Goal: Task Accomplishment & Management: Manage account settings

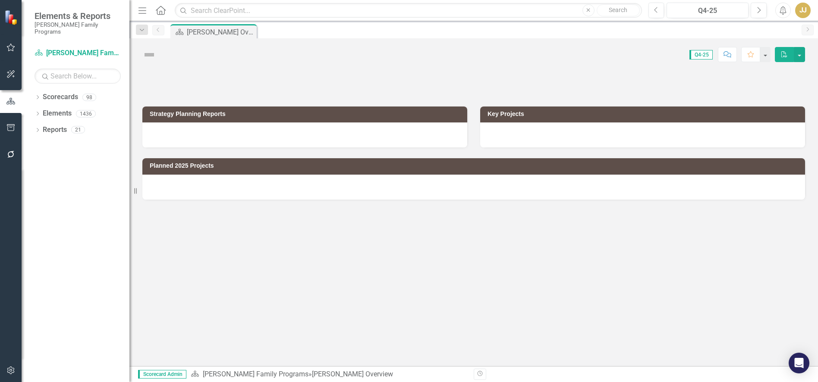
drag, startPoint x: 38, startPoint y: 90, endPoint x: 41, endPoint y: 98, distance: 9.1
click at [38, 96] on icon "Dropdown" at bounding box center [38, 98] width 6 height 5
click at [43, 111] on icon "Dropdown" at bounding box center [42, 113] width 6 height 5
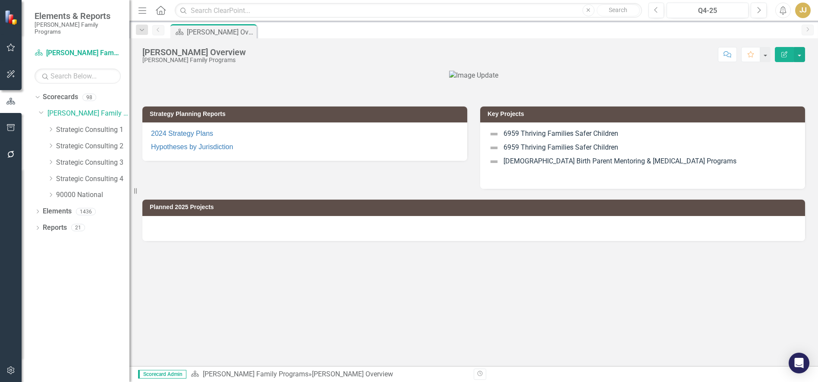
click at [48, 127] on icon "Dropdown" at bounding box center [50, 129] width 6 height 5
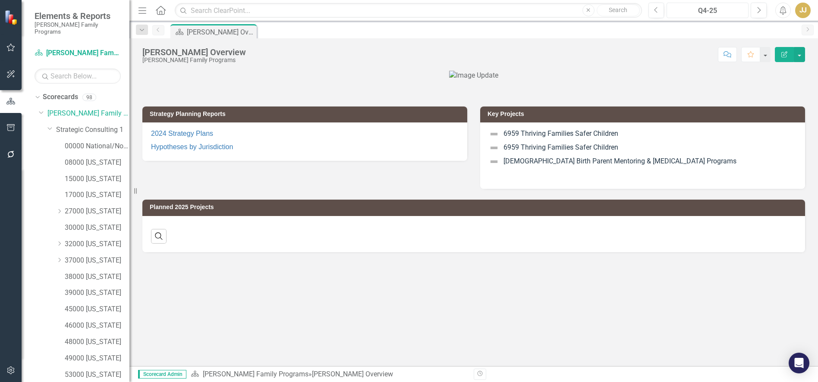
click at [705, 4] on button "Q4-25" at bounding box center [708, 11] width 82 height 16
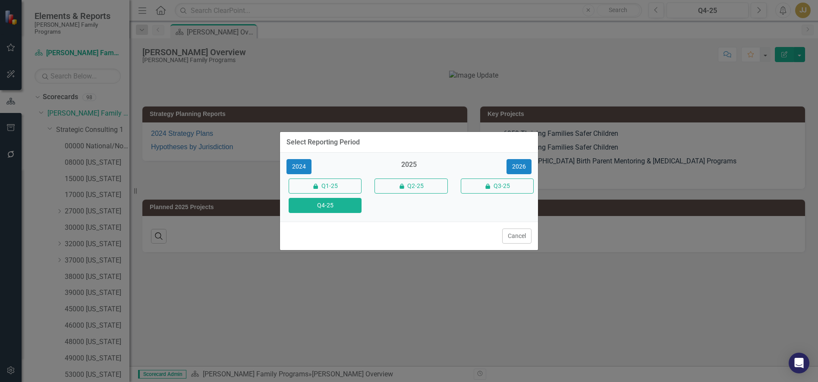
click at [532, 161] on div "2026" at bounding box center [495, 166] width 86 height 15
click at [521, 164] on button "2026" at bounding box center [519, 166] width 25 height 15
click at [346, 205] on button "Q4-26" at bounding box center [325, 205] width 73 height 15
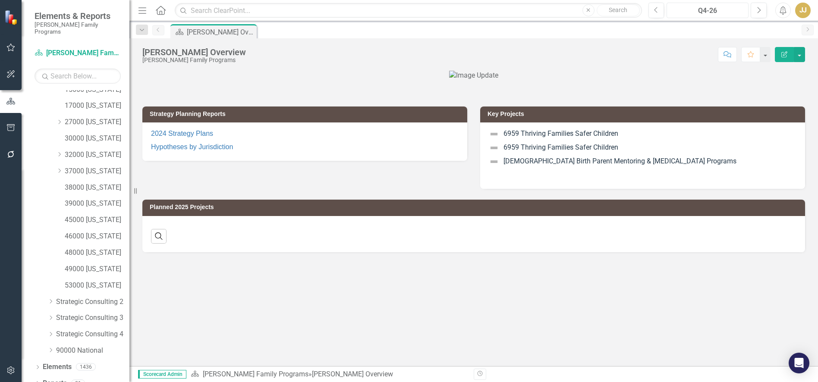
scroll to position [93, 0]
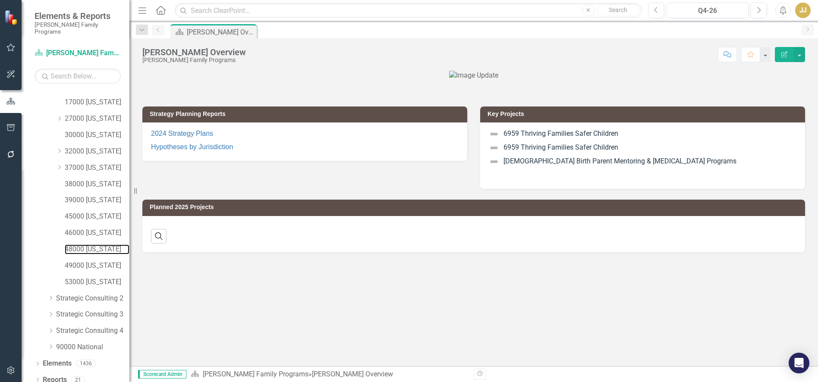
click at [86, 245] on link "48000 [US_STATE]" at bounding box center [97, 250] width 65 height 10
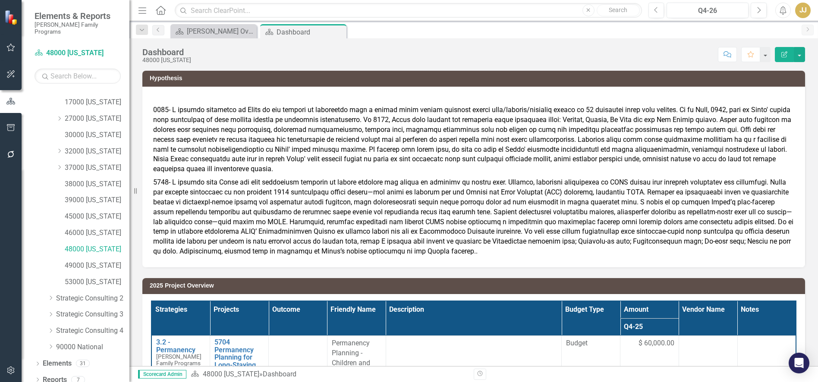
click at [38, 362] on icon at bounding box center [38, 364] width 2 height 4
click at [38, 360] on icon "Dropdown" at bounding box center [36, 363] width 5 height 6
click at [41, 373] on div "Dropdown Reports 7" at bounding box center [82, 381] width 95 height 16
click at [38, 378] on div "Dropdown" at bounding box center [38, 381] width 6 height 7
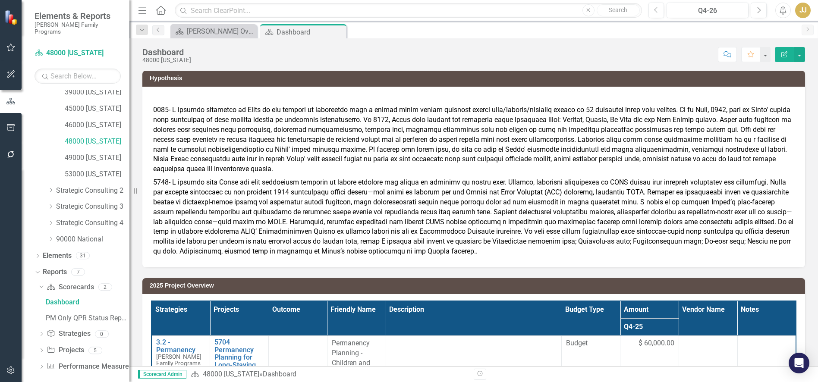
click at [43, 349] on icon "Dropdown" at bounding box center [41, 351] width 6 height 5
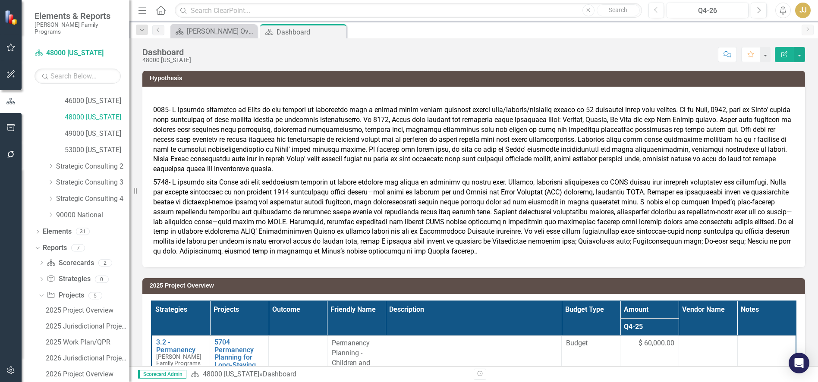
scroll to position [249, 0]
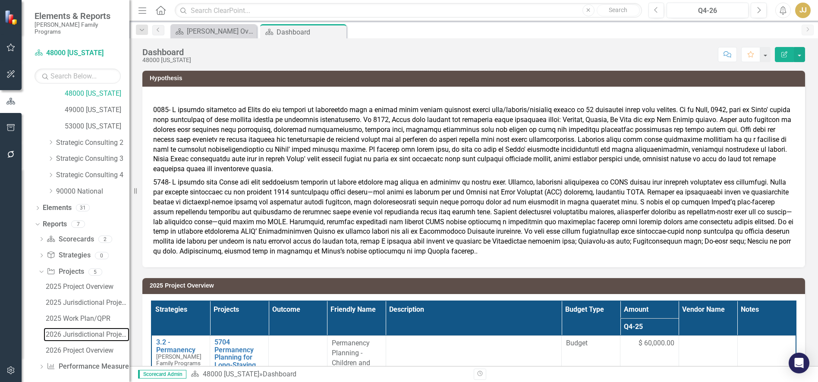
click at [81, 331] on div "2026 Jurisdictional Projects Assessment" at bounding box center [88, 335] width 84 height 8
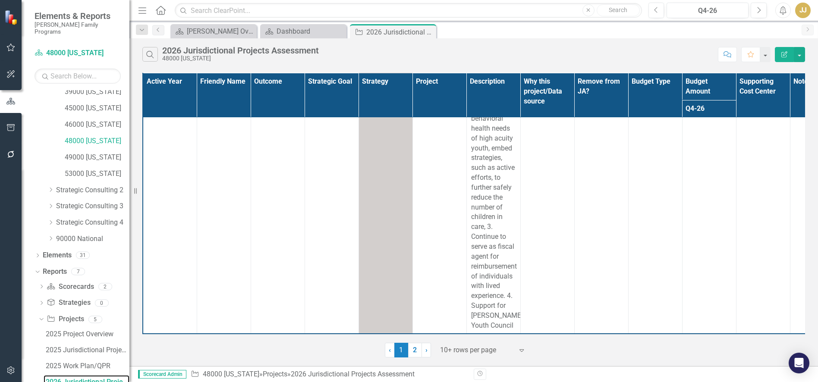
scroll to position [1522, 0]
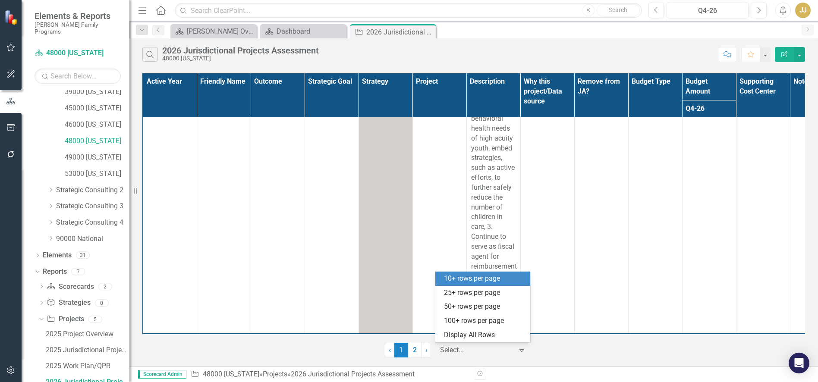
click at [479, 352] on div at bounding box center [476, 351] width 73 height 12
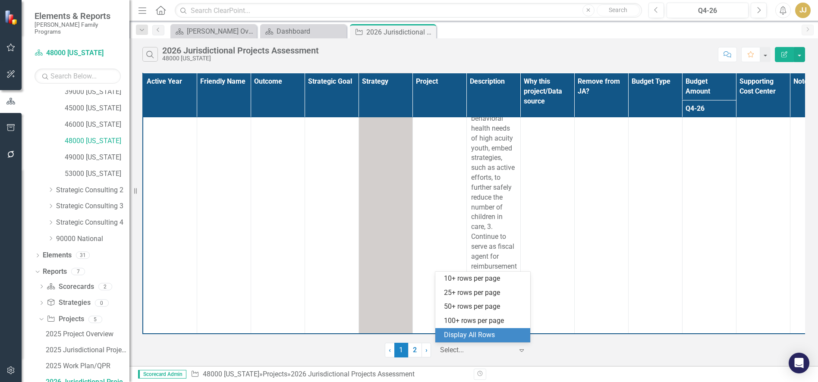
click at [485, 332] on div "Display All Rows" at bounding box center [484, 336] width 81 height 10
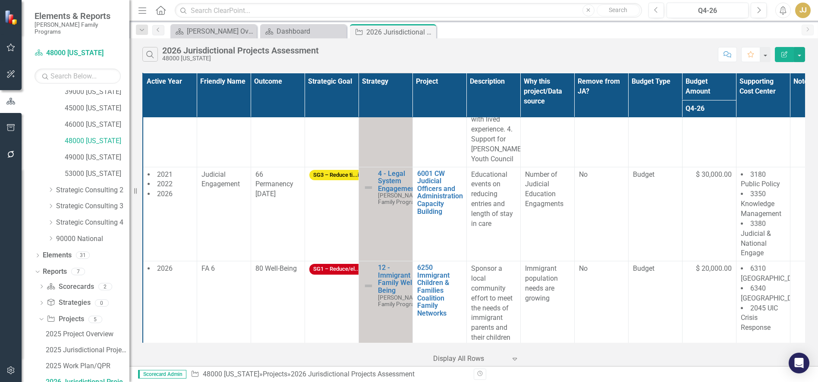
scroll to position [1686, 0]
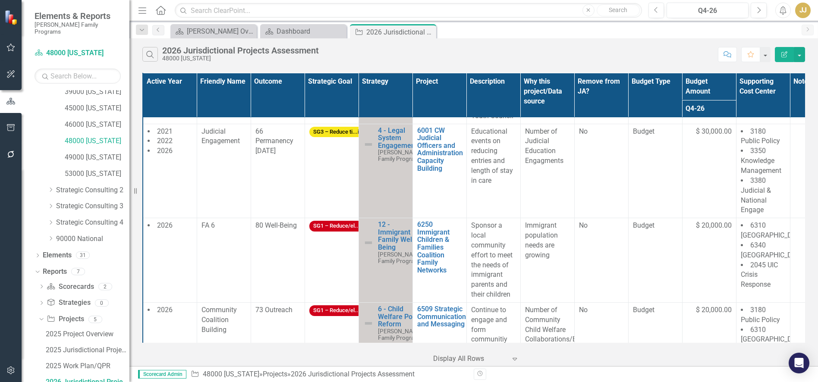
click at [709, 137] on span "$ 30,000.00" at bounding box center [714, 132] width 36 height 10
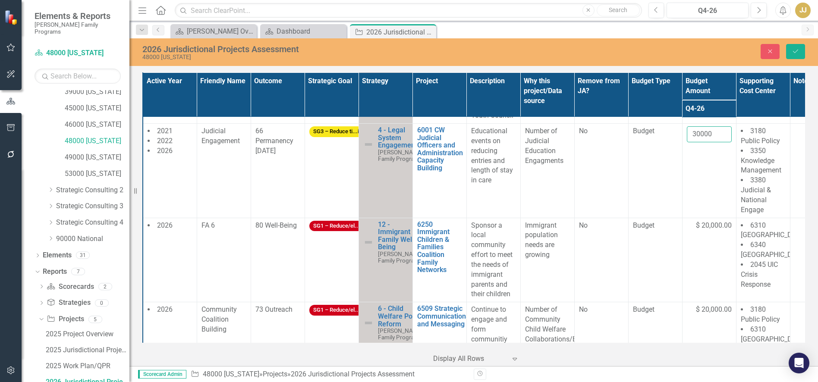
drag, startPoint x: 711, startPoint y: 173, endPoint x: 688, endPoint y: 173, distance: 23.7
click at [688, 142] on input "30000" at bounding box center [709, 134] width 45 height 16
type input "25000"
click button "Save" at bounding box center [795, 51] width 19 height 15
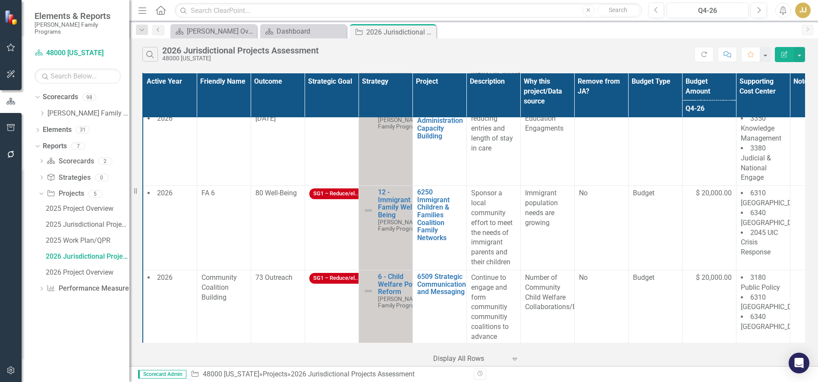
scroll to position [1726, 0]
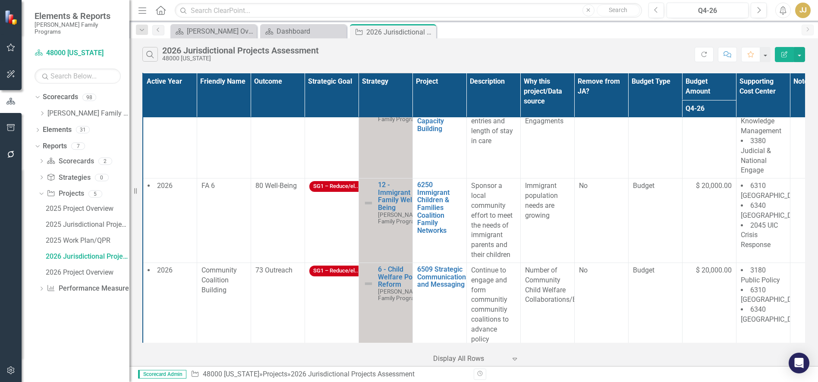
click at [706, 191] on span "$ 20,000.00" at bounding box center [714, 186] width 36 height 10
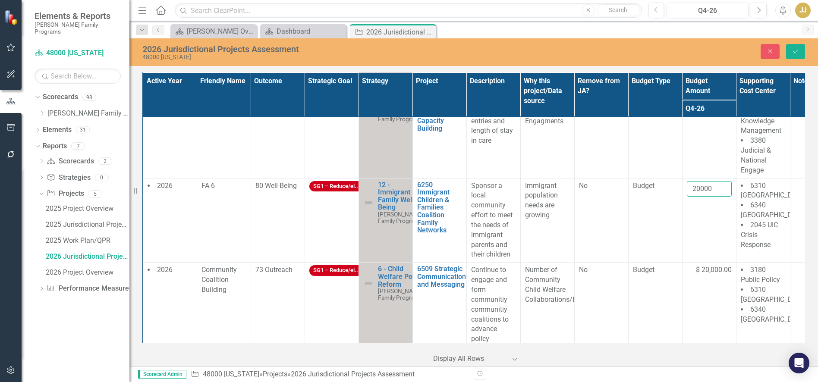
click at [710, 197] on input "20000" at bounding box center [709, 189] width 45 height 16
drag, startPoint x: 716, startPoint y: 226, endPoint x: 675, endPoint y: 226, distance: 41.0
click at [675, 226] on tr "2026 FA 6 80 Well-Being SG1 – Reduce/el...ion 12 - Immigrant Family Well-Being …" at bounding box center [493, 220] width 701 height 85
type input "0"
click at [792, 55] on button "Save" at bounding box center [795, 51] width 19 height 15
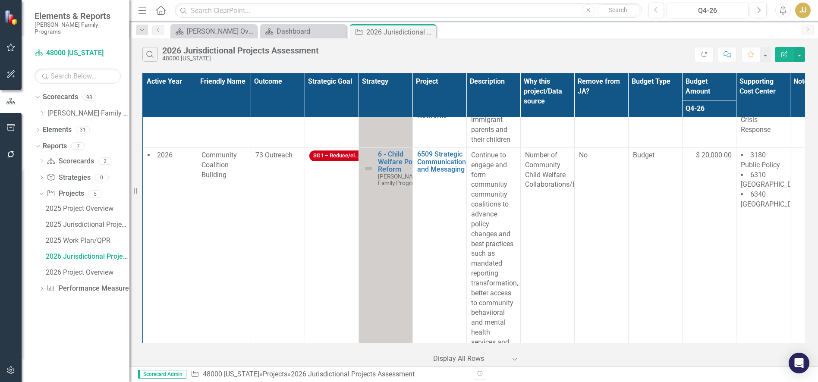
scroll to position [1855, 0]
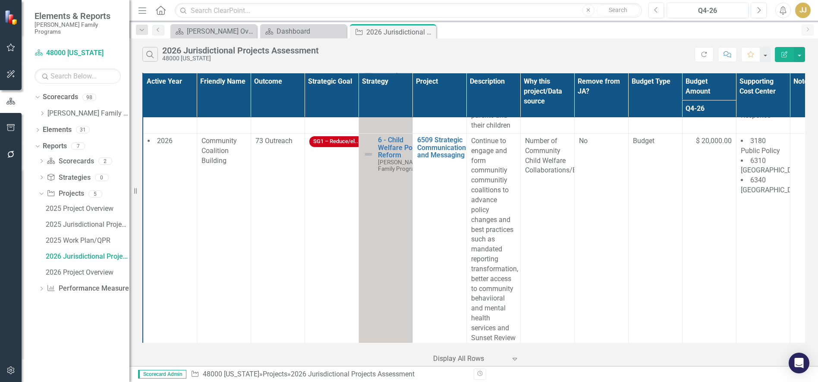
click at [704, 146] on span "$ 20,000.00" at bounding box center [714, 141] width 36 height 10
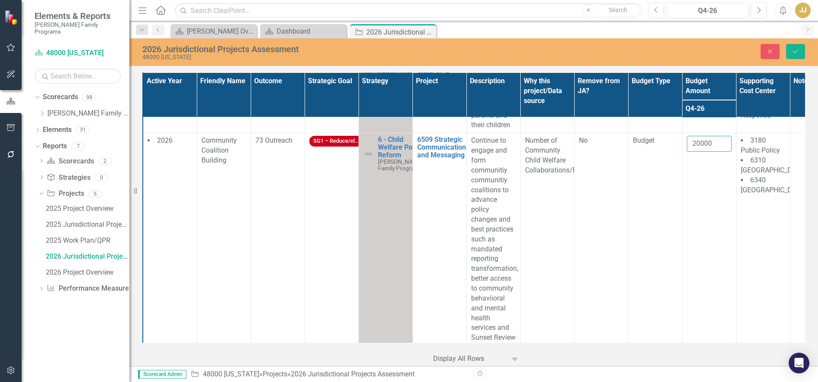
drag, startPoint x: 712, startPoint y: 183, endPoint x: 695, endPoint y: 184, distance: 17.3
click at [695, 152] on input "20000" at bounding box center [709, 144] width 45 height 16
type input "25000"
click button "Save" at bounding box center [795, 51] width 19 height 15
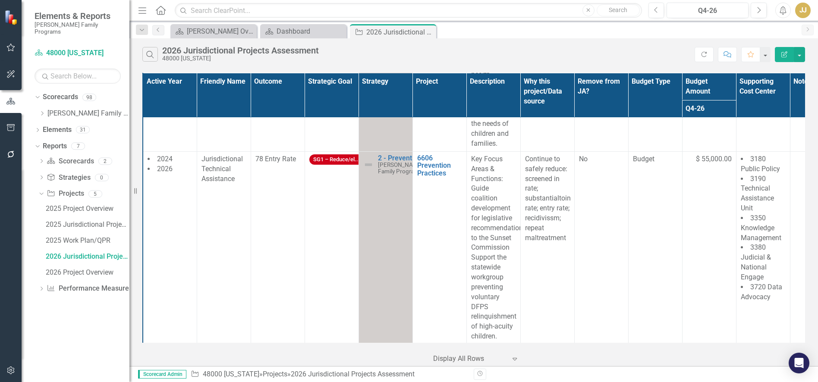
scroll to position [2142, 0]
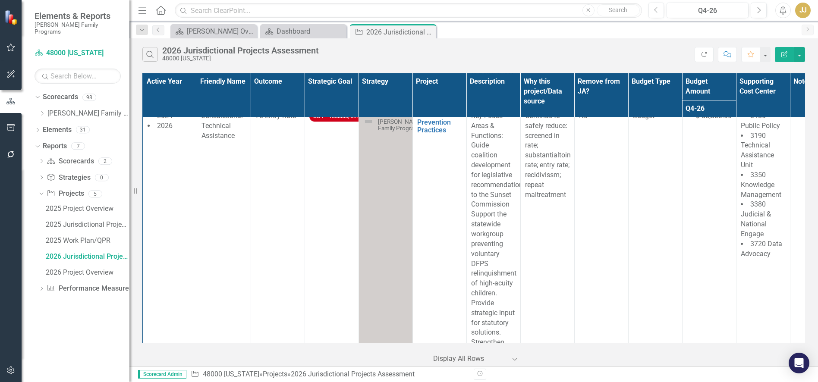
click at [702, 121] on span "$ 55,000.00" at bounding box center [714, 116] width 36 height 10
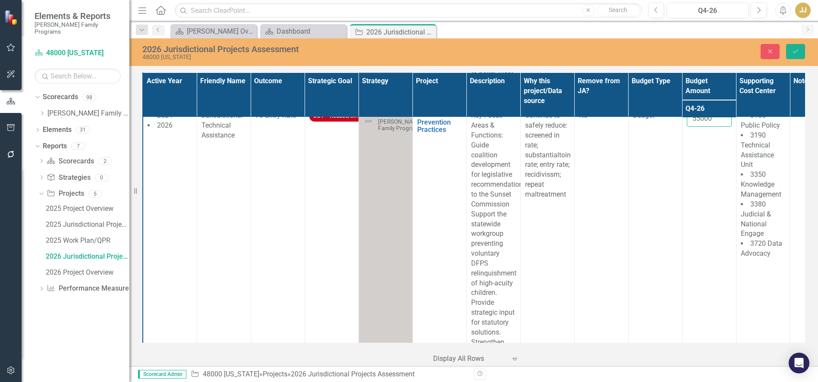
drag, startPoint x: 711, startPoint y: 156, endPoint x: 691, endPoint y: 157, distance: 19.9
click at [691, 127] on input "55000" at bounding box center [709, 119] width 45 height 16
type input "60000"
click at [793, 47] on button "Save" at bounding box center [795, 51] width 19 height 15
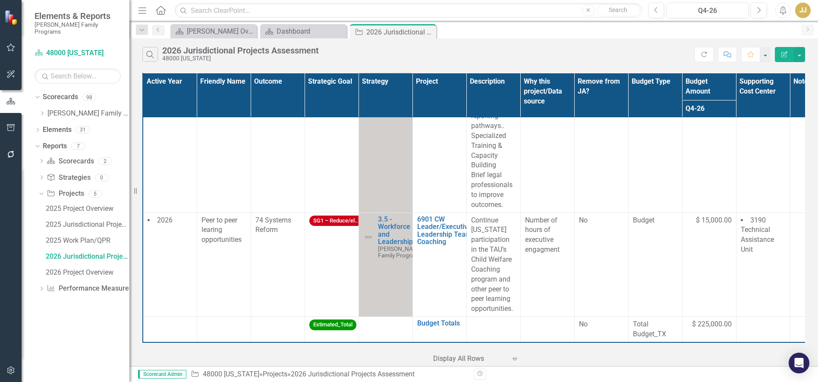
scroll to position [2483, 0]
click at [711, 216] on span "$ 15,000.00" at bounding box center [714, 221] width 36 height 10
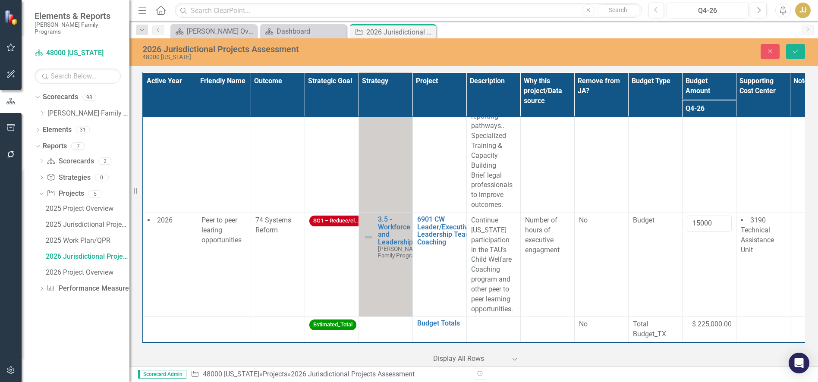
scroll to position [2483, 0]
drag, startPoint x: 696, startPoint y: 217, endPoint x: 689, endPoint y: 217, distance: 6.9
click at [689, 217] on input "15000" at bounding box center [709, 224] width 45 height 16
type input "5000"
click at [795, 54] on button "Save" at bounding box center [795, 51] width 19 height 15
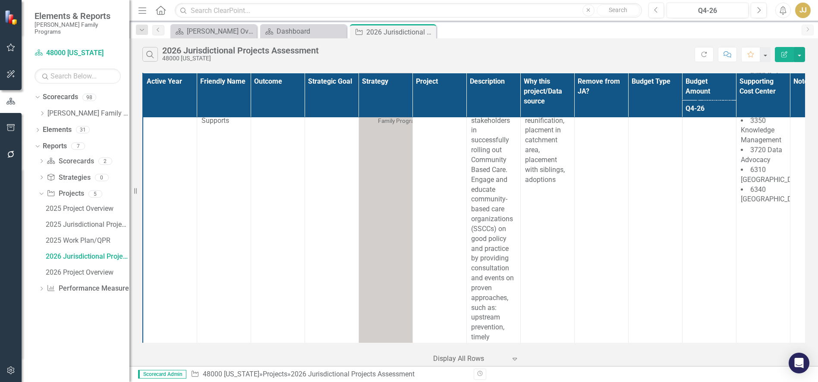
scroll to position [1060, 0]
click at [711, 107] on span "$ 70,000.00" at bounding box center [714, 102] width 36 height 10
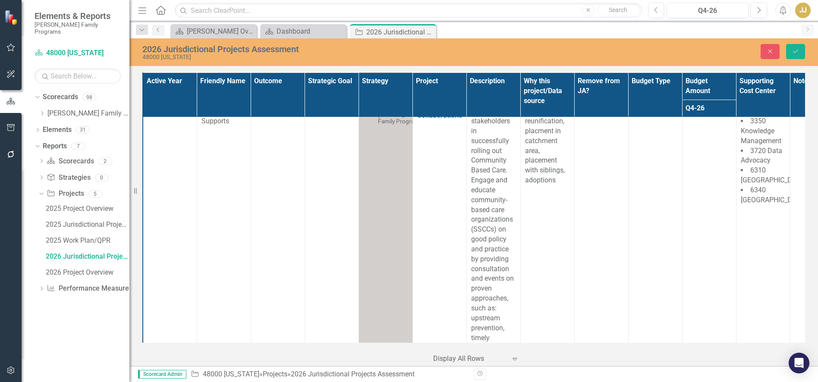
click at [697, 113] on input "70000" at bounding box center [709, 105] width 45 height 16
drag, startPoint x: 696, startPoint y: 144, endPoint x: 691, endPoint y: 144, distance: 4.7
click at [691, 113] on input "70000" at bounding box center [709, 105] width 45 height 16
type input "80000"
click at [795, 51] on icon "Save" at bounding box center [796, 51] width 8 height 6
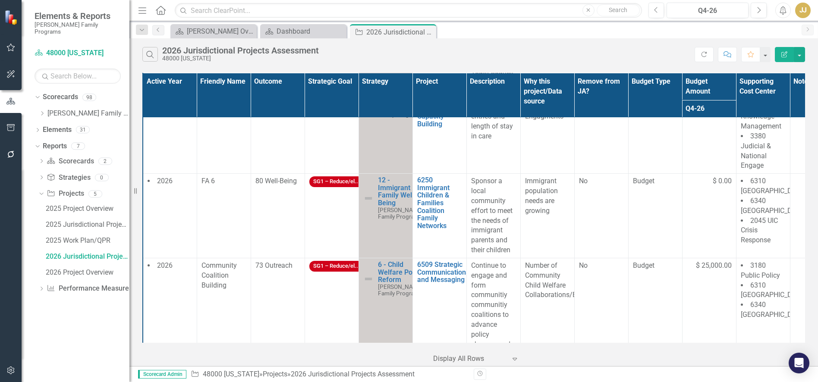
scroll to position [1769, 0]
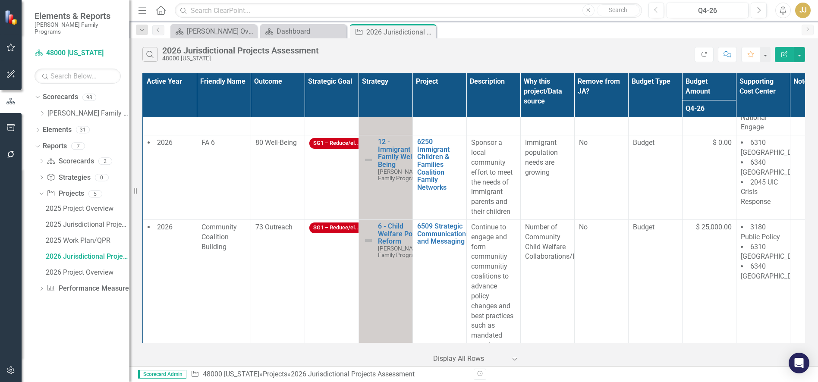
click at [587, 188] on td "No" at bounding box center [601, 177] width 54 height 85
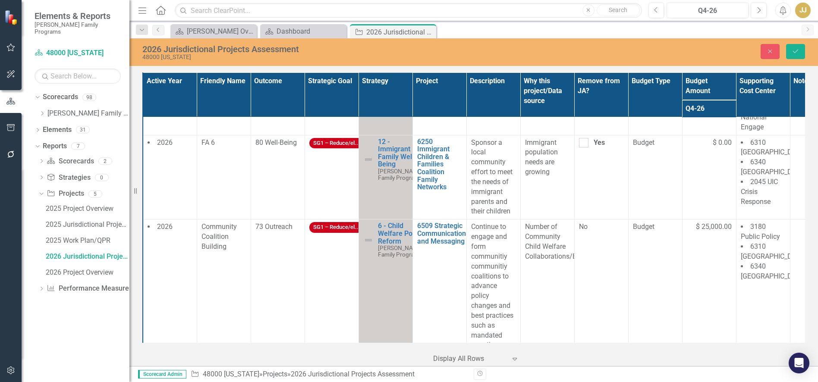
click at [585, 148] on div at bounding box center [583, 142] width 9 height 9
click at [585, 144] on input "Yes" at bounding box center [582, 141] width 6 height 6
checkbox input "true"
click at [807, 47] on div "Close Save" at bounding box center [675, 51] width 274 height 15
click at [800, 50] on button "Save" at bounding box center [795, 51] width 19 height 15
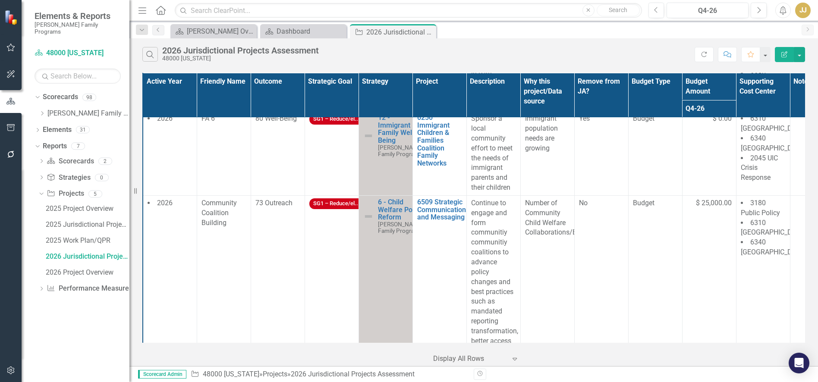
scroll to position [1750, 0]
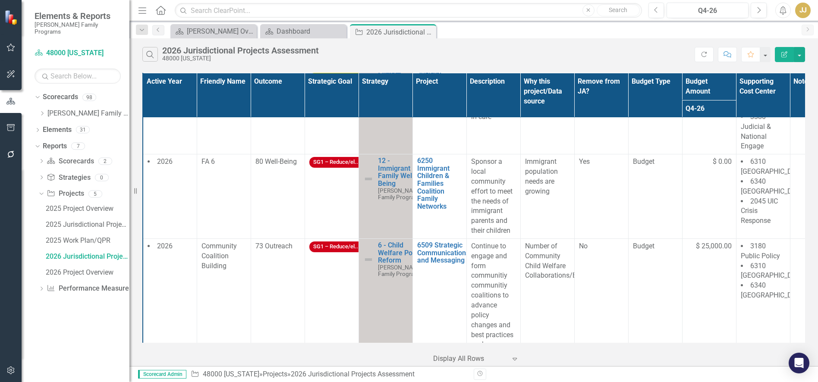
click at [717, 167] on span "$ 0.00" at bounding box center [722, 162] width 19 height 10
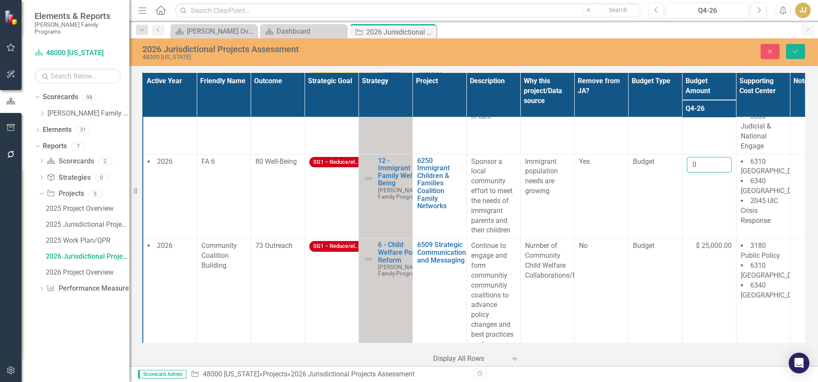
drag, startPoint x: 705, startPoint y: 204, endPoint x: 693, endPoint y: 204, distance: 11.6
click at [693, 173] on input "0" at bounding box center [709, 165] width 45 height 16
type input "15000"
click at [788, 58] on button "Save" at bounding box center [795, 51] width 19 height 15
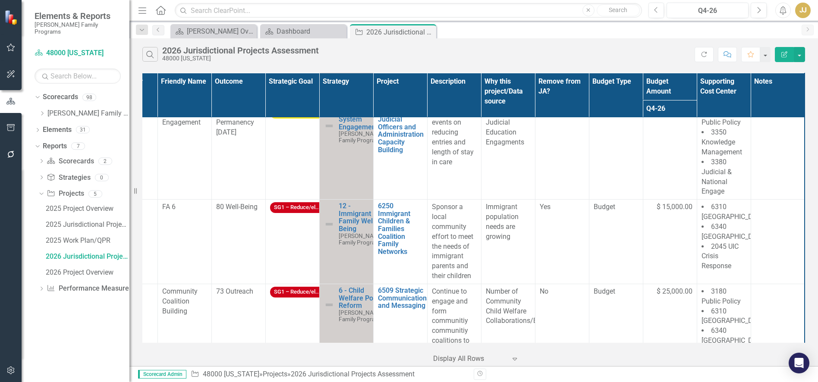
scroll to position [1726, 41]
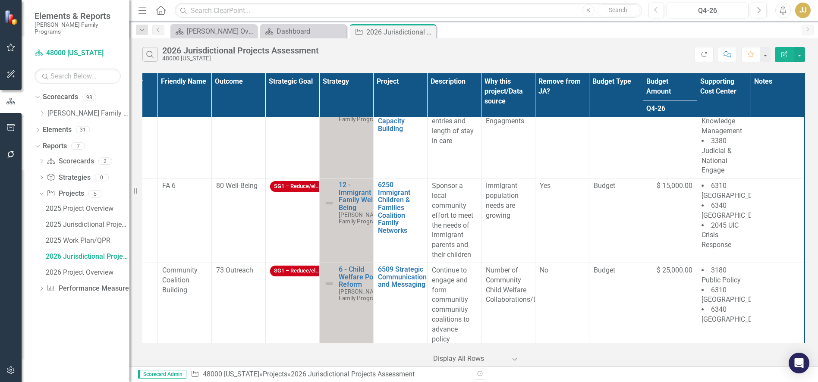
click at [760, 245] on td at bounding box center [778, 221] width 54 height 85
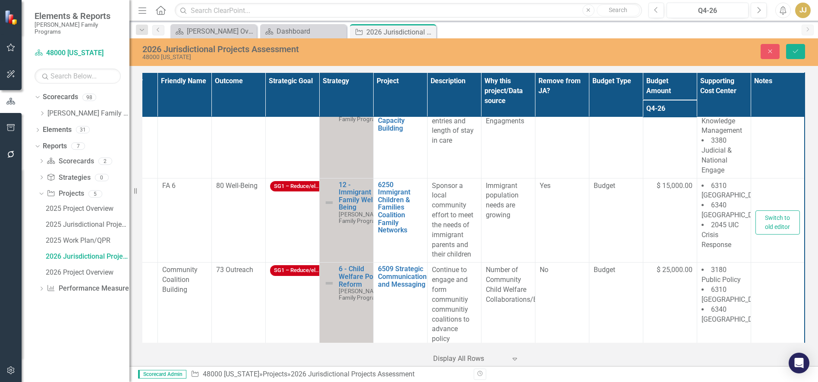
click at [764, 209] on div at bounding box center [777, 195] width 45 height 28
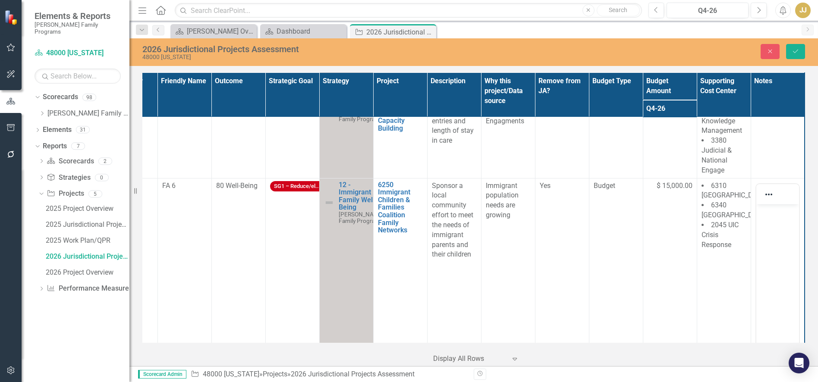
click at [770, 200] on icon "Reveal or hide additional toolbar items" at bounding box center [769, 194] width 10 height 10
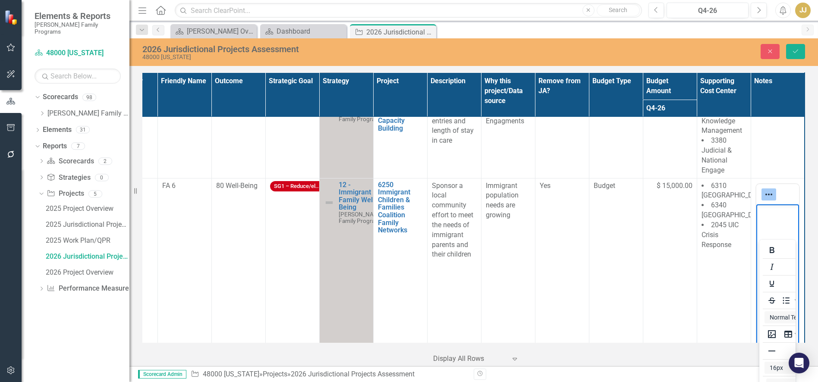
click at [756, 219] on body "Rich Text Area. Press ALT-0 for help." at bounding box center [777, 268] width 43 height 129
click at [758, 221] on body "Rich Text Area. Press ALT-0 for help." at bounding box center [777, 268] width 43 height 129
click at [798, 43] on div "2026 Jurisdictional Projects Assessment 48000 Texas Close Save" at bounding box center [473, 52] width 689 height 18
click at [799, 53] on icon "Save" at bounding box center [796, 51] width 8 height 6
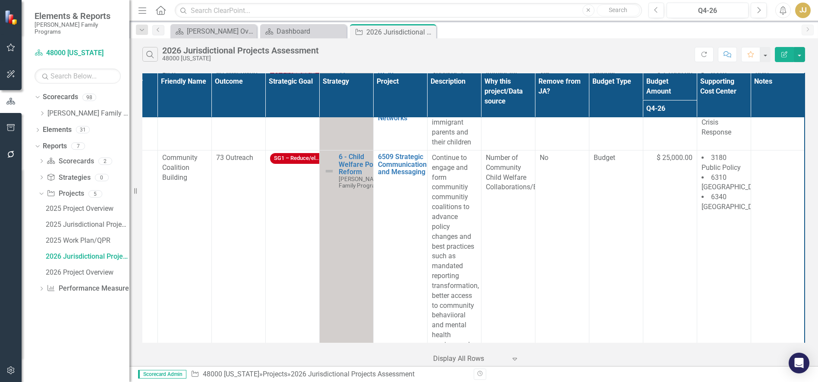
scroll to position [1726, 46]
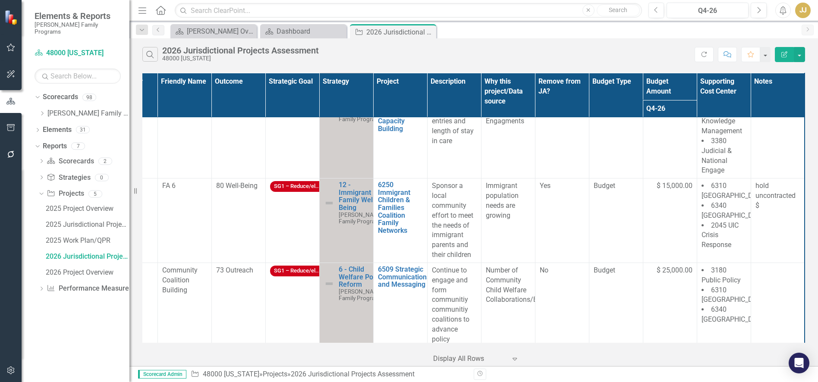
click at [768, 211] on p "hold uncontracted $" at bounding box center [777, 196] width 45 height 30
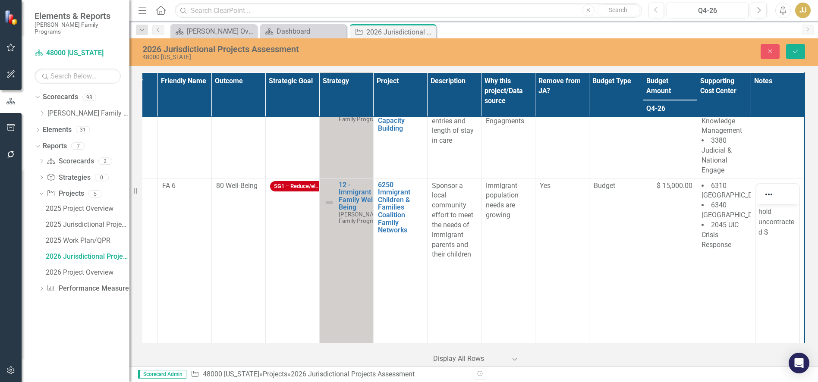
scroll to position [0, 0]
drag, startPoint x: 765, startPoint y: 224, endPoint x: 1505, endPoint y: 452, distance: 773.9
click at [756, 208] on html "hold uncontracted $" at bounding box center [777, 268] width 43 height 129
click at [793, 50] on icon "Save" at bounding box center [796, 51] width 8 height 6
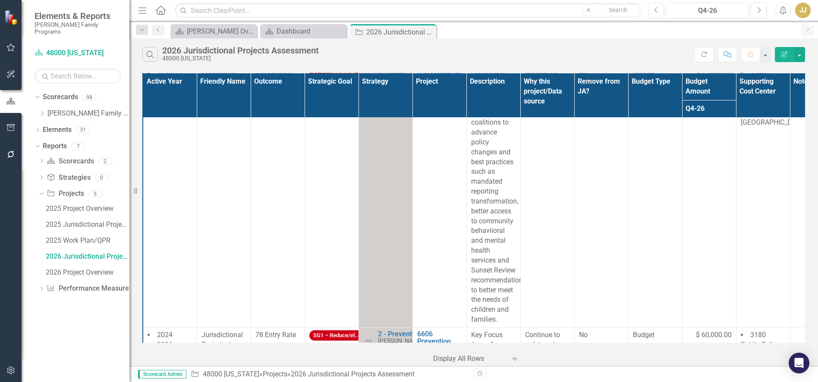
scroll to position [1923, 0]
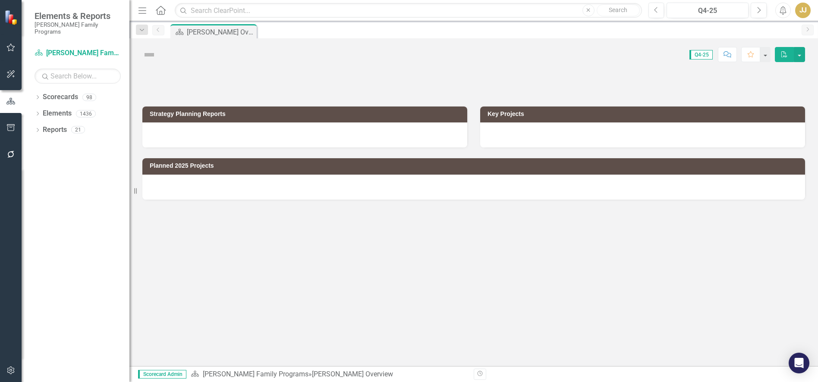
click at [39, 95] on icon at bounding box center [38, 97] width 2 height 4
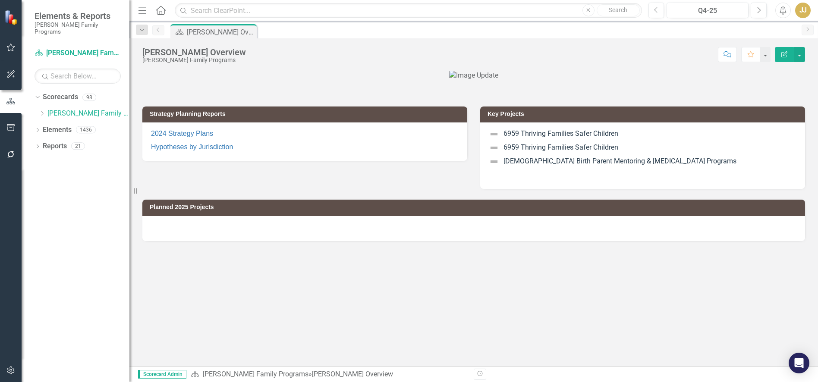
click at [44, 111] on icon "Dropdown" at bounding box center [42, 113] width 6 height 5
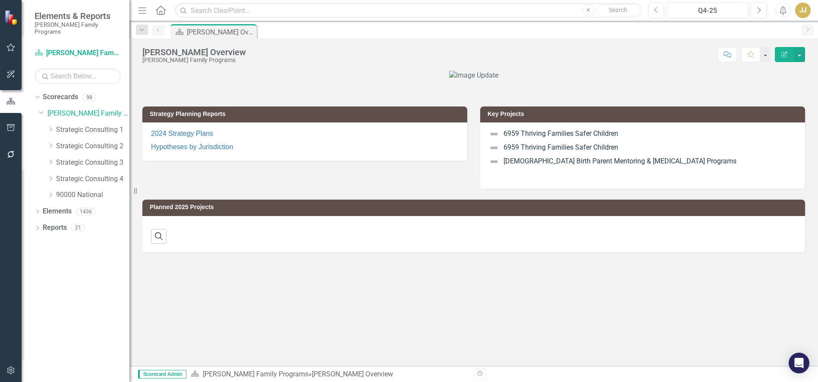
click at [52, 127] on icon "Dropdown" at bounding box center [50, 129] width 6 height 5
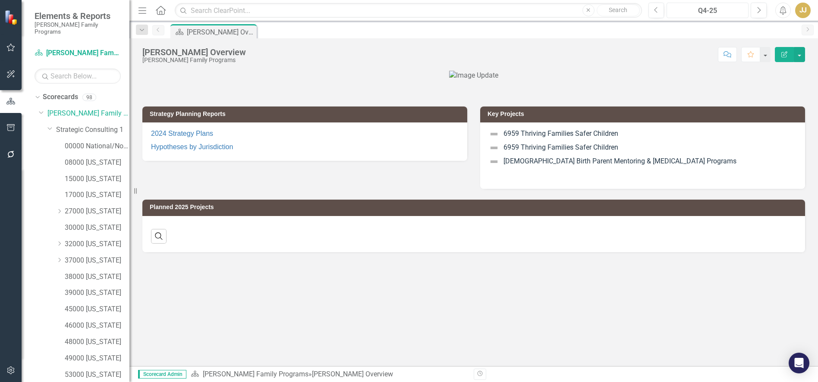
click at [700, 10] on div "Q4-25" at bounding box center [708, 11] width 76 height 10
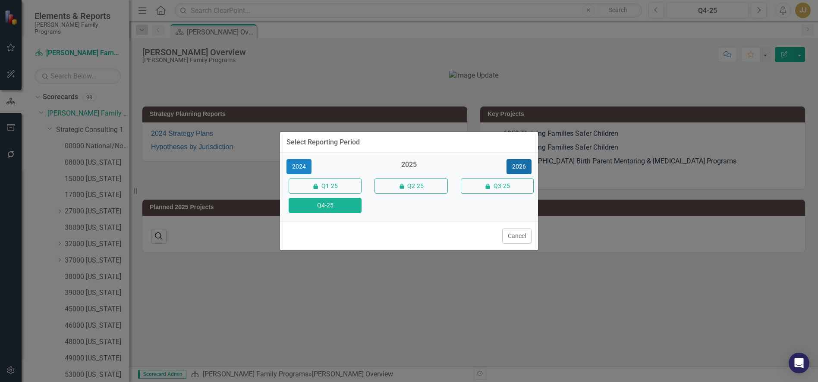
click at [520, 168] on button "2026" at bounding box center [519, 166] width 25 height 15
click at [359, 202] on button "Q4-26" at bounding box center [325, 205] width 73 height 15
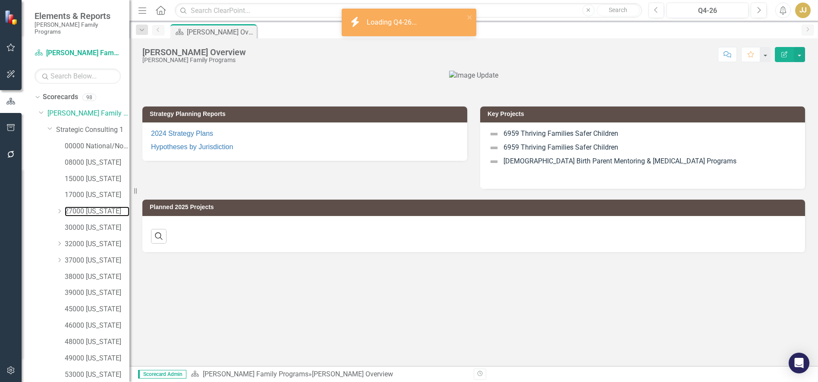
click at [76, 207] on link "27000 [US_STATE]" at bounding box center [97, 212] width 65 height 10
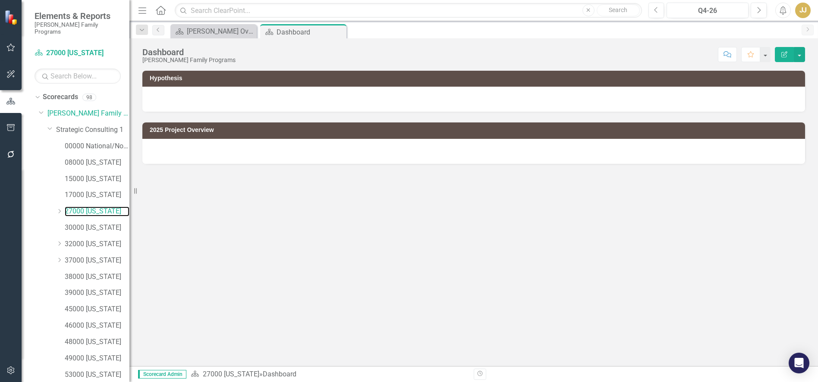
scroll to position [93, 0]
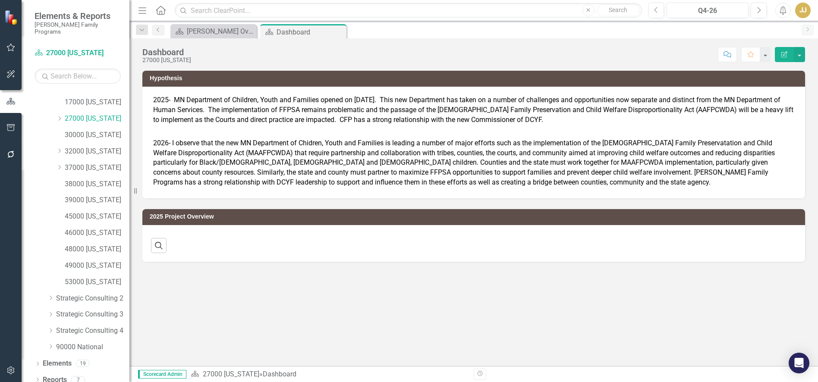
click at [37, 378] on icon "Dropdown" at bounding box center [38, 380] width 6 height 5
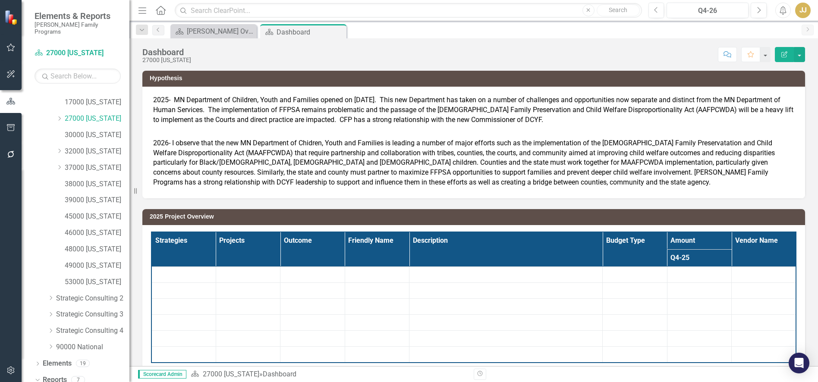
scroll to position [201, 0]
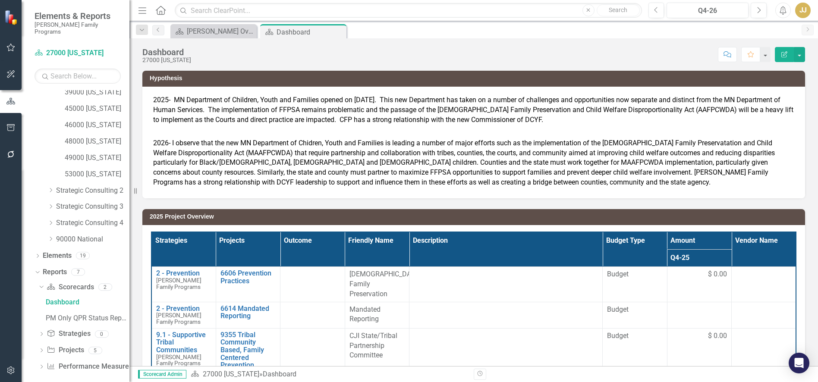
click at [41, 349] on icon "Dropdown" at bounding box center [41, 351] width 6 height 5
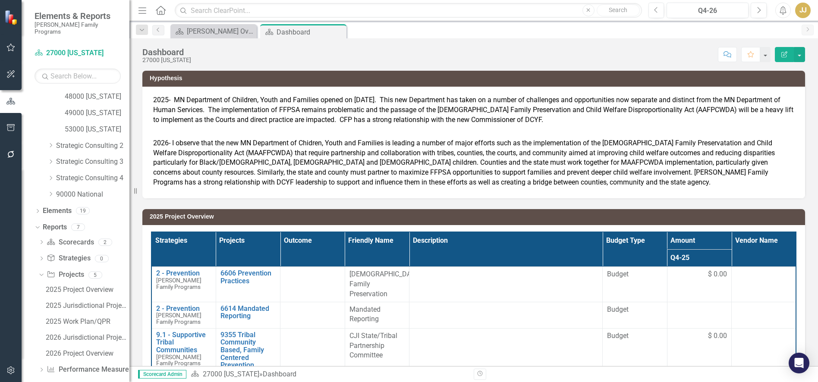
scroll to position [249, 0]
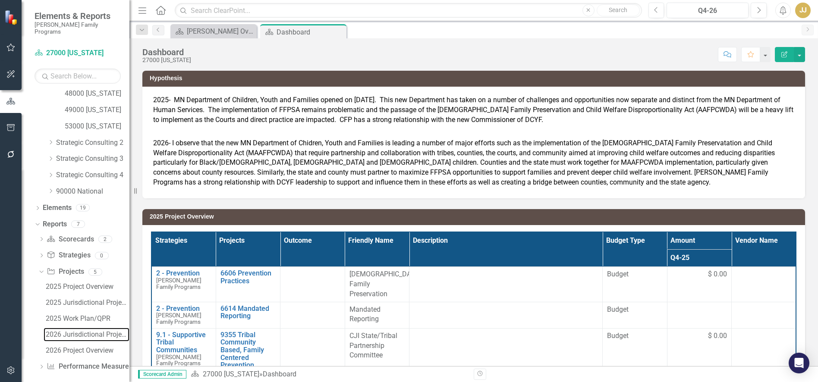
click at [86, 331] on div "2026 Jurisdictional Projects Assessment" at bounding box center [88, 335] width 84 height 8
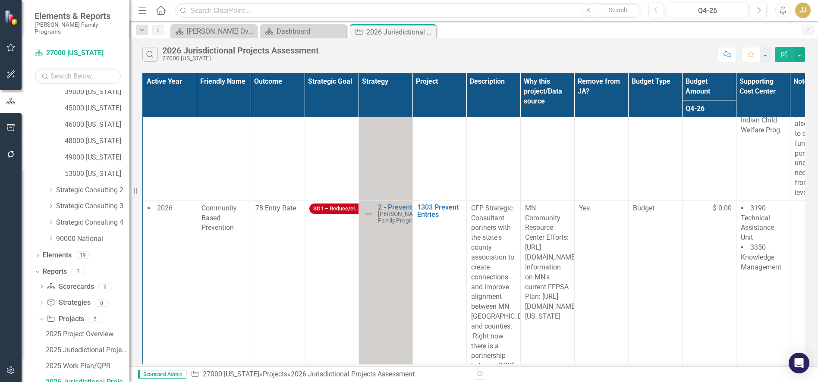
scroll to position [259, 0]
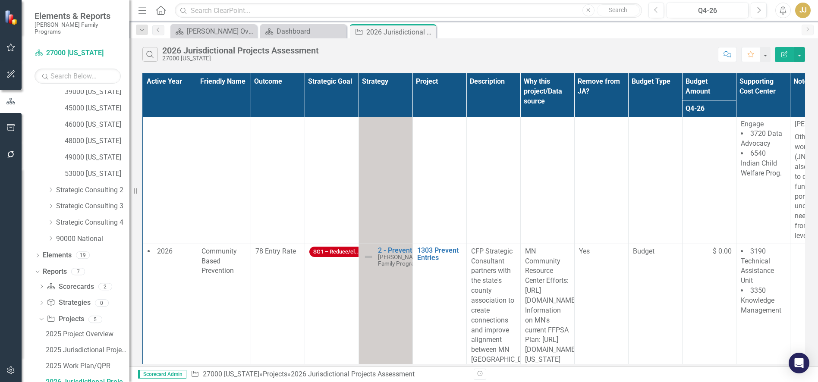
click at [40, 302] on icon "Dropdown" at bounding box center [41, 304] width 6 height 5
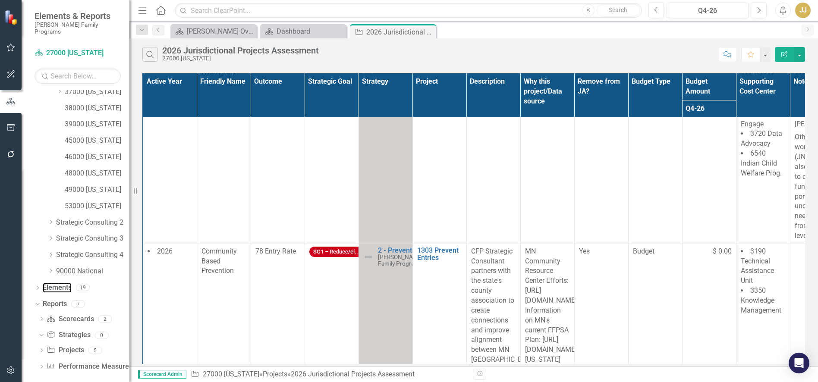
click at [59, 283] on link "Elements" at bounding box center [57, 288] width 29 height 10
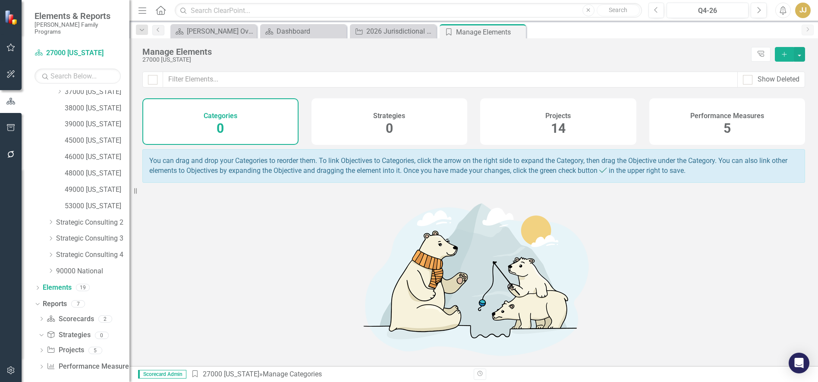
click at [41, 286] on icon "Dropdown" at bounding box center [38, 288] width 6 height 5
click at [79, 316] on link "Project Projects" at bounding box center [65, 321] width 37 height 10
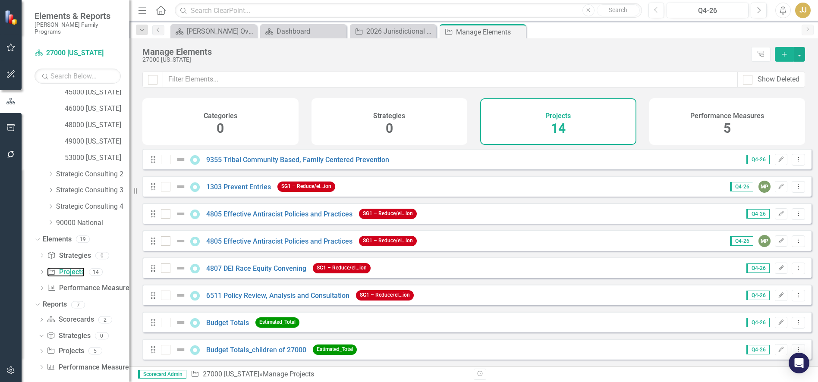
scroll to position [217, 0]
click at [41, 349] on icon "Dropdown" at bounding box center [41, 351] width 6 height 5
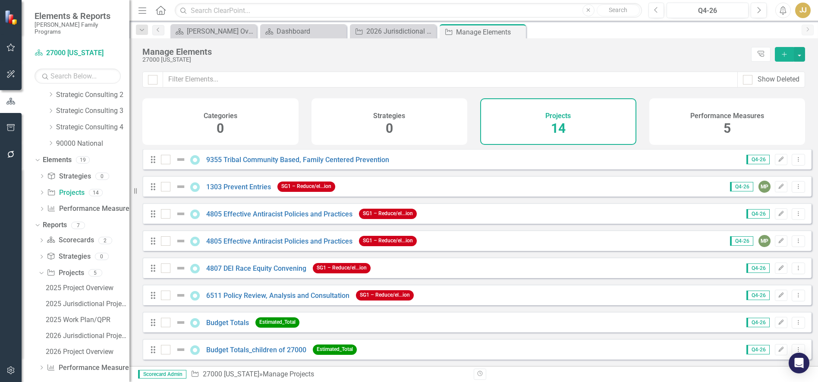
scroll to position [297, 0]
click at [84, 331] on div "2026 Jurisdictional Projects Assessment" at bounding box center [88, 335] width 84 height 8
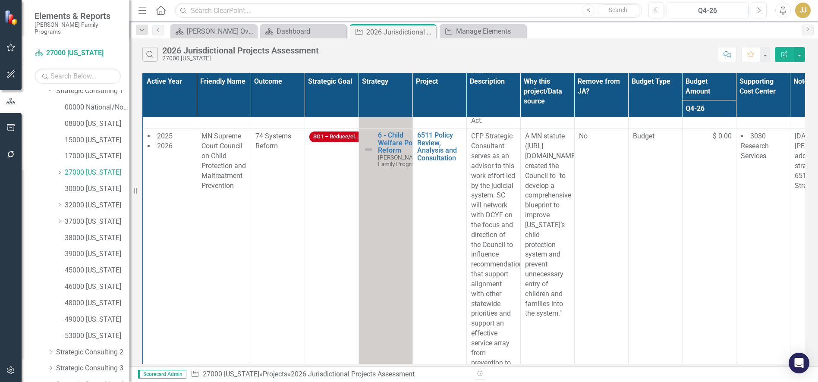
scroll to position [34, 0]
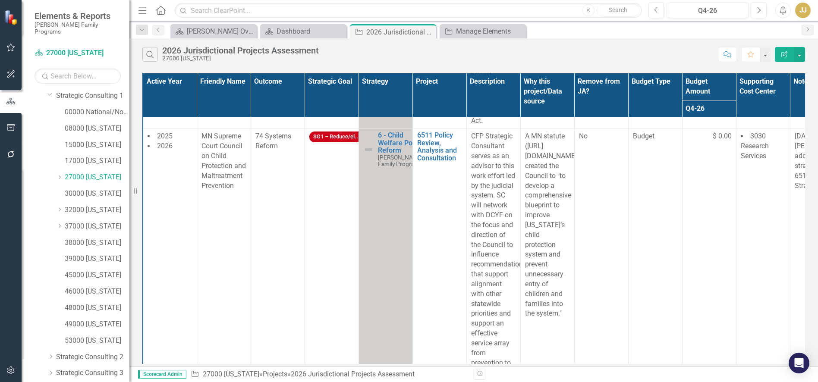
click at [60, 175] on icon at bounding box center [60, 177] width 2 height 4
click at [95, 222] on link "27053 Hennepin" at bounding box center [101, 227] width 56 height 10
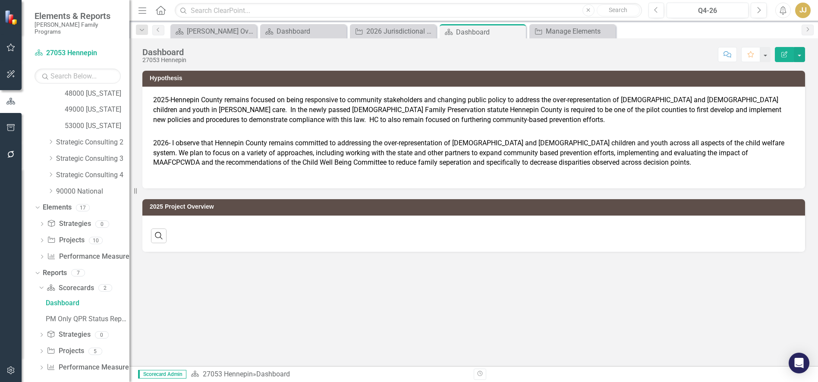
scroll to position [299, 0]
click at [41, 349] on icon at bounding box center [42, 351] width 2 height 4
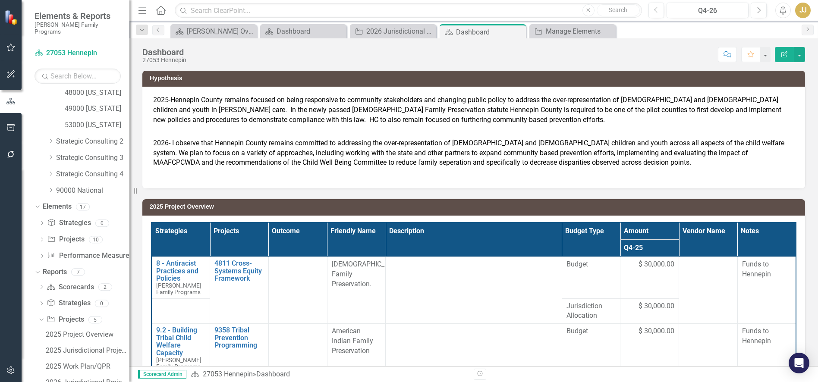
scroll to position [346, 0]
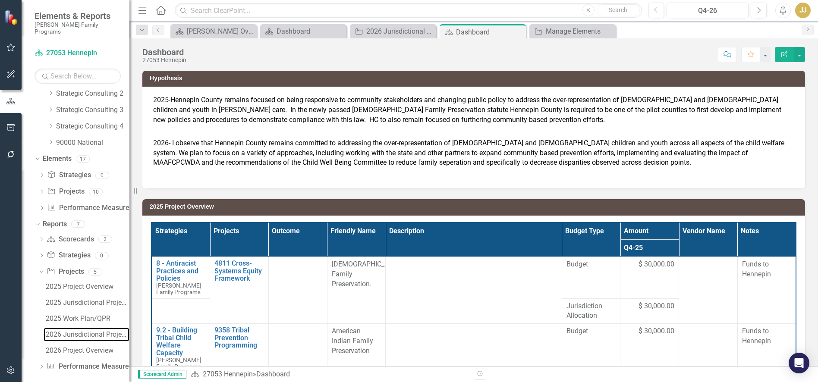
click at [85, 331] on div "2026 Jurisdictional Projects Assessment" at bounding box center [88, 335] width 84 height 8
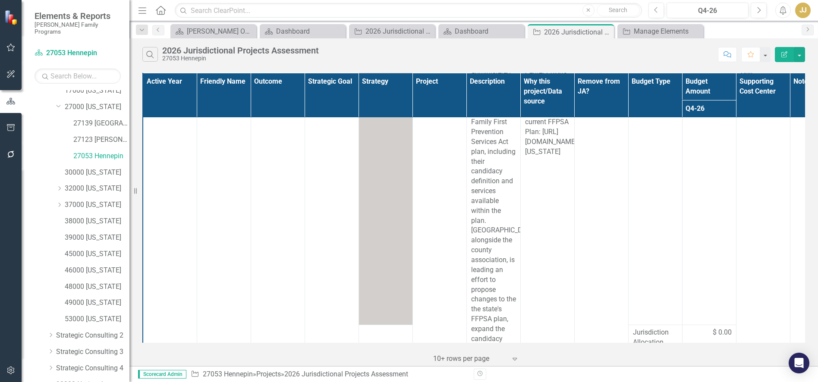
scroll to position [83, 0]
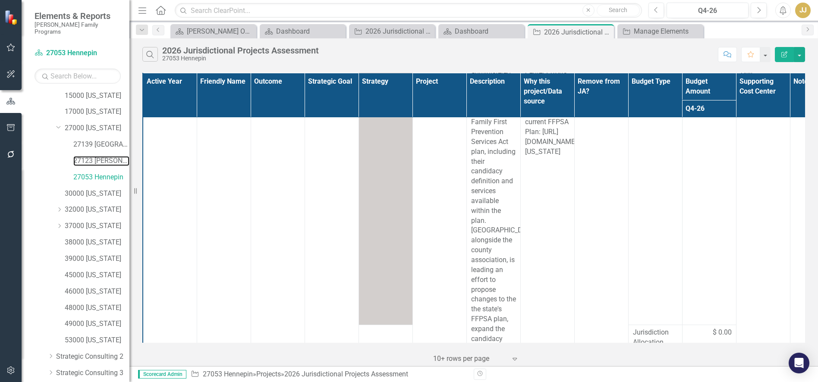
click at [99, 157] on link "27123 [PERSON_NAME]" at bounding box center [101, 161] width 56 height 10
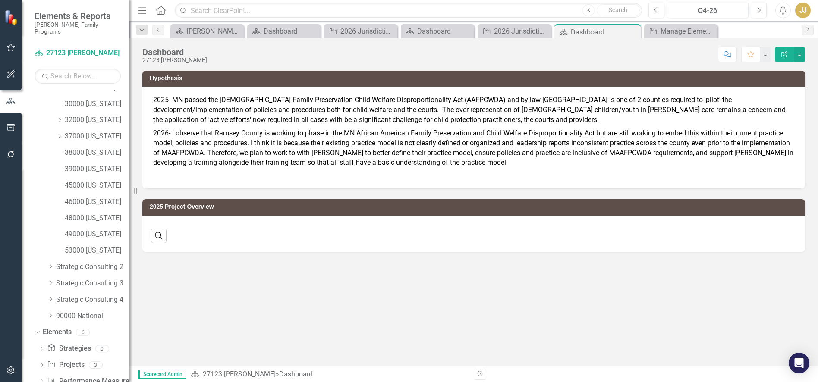
scroll to position [218, 0]
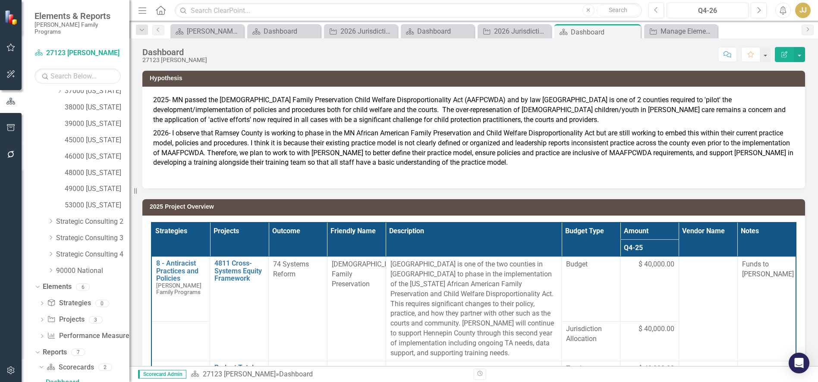
click at [628, 191] on div "2025 Project Overview Strategies Projects Outcome Friendly Name Description Bud…" at bounding box center [474, 321] width 676 height 264
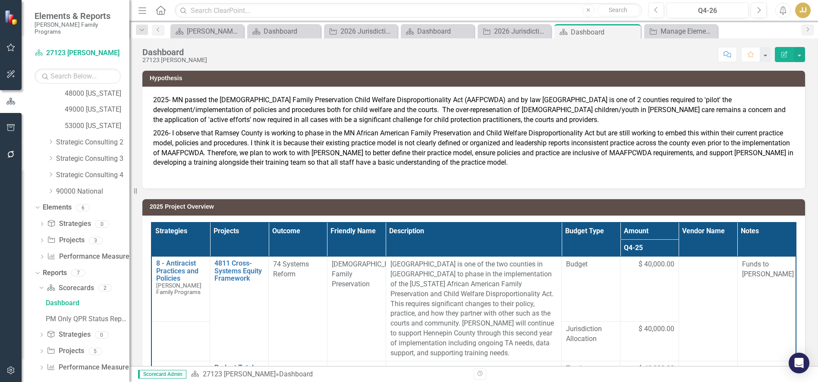
scroll to position [299, 0]
click at [43, 349] on icon "Dropdown" at bounding box center [41, 351] width 6 height 5
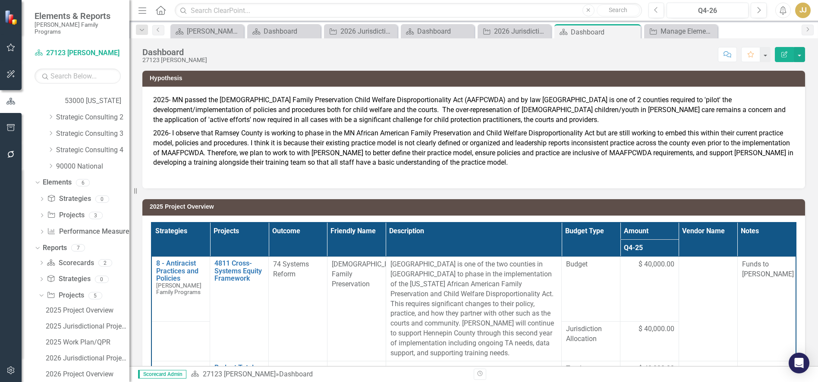
scroll to position [346, 0]
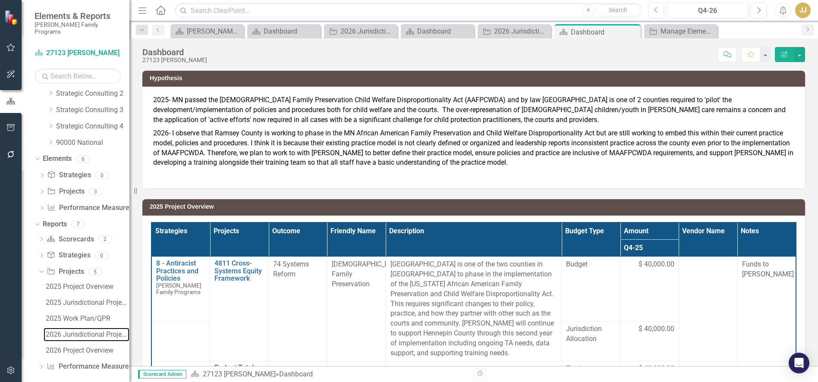
click at [94, 328] on link "2026 Jurisdictional Projects Assessment" at bounding box center [87, 335] width 86 height 14
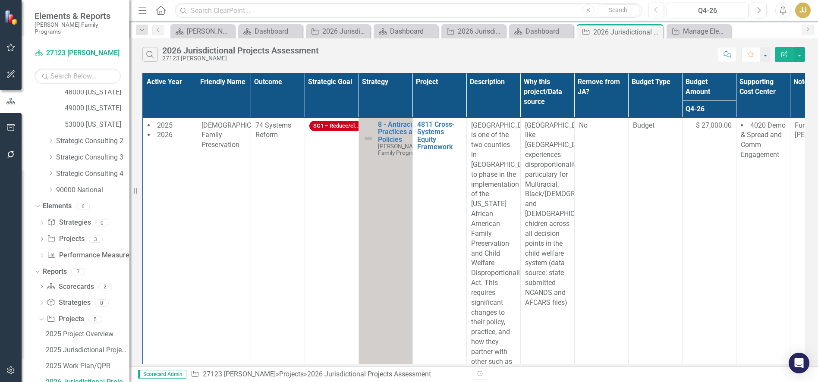
click at [270, 248] on td "74 Systems Reform" at bounding box center [278, 323] width 54 height 410
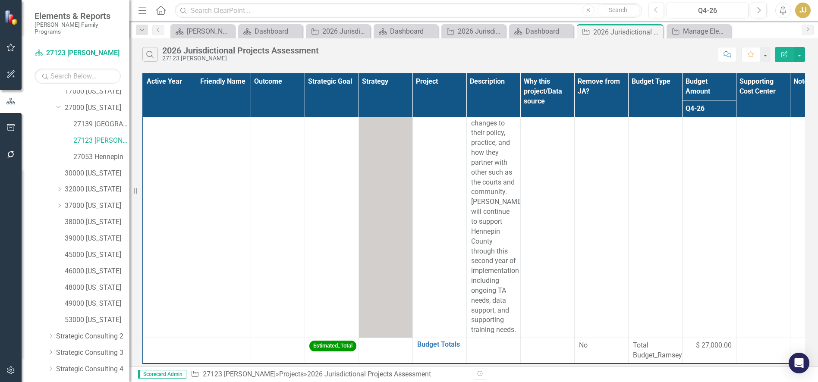
scroll to position [88, 0]
click at [101, 135] on link "27139 [GEOGRAPHIC_DATA]" at bounding box center [101, 140] width 56 height 10
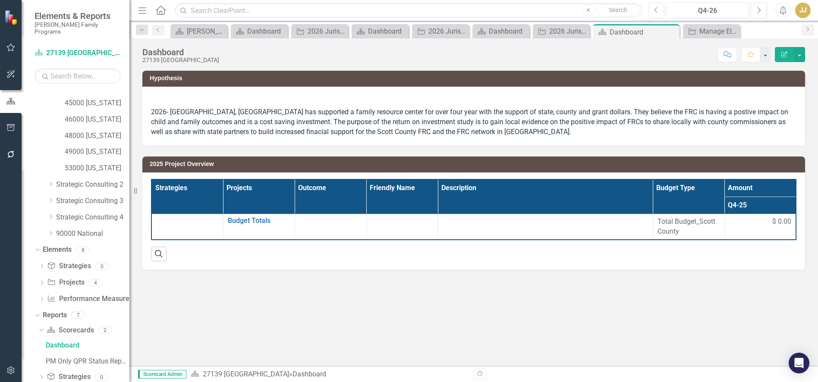
scroll to position [299, 0]
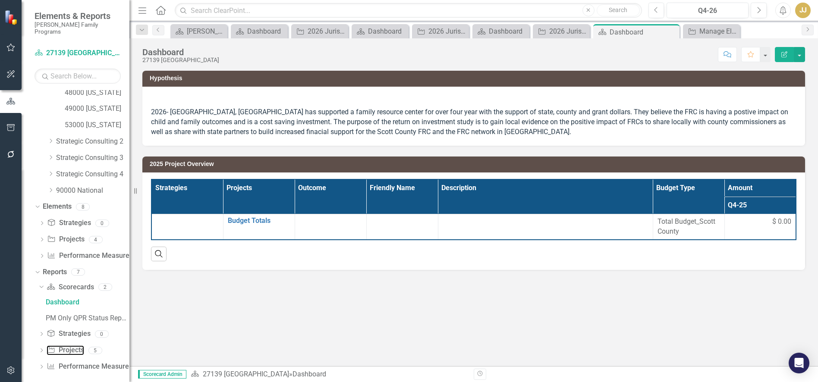
drag, startPoint x: 65, startPoint y: 342, endPoint x: 60, endPoint y: 344, distance: 5.9
click at [65, 346] on link "Project Projects" at bounding box center [65, 351] width 37 height 10
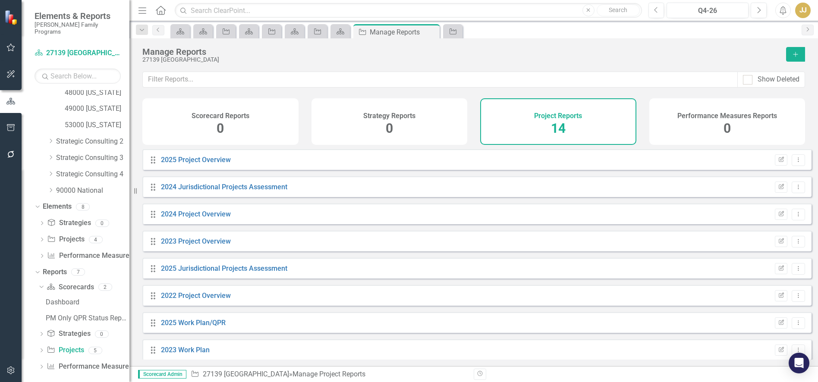
click at [41, 349] on icon "Dropdown" at bounding box center [41, 351] width 6 height 5
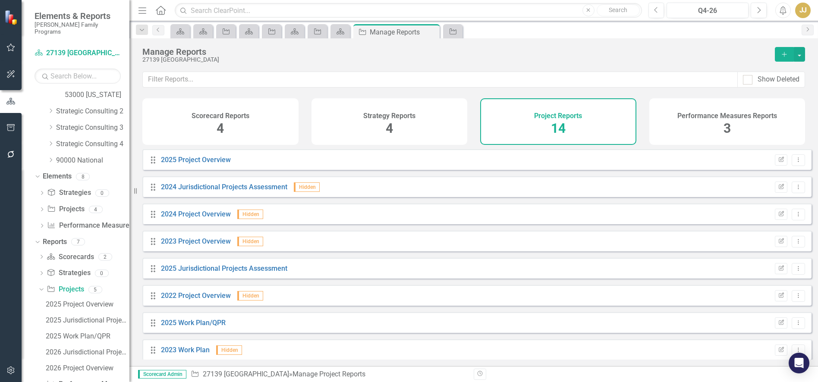
scroll to position [346, 0]
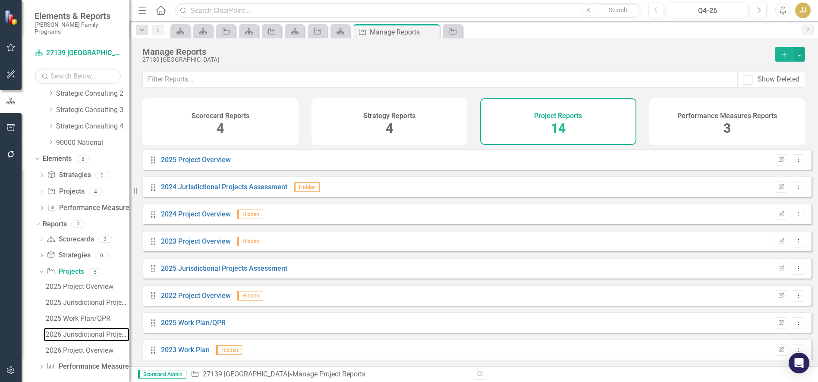
click at [81, 331] on div "2026 Jurisdictional Projects Assessment" at bounding box center [88, 335] width 84 height 8
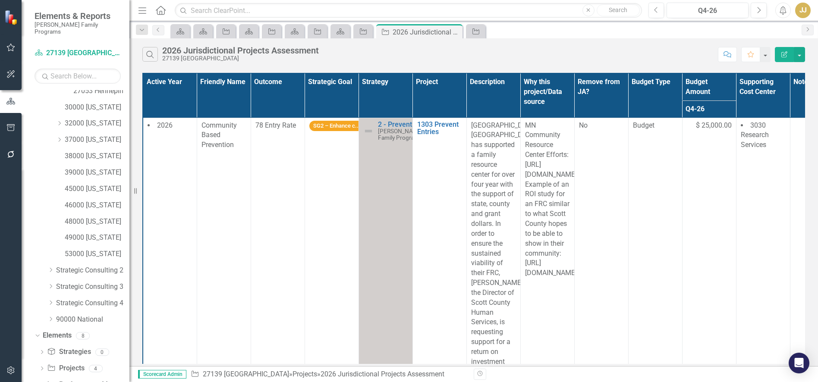
click at [94, 231] on div "49000 [US_STATE]" at bounding box center [97, 238] width 65 height 14
click at [91, 233] on link "49000 [US_STATE]" at bounding box center [97, 238] width 65 height 10
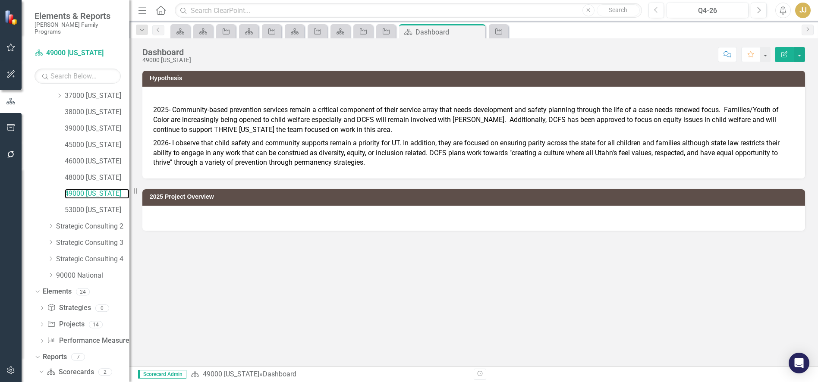
scroll to position [299, 0]
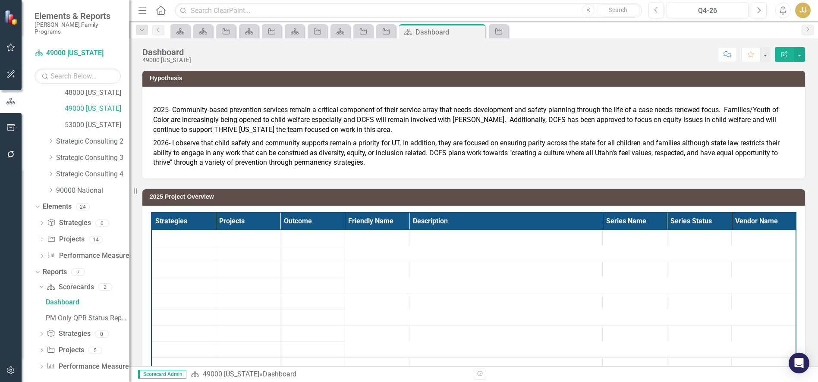
click at [38, 349] on icon "Dropdown" at bounding box center [41, 351] width 6 height 5
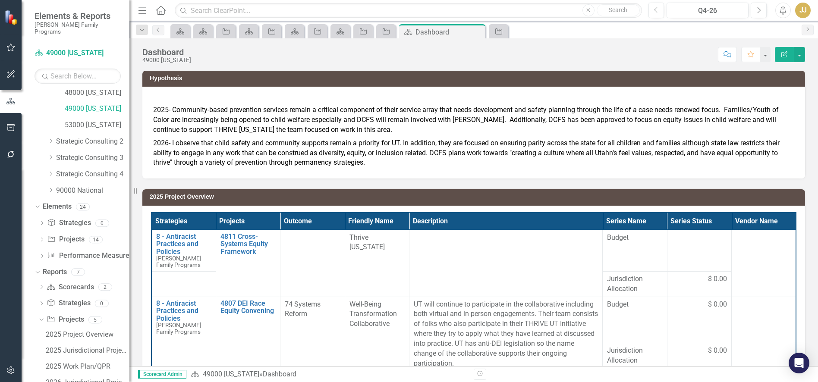
scroll to position [346, 0]
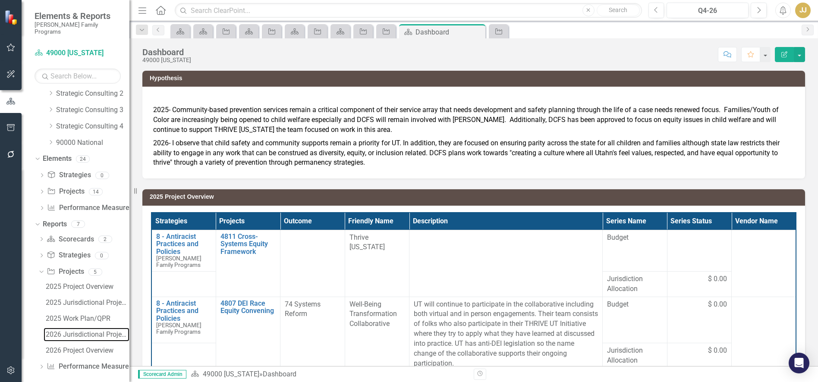
click at [82, 331] on div "2026 Jurisdictional Projects Assessment" at bounding box center [88, 335] width 84 height 8
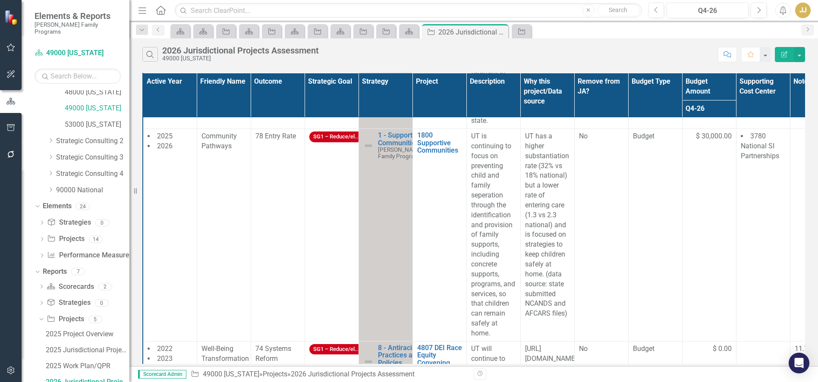
scroll to position [475, 0]
click at [228, 201] on td "Community Pathways" at bounding box center [224, 234] width 54 height 213
click at [164, 166] on td "2025 2026" at bounding box center [170, 234] width 54 height 213
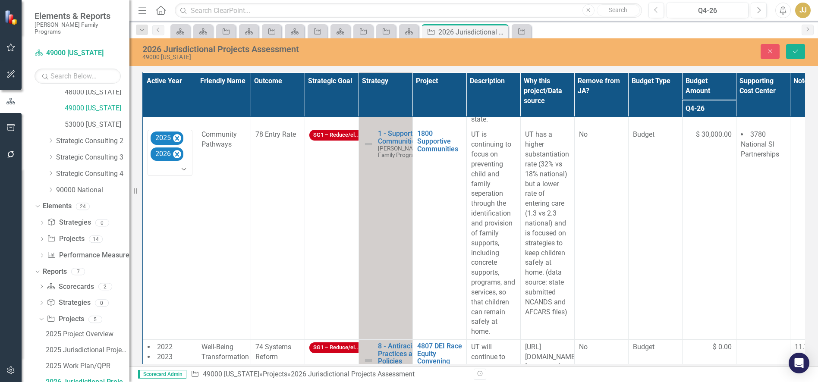
click at [177, 157] on icon "Remove 2026" at bounding box center [177, 154] width 4 height 4
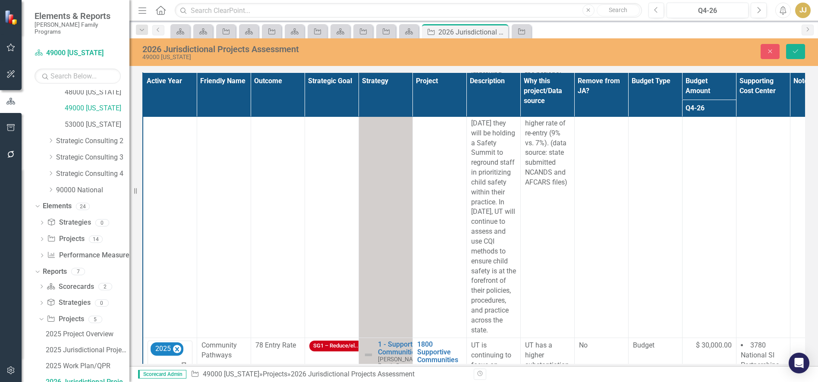
scroll to position [436, 0]
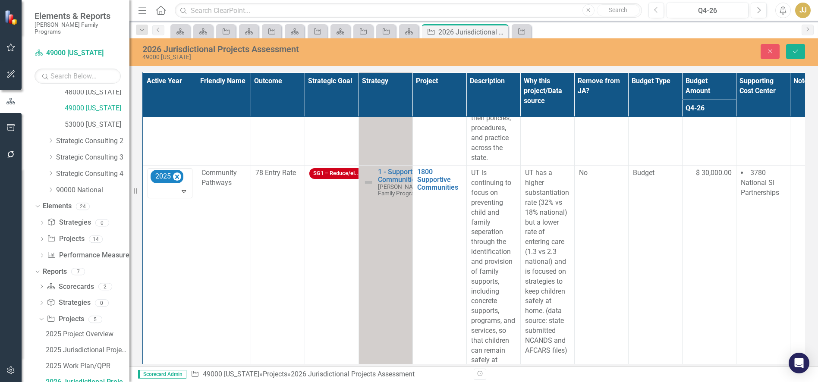
click at [709, 178] on span "$ 30,000.00" at bounding box center [714, 173] width 36 height 10
drag, startPoint x: 713, startPoint y: 184, endPoint x: 689, endPoint y: 188, distance: 23.6
click at [689, 184] on input "30000" at bounding box center [709, 176] width 45 height 16
type input "0"
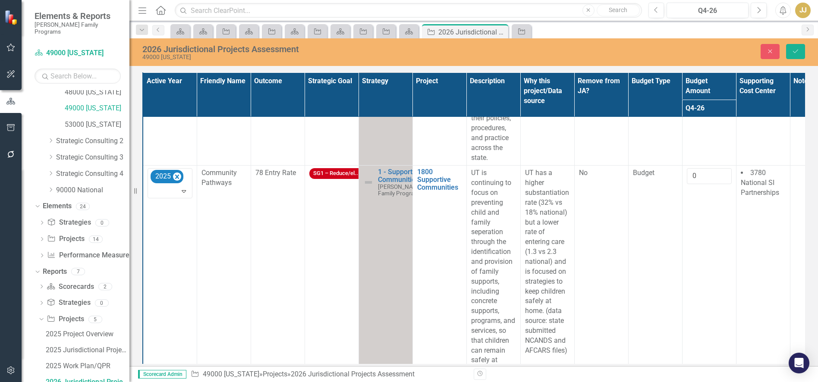
click at [656, 216] on td "Budget" at bounding box center [655, 272] width 54 height 213
click at [801, 50] on button "Save" at bounding box center [795, 51] width 19 height 15
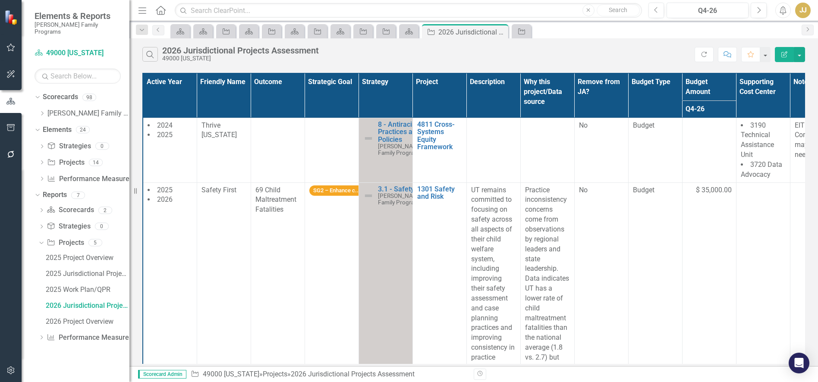
scroll to position [0, 0]
click at [706, 187] on span "$ 35,000.00" at bounding box center [714, 191] width 36 height 10
click at [707, 187] on span "$ 35,000.00" at bounding box center [714, 191] width 36 height 10
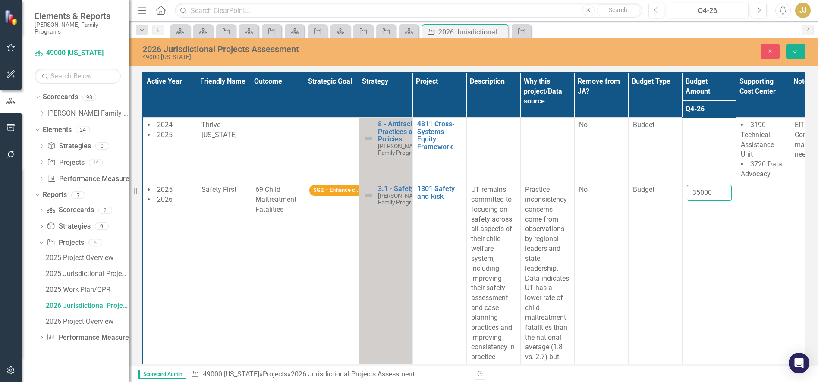
drag, startPoint x: 713, startPoint y: 191, endPoint x: 690, endPoint y: 191, distance: 22.4
click at [690, 191] on input "35000" at bounding box center [709, 193] width 45 height 16
type input "40000"
click at [791, 42] on div "2026 Jurisdictional Projects Assessment 49000 [US_STATE] Close Save" at bounding box center [473, 52] width 689 height 28
click at [793, 48] on icon "Save" at bounding box center [796, 51] width 8 height 6
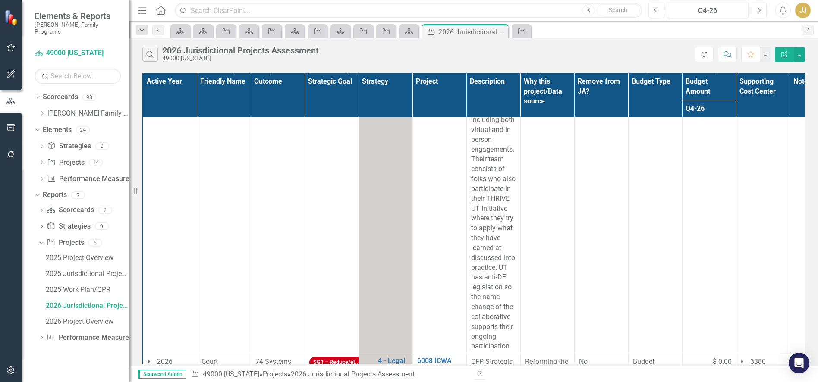
scroll to position [738, 0]
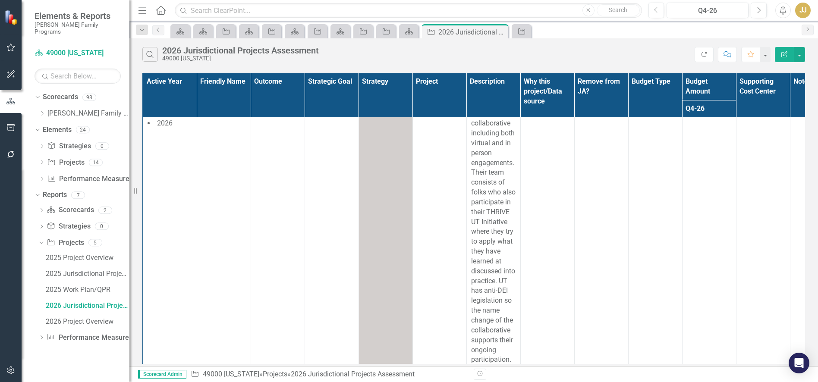
click at [41, 225] on icon at bounding box center [42, 227] width 2 height 4
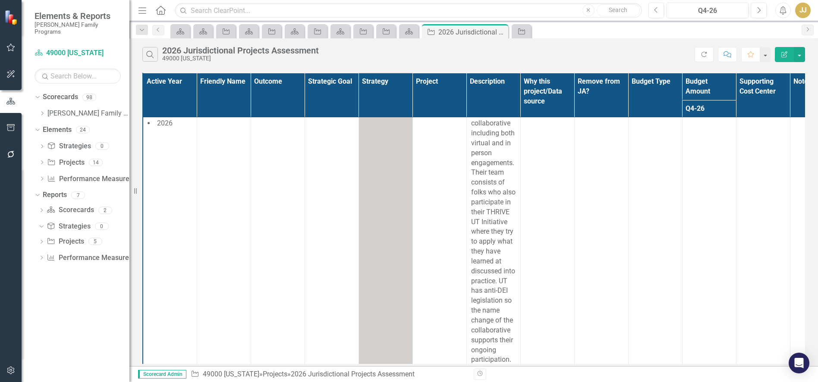
click at [40, 223] on icon "Dropdown" at bounding box center [40, 226] width 5 height 6
click at [72, 222] on link "Strategy Strategies" at bounding box center [69, 227] width 44 height 10
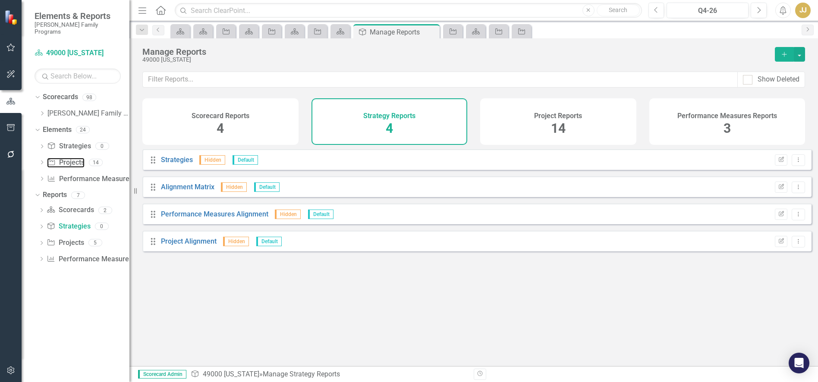
click at [79, 158] on link "Project Projects" at bounding box center [65, 163] width 37 height 10
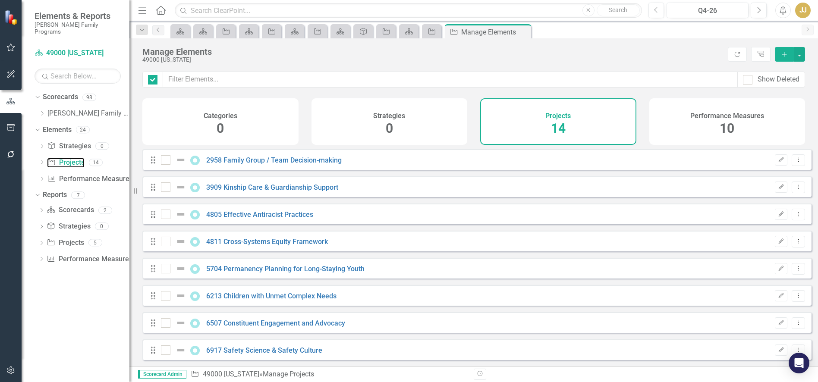
checkbox input "false"
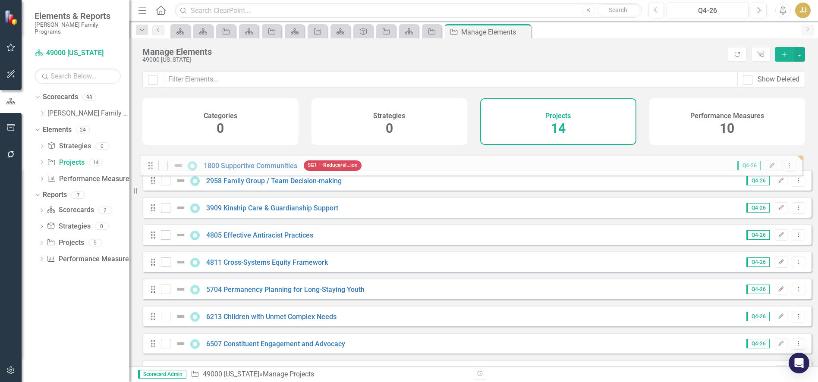
drag, startPoint x: 155, startPoint y: 327, endPoint x: 153, endPoint y: 166, distance: 161.8
click at [153, 166] on div "Drag 2958 Family Group / Team Decision-making Q4-26 Edit Dropdown Menu Drag 390…" at bounding box center [476, 336] width 669 height 374
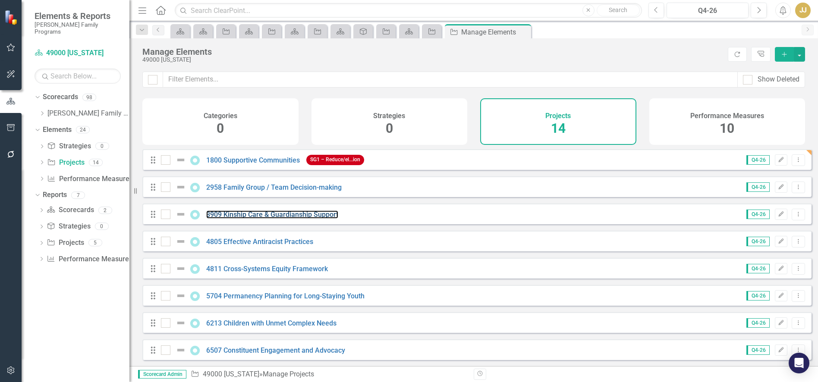
click at [239, 218] on link "3909 Kinship Care & Guardianship Support" at bounding box center [272, 215] width 132 height 8
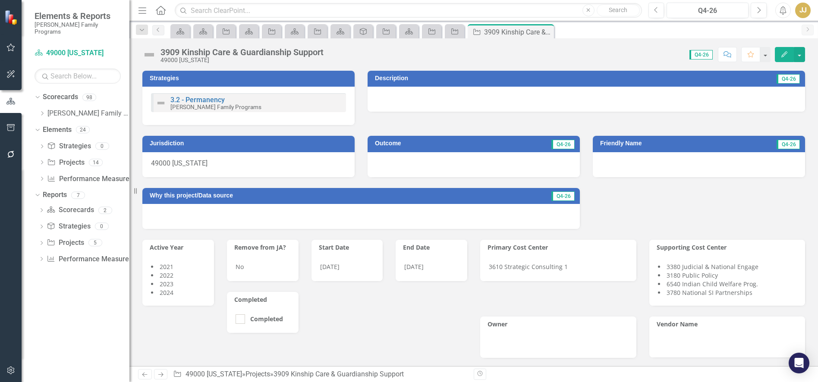
click at [191, 277] on li "2022" at bounding box center [178, 275] width 54 height 9
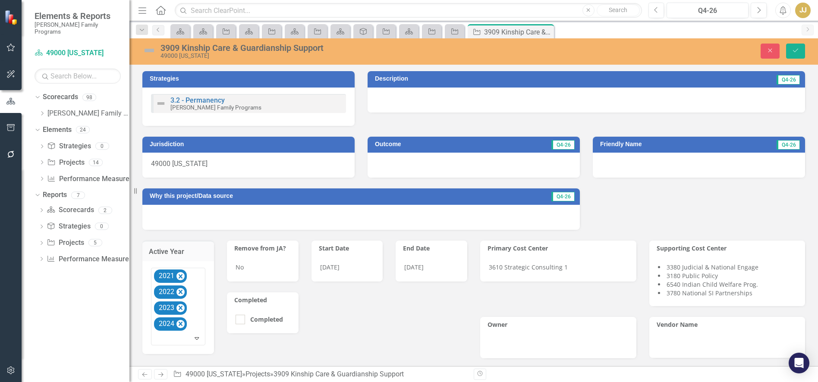
click at [174, 337] on div at bounding box center [179, 339] width 50 height 12
click at [179, 263] on div "2026" at bounding box center [187, 261] width 55 height 10
click at [796, 52] on icon "Save" at bounding box center [796, 50] width 8 height 6
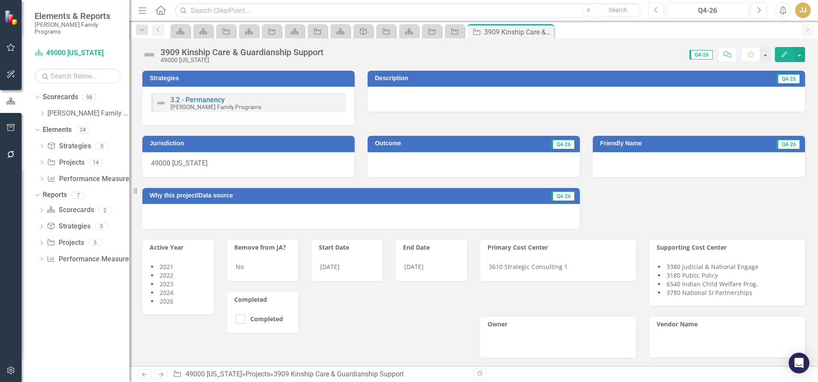
click at [0, 0] on icon "Close" at bounding box center [0, 0] width 0 height 0
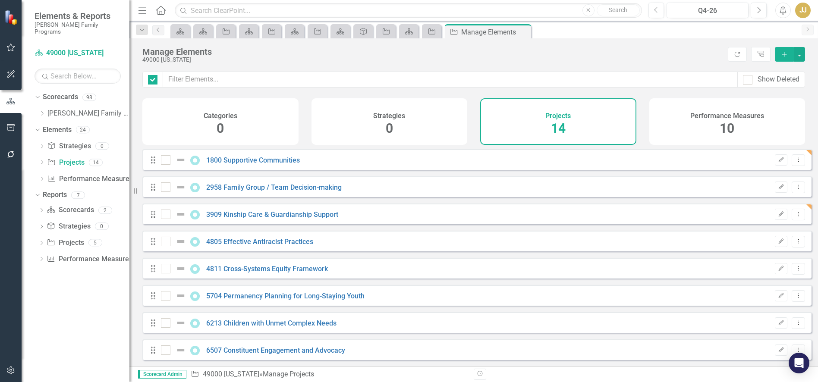
checkbox input "false"
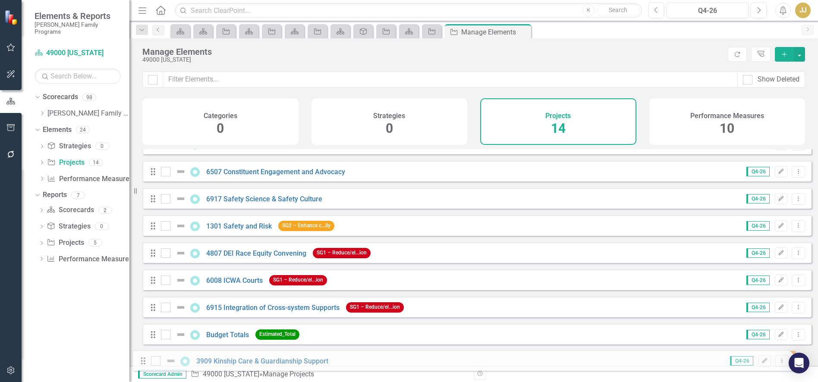
scroll to position [170, 0]
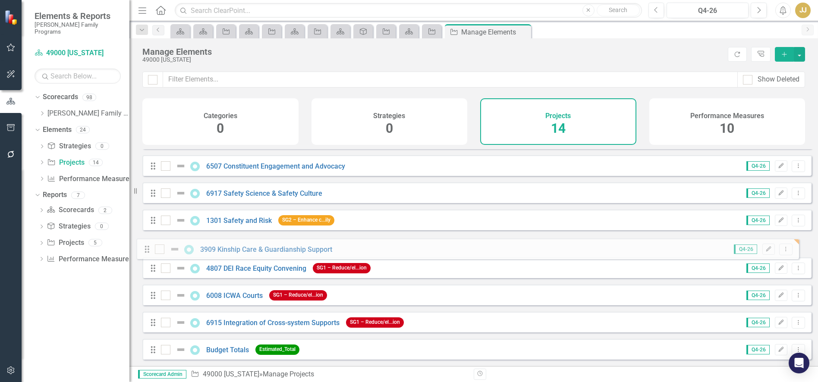
drag, startPoint x: 152, startPoint y: 220, endPoint x: 146, endPoint y: 249, distance: 29.1
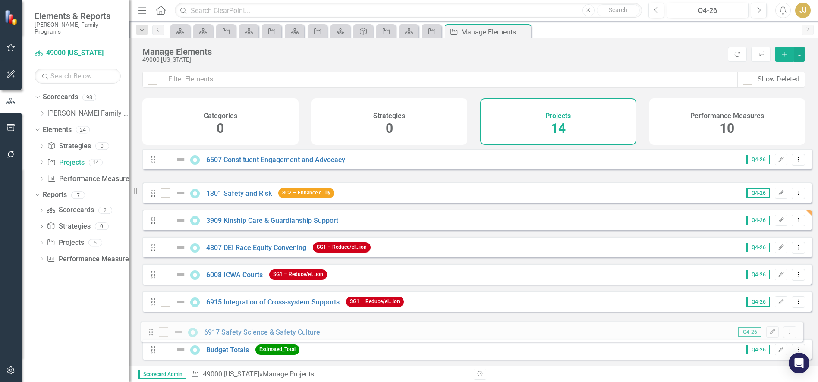
drag, startPoint x: 154, startPoint y: 186, endPoint x: 151, endPoint y: 333, distance: 146.3
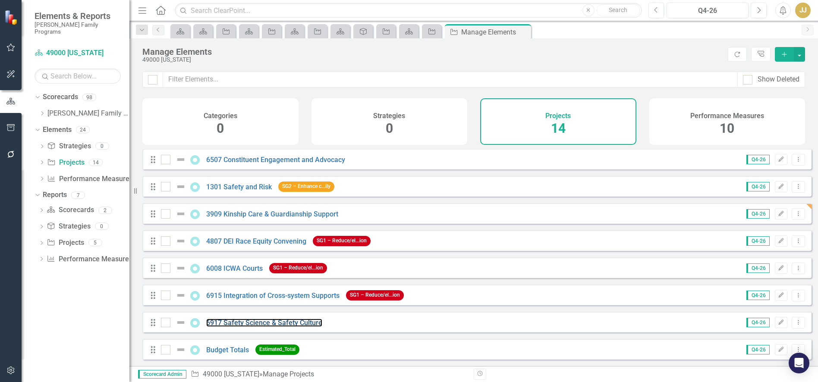
click at [223, 320] on link "6917 Safety Science & Safety Culture" at bounding box center [264, 323] width 116 height 8
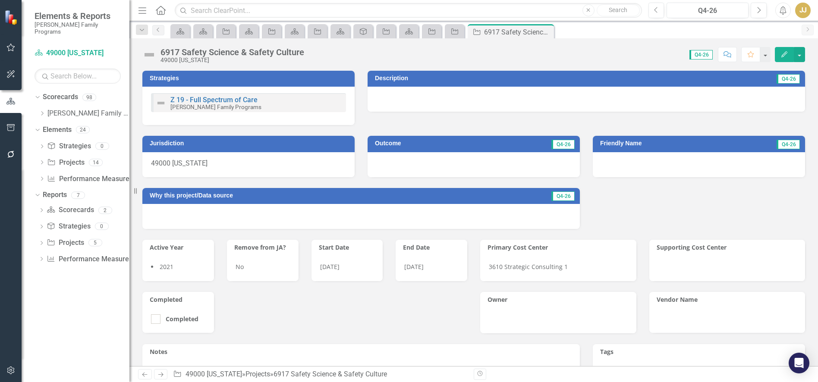
click at [288, 116] on div "Z 19 - Full Spectrum of Care [PERSON_NAME] Family Programs" at bounding box center [248, 106] width 212 height 38
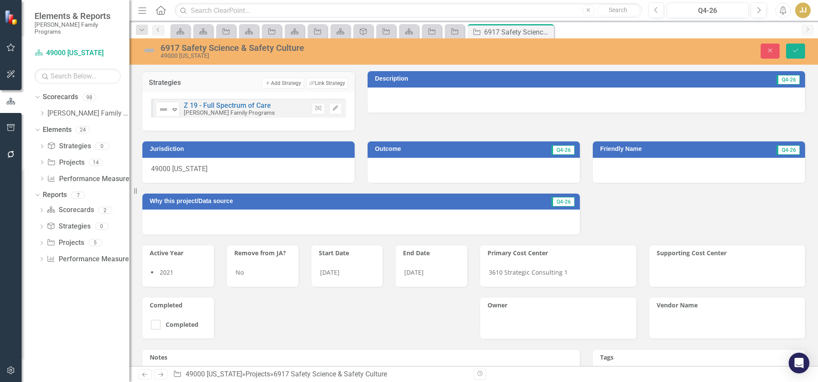
click at [317, 109] on icon "Unlink" at bounding box center [318, 108] width 6 height 5
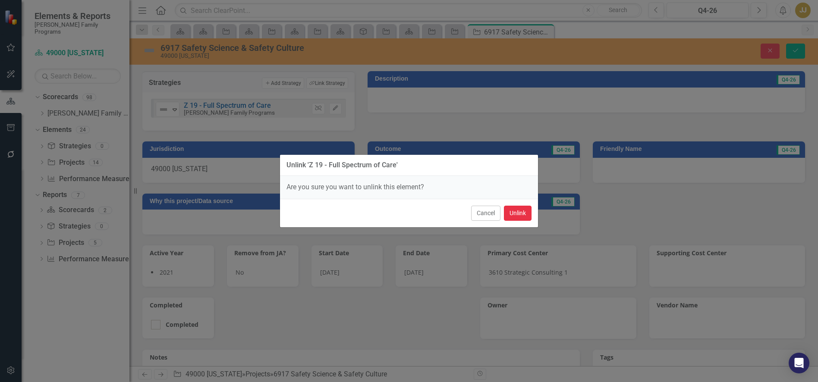
drag, startPoint x: 515, startPoint y: 208, endPoint x: 509, endPoint y: 213, distance: 8.0
click at [514, 208] on button "Unlink" at bounding box center [518, 213] width 28 height 15
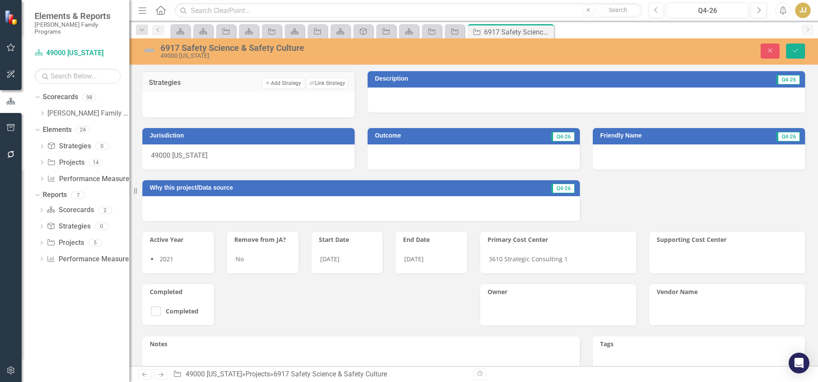
click at [336, 82] on button "Link Tag Link Strategy" at bounding box center [327, 83] width 42 height 11
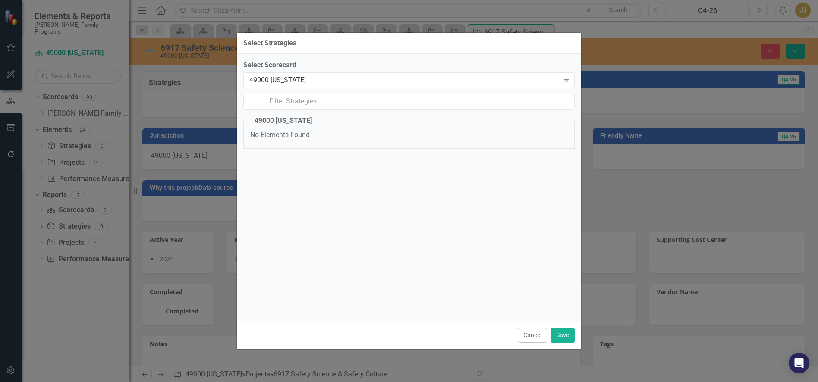
click at [302, 83] on div "49000 [US_STATE]" at bounding box center [404, 80] width 310 height 10
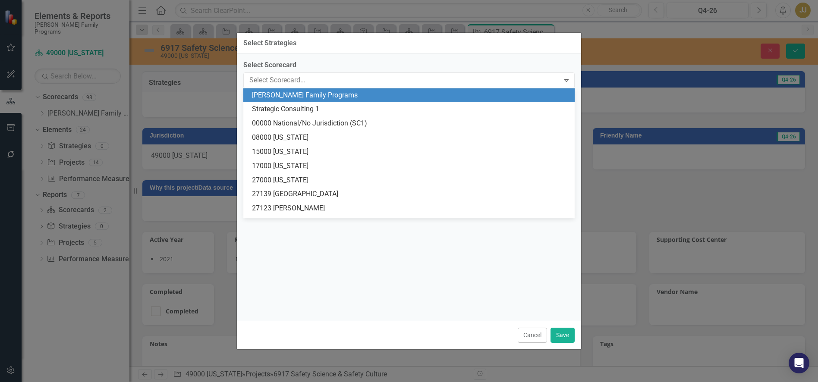
click at [305, 93] on div "[PERSON_NAME] Family Programs" at bounding box center [411, 96] width 318 height 10
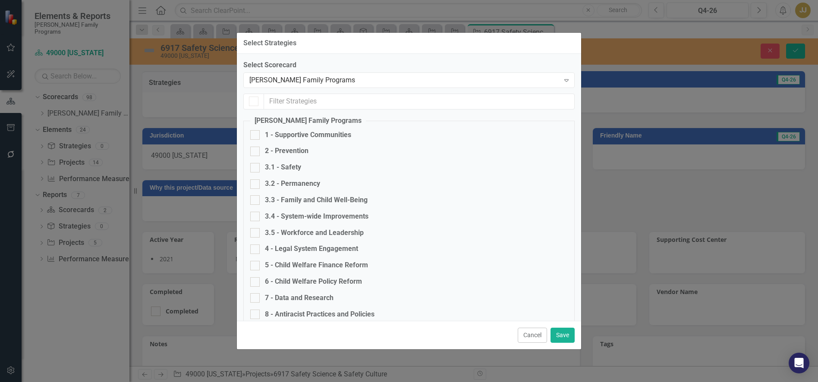
checkbox input "false"
click at [281, 216] on div "3.4 - System-wide Improvements" at bounding box center [317, 217] width 104 height 10
click at [256, 216] on input "3.4 - System-wide Improvements" at bounding box center [253, 215] width 6 height 6
checkbox input "true"
click at [562, 334] on button "Save" at bounding box center [563, 335] width 24 height 15
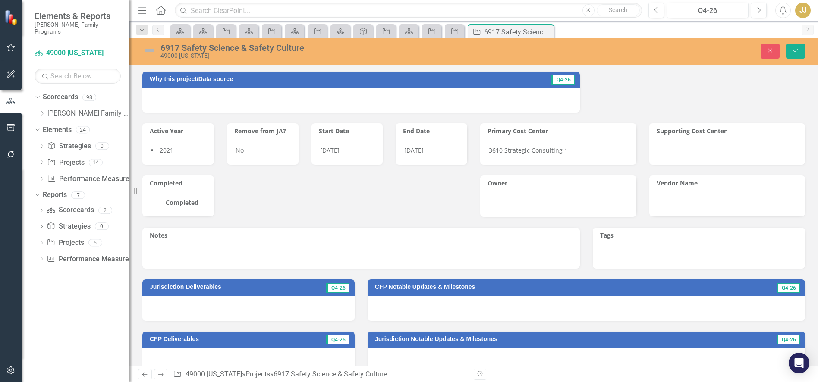
scroll to position [129, 0]
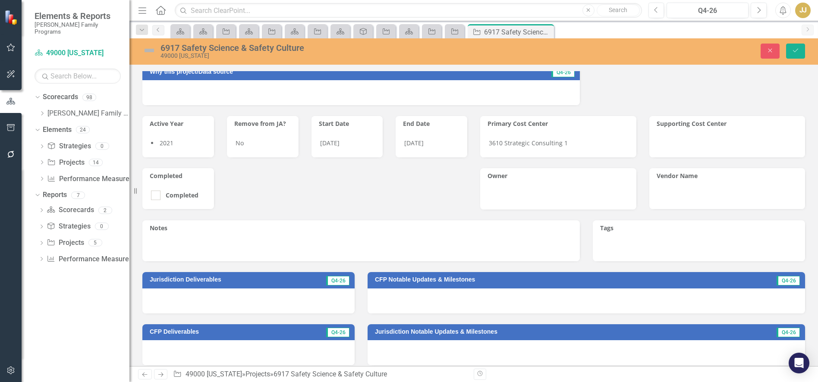
click at [181, 144] on li "2021" at bounding box center [178, 143] width 54 height 9
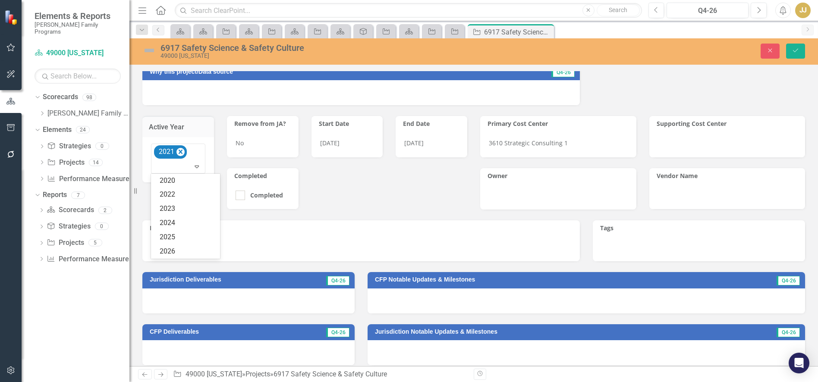
click at [184, 164] on div at bounding box center [179, 167] width 50 height 12
click at [178, 249] on div "2026" at bounding box center [187, 252] width 55 height 10
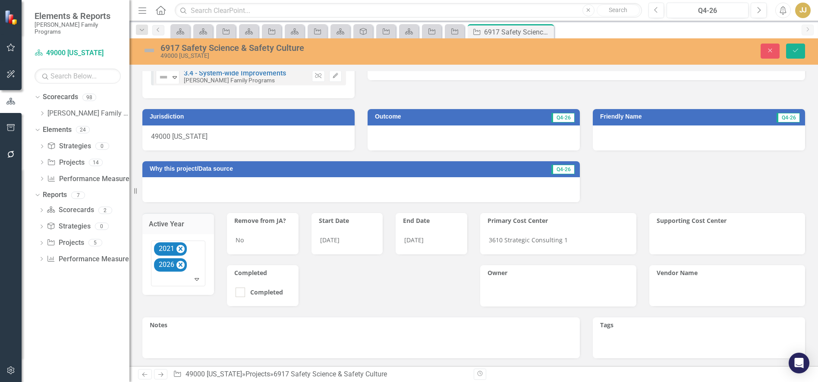
scroll to position [0, 0]
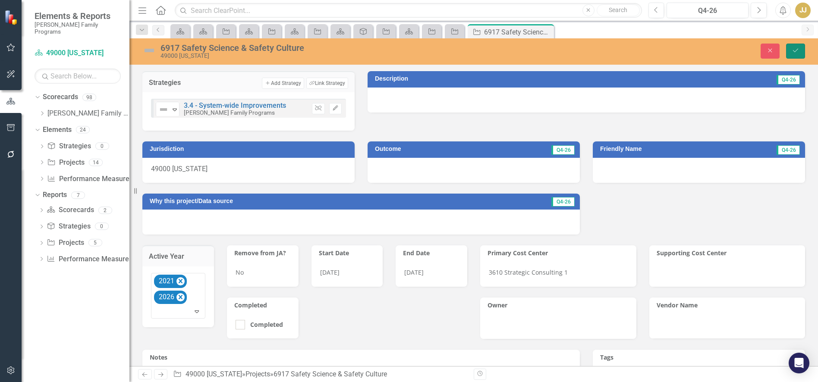
click at [792, 50] on icon "Save" at bounding box center [796, 50] width 8 height 6
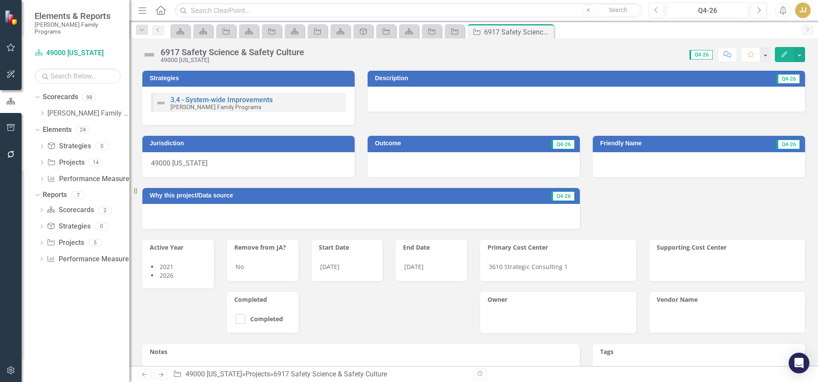
click at [39, 242] on icon "Dropdown" at bounding box center [41, 244] width 6 height 5
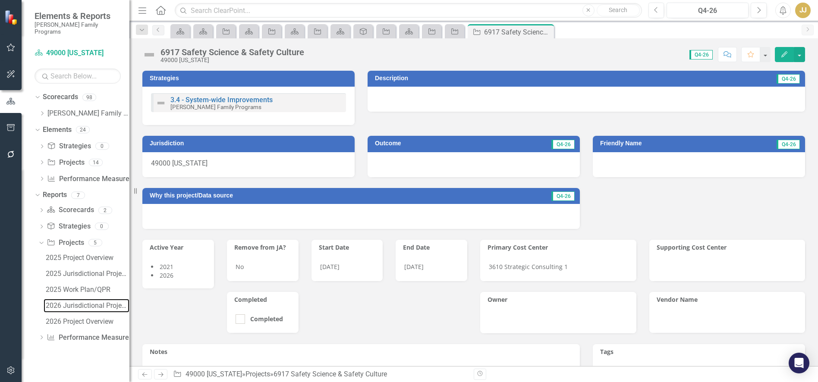
click at [89, 302] on div "2026 Jurisdictional Projects Assessment" at bounding box center [88, 306] width 84 height 8
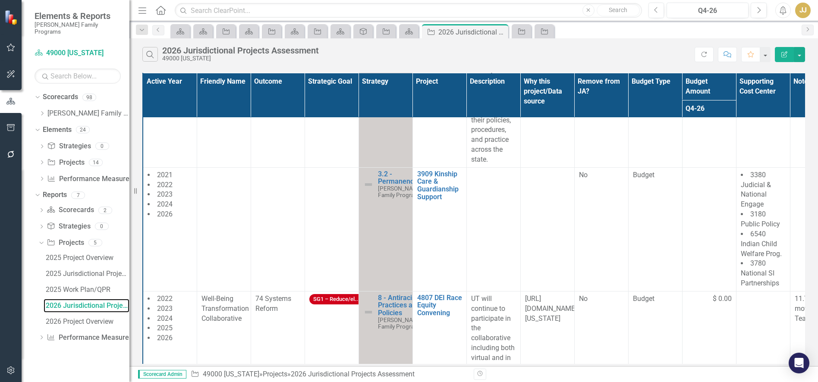
scroll to position [690, 0]
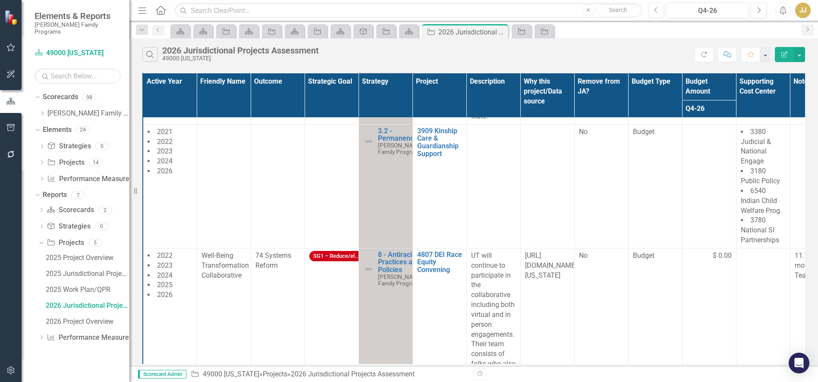
click at [225, 191] on td at bounding box center [224, 186] width 54 height 124
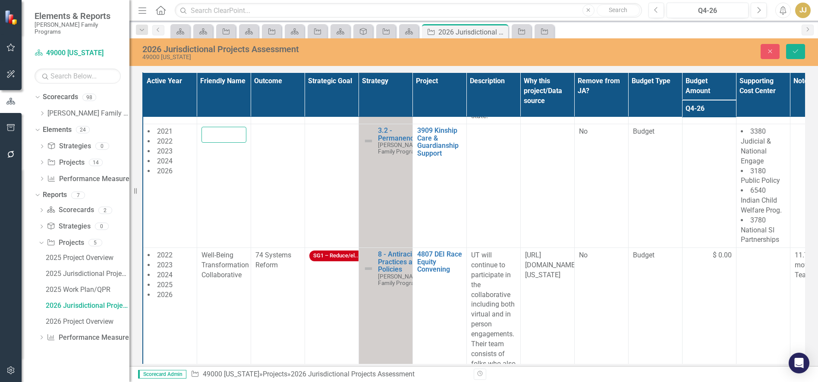
click at [221, 143] on input "text" at bounding box center [223, 135] width 45 height 16
type input "Kinship Efforts"
click at [286, 161] on td at bounding box center [278, 186] width 54 height 124
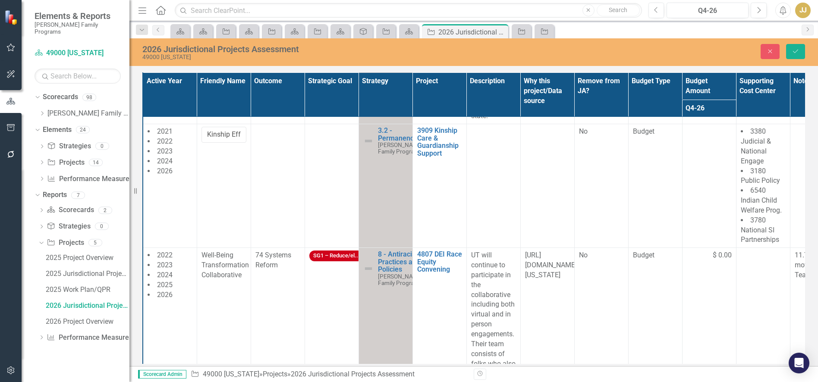
click at [286, 161] on td at bounding box center [278, 186] width 54 height 124
click at [287, 138] on icon "Expand" at bounding box center [291, 134] width 9 height 7
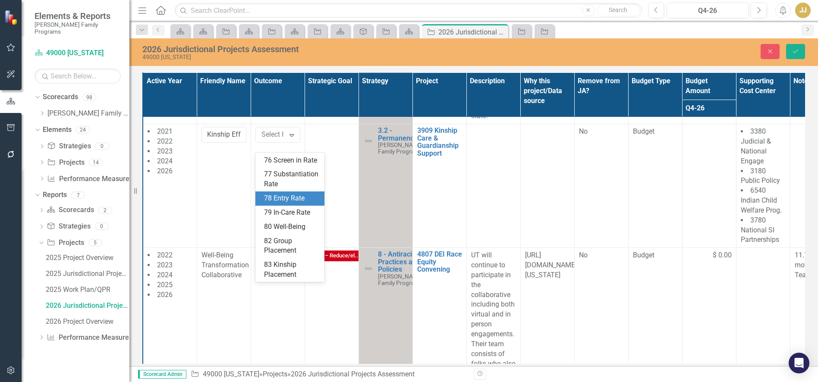
scroll to position [303, 0]
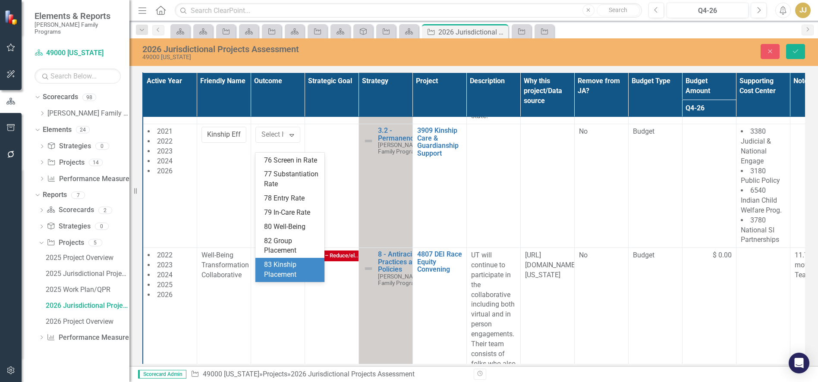
click at [287, 259] on div "83 Kinship Placement" at bounding box center [289, 270] width 69 height 24
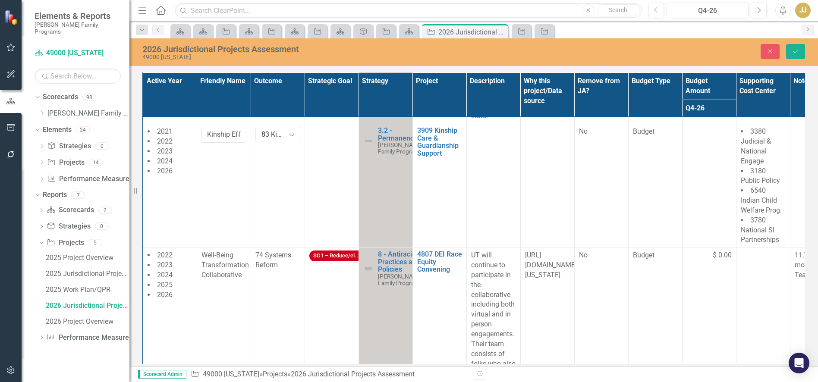
click at [328, 161] on td at bounding box center [332, 186] width 54 height 124
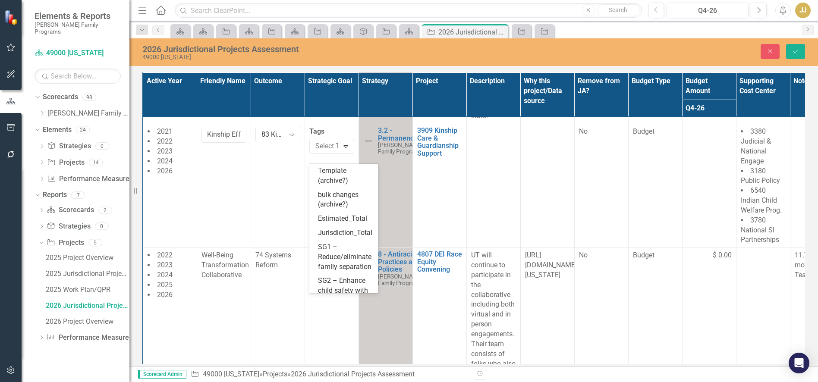
click at [328, 150] on div "Select Tags..." at bounding box center [324, 146] width 27 height 13
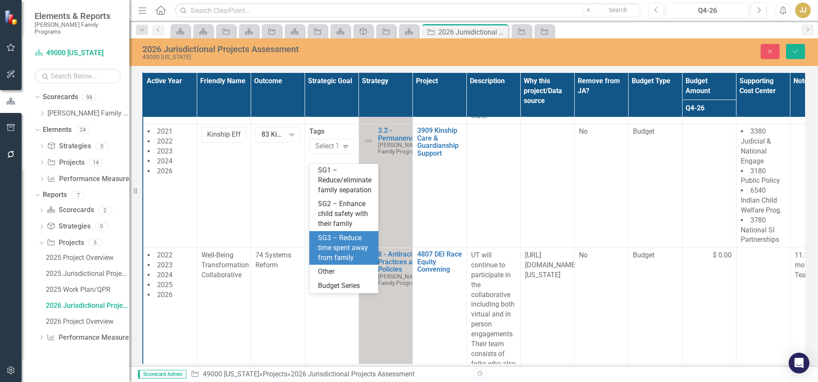
scroll to position [126, 0]
click at [351, 246] on div "SG3 – Reduce time spent away from family" at bounding box center [345, 248] width 55 height 30
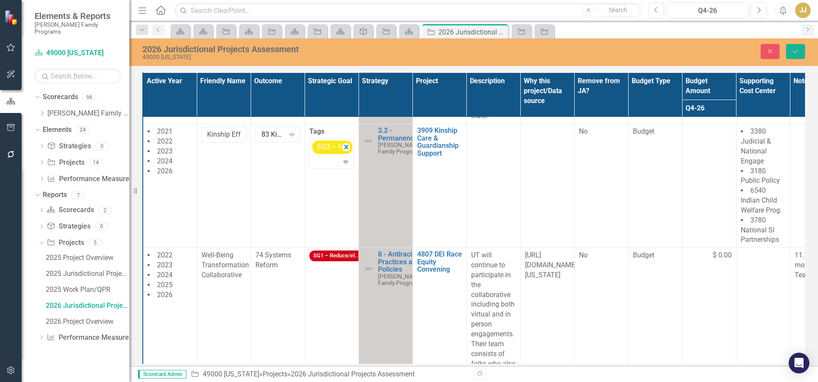
click at [491, 173] on td at bounding box center [493, 186] width 54 height 124
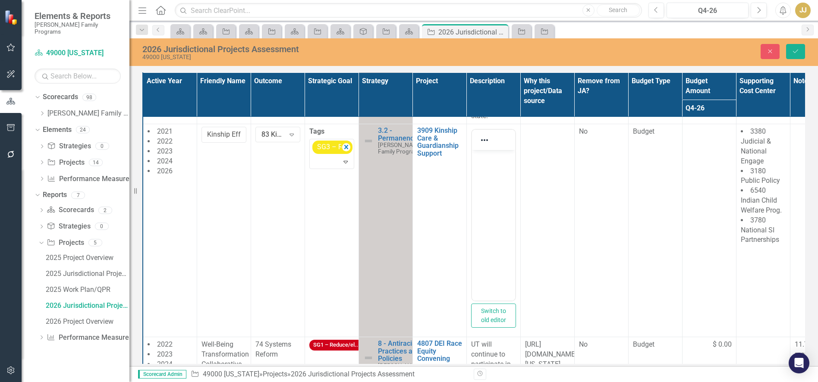
scroll to position [0, 0]
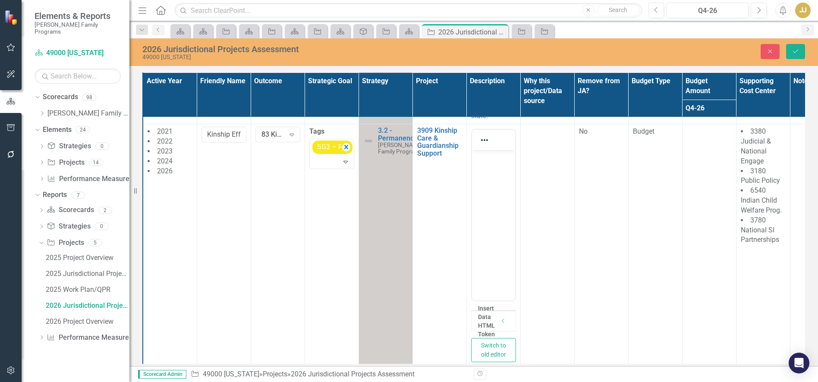
click at [496, 180] on body "Rich Text Area. Press ALT-0 for help." at bounding box center [493, 214] width 43 height 129
click at [498, 190] on body "Rich Text Area. Press ALT-0 for help." at bounding box center [493, 214] width 43 height 129
paste body "Rich Text Area. Press ALT-0 for help."
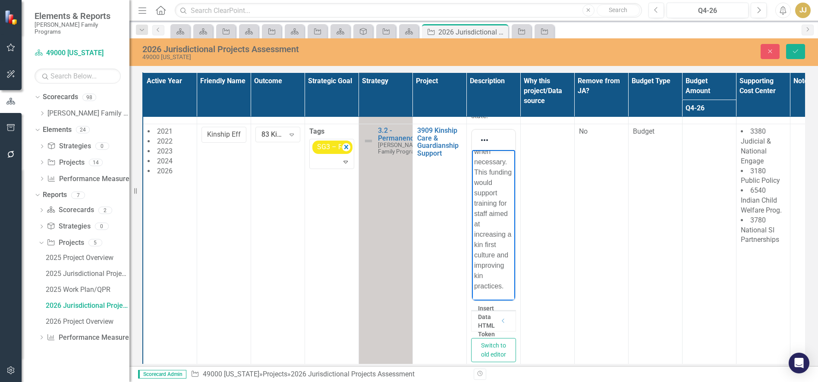
click at [558, 187] on td at bounding box center [547, 248] width 54 height 248
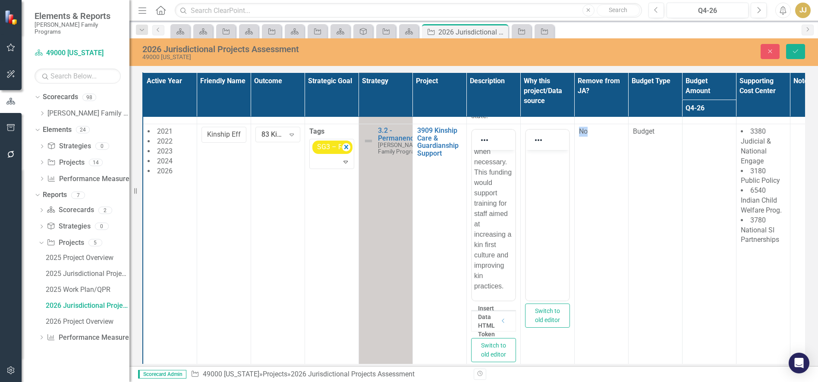
scroll to position [0, 0]
click at [564, 210] on body "Rich Text Area. Press ALT-0 for help." at bounding box center [547, 214] width 43 height 129
paste body "Rich Text Area. Press ALT-0 for help."
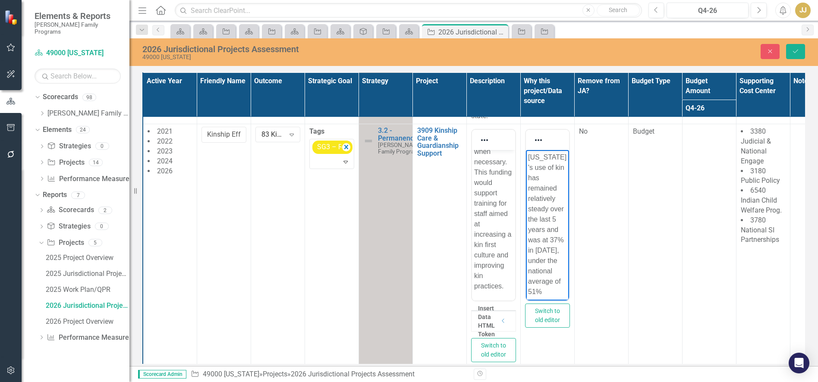
click at [702, 157] on td at bounding box center [709, 248] width 54 height 248
click at [703, 143] on input "number" at bounding box center [709, 135] width 45 height 16
type input "15000"
click at [765, 166] on li "3380 Judicial & National Engage" at bounding box center [763, 146] width 45 height 39
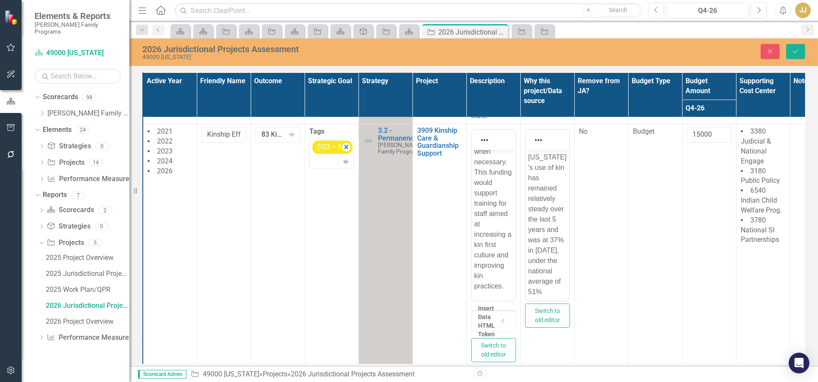
click at [765, 166] on li "3380 Judicial & National Engage" at bounding box center [763, 146] width 45 height 39
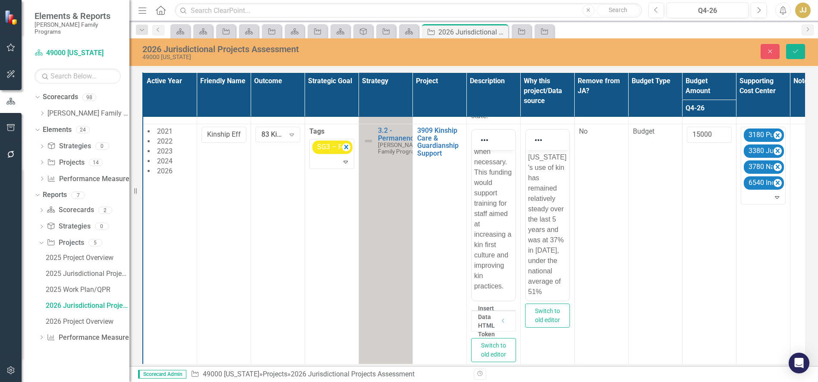
click at [775, 141] on icon "Remove 3180 Public Policy" at bounding box center [777, 135] width 8 height 11
click at [775, 141] on icon "Remove 3380 Judicial & National Engage" at bounding box center [777, 135] width 8 height 11
click at [775, 141] on icon "Remove 3780 National SI Partnerships" at bounding box center [777, 135] width 8 height 11
click at [775, 141] on icon "Remove 6540 Indian Child Welfare Prog." at bounding box center [777, 135] width 8 height 11
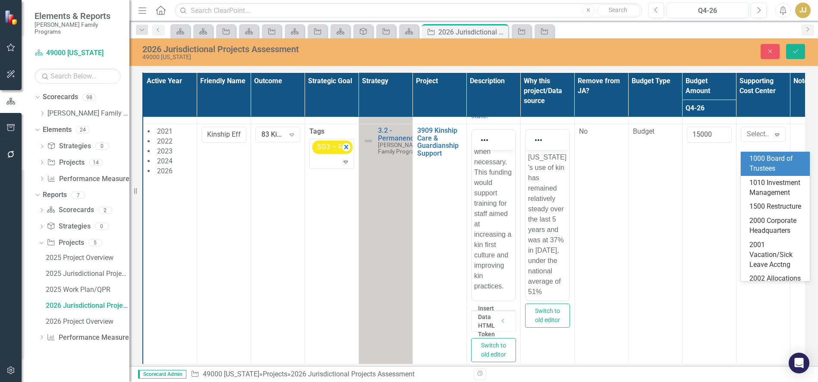
click at [758, 140] on div at bounding box center [757, 135] width 29 height 12
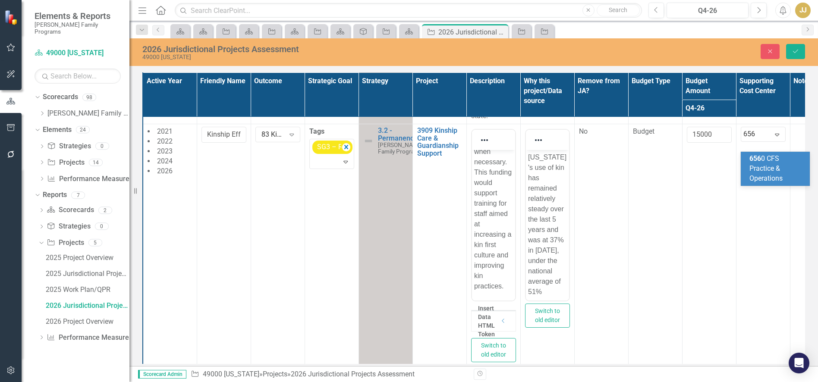
type input "6560"
click at [757, 164] on div "6560 CFS Practice & Operations" at bounding box center [776, 164] width 55 height 20
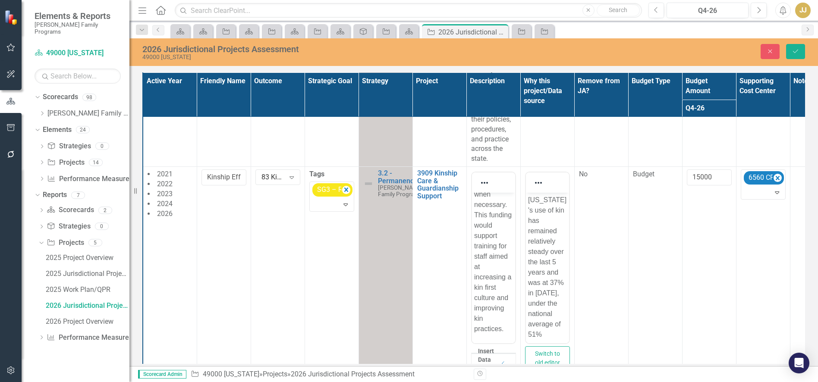
scroll to position [647, 0]
click at [801, 54] on button "Save" at bounding box center [795, 51] width 19 height 15
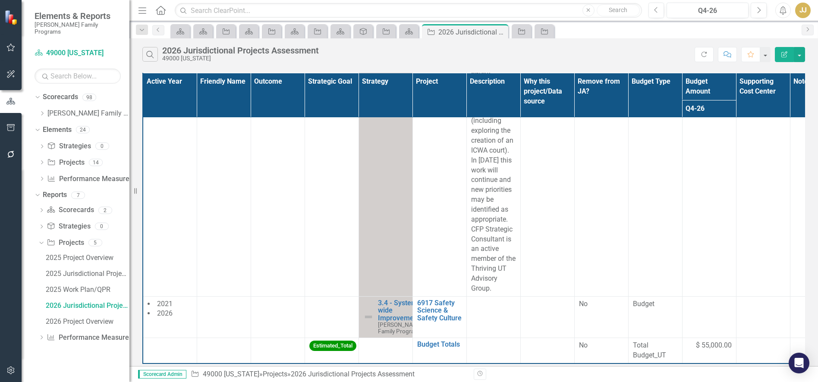
scroll to position [1838, 0]
click at [218, 305] on td at bounding box center [224, 316] width 54 height 41
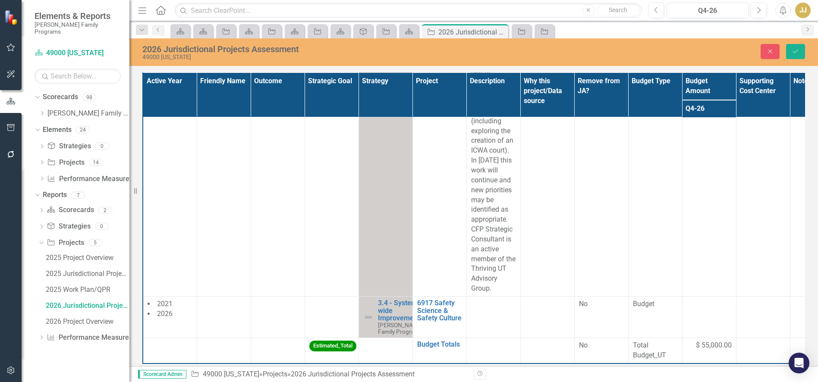
scroll to position [1838, 0]
click at [220, 302] on input "text" at bounding box center [223, 307] width 45 height 16
type input "Supporting the Workforce"
click at [286, 305] on td at bounding box center [278, 316] width 54 height 41
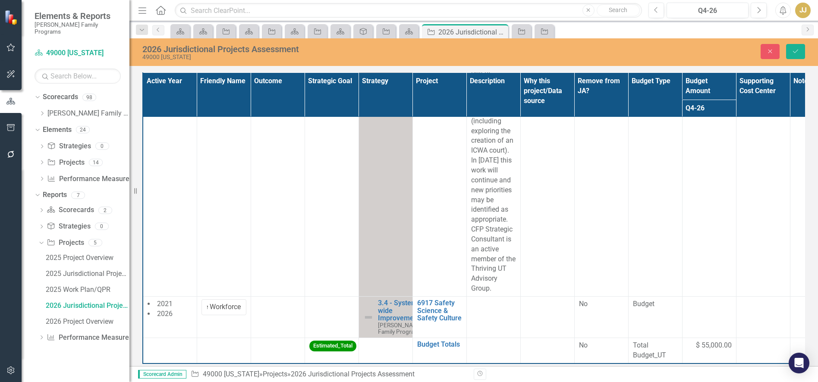
scroll to position [0, 0]
click at [286, 305] on td at bounding box center [278, 316] width 54 height 41
click at [283, 302] on div "Not Defined" at bounding box center [273, 307] width 24 height 10
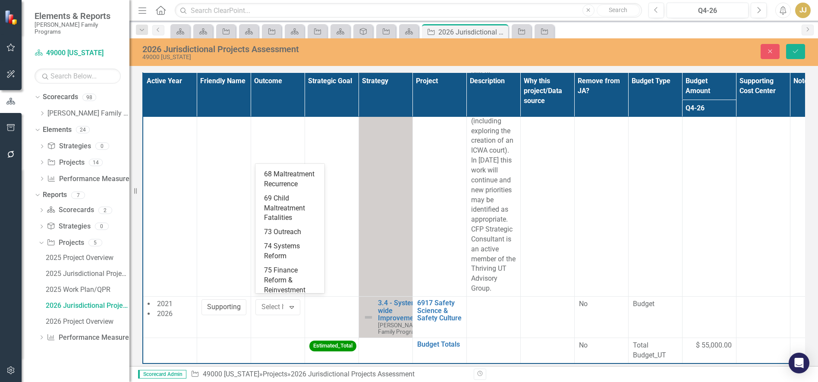
scroll to position [129, 0]
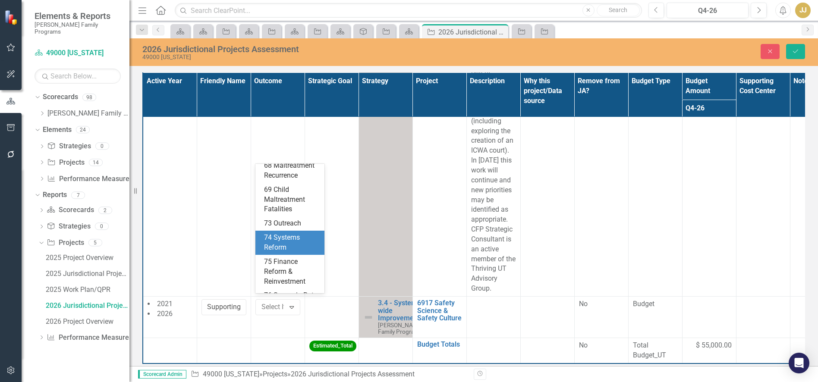
click at [285, 253] on div "74 Systems Reform" at bounding box center [291, 243] width 55 height 20
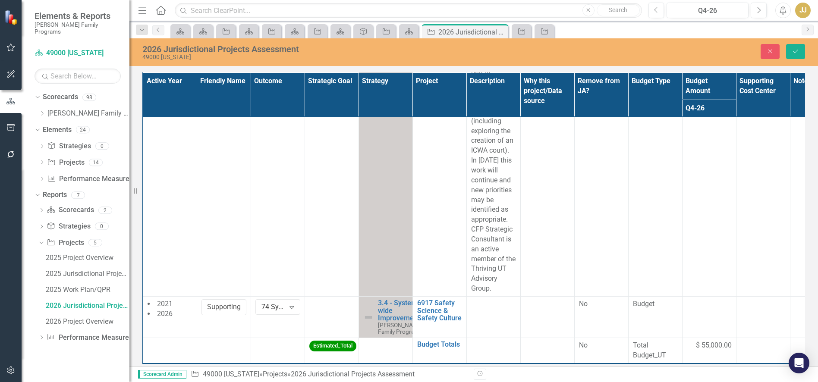
click at [321, 301] on div at bounding box center [331, 304] width 45 height 10
click at [333, 313] on div at bounding box center [335, 319] width 46 height 12
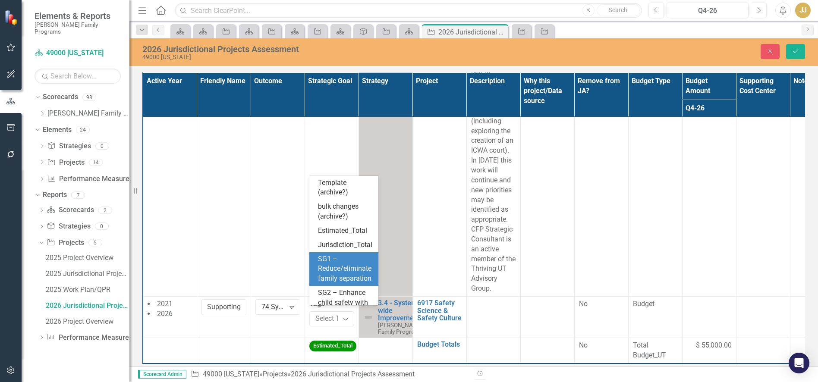
scroll to position [25, 0]
click at [338, 292] on span "SG2 – Enhance child safety with their family" at bounding box center [343, 278] width 50 height 28
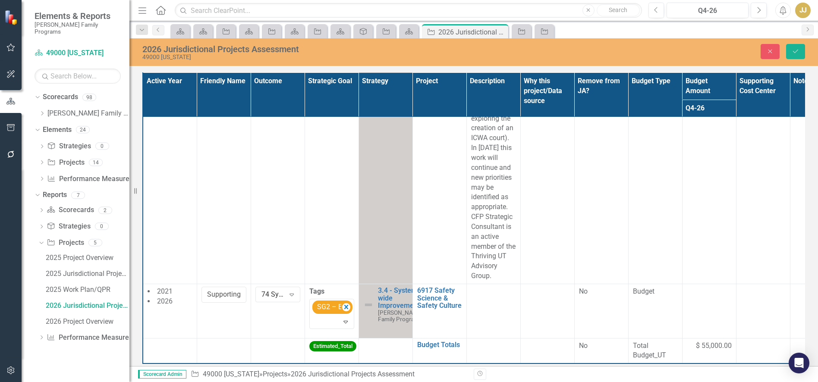
click at [490, 314] on td at bounding box center [493, 311] width 54 height 54
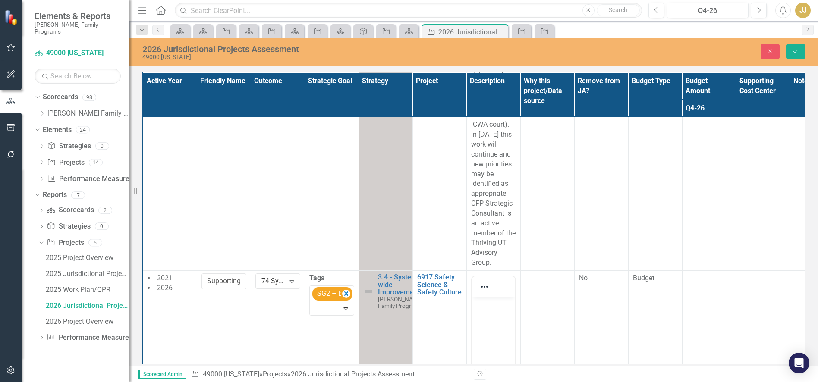
scroll to position [0, 0]
click at [490, 310] on body "Rich Text Area. Press ALT-0 for help." at bounding box center [493, 360] width 43 height 129
paste body "Rich Text Area. Press ALT-0 for help."
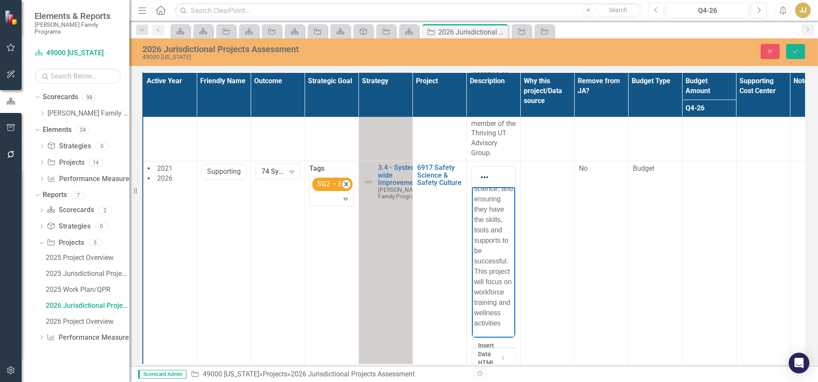
click at [533, 231] on td at bounding box center [547, 285] width 54 height 248
click at [540, 211] on body "Rich Text Area. Press ALT-0 for help." at bounding box center [547, 251] width 43 height 129
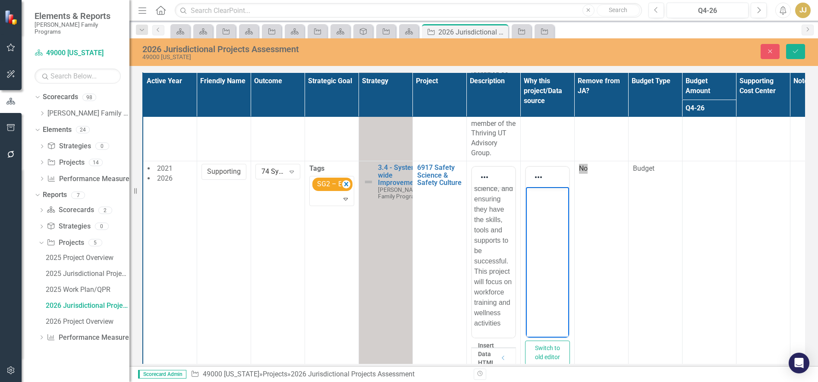
paste body "Rich Text Area. Press ALT-0 for help."
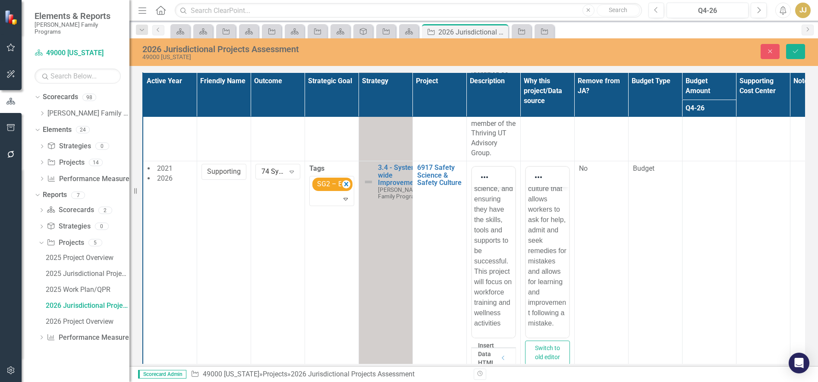
click at [697, 215] on td at bounding box center [709, 285] width 54 height 248
click at [704, 180] on input "number" at bounding box center [709, 172] width 45 height 16
type input "10000"
click at [790, 53] on button "Save" at bounding box center [795, 51] width 19 height 15
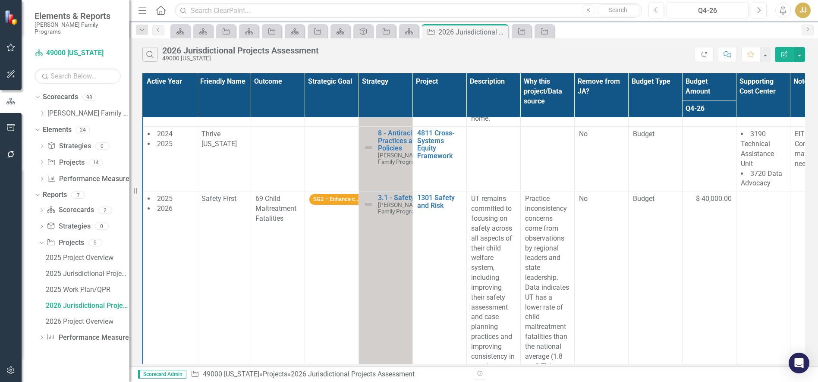
scroll to position [216, 0]
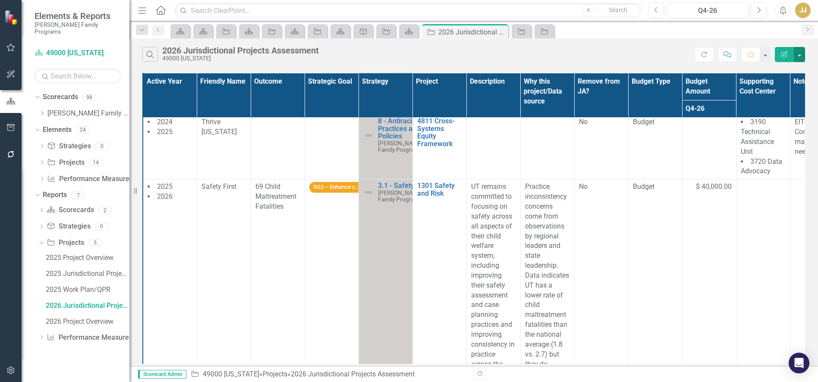
click at [801, 60] on button "button" at bounding box center [799, 54] width 11 height 15
click at [781, 52] on icon "Edit Report" at bounding box center [785, 54] width 8 height 6
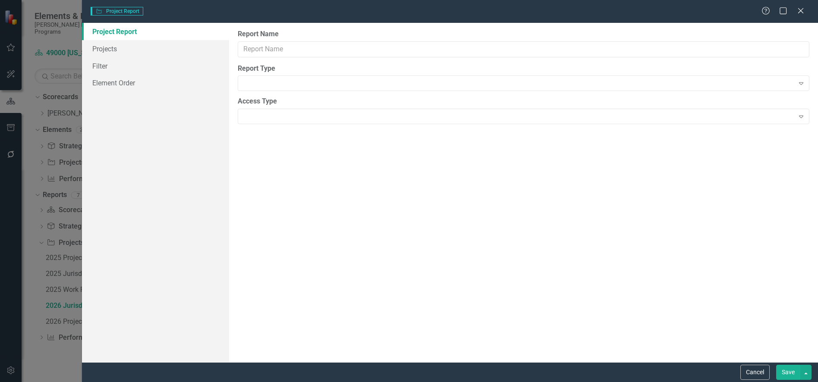
type input "2026 Jurisdictional Projects Assessment"
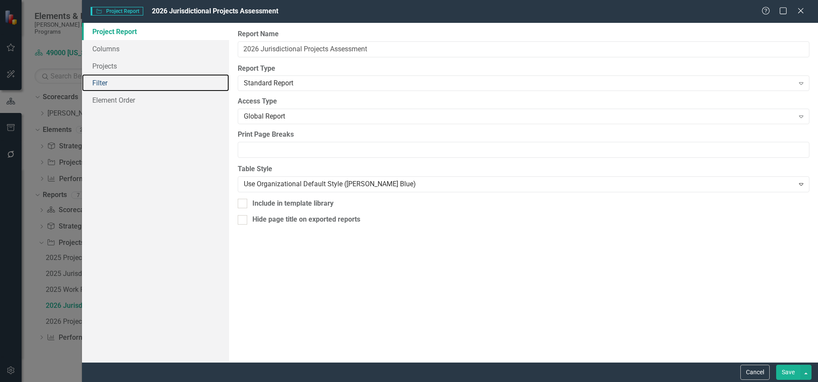
click at [125, 82] on link "Filter" at bounding box center [155, 82] width 147 height 17
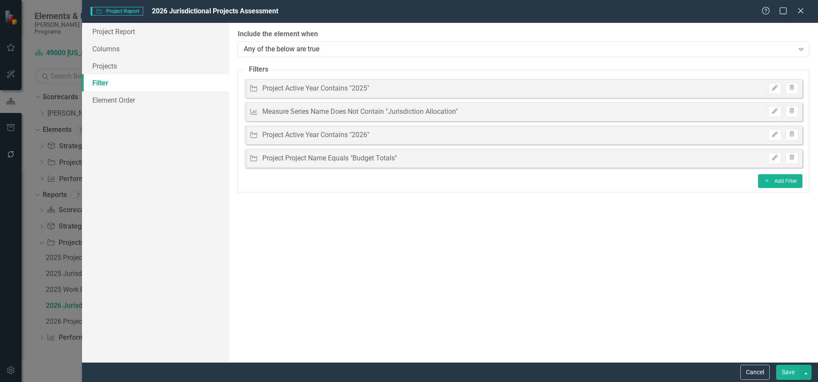
click at [793, 109] on icon "button" at bounding box center [792, 110] width 5 height 5
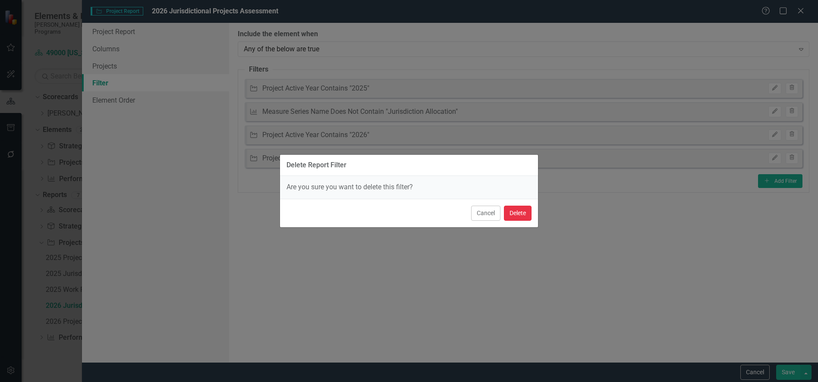
click at [521, 213] on button "Delete" at bounding box center [518, 213] width 28 height 15
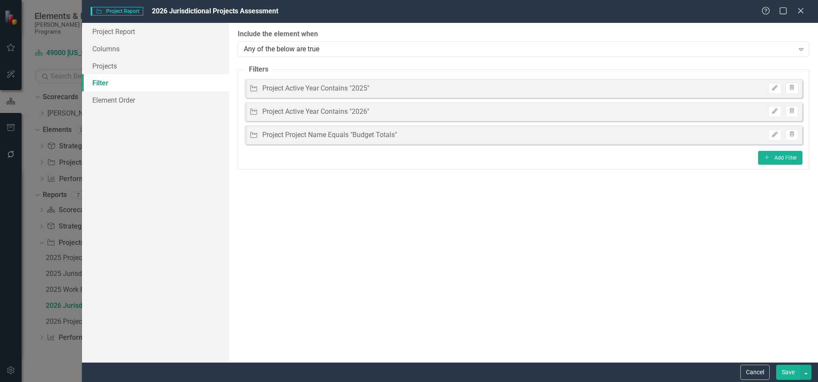
click at [789, 375] on button "Save" at bounding box center [788, 372] width 24 height 15
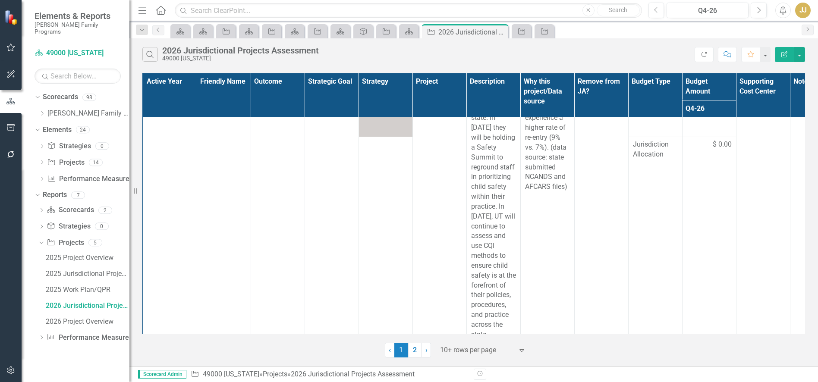
scroll to position [475, 0]
click at [725, 227] on td "$ 0.00" at bounding box center [709, 239] width 54 height 205
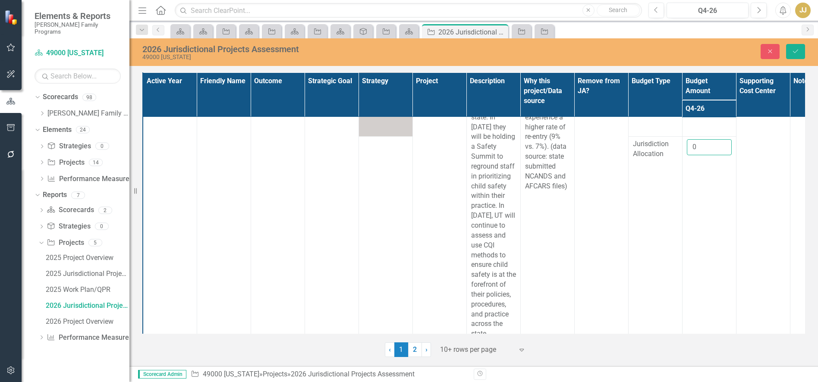
click at [706, 155] on input "0" at bounding box center [709, 147] width 45 height 16
click at [705, 155] on input "0" at bounding box center [709, 147] width 45 height 16
drag, startPoint x: 698, startPoint y: 219, endPoint x: 681, endPoint y: 219, distance: 17.3
click at [681, 219] on tr "Jurisdiction Allocation 0" at bounding box center [493, 238] width 701 height 205
type input "40000"
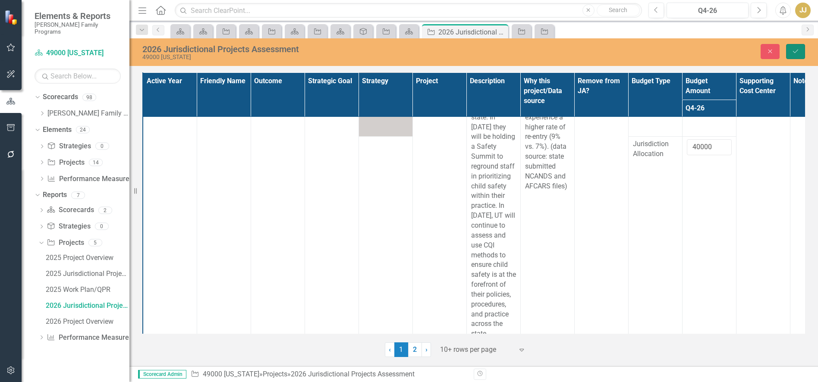
click at [800, 52] on button "Save" at bounding box center [795, 51] width 19 height 15
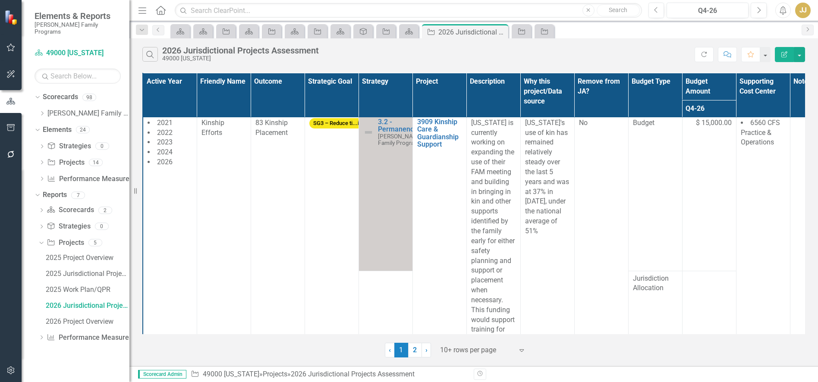
scroll to position [733, 0]
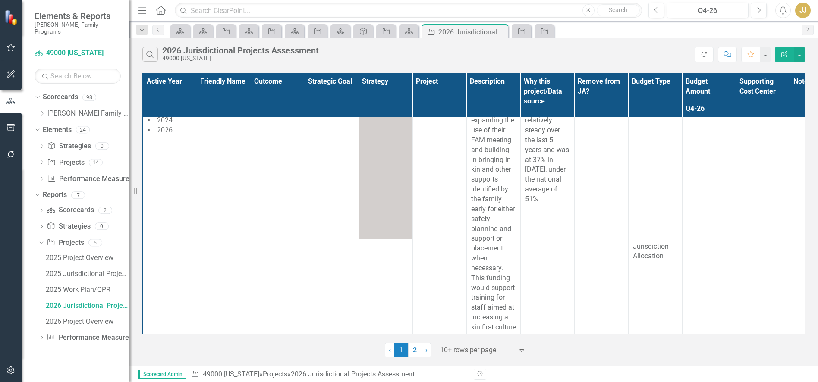
click at [700, 252] on div at bounding box center [709, 247] width 45 height 10
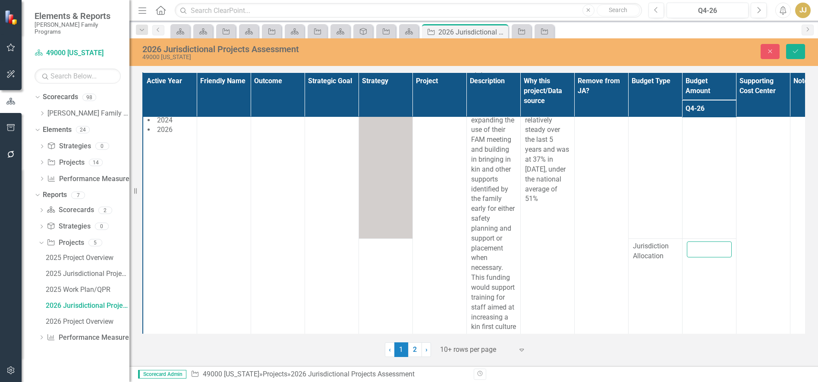
click at [698, 258] on input "number" at bounding box center [709, 250] width 45 height 16
type input "15000"
click at [793, 52] on icon "Save" at bounding box center [796, 51] width 8 height 6
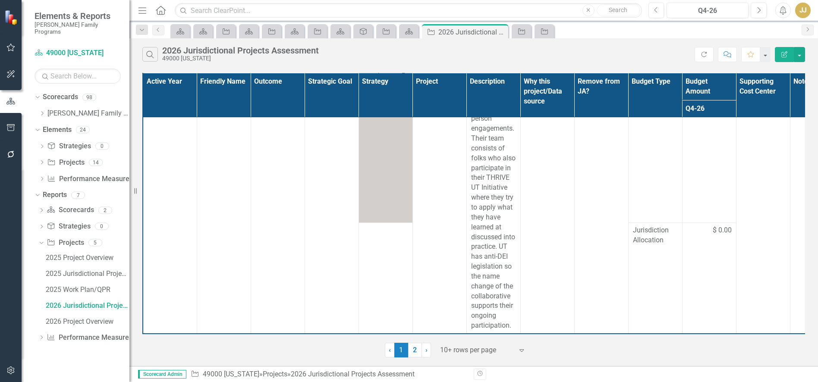
scroll to position [1094, 0]
click at [460, 346] on div at bounding box center [476, 351] width 73 height 12
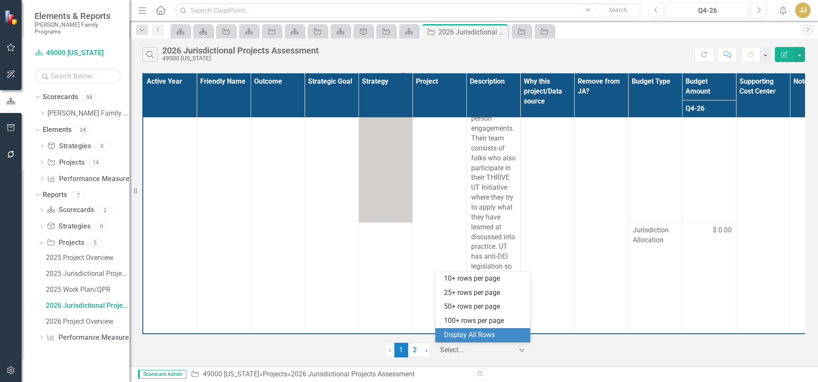
click at [472, 337] on div "Display All Rows" at bounding box center [484, 336] width 81 height 10
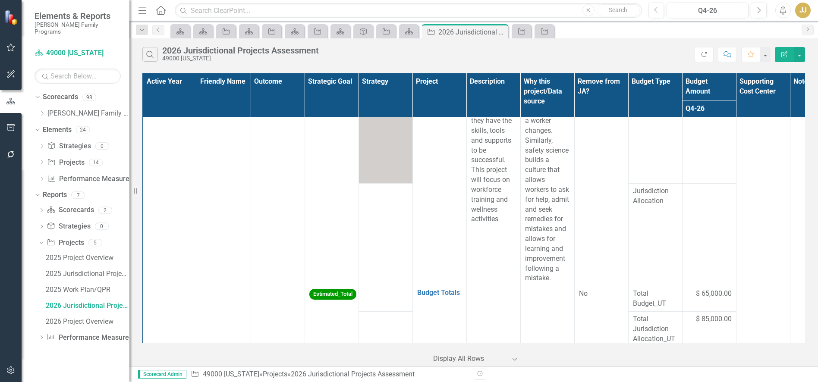
scroll to position [2119, 0]
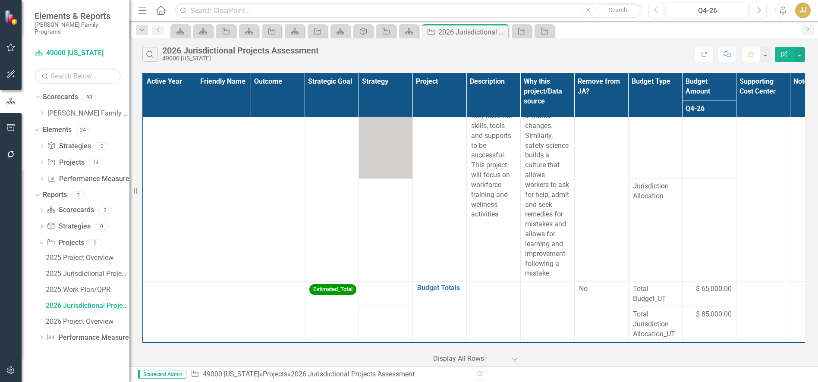
click at [690, 226] on td at bounding box center [709, 230] width 54 height 103
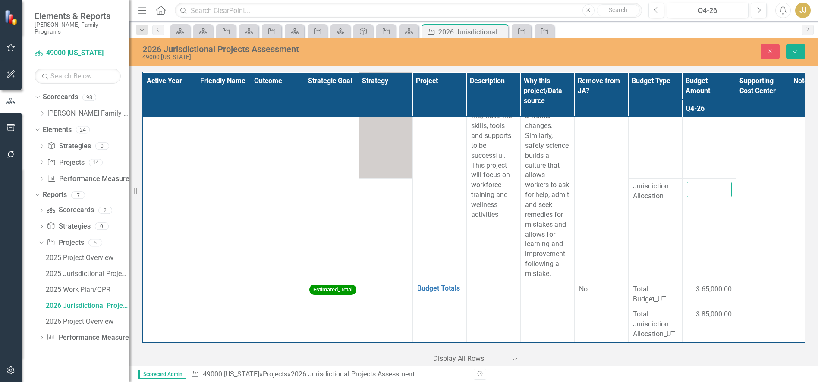
click at [702, 198] on input "number" at bounding box center [709, 190] width 45 height 16
type input "10000"
click at [796, 50] on icon "Save" at bounding box center [796, 51] width 8 height 6
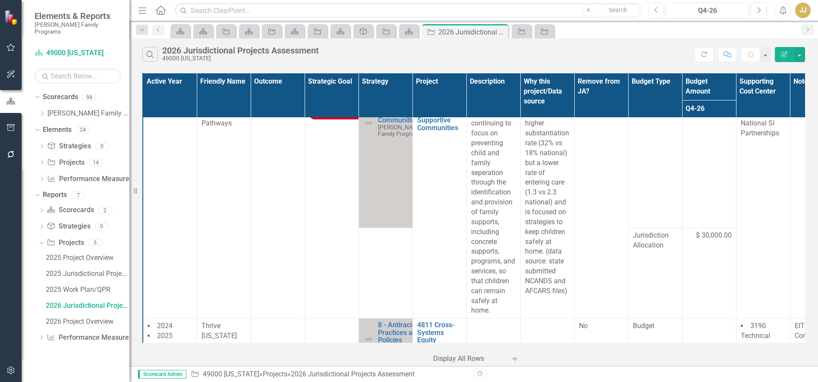
scroll to position [0, 0]
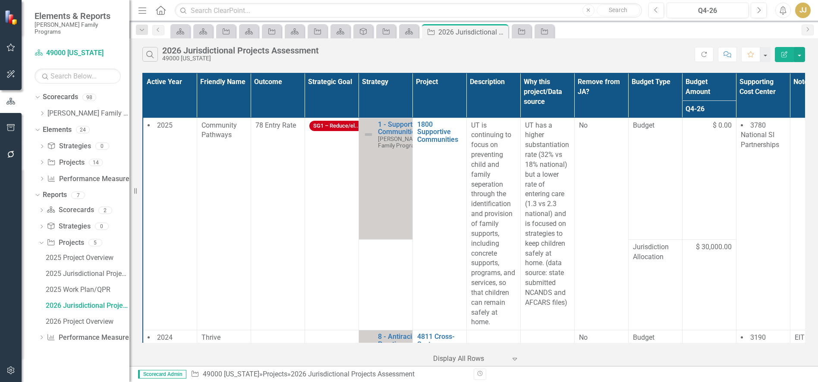
click at [699, 251] on td "$ 30,000.00" at bounding box center [709, 284] width 54 height 91
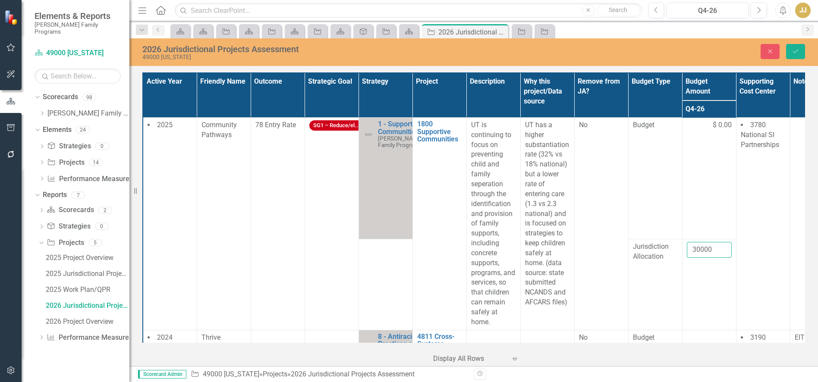
click at [702, 255] on input "30000" at bounding box center [709, 250] width 45 height 16
type input "0"
click at [699, 217] on td "$ 0.00" at bounding box center [709, 178] width 54 height 122
click at [790, 56] on button "Save" at bounding box center [795, 51] width 19 height 15
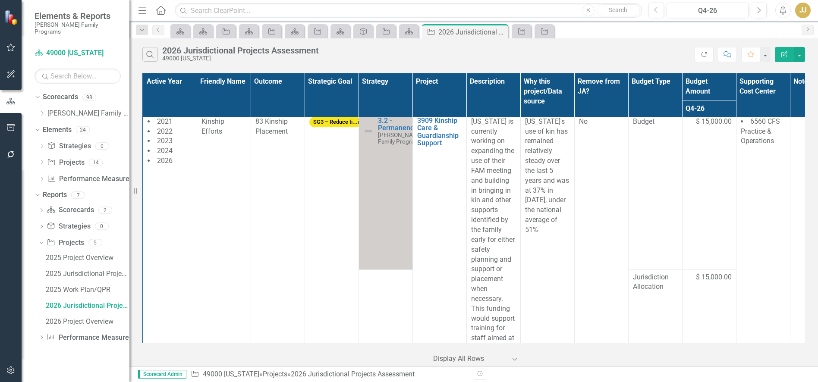
scroll to position [724, 0]
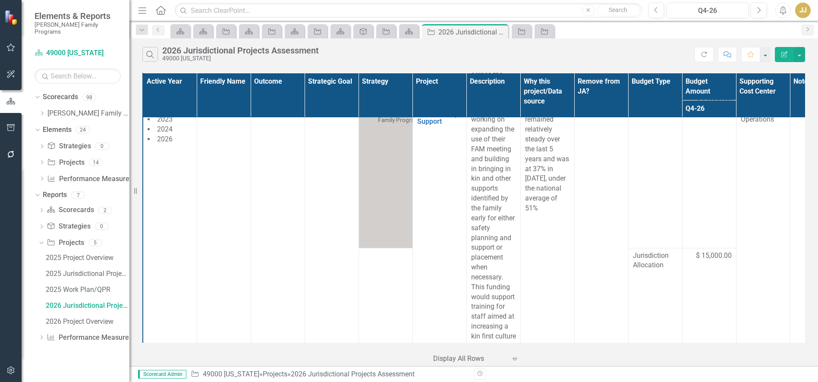
click at [500, 201] on p "[US_STATE] is currently working on expanding the use of their FAM meeting and b…" at bounding box center [493, 228] width 45 height 266
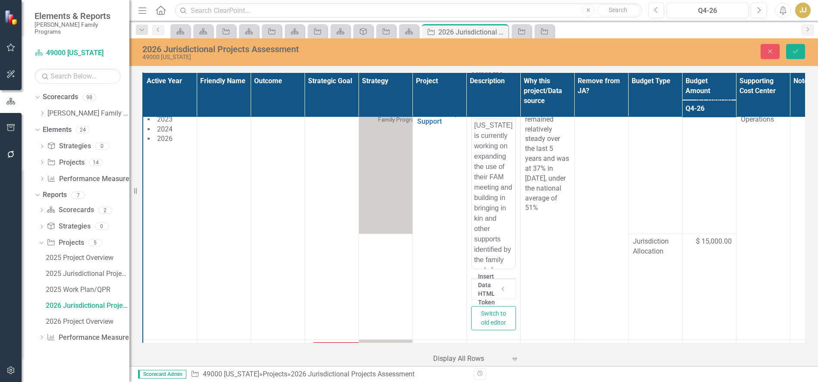
scroll to position [0, 0]
click at [495, 170] on p "[US_STATE] is currently working on expanding the use of their FAM meeting and b…" at bounding box center [493, 296] width 39 height 352
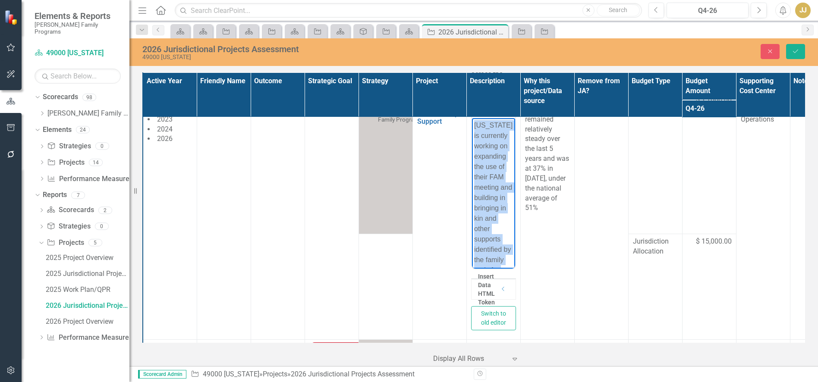
click at [495, 170] on p "[US_STATE] is currently working on expanding the use of their FAM meeting and b…" at bounding box center [493, 296] width 39 height 352
copy p "[US_STATE] is currently working on expanding the use of their FAM meeting and b…"
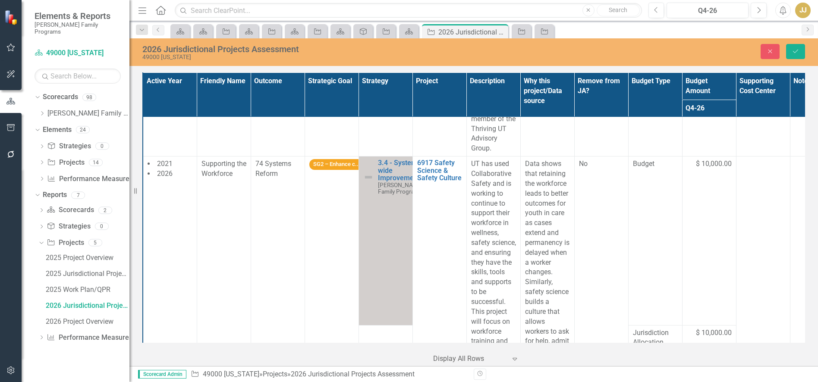
scroll to position [1976, 0]
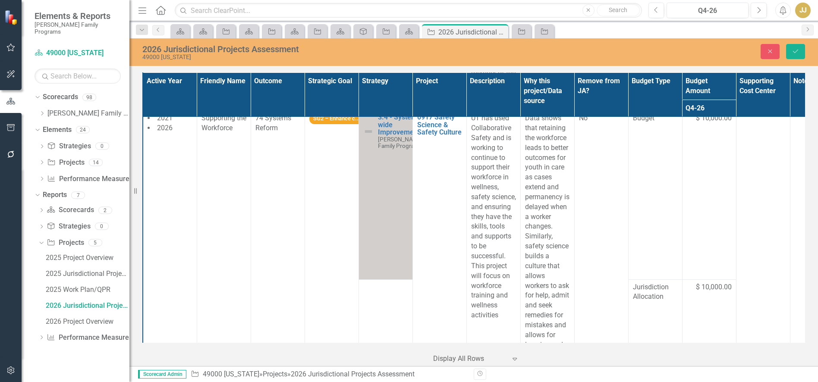
click at [487, 196] on p "UT has used Collaborative Safety and is working to continue to support their wo…" at bounding box center [493, 216] width 45 height 207
click at [486, 164] on p "UT has used Collaborative Safety and is working to continue to support their wo…" at bounding box center [493, 263] width 39 height 249
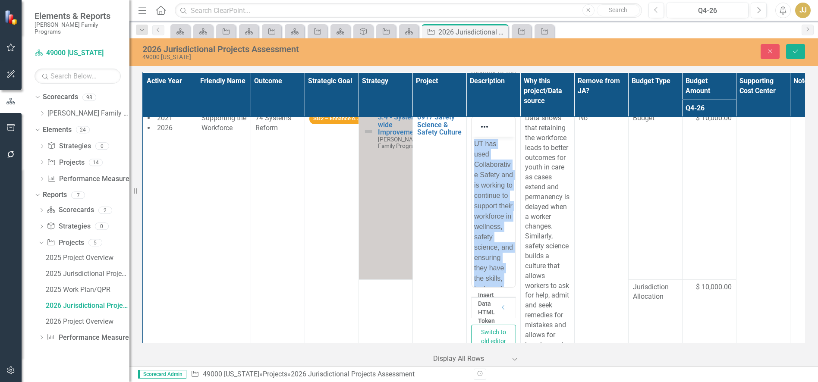
copy p "UT has used Collaborative Safety and is working to continue to support their wo…"
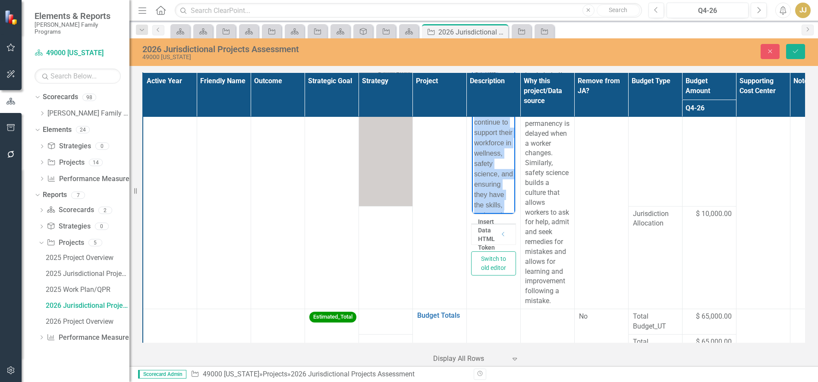
scroll to position [2114, 0]
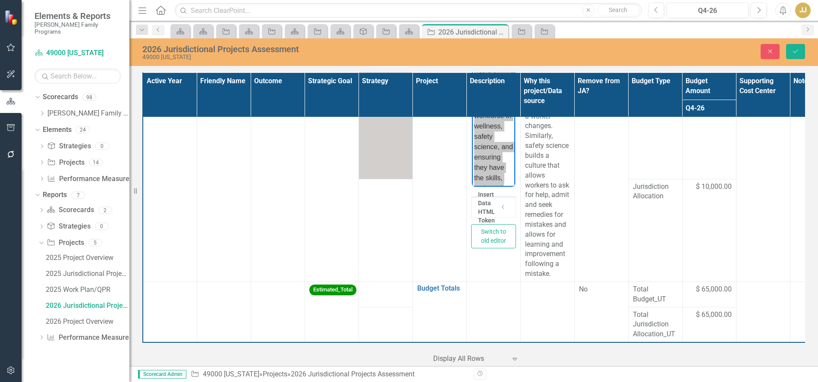
click at [407, 238] on td at bounding box center [386, 230] width 54 height 103
click at [774, 50] on button "Close" at bounding box center [770, 51] width 19 height 15
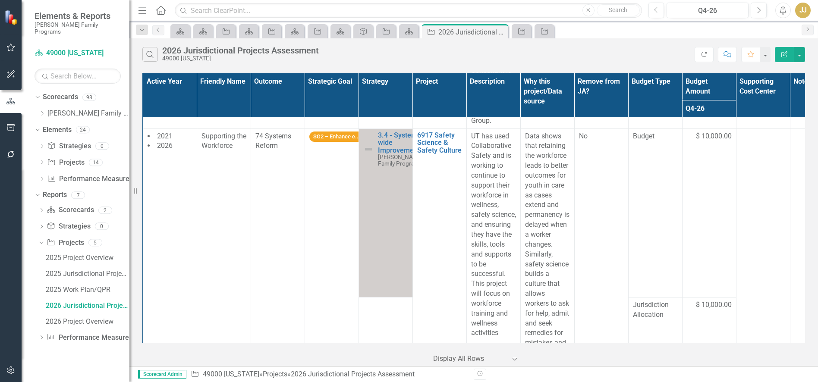
scroll to position [1976, 0]
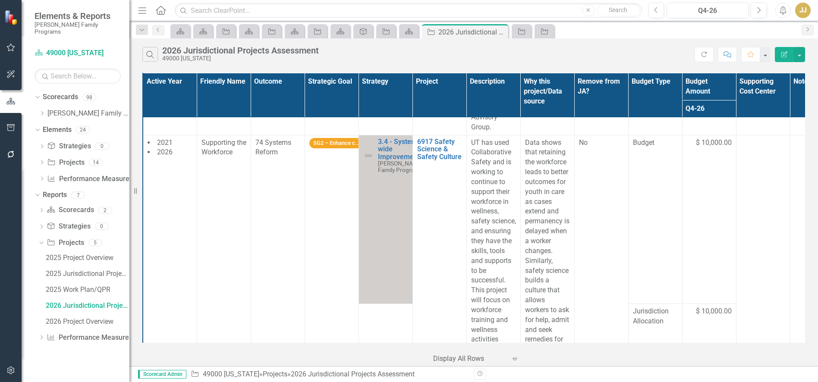
click at [0, 0] on icon at bounding box center [0, 0] width 0 height 0
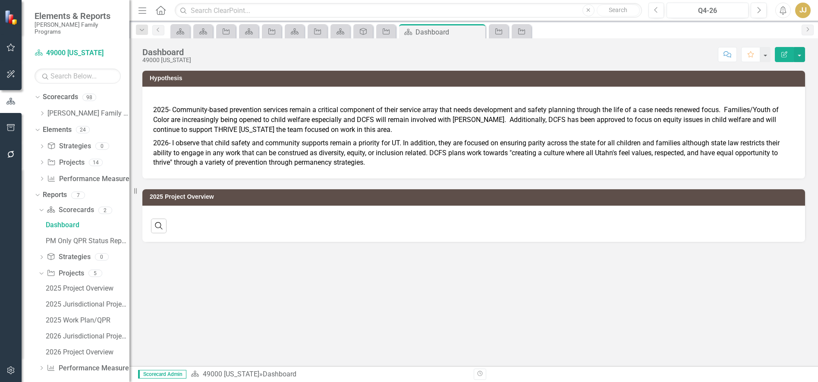
click at [0, 0] on icon "Close" at bounding box center [0, 0] width 0 height 0
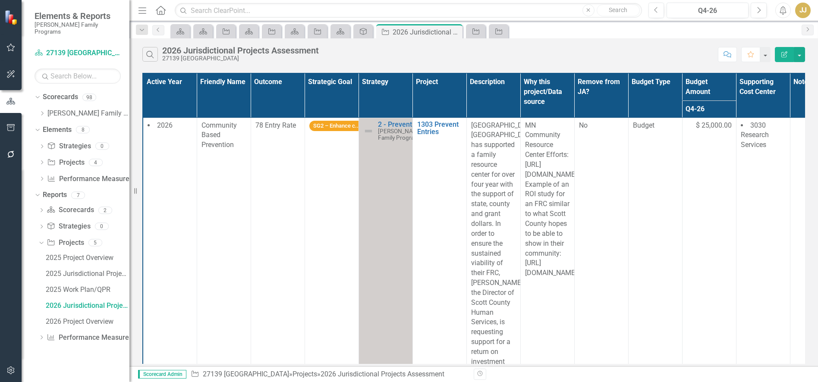
click at [0, 0] on icon "Close" at bounding box center [0, 0] width 0 height 0
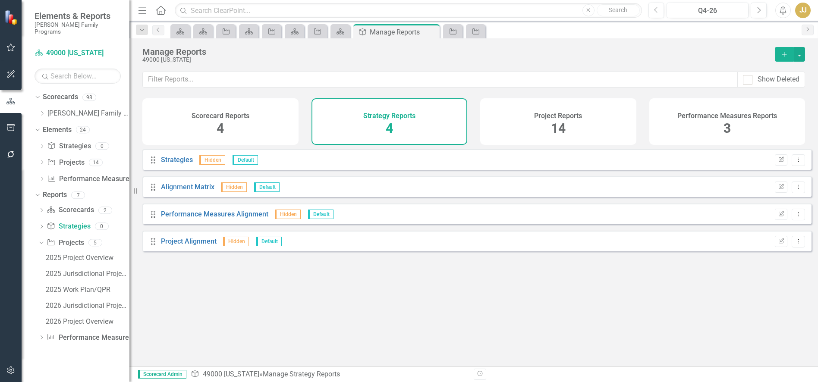
click at [0, 0] on icon at bounding box center [0, 0] width 0 height 0
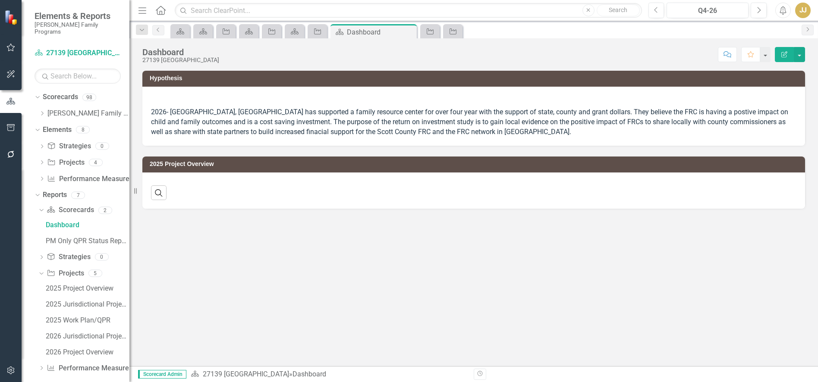
click at [0, 0] on icon "Close" at bounding box center [0, 0] width 0 height 0
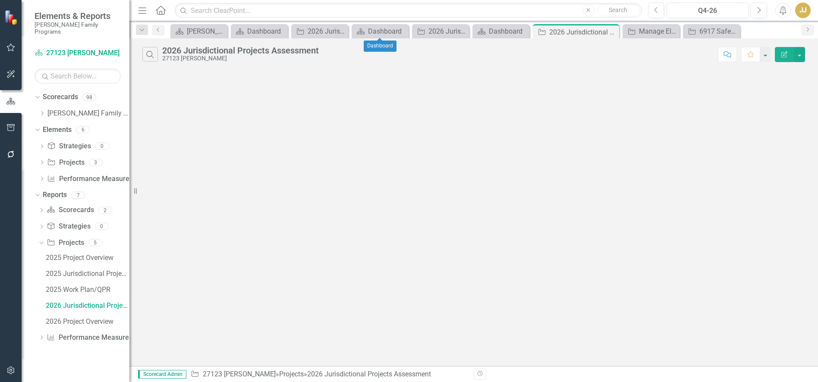
click at [0, 0] on icon "Close" at bounding box center [0, 0] width 0 height 0
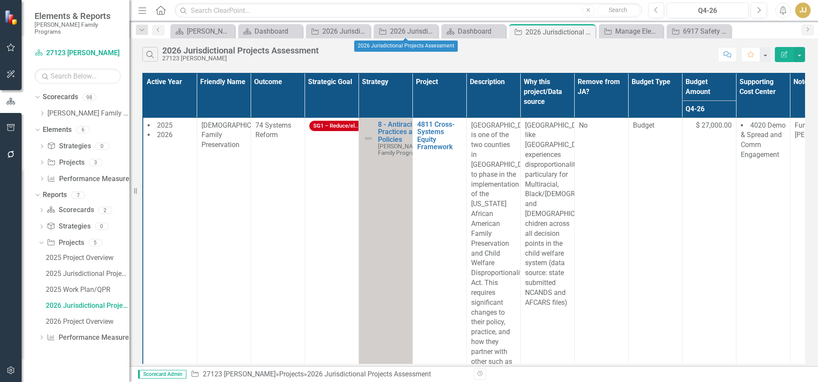
click at [0, 0] on icon "Close" at bounding box center [0, 0] width 0 height 0
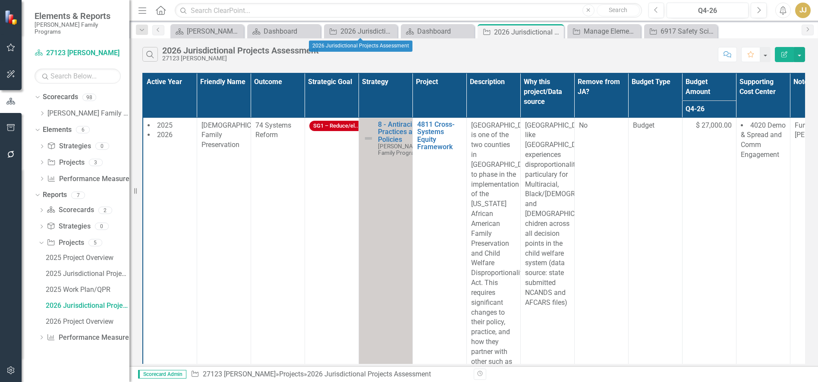
click at [0, 0] on icon at bounding box center [0, 0] width 0 height 0
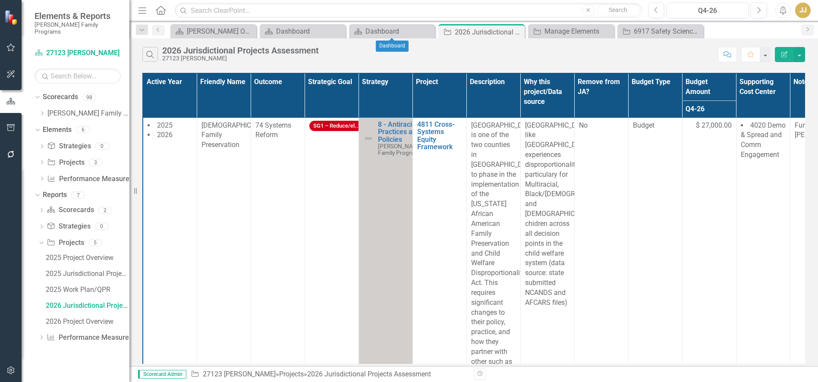
click at [0, 0] on icon "Close" at bounding box center [0, 0] width 0 height 0
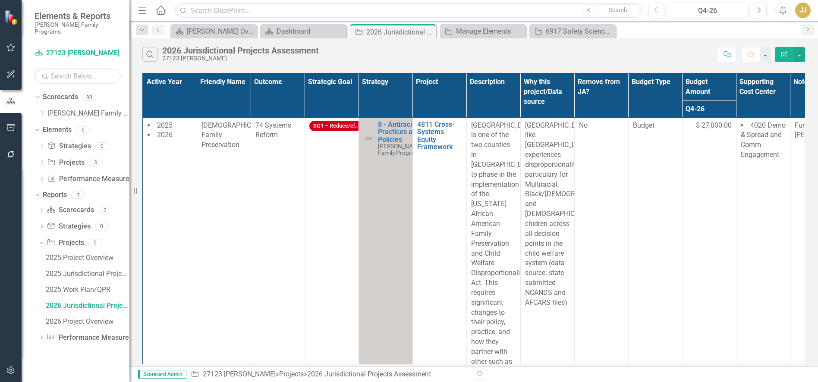
click at [0, 0] on icon "Close" at bounding box center [0, 0] width 0 height 0
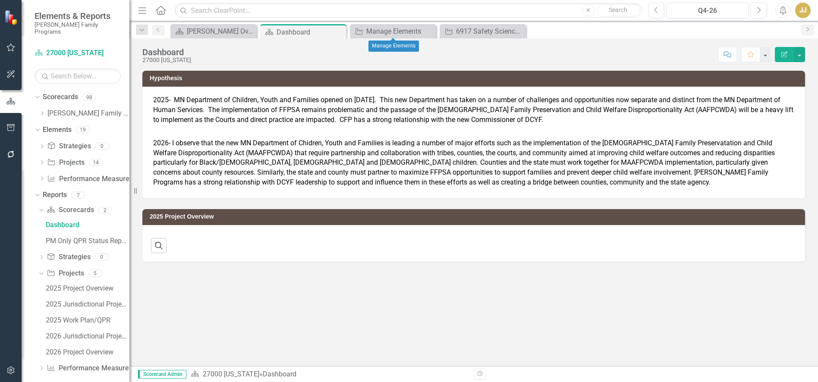
click at [0, 0] on icon "Close" at bounding box center [0, 0] width 0 height 0
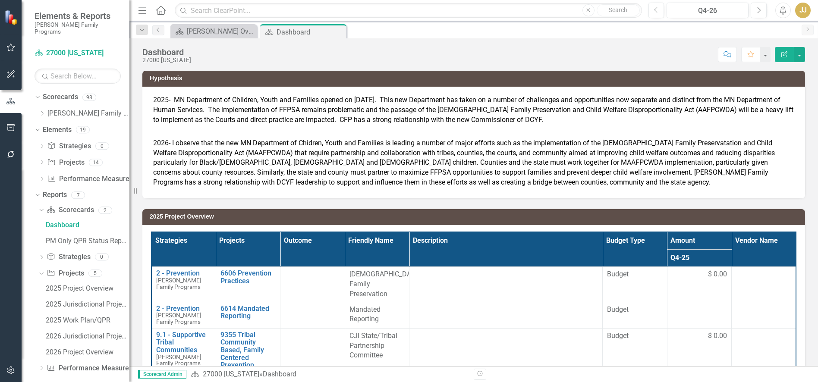
click at [41, 111] on icon "Dropdown" at bounding box center [42, 113] width 6 height 5
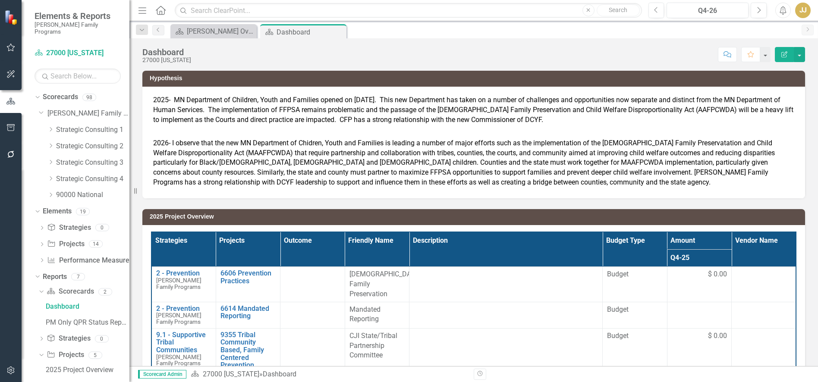
click at [48, 127] on icon "Dropdown" at bounding box center [50, 129] width 6 height 5
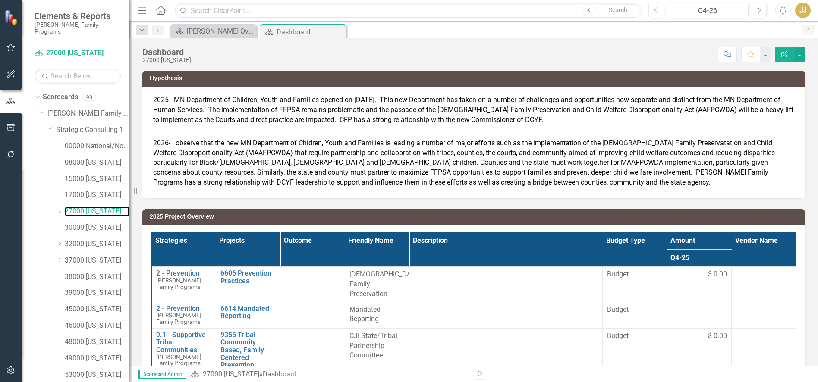
click at [94, 207] on link "27000 [US_STATE]" at bounding box center [97, 212] width 65 height 10
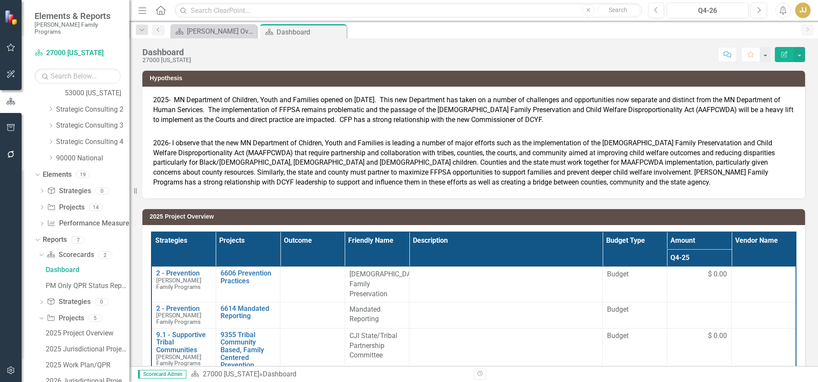
scroll to position [328, 0]
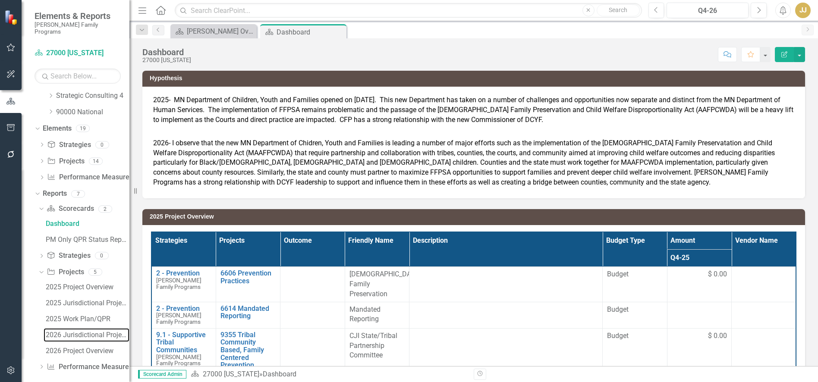
click at [80, 331] on div "2026 Jurisdictional Projects Assessment" at bounding box center [88, 335] width 84 height 8
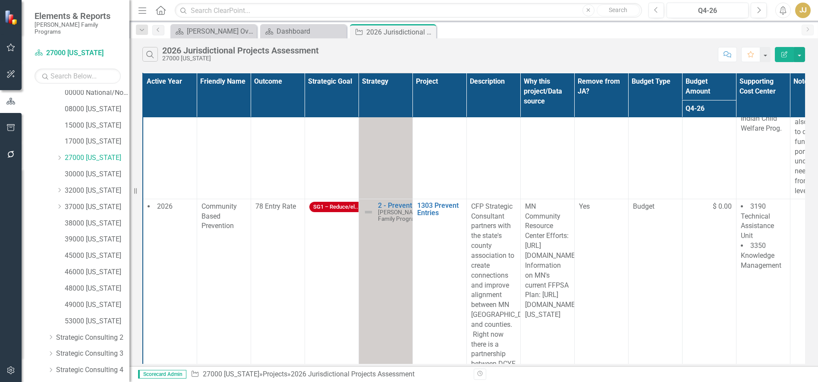
scroll to position [34, 0]
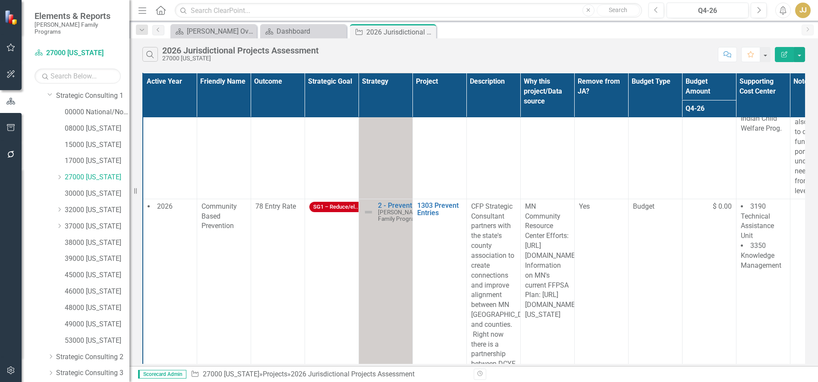
click at [60, 175] on icon "Dropdown" at bounding box center [59, 177] width 6 height 5
click at [89, 189] on link "27139 [GEOGRAPHIC_DATA]" at bounding box center [101, 194] width 56 height 10
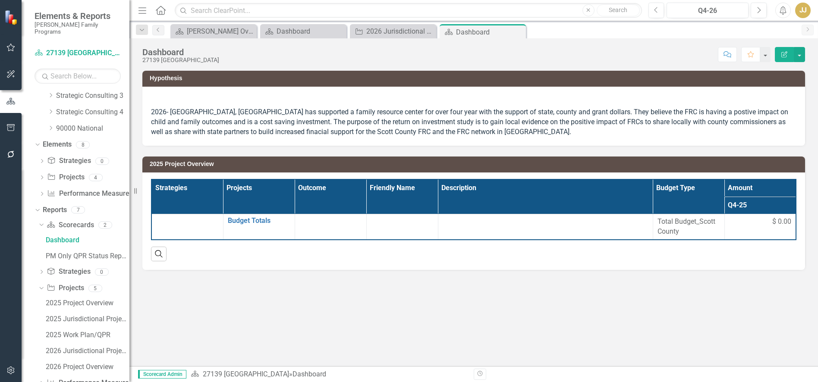
scroll to position [377, 0]
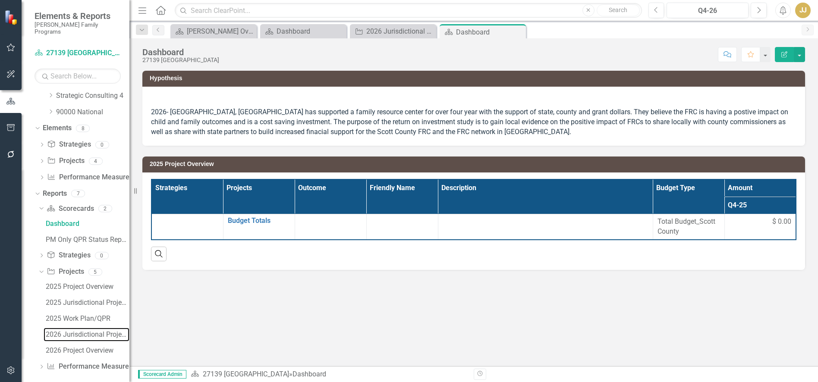
click at [73, 331] on div "2026 Jurisdictional Projects Assessment" at bounding box center [88, 335] width 84 height 8
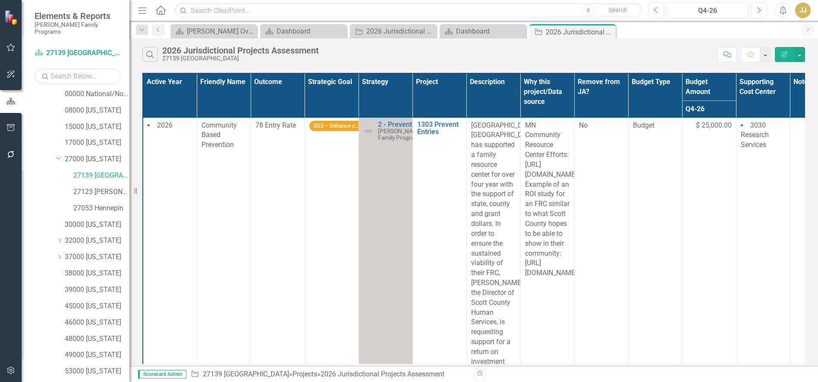
scroll to position [40, 0]
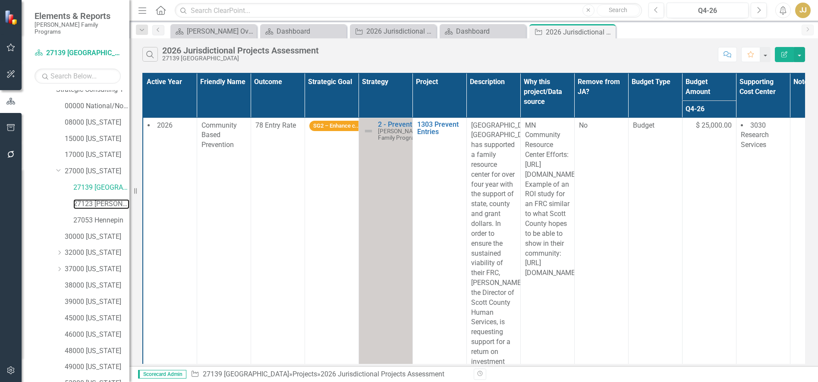
click at [92, 199] on link "27123 [PERSON_NAME]" at bounding box center [101, 204] width 56 height 10
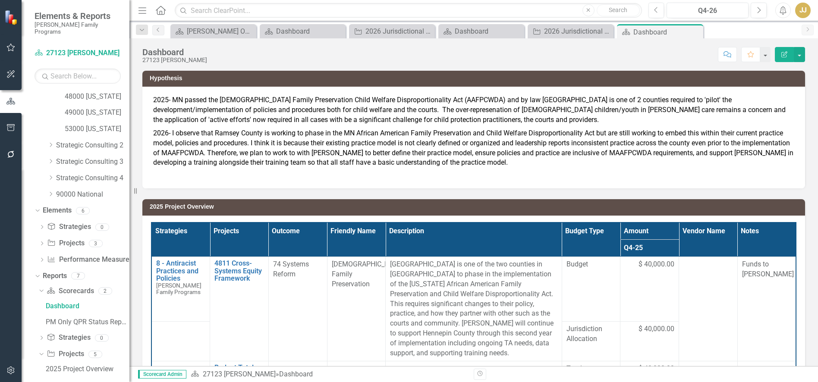
scroll to position [377, 0]
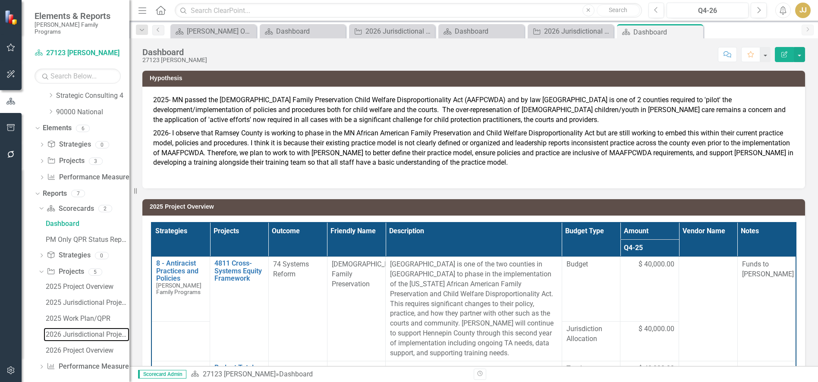
click at [68, 331] on div "2026 Jurisdictional Projects Assessment" at bounding box center [88, 335] width 84 height 8
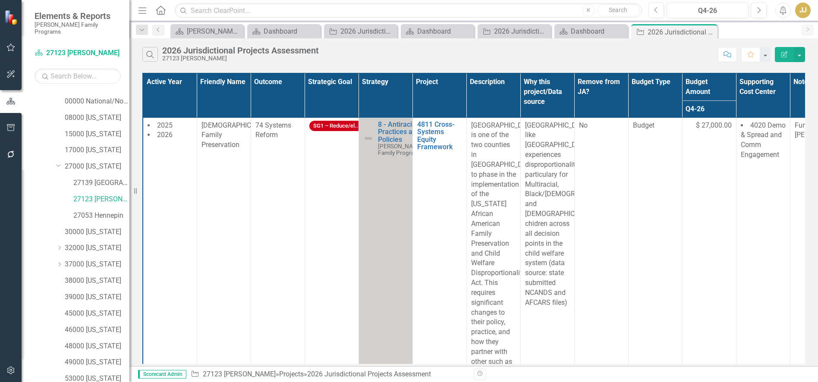
scroll to position [40, 0]
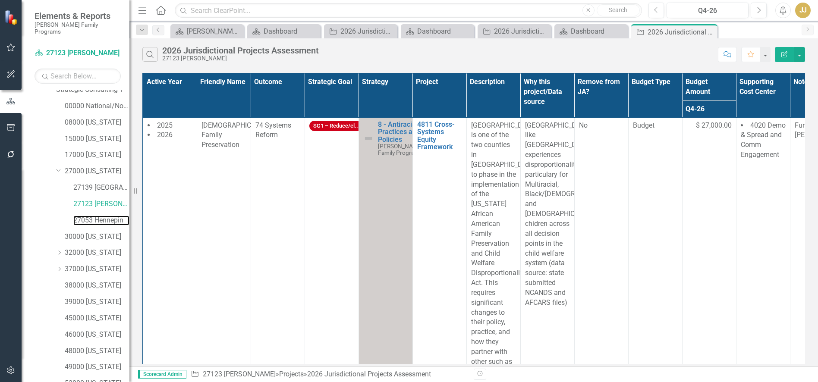
click at [98, 216] on link "27053 Hennepin" at bounding box center [101, 221] width 56 height 10
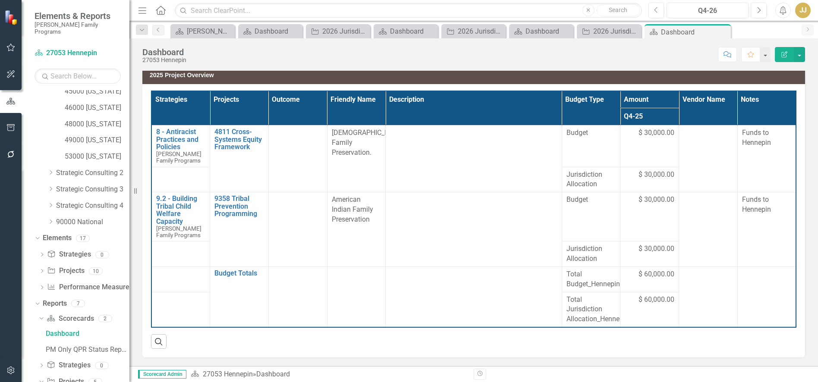
scroll to position [377, 0]
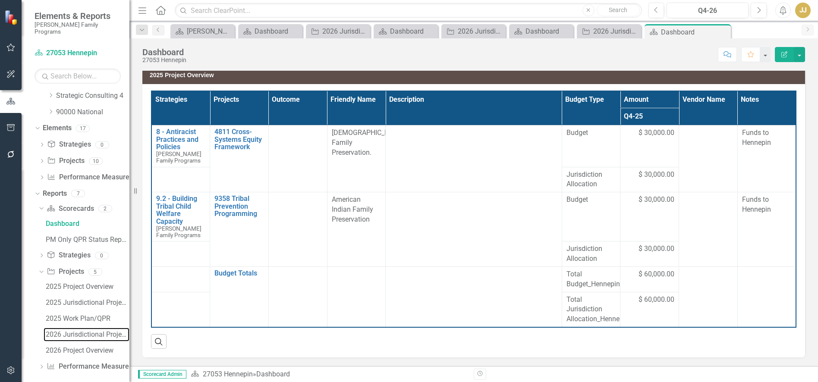
click at [79, 331] on div "2026 Jurisdictional Projects Assessment" at bounding box center [88, 335] width 84 height 8
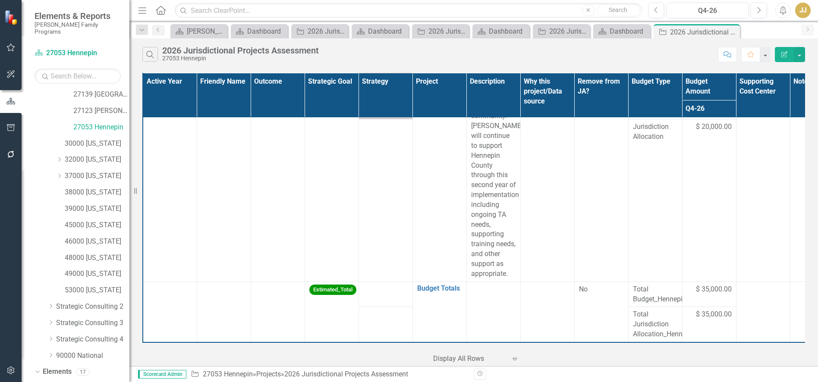
scroll to position [126, 0]
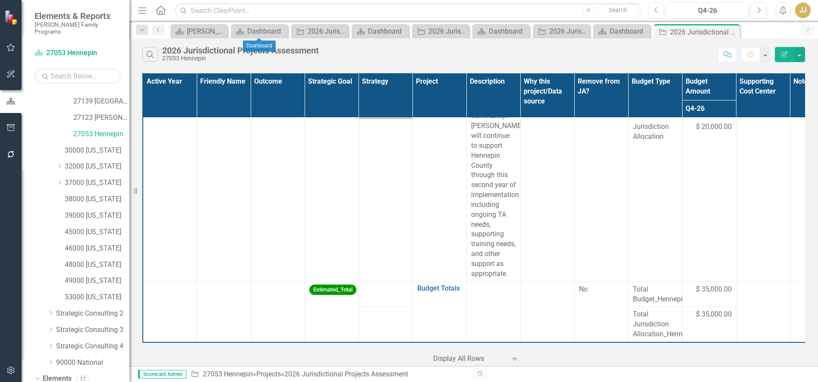
click at [0, 0] on icon "Close" at bounding box center [0, 0] width 0 height 0
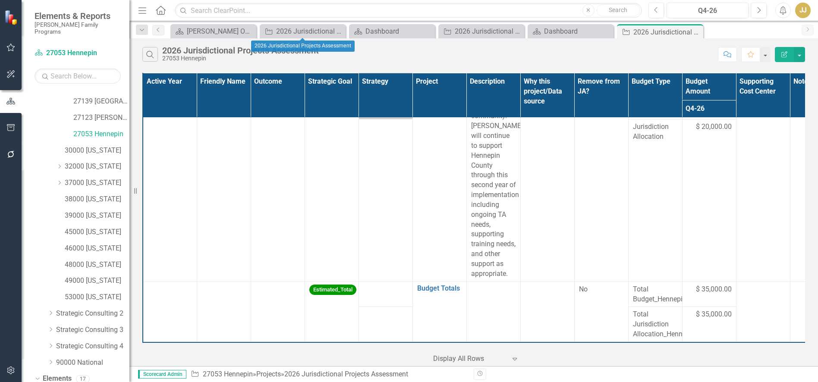
click at [0, 0] on icon "Close" at bounding box center [0, 0] width 0 height 0
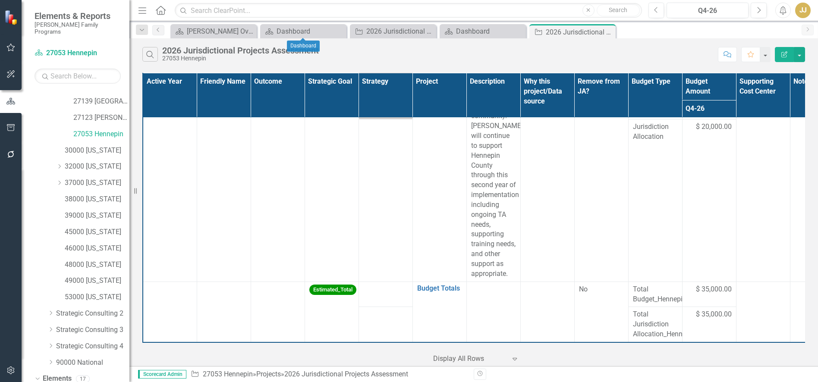
click at [0, 0] on icon "Close" at bounding box center [0, 0] width 0 height 0
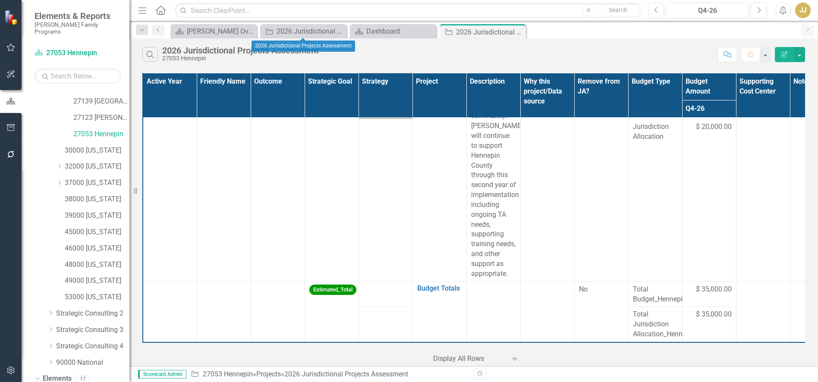
click at [0, 0] on icon "Close" at bounding box center [0, 0] width 0 height 0
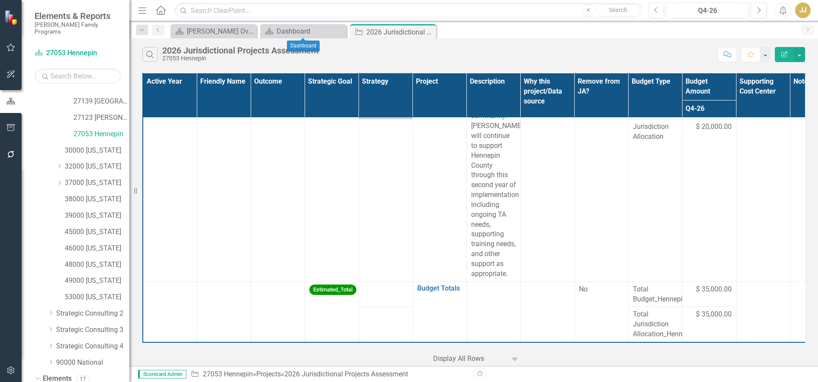
click at [0, 0] on icon "Close" at bounding box center [0, 0] width 0 height 0
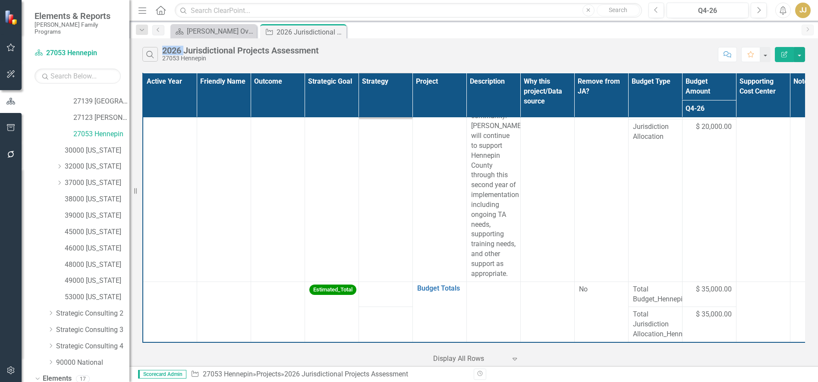
click at [0, 0] on icon "Close" at bounding box center [0, 0] width 0 height 0
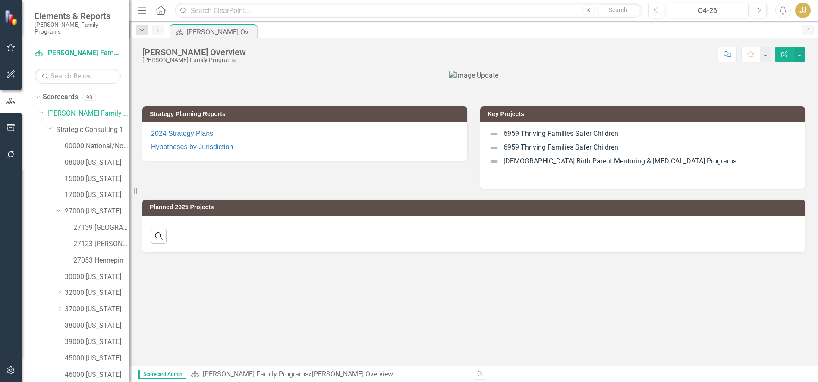
click at [90, 156] on div "08000 [US_STATE]" at bounding box center [97, 163] width 65 height 14
click at [98, 158] on link "08000 [US_STATE]" at bounding box center [97, 163] width 65 height 10
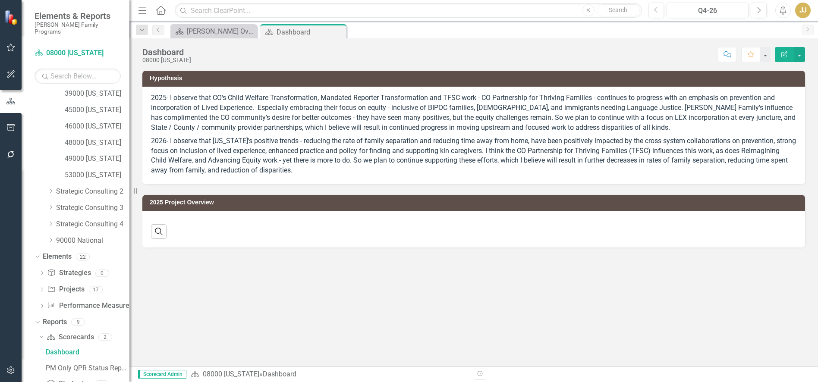
scroll to position [393, 0]
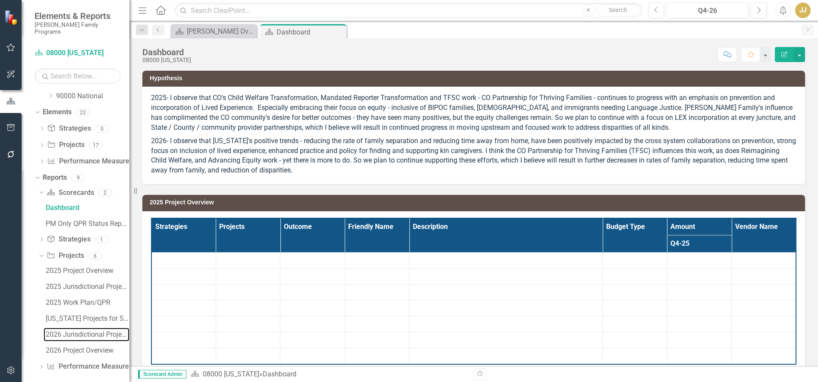
click at [61, 331] on div "2026 Jurisdictional Projects Assessment" at bounding box center [88, 335] width 84 height 8
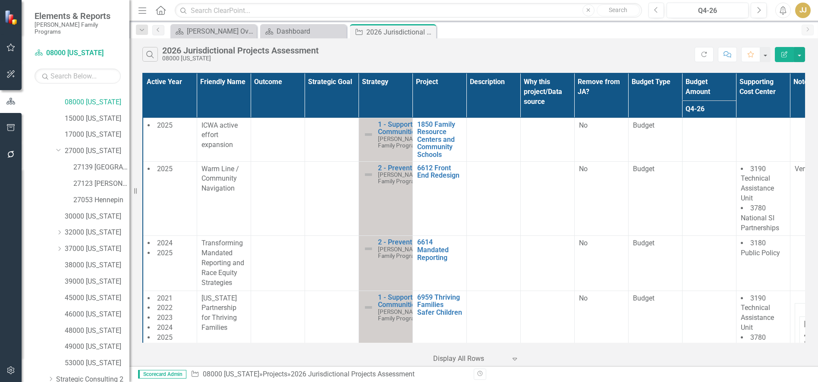
scroll to position [190, 0]
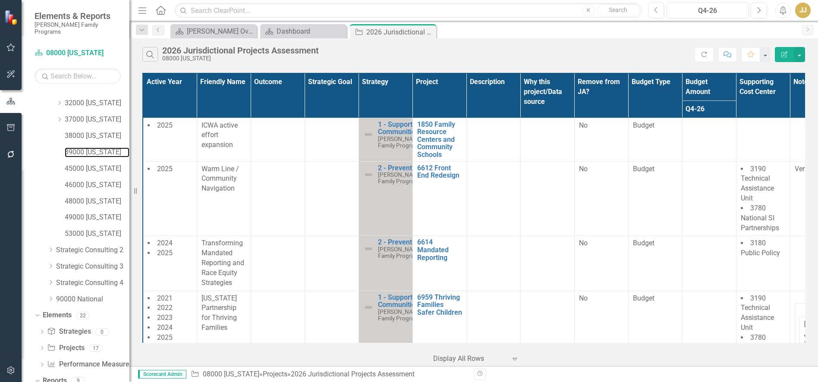
click at [91, 148] on link "39000 [US_STATE]" at bounding box center [97, 153] width 65 height 10
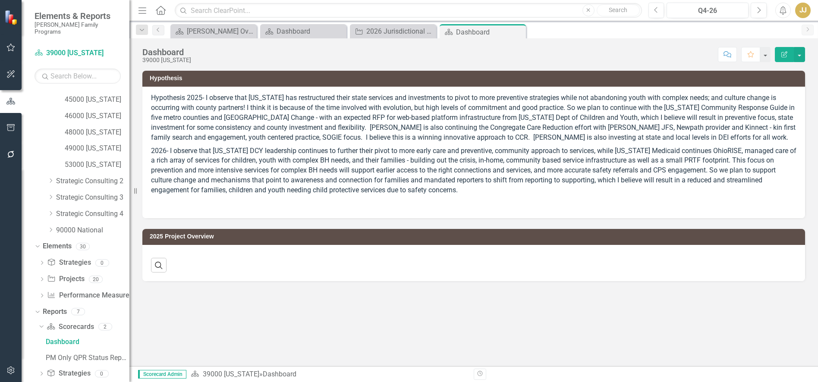
scroll to position [299, 0]
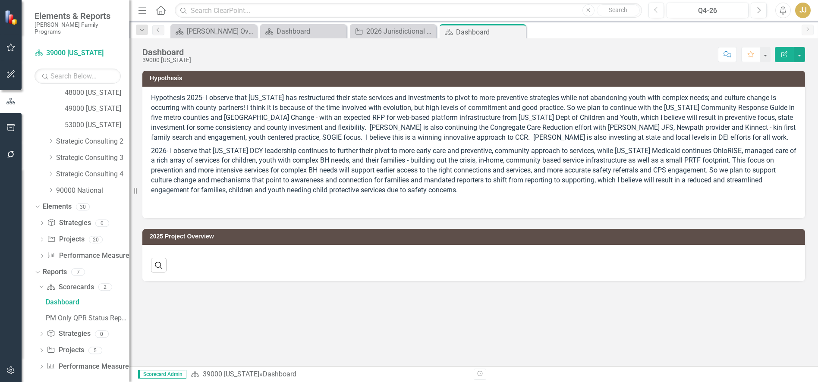
click at [38, 340] on div "Dropdown Scorecard Scorecards 2 Dashboard PM Only QPR Status Report Dropdown St…" at bounding box center [82, 328] width 95 height 96
click at [41, 349] on icon "Dropdown" at bounding box center [41, 351] width 6 height 5
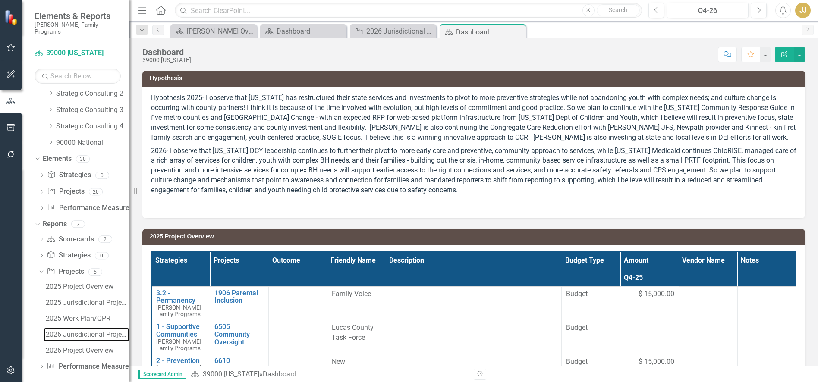
click at [82, 333] on link "2026 Jurisdictional Projects Assessment" at bounding box center [87, 335] width 86 height 14
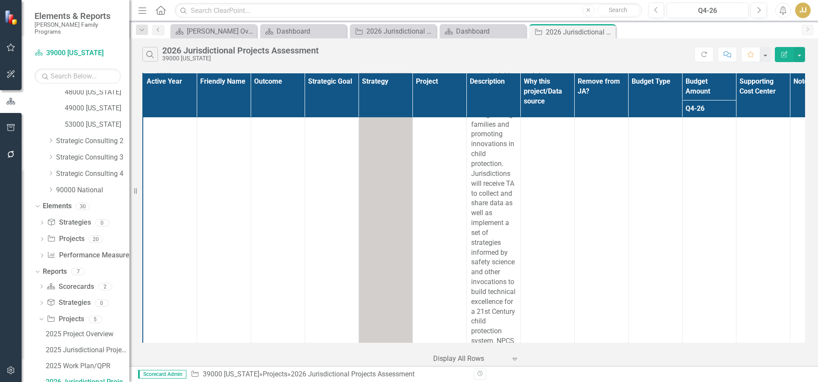
scroll to position [1198, 0]
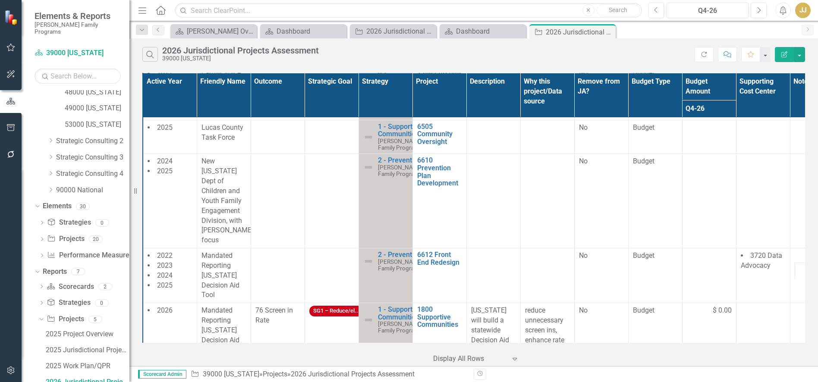
scroll to position [33, 0]
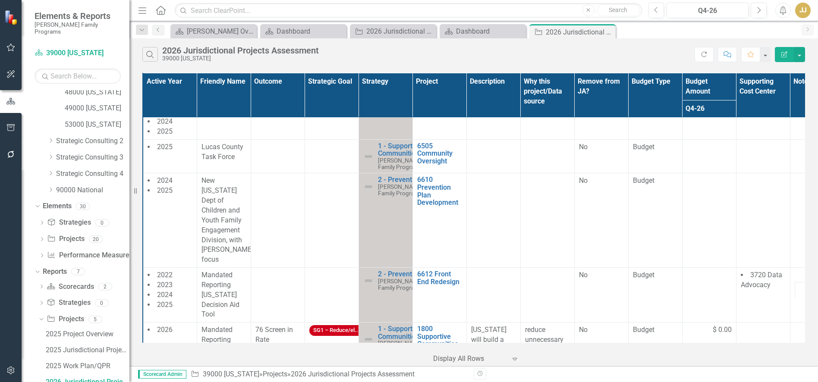
click at [0, 0] on icon "Close" at bounding box center [0, 0] width 0 height 0
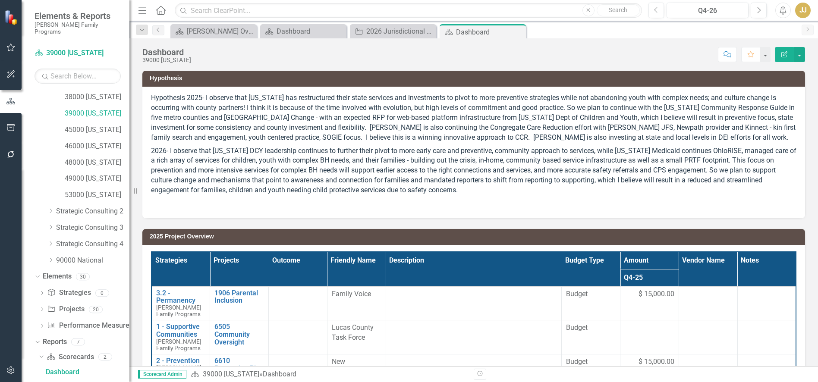
scroll to position [218, 0]
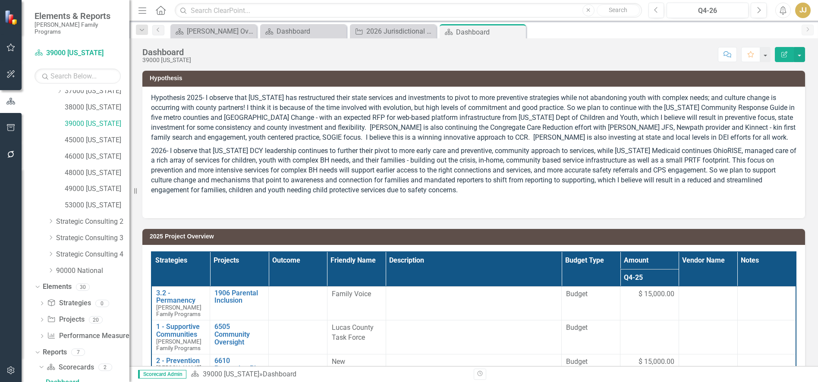
click at [0, 0] on icon "Close" at bounding box center [0, 0] width 0 height 0
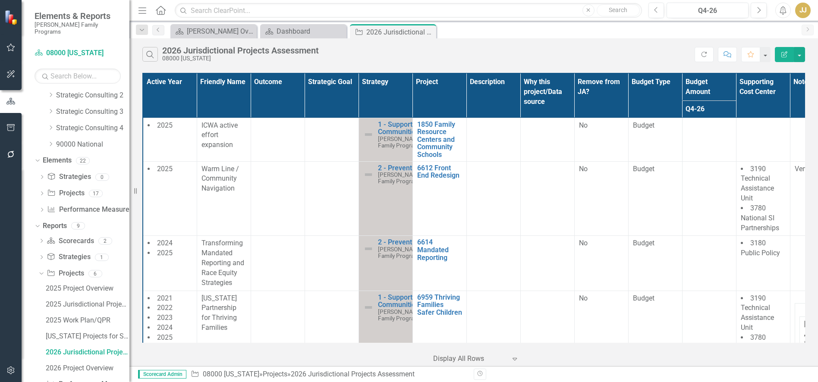
click at [0, 0] on icon "Close" at bounding box center [0, 0] width 0 height 0
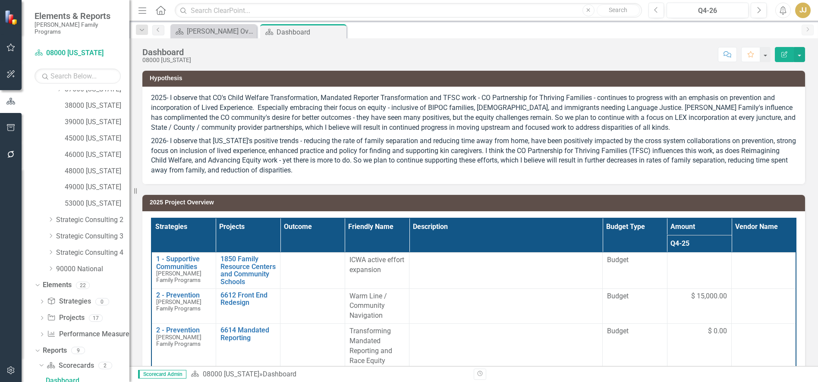
scroll to position [218, 0]
click at [0, 0] on icon "Close" at bounding box center [0, 0] width 0 height 0
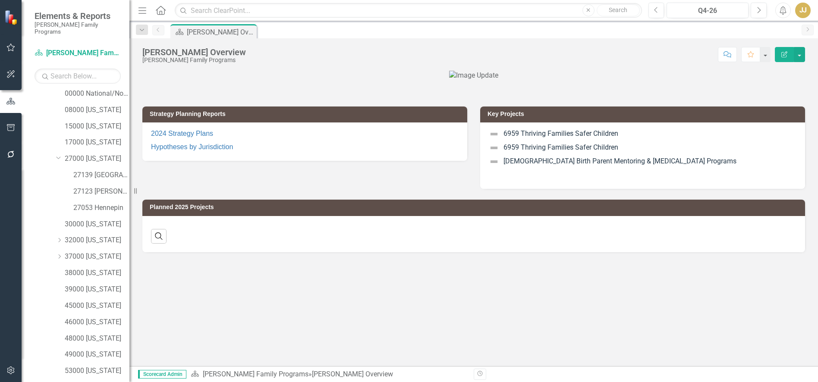
scroll to position [46, 0]
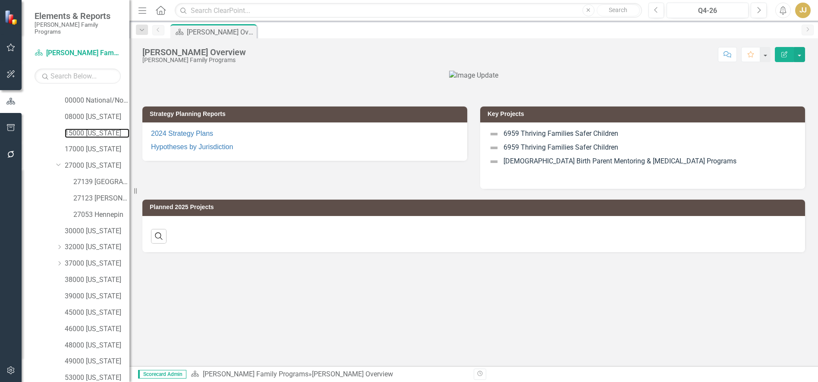
click at [96, 129] on link "15000 [US_STATE]" at bounding box center [97, 134] width 65 height 10
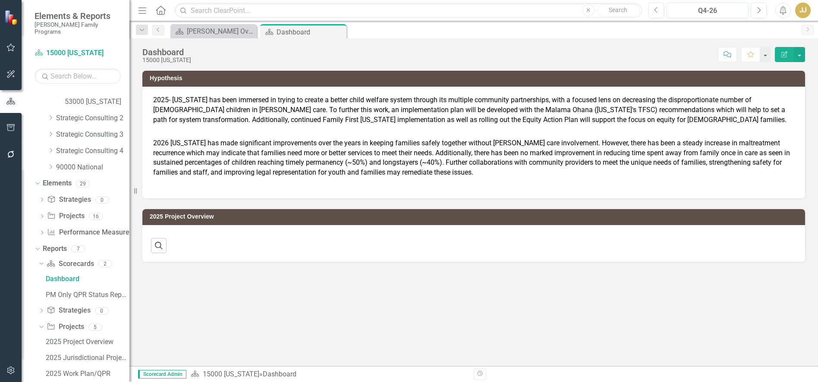
scroll to position [377, 0]
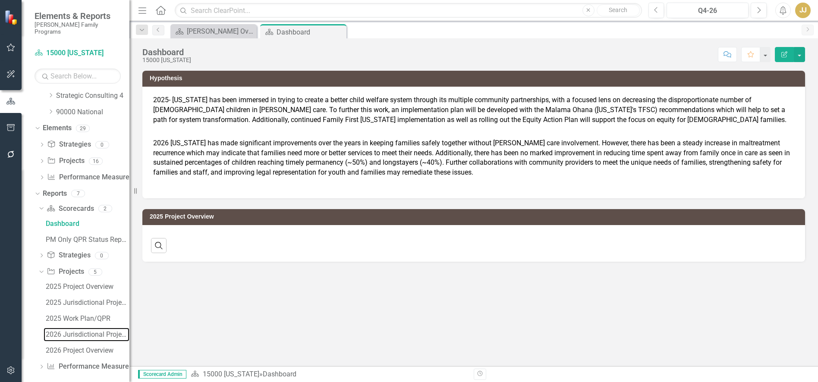
click at [76, 331] on div "2026 Jurisdictional Projects Assessment" at bounding box center [88, 335] width 84 height 8
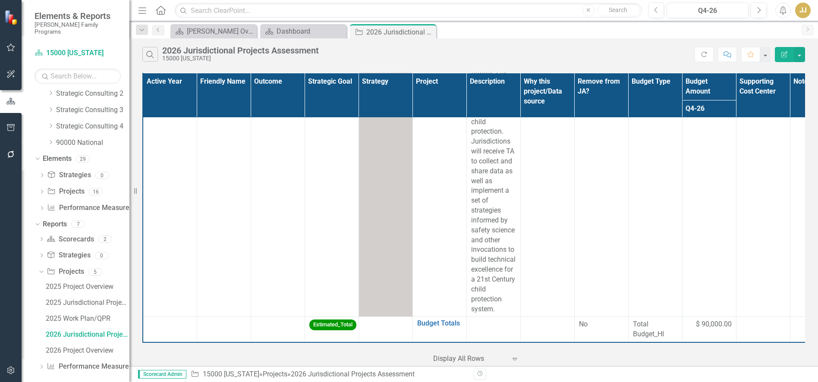
scroll to position [1471, 0]
click at [639, 38] on div "Search 2026 Jurisdictional Projects Assessment 15000 Hawaii Refresh Comment Fav…" at bounding box center [473, 52] width 689 height 28
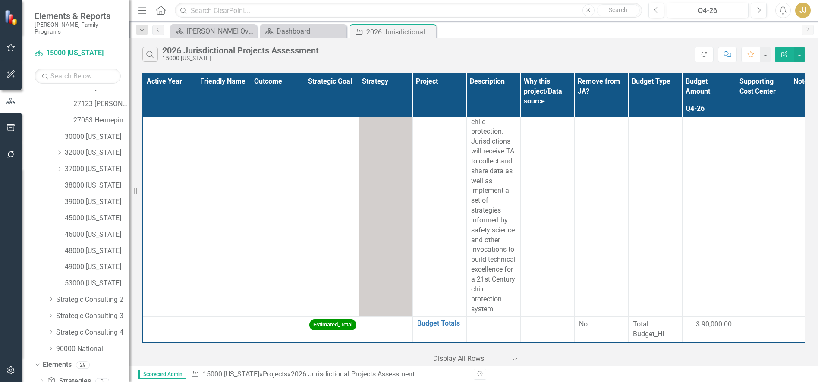
scroll to position [88, 0]
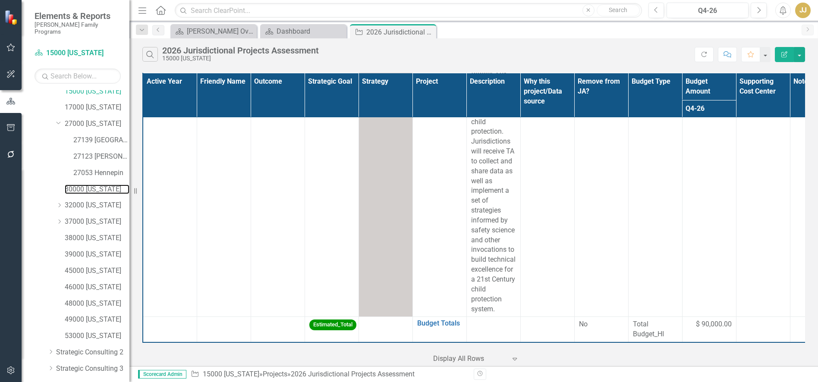
click at [103, 185] on link "30000 [US_STATE]" at bounding box center [97, 190] width 65 height 10
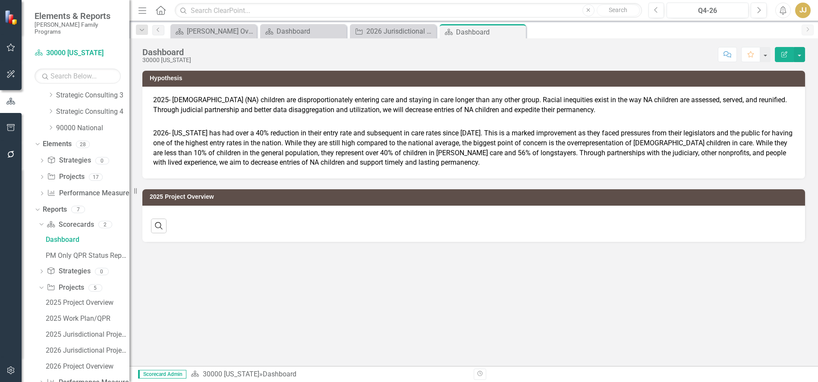
scroll to position [377, 0]
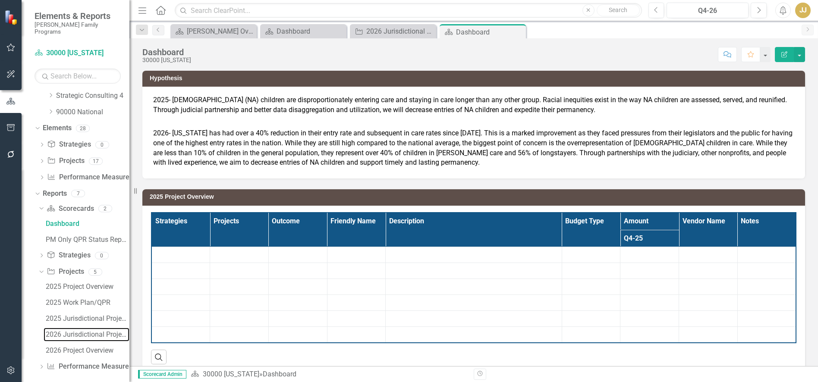
click at [90, 331] on div "2026 Jurisdictional Projects Assessment" at bounding box center [88, 335] width 84 height 8
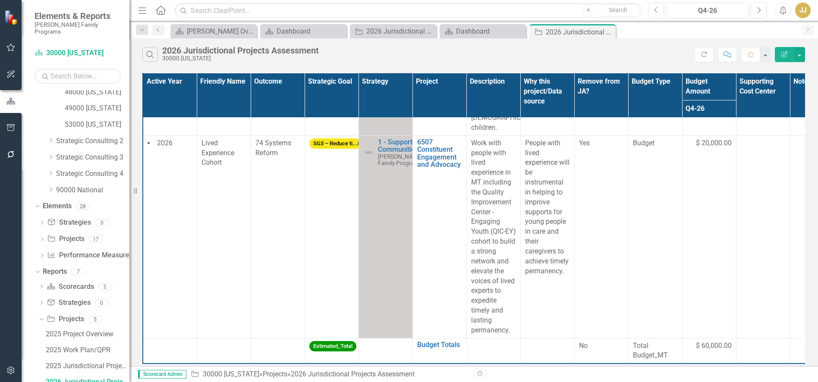
scroll to position [805, 0]
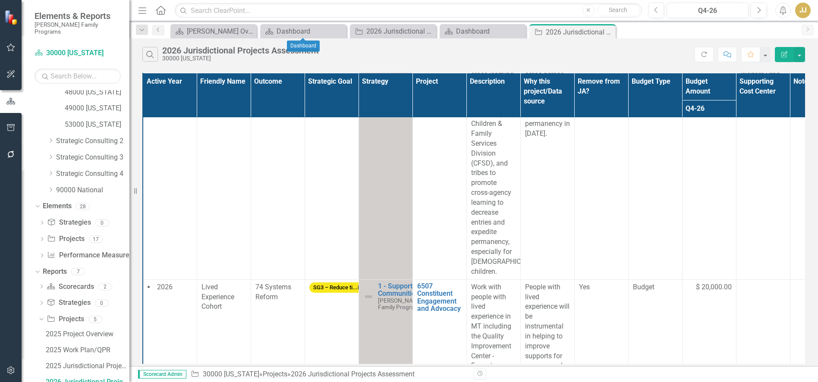
click at [0, 0] on icon "Close" at bounding box center [0, 0] width 0 height 0
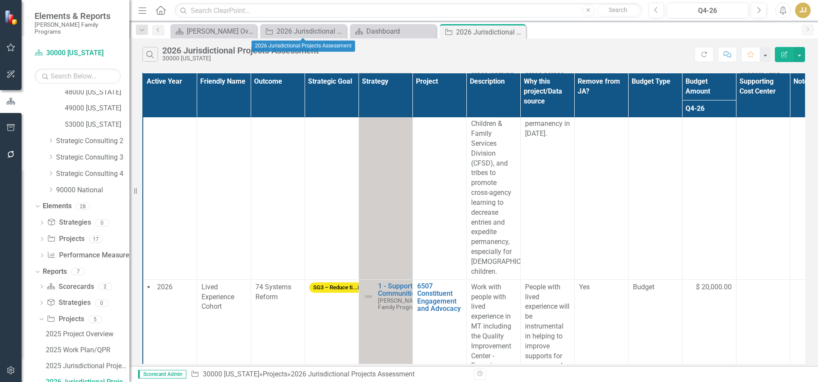
click at [0, 0] on icon "Close" at bounding box center [0, 0] width 0 height 0
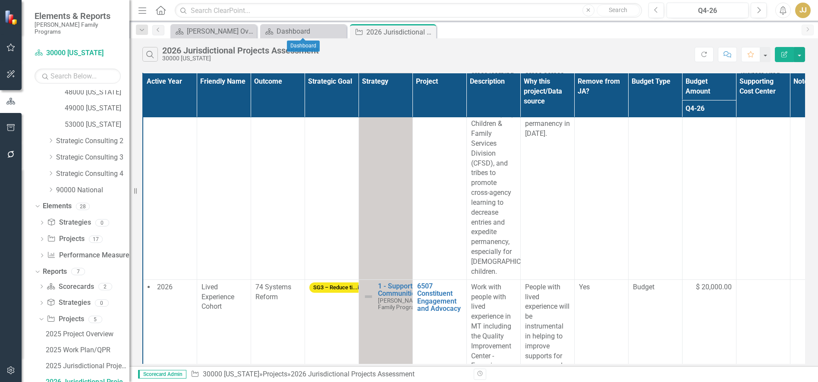
click at [0, 0] on icon "Close" at bounding box center [0, 0] width 0 height 0
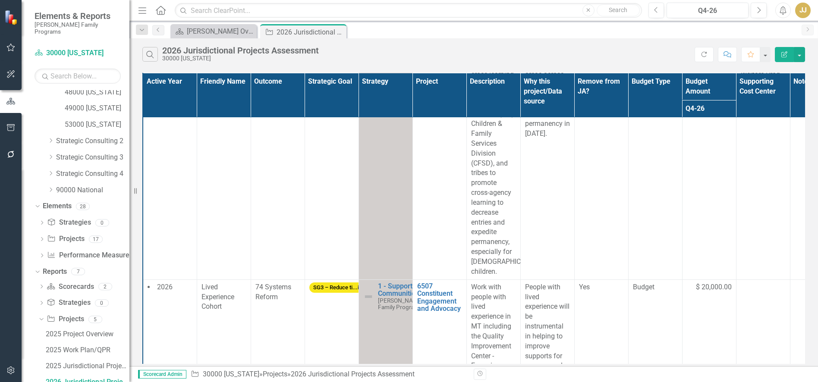
click at [0, 0] on icon "Close" at bounding box center [0, 0] width 0 height 0
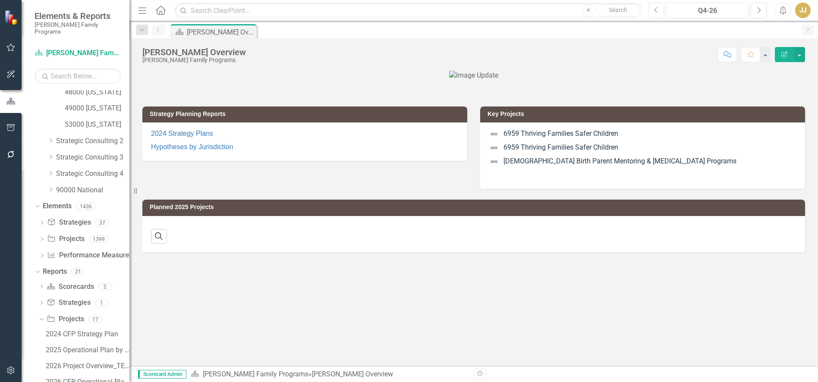
scroll to position [173, 0]
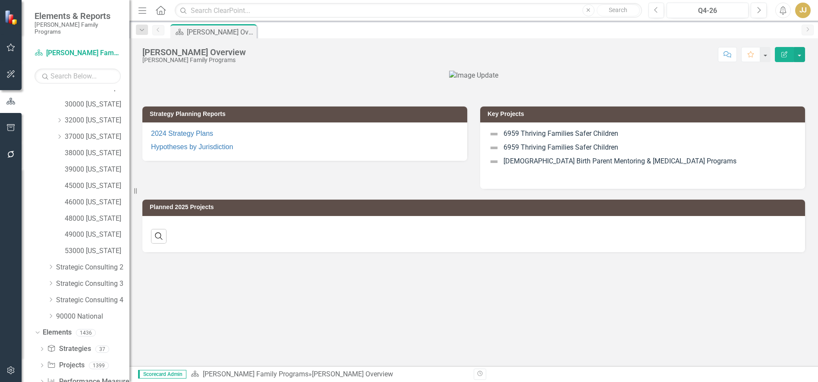
click at [269, 79] on div at bounding box center [473, 76] width 663 height 10
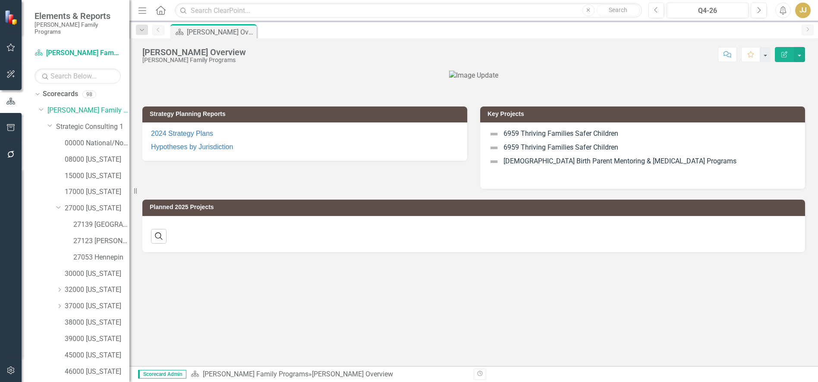
scroll to position [3, 0]
drag, startPoint x: 85, startPoint y: 187, endPoint x: 96, endPoint y: 174, distance: 17.4
click at [85, 188] on link "17000 [US_STATE]" at bounding box center [97, 193] width 65 height 10
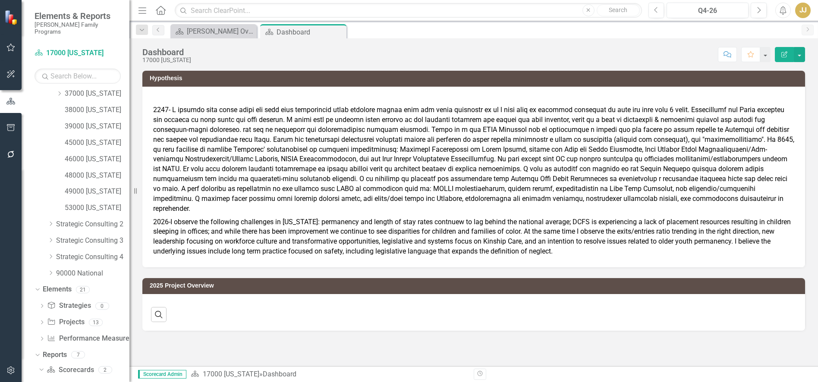
scroll to position [218, 0]
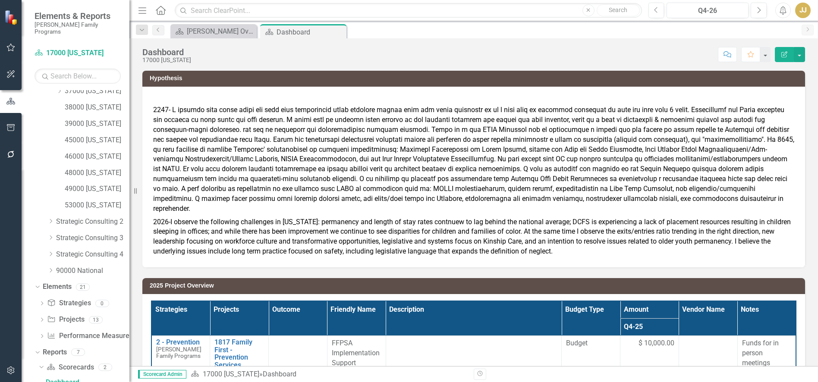
click at [632, 31] on div "Scorecard Casey Overview Close Scorecard Dashboard Pin Close" at bounding box center [483, 31] width 629 height 14
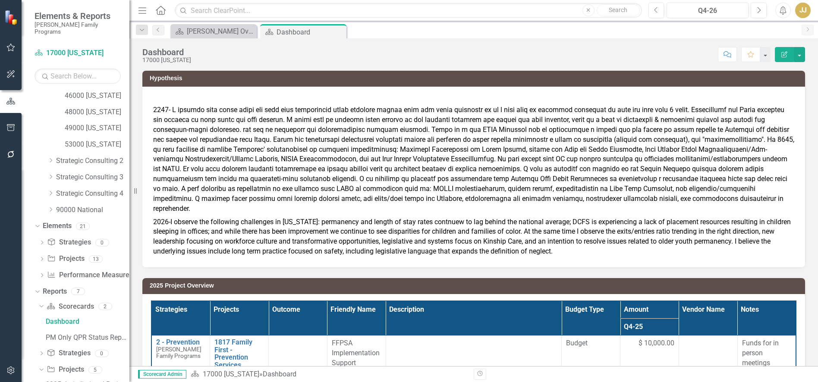
scroll to position [377, 0]
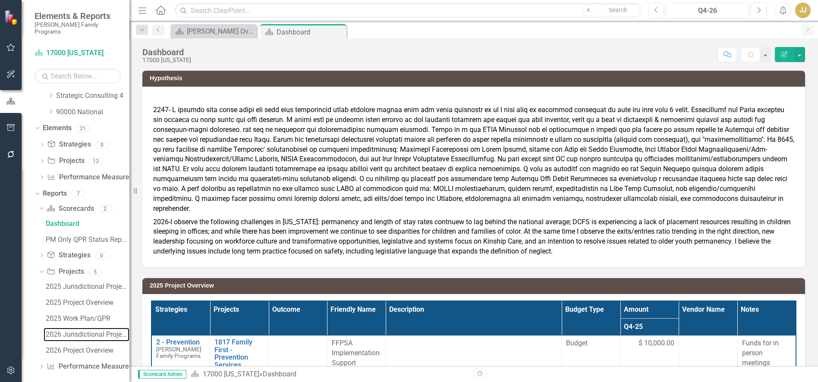
click at [58, 331] on div "2026 Jurisdictional Projects Assessment" at bounding box center [88, 335] width 84 height 8
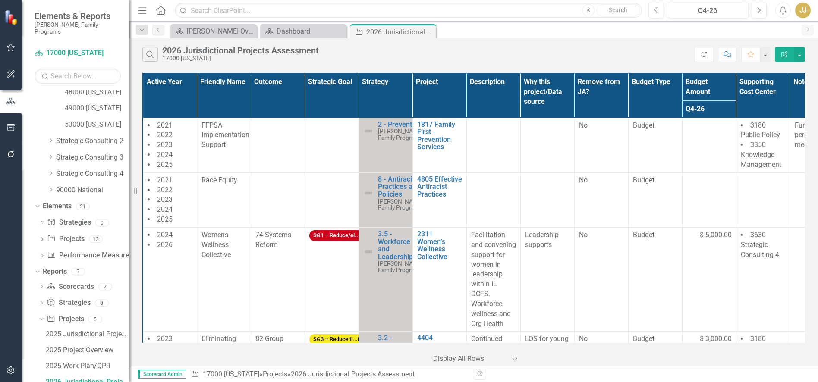
click at [638, 47] on div "Search 2026 Jurisdictional Projects Assessment 17000 Illinois" at bounding box center [418, 54] width 552 height 15
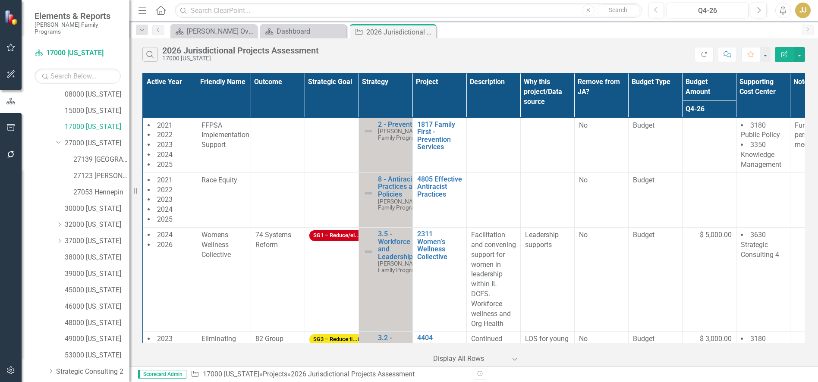
scroll to position [83, 0]
click at [60, 207] on icon "Dropdown" at bounding box center [59, 209] width 6 height 5
click at [91, 205] on link "32000 [US_STATE]" at bounding box center [97, 210] width 65 height 10
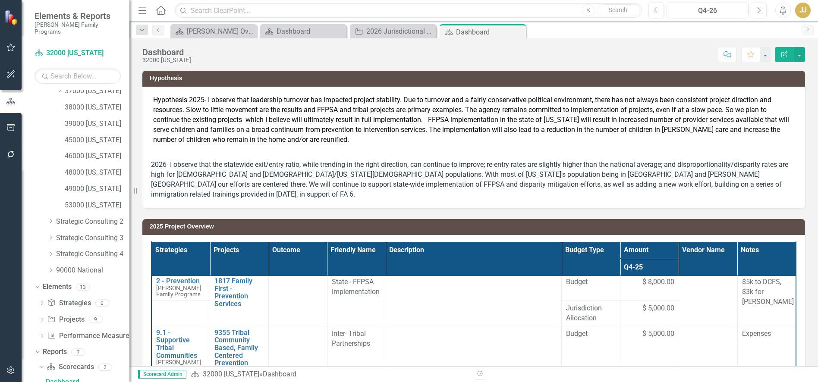
scroll to position [409, 0]
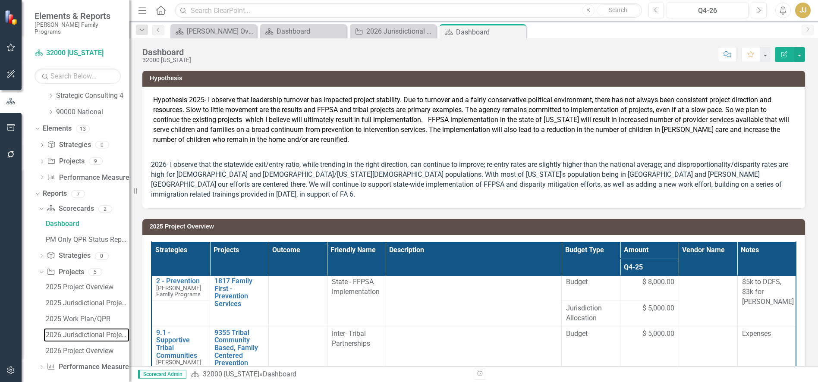
click at [85, 334] on link "2026 Jurisdictional Projects Assessment" at bounding box center [87, 335] width 86 height 14
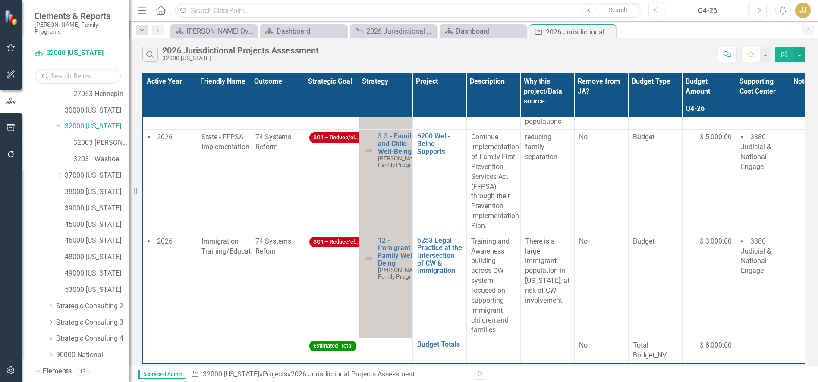
scroll to position [159, 0]
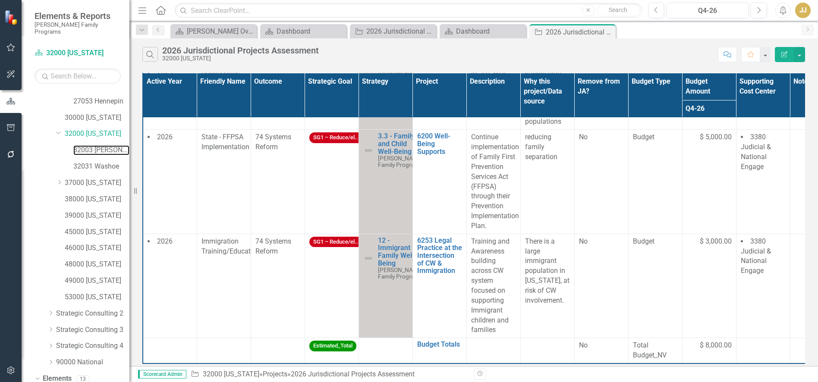
drag, startPoint x: 92, startPoint y: 140, endPoint x: 4, endPoint y: 167, distance: 92.0
click at [92, 145] on link "32003 [PERSON_NAME]" at bounding box center [101, 150] width 56 height 10
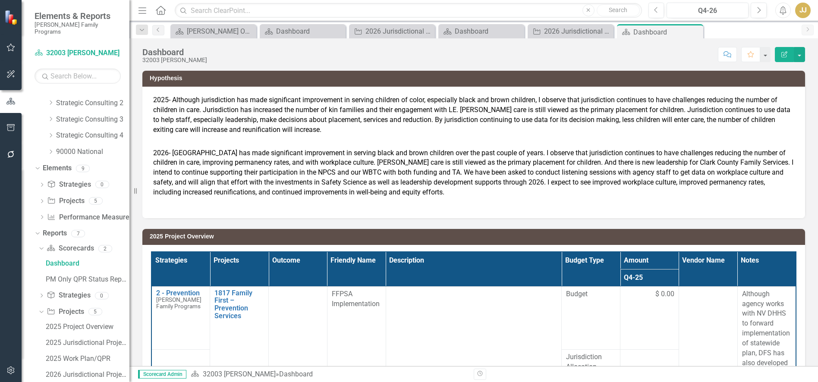
scroll to position [381, 0]
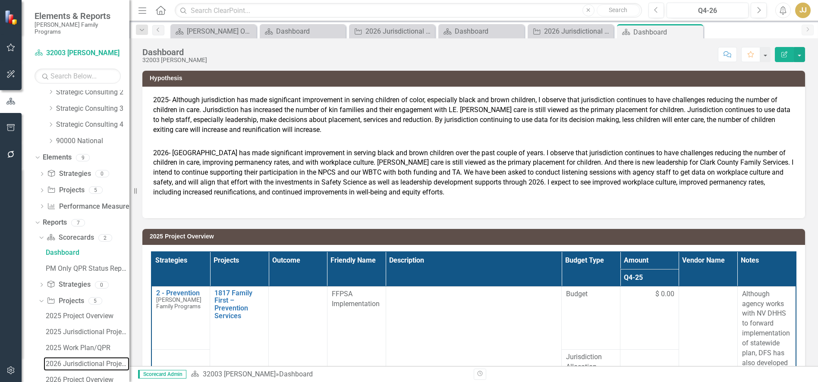
drag, startPoint x: 69, startPoint y: 355, endPoint x: 88, endPoint y: 346, distance: 21.4
click at [69, 360] on div "2026 Jurisdictional Projects Assessment" at bounding box center [88, 364] width 84 height 8
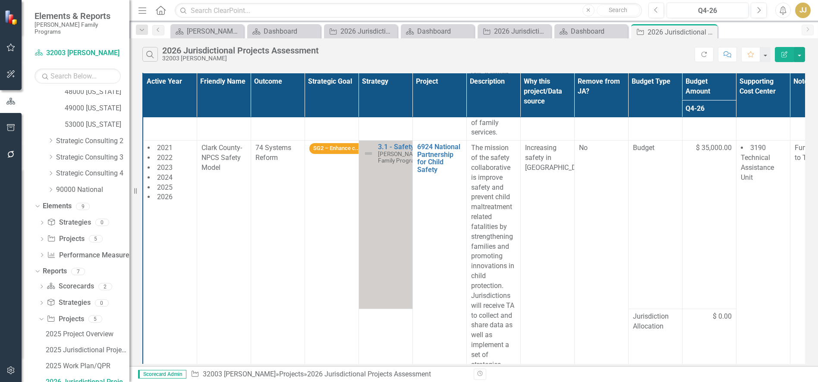
scroll to position [699, 0]
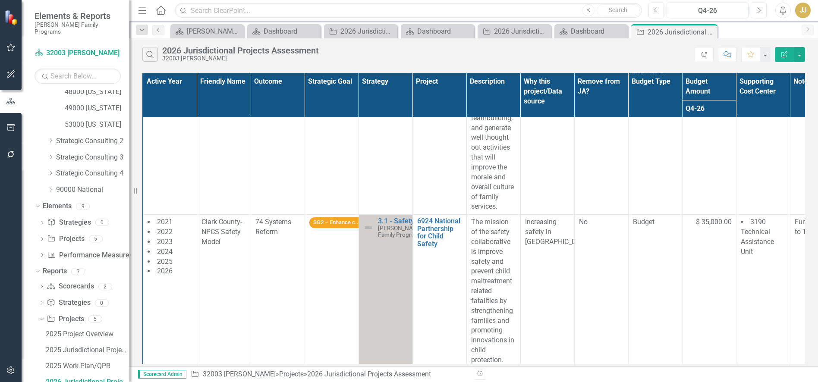
click at [646, 52] on div "Search 2026 Jurisdictional Projects Assessment 32003 Clark" at bounding box center [418, 54] width 552 height 15
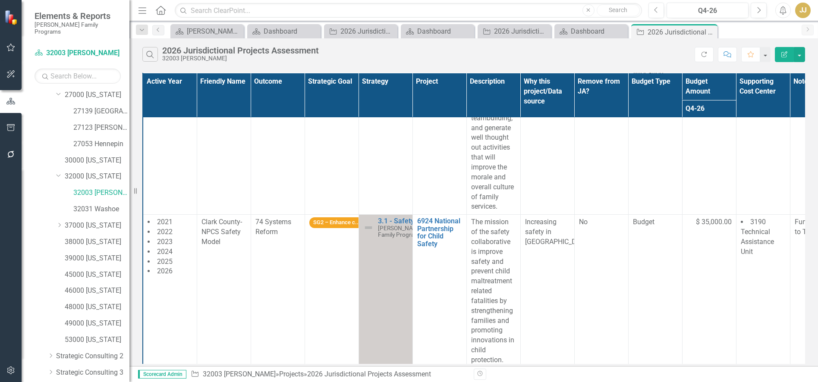
scroll to position [116, 0]
click at [102, 205] on link "32031 Washoe" at bounding box center [101, 210] width 56 height 10
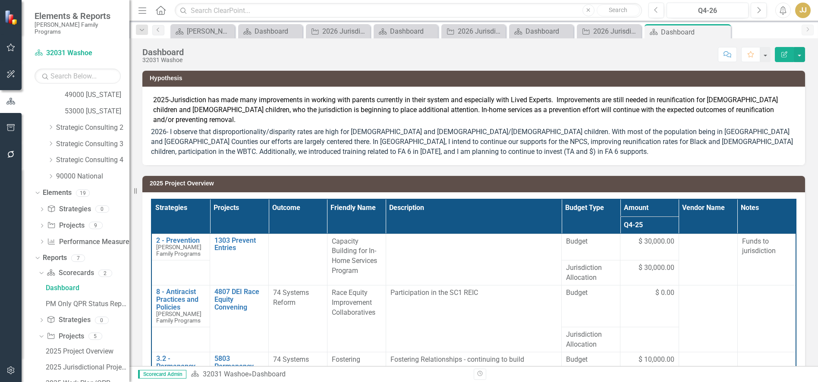
scroll to position [409, 0]
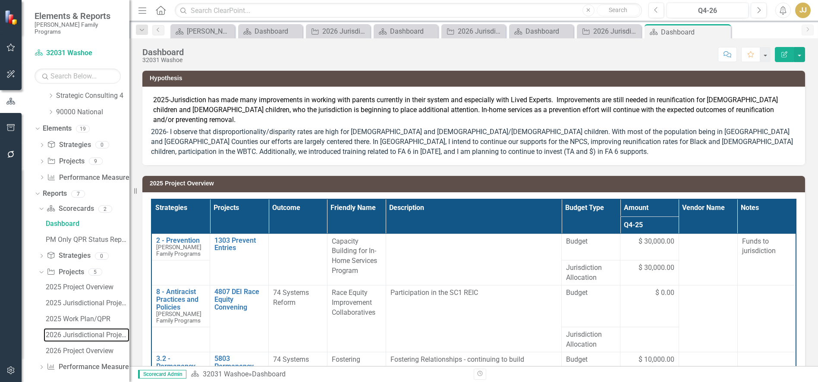
click at [79, 331] on div "2026 Jurisdictional Projects Assessment" at bounding box center [88, 335] width 84 height 8
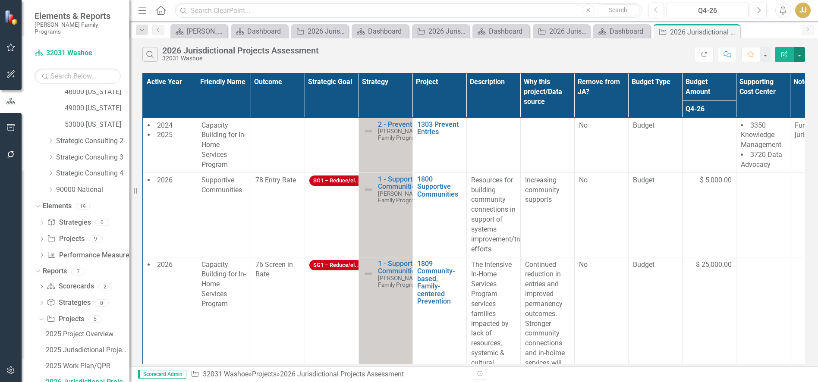
click at [799, 53] on button "button" at bounding box center [799, 54] width 11 height 15
click at [782, 54] on icon "Edit Report" at bounding box center [785, 54] width 8 height 6
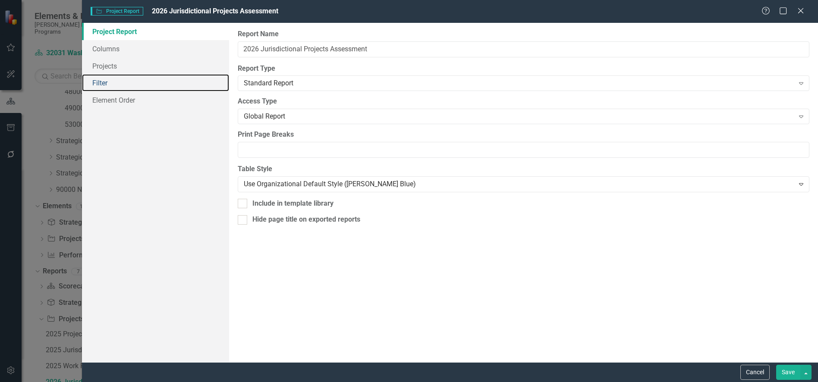
click at [125, 77] on link "Filter" at bounding box center [155, 82] width 147 height 17
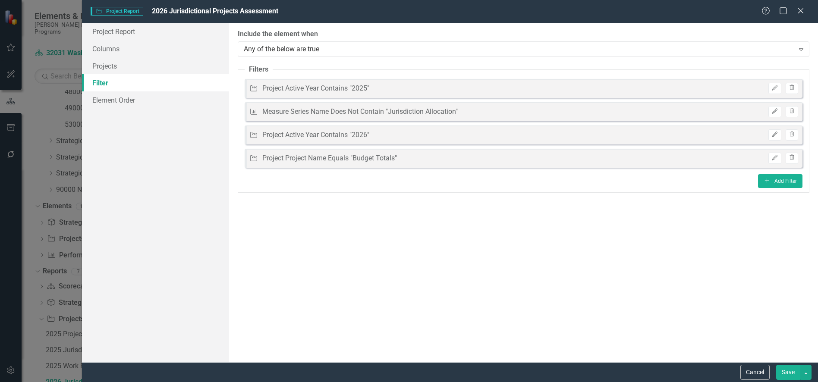
click at [789, 109] on icon "Trash" at bounding box center [792, 111] width 6 height 5
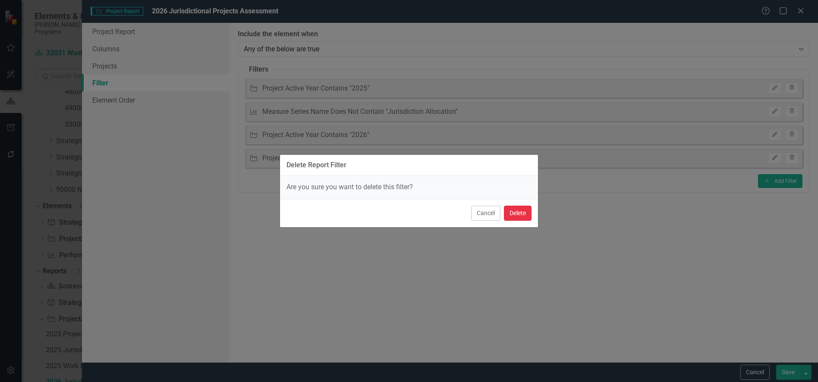
click at [526, 211] on button "Delete" at bounding box center [518, 213] width 28 height 15
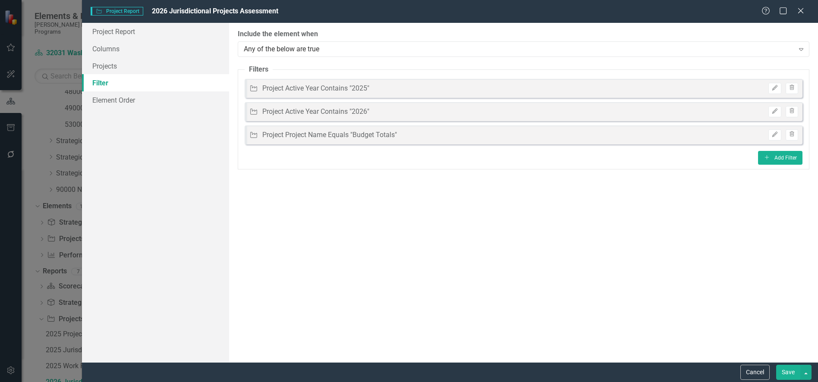
click at [789, 369] on button "Save" at bounding box center [788, 372] width 24 height 15
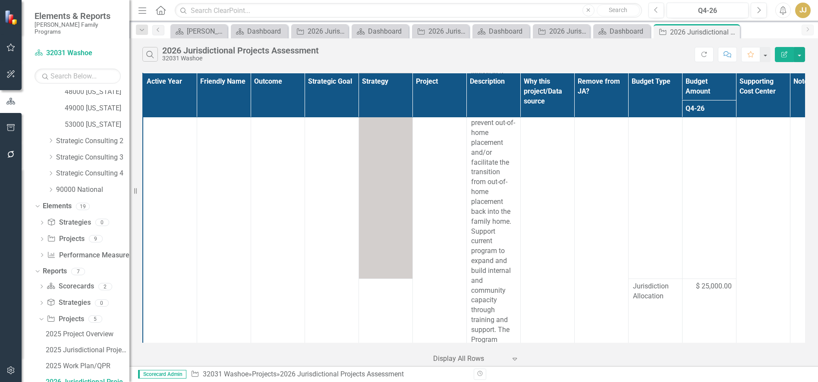
scroll to position [219, 0]
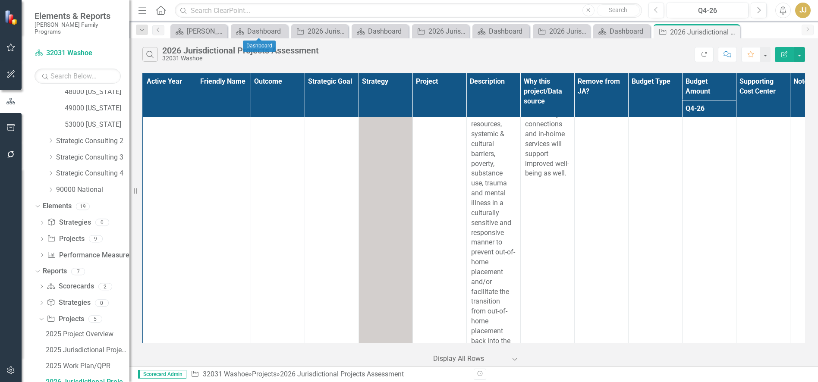
click at [0, 0] on icon "Close" at bounding box center [0, 0] width 0 height 0
click at [0, 0] on div "Close" at bounding box center [0, 0] width 0 height 0
click at [0, 0] on icon "Close" at bounding box center [0, 0] width 0 height 0
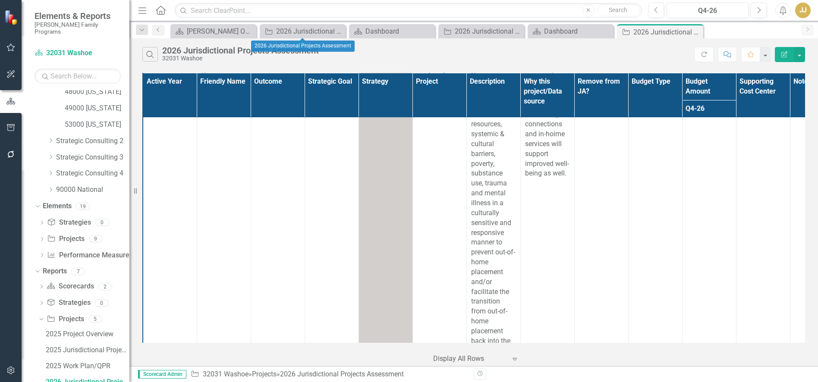
click at [0, 0] on icon "Close" at bounding box center [0, 0] width 0 height 0
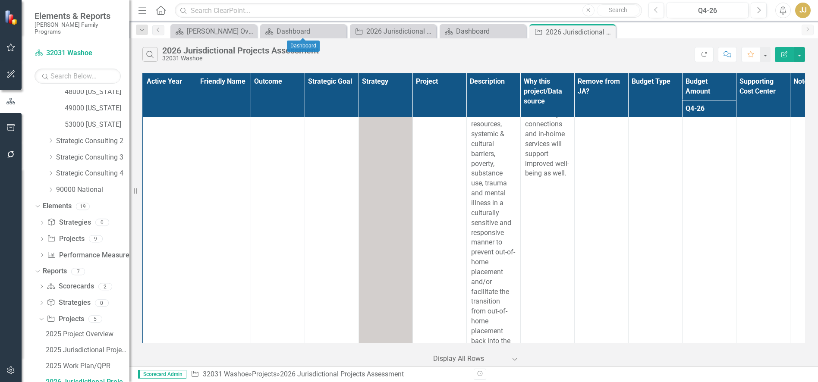
click at [0, 0] on icon at bounding box center [0, 0] width 0 height 0
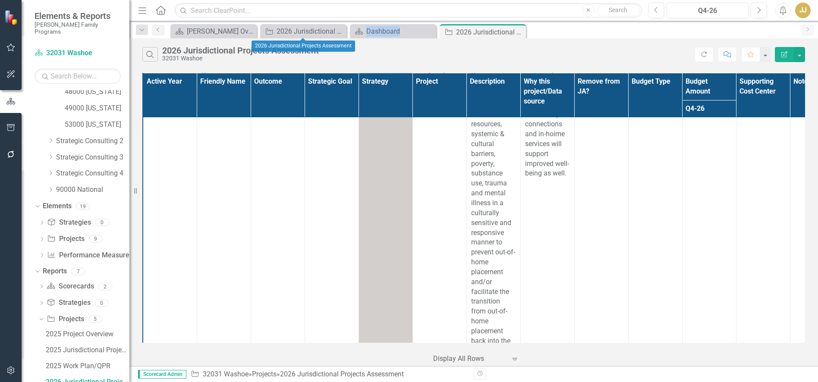
click at [0, 0] on icon at bounding box center [0, 0] width 0 height 0
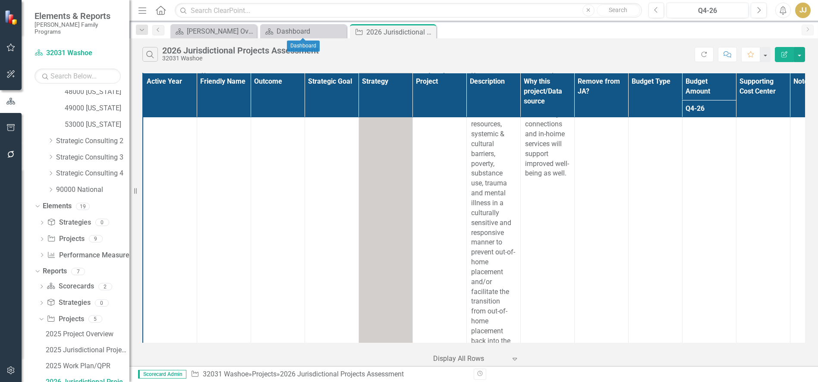
click at [0, 0] on icon at bounding box center [0, 0] width 0 height 0
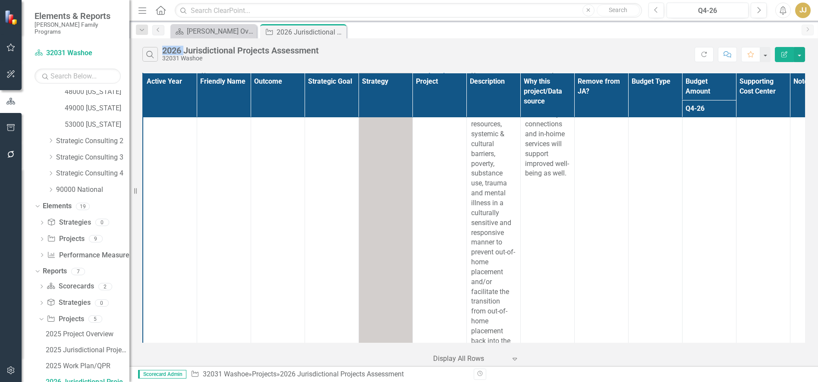
click at [0, 0] on icon at bounding box center [0, 0] width 0 height 0
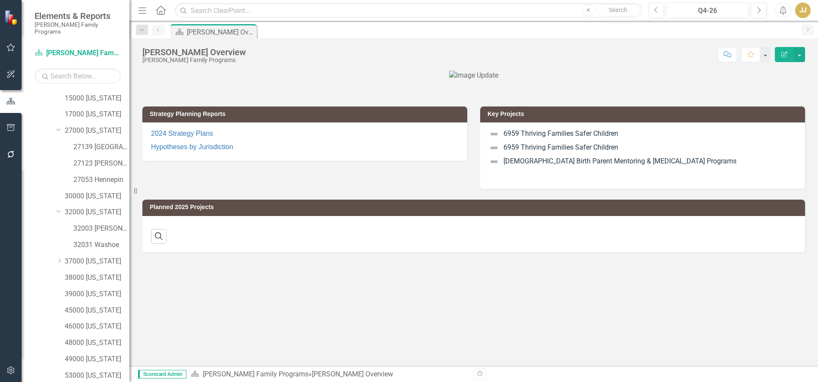
scroll to position [92, 0]
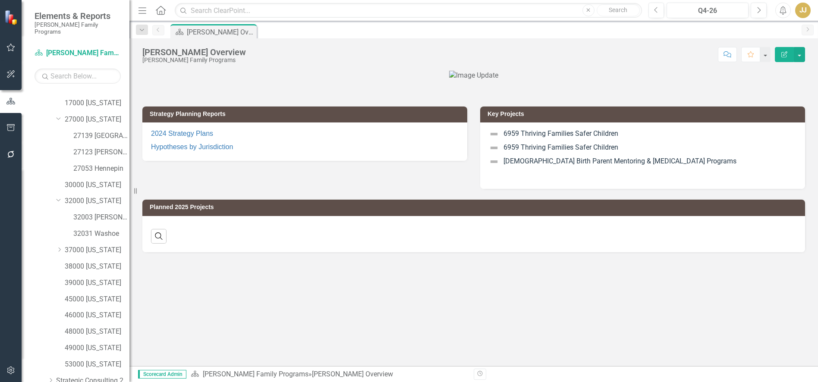
click at [60, 247] on div "Dropdown" at bounding box center [59, 250] width 6 height 7
click at [86, 246] on link "37000 [US_STATE]" at bounding box center [97, 251] width 65 height 10
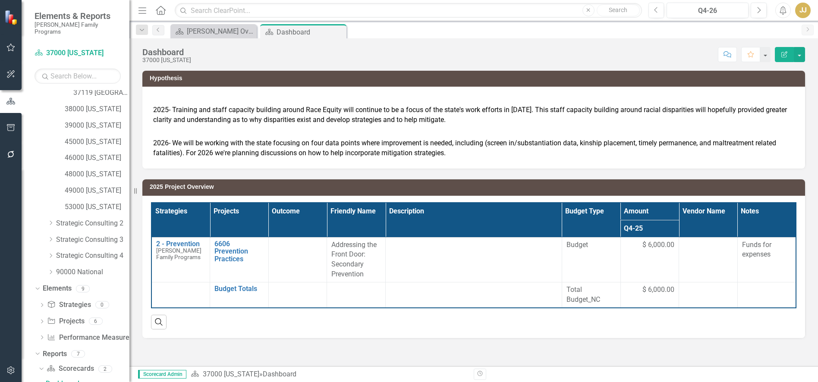
scroll to position [349, 0]
click at [653, 241] on span "$ 6,000.00" at bounding box center [658, 245] width 32 height 10
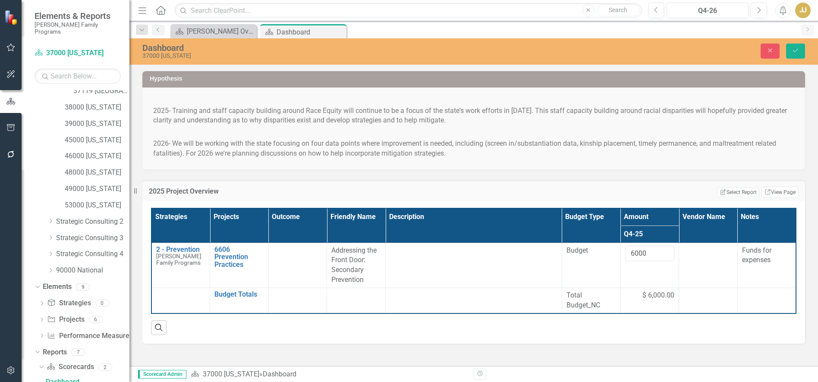
click at [646, 294] on span "$ 6,000.00" at bounding box center [658, 296] width 32 height 10
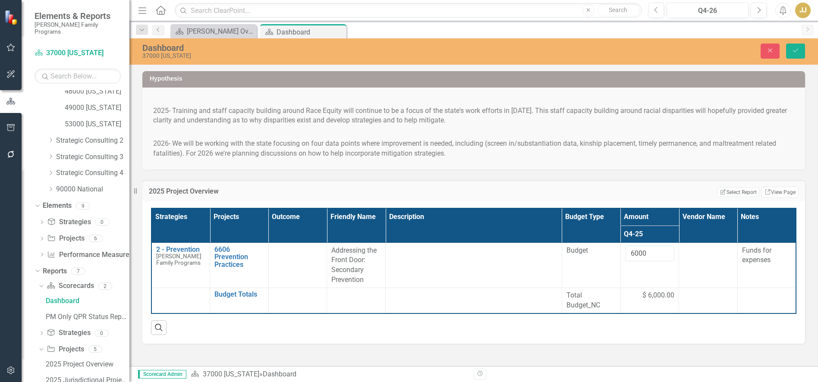
scroll to position [507, 0]
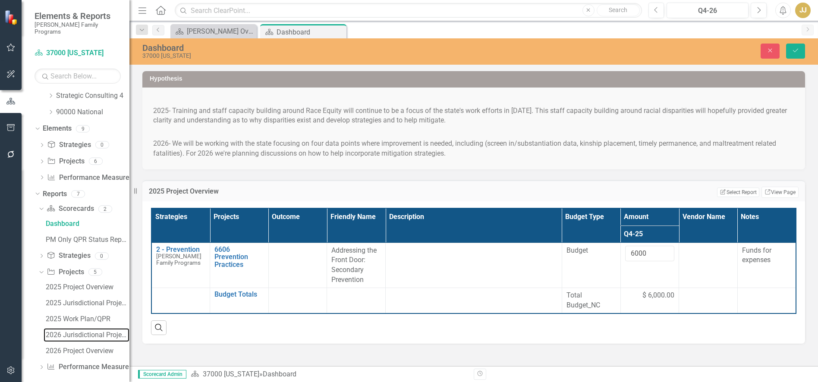
click at [65, 331] on div "2026 Jurisdictional Projects Assessment" at bounding box center [88, 335] width 84 height 8
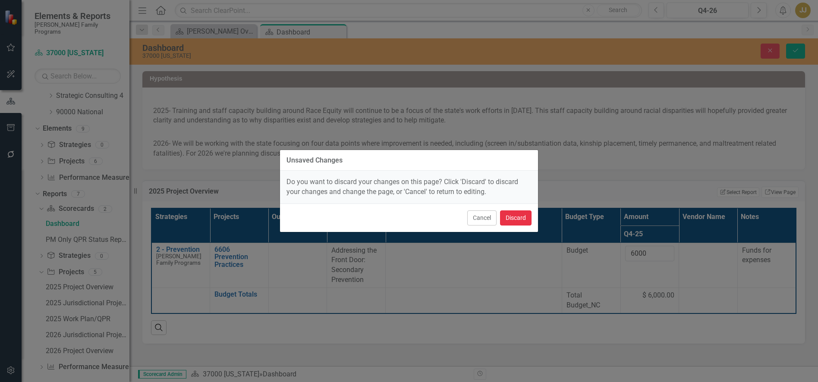
click at [521, 217] on button "Discard" at bounding box center [515, 218] width 31 height 15
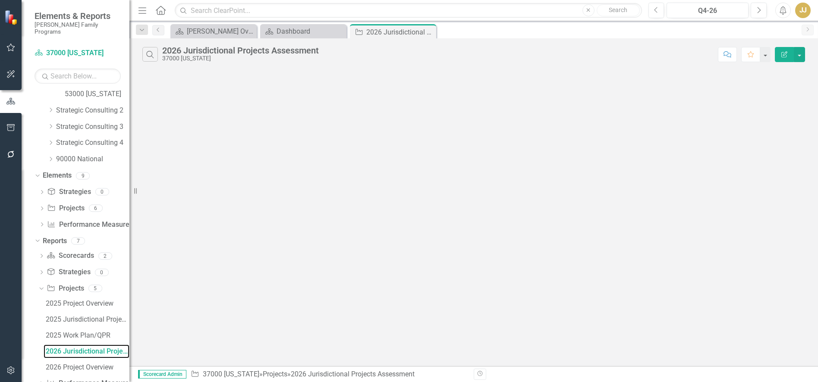
scroll to position [430, 0]
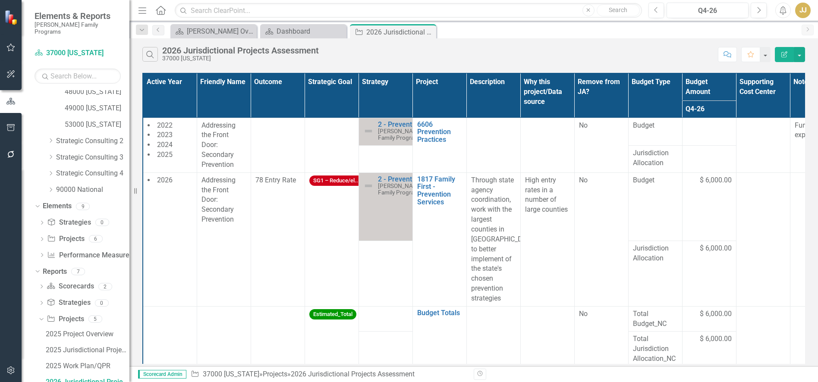
drag, startPoint x: 622, startPoint y: 48, endPoint x: 730, endPoint y: 53, distance: 108.9
click at [622, 48] on div "Search 2026 Jurisdictional Projects Assessment 37000 North Carolina" at bounding box center [427, 54] width 571 height 15
click at [782, 53] on icon "Edit Report" at bounding box center [785, 54] width 8 height 6
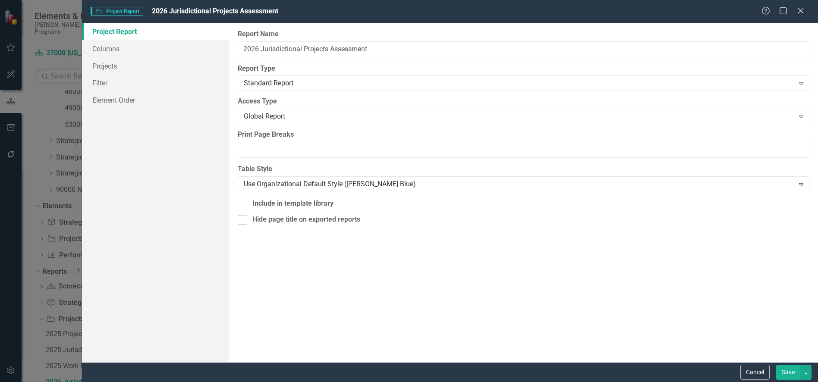
click at [806, 12] on div "Help Maximize Close" at bounding box center [786, 11] width 48 height 10
click at [802, 12] on icon at bounding box center [800, 10] width 5 height 5
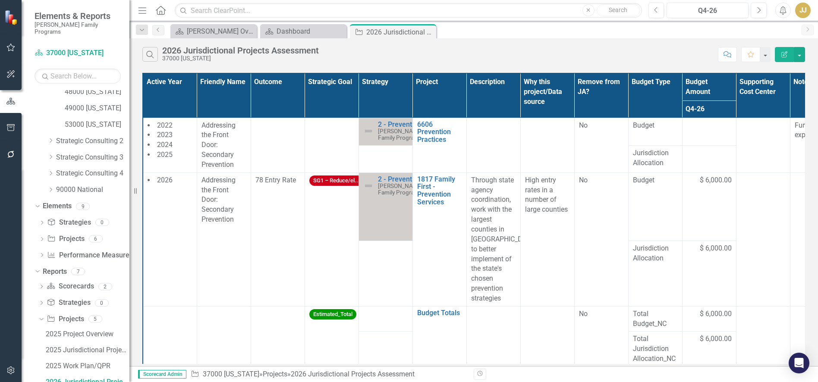
click at [721, 254] on span "$ 6,000.00" at bounding box center [716, 249] width 32 height 10
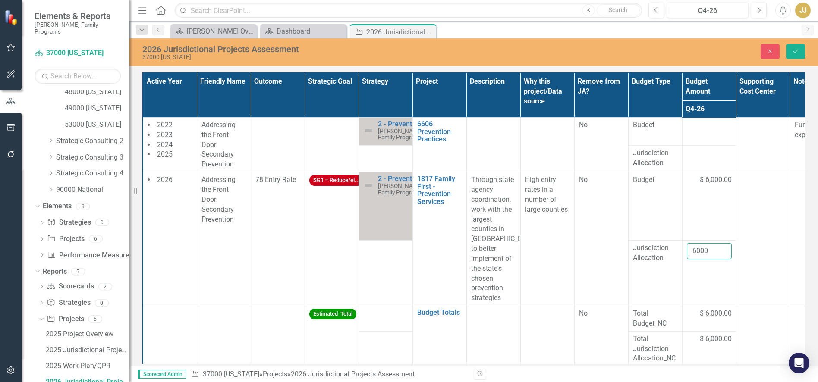
click at [712, 259] on input "6000" at bounding box center [709, 251] width 45 height 16
drag, startPoint x: 704, startPoint y: 269, endPoint x: 682, endPoint y: 269, distance: 22.4
click at [682, 269] on tr "Jurisdiction Allocation 6000" at bounding box center [493, 274] width 701 height 66
type input "0"
click button "Save" at bounding box center [795, 51] width 19 height 15
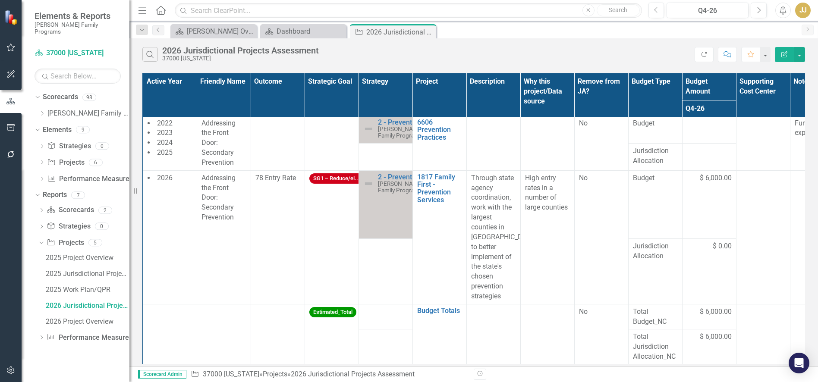
scroll to position [0, 0]
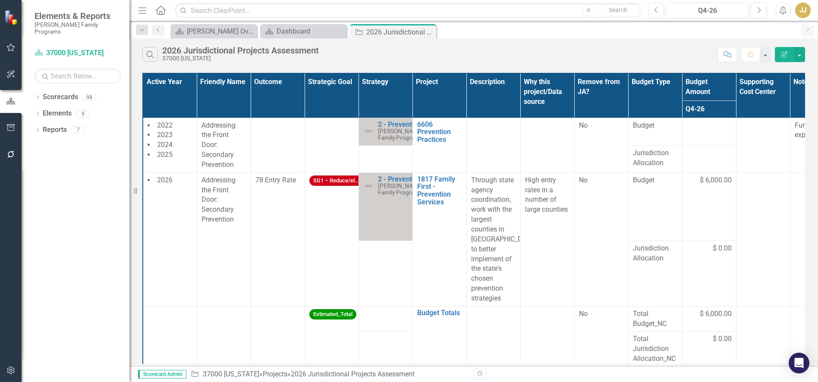
scroll to position [11, 0]
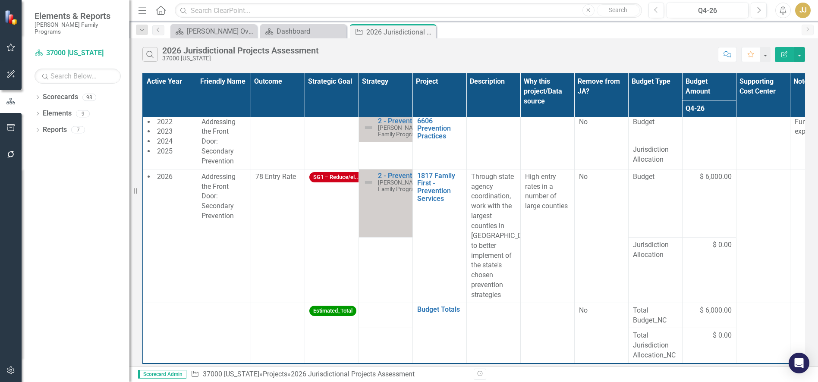
click at [619, 44] on div "Search 2026 Jurisdictional Projects Assessment 37000 North Carolina Comment Fav…" at bounding box center [473, 52] width 689 height 28
click at [641, 50] on div "Search 2026 Jurisdictional Projects Assessment 37000 [US_STATE]" at bounding box center [427, 54] width 571 height 15
click at [36, 96] on icon "Dropdown" at bounding box center [38, 98] width 6 height 5
click at [42, 111] on icon "Dropdown" at bounding box center [42, 113] width 6 height 5
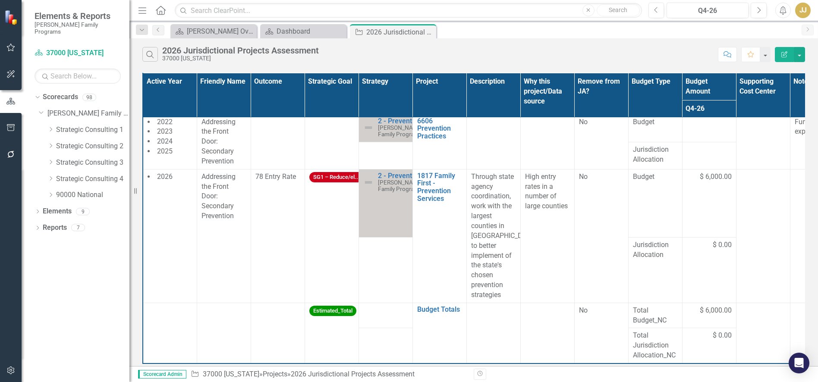
click at [51, 127] on div "Dropdown Strategic Consulting 1" at bounding box center [88, 130] width 82 height 14
click at [51, 127] on icon "Dropdown" at bounding box center [50, 129] width 6 height 5
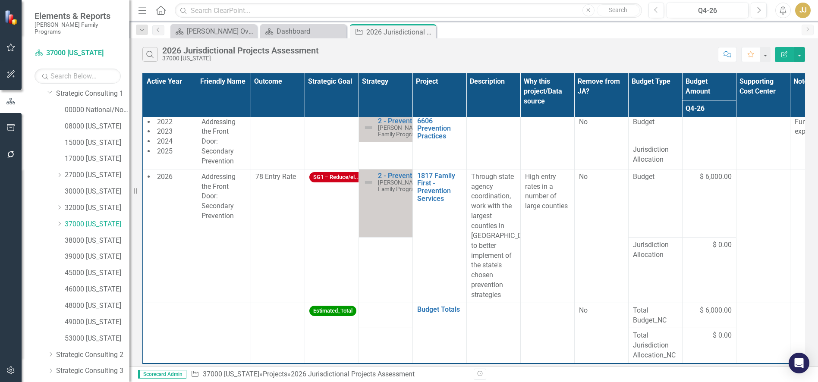
scroll to position [86, 0]
click at [57, 171] on icon "Dropdown" at bounding box center [59, 173] width 6 height 5
click at [100, 186] on link "37035 Catawba" at bounding box center [101, 191] width 56 height 10
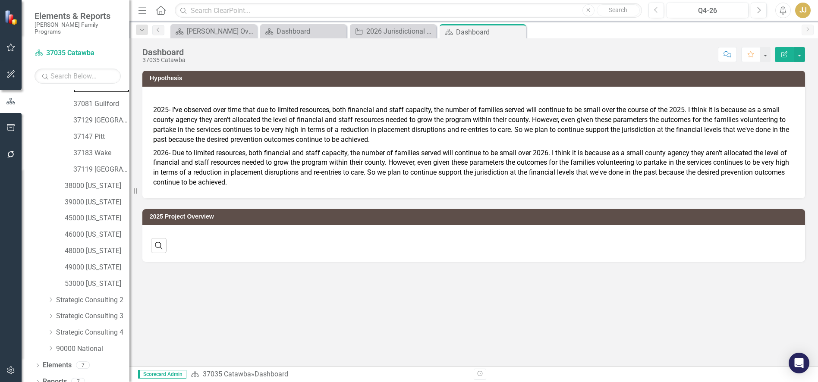
scroll to position [191, 0]
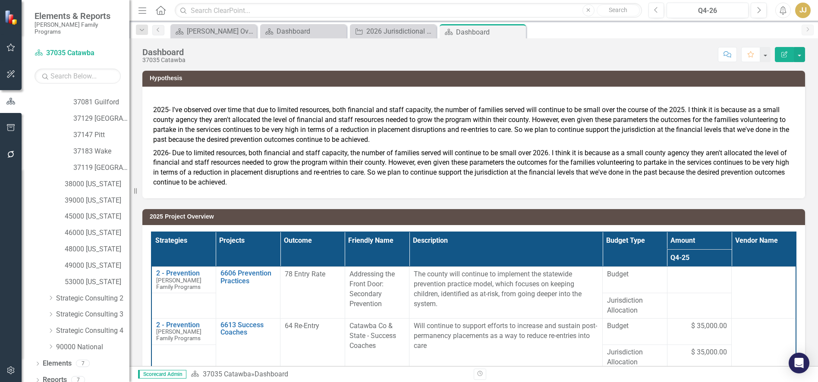
click at [39, 379] on icon "Dropdown" at bounding box center [38, 381] width 6 height 5
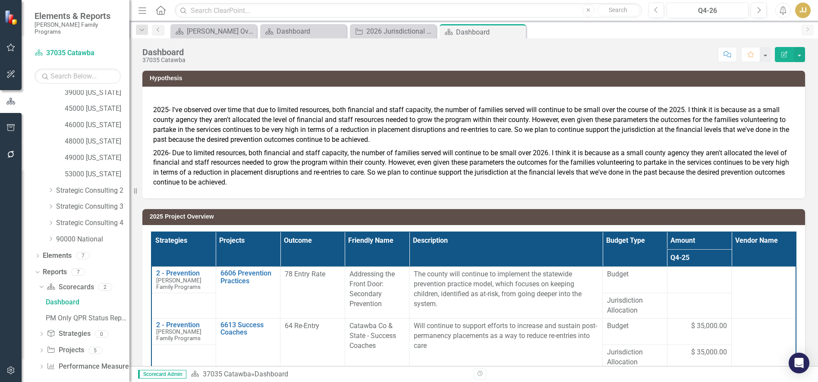
click at [40, 349] on icon "Dropdown" at bounding box center [41, 351] width 6 height 5
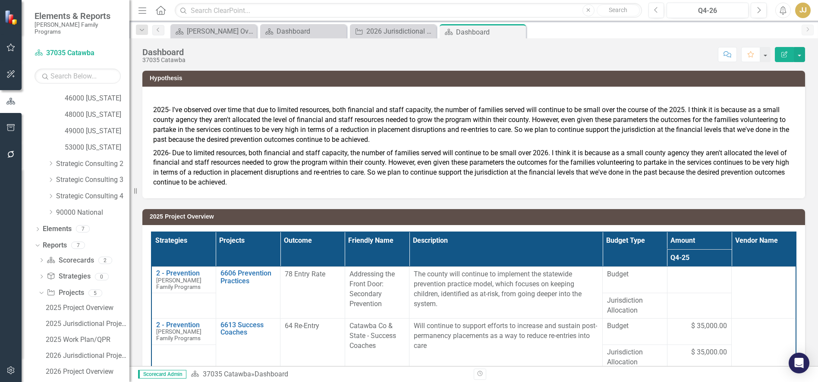
scroll to position [346, 0]
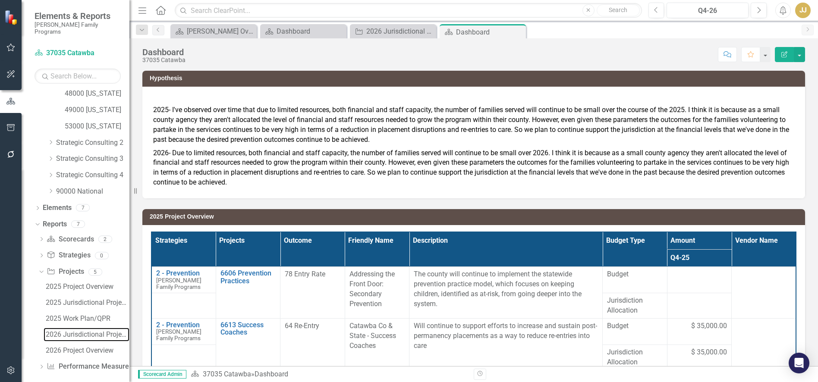
click at [87, 331] on div "2026 Jurisdictional Projects Assessment" at bounding box center [88, 335] width 84 height 8
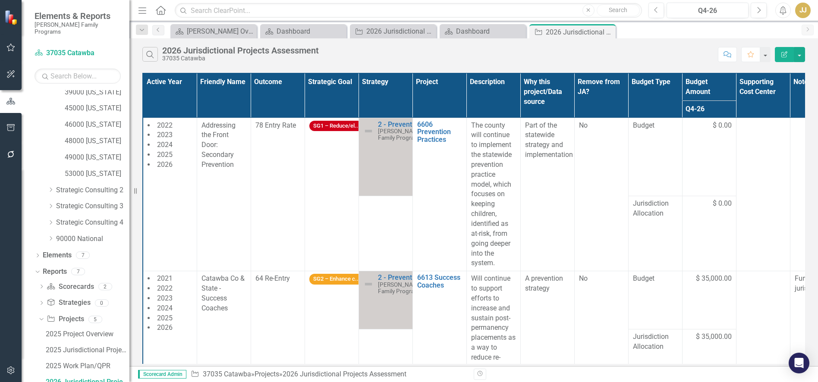
drag, startPoint x: 645, startPoint y: 52, endPoint x: 640, endPoint y: 55, distance: 5.8
click at [645, 52] on div "Search 2026 Jurisdictional Projects Assessment 37035 Catawba" at bounding box center [427, 54] width 571 height 15
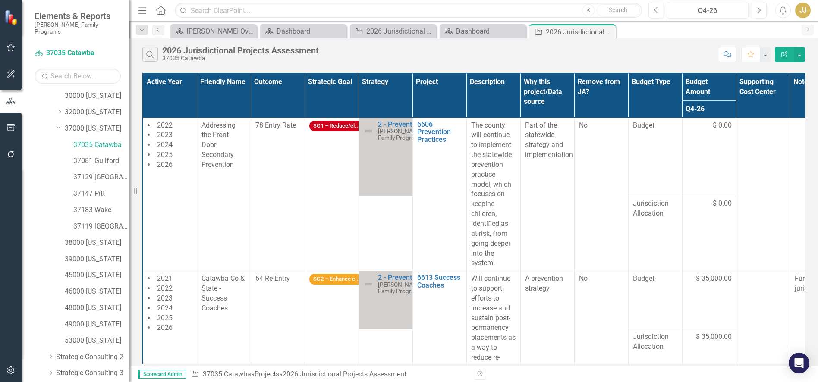
scroll to position [126, 0]
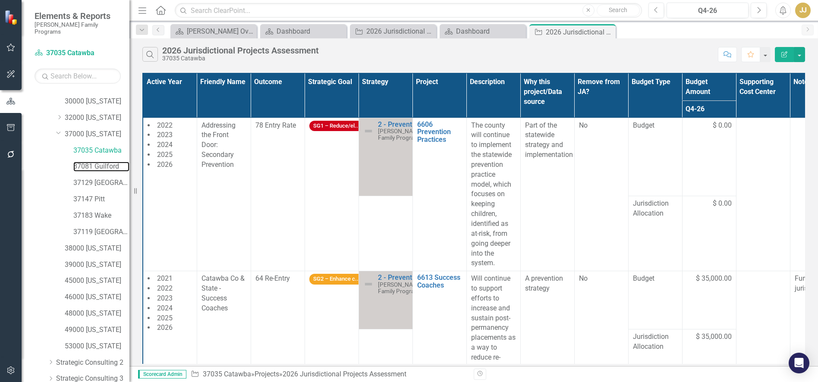
click at [99, 162] on link "37081 Guilford" at bounding box center [101, 167] width 56 height 10
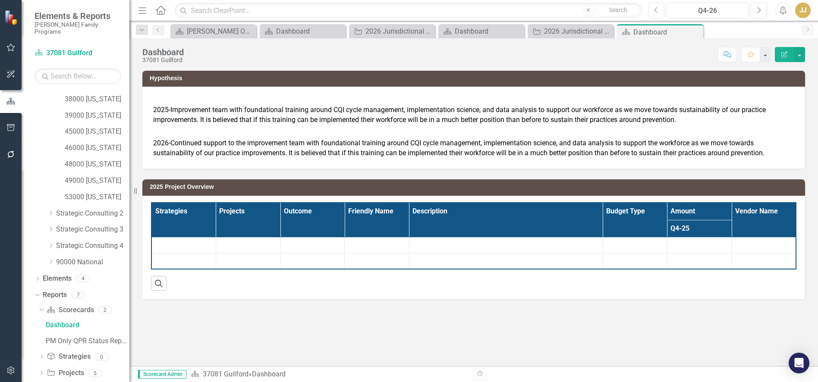
scroll to position [299, 0]
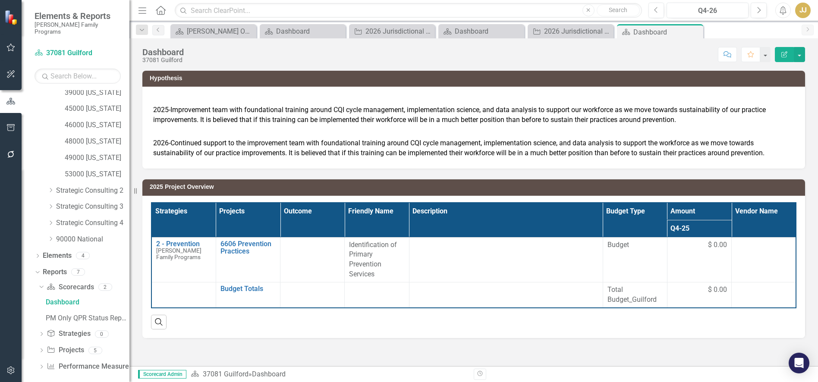
click at [38, 349] on icon "Dropdown" at bounding box center [41, 351] width 6 height 5
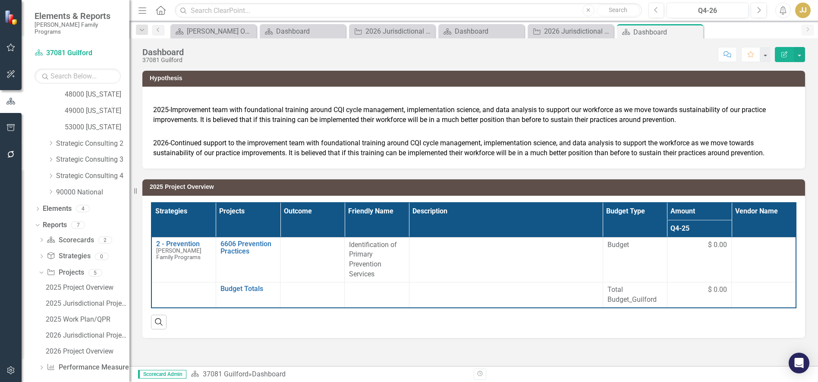
scroll to position [346, 0]
click at [76, 328] on link "2026 Jurisdictional Projects Assessment" at bounding box center [87, 335] width 86 height 14
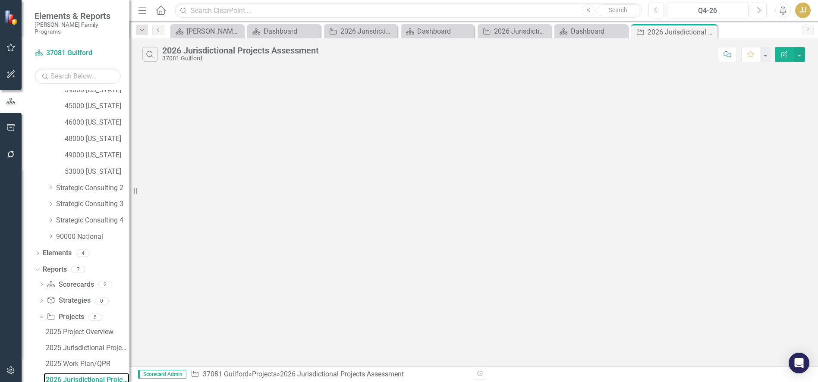
scroll to position [299, 0]
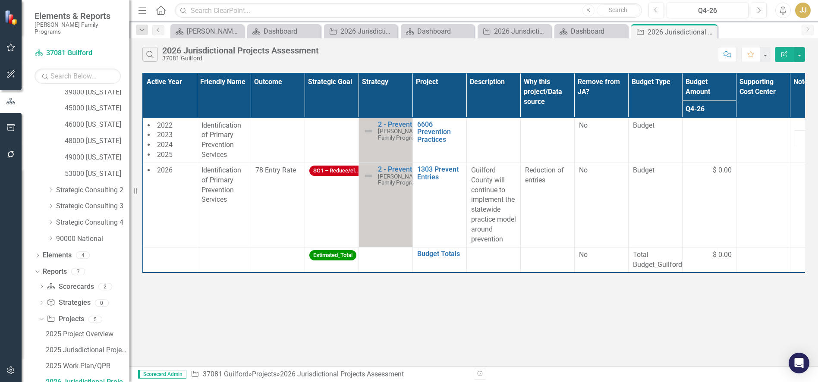
click at [652, 57] on div "Search 2026 Jurisdictional Projects Assessment 37081 Guilford" at bounding box center [427, 54] width 571 height 15
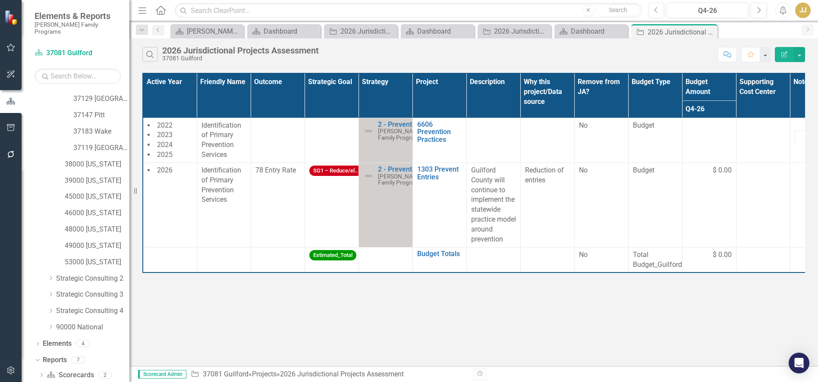
scroll to position [170, 0]
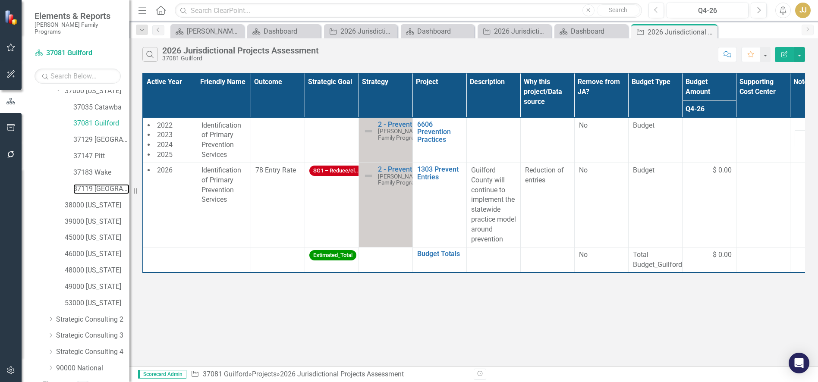
click at [93, 184] on link "37119 [GEOGRAPHIC_DATA]" at bounding box center [101, 189] width 56 height 10
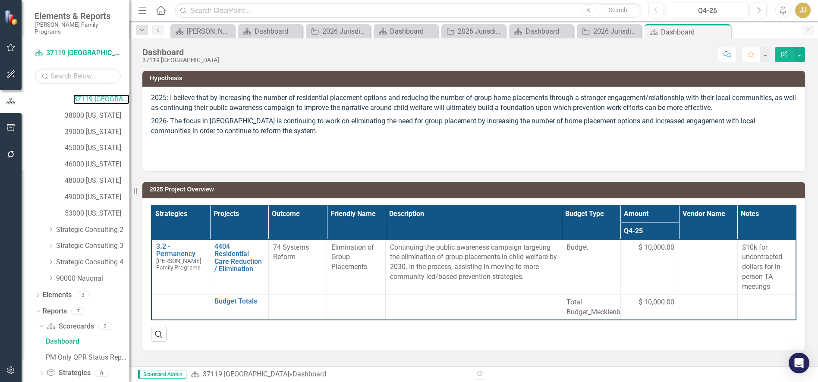
scroll to position [299, 0]
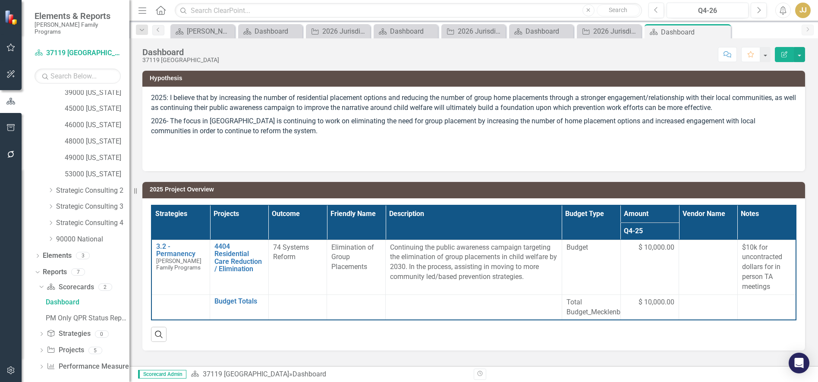
click at [42, 349] on icon "Dropdown" at bounding box center [41, 351] width 6 height 5
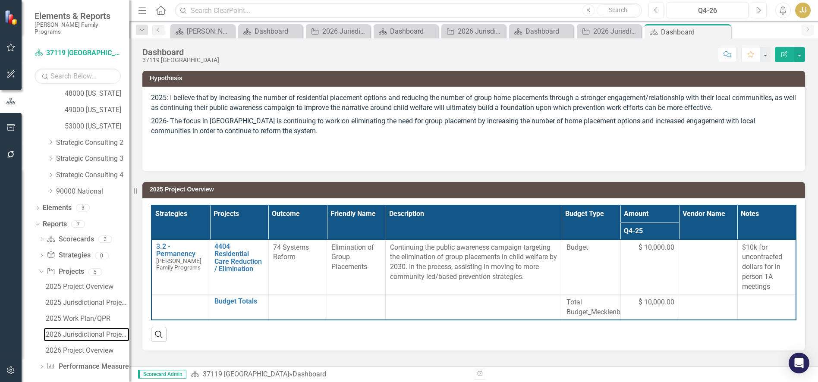
click at [91, 331] on div "2026 Jurisdictional Projects Assessment" at bounding box center [88, 335] width 84 height 8
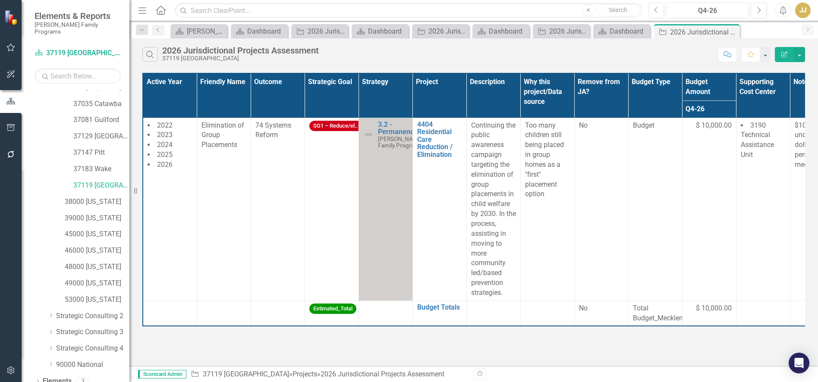
scroll to position [170, 0]
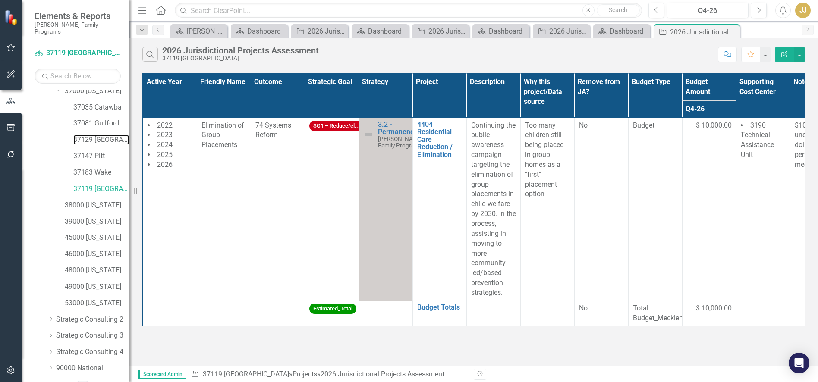
click at [107, 135] on link "37129 [GEOGRAPHIC_DATA]" at bounding box center [101, 140] width 56 height 10
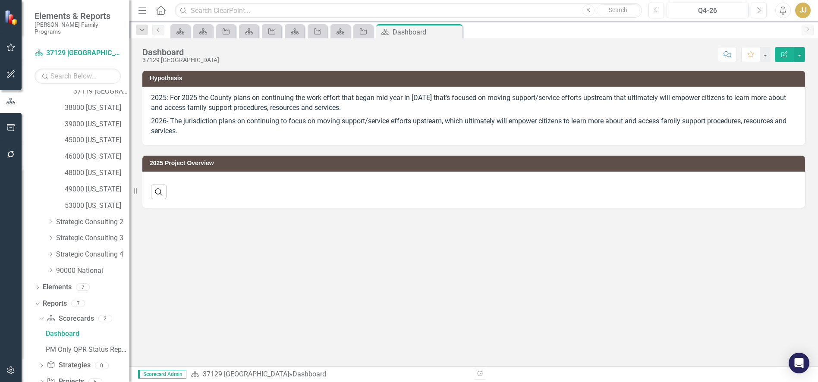
scroll to position [299, 0]
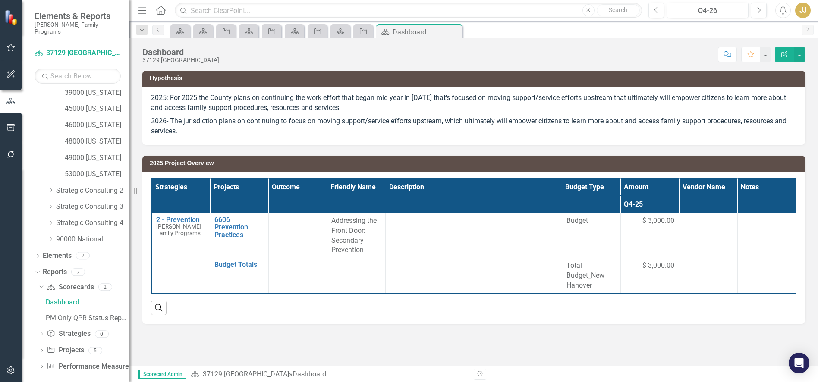
click at [611, 140] on div "2025: For 2025 the County plans on continuing the work effort that began mid ye…" at bounding box center [473, 116] width 663 height 58
click at [38, 349] on icon "Dropdown" at bounding box center [41, 351] width 6 height 5
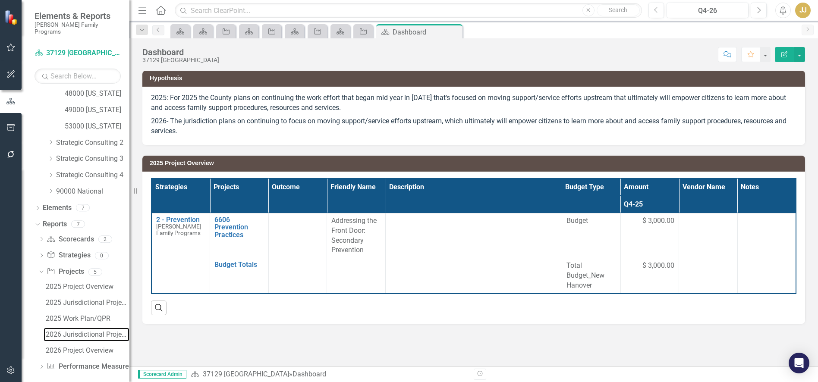
click at [86, 331] on div "2026 Jurisdictional Projects Assessment" at bounding box center [88, 335] width 84 height 8
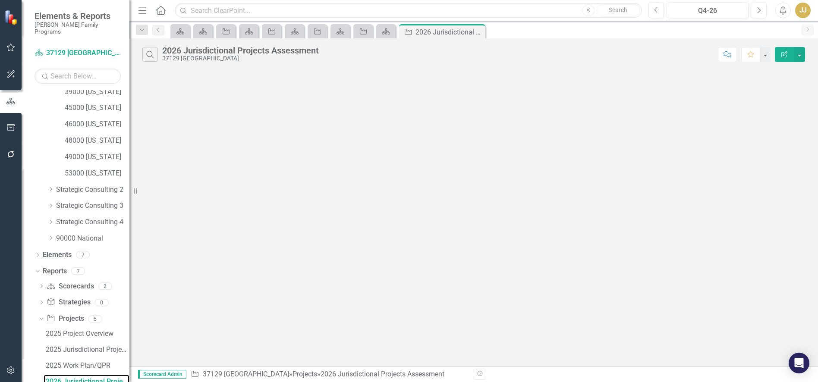
scroll to position [299, 0]
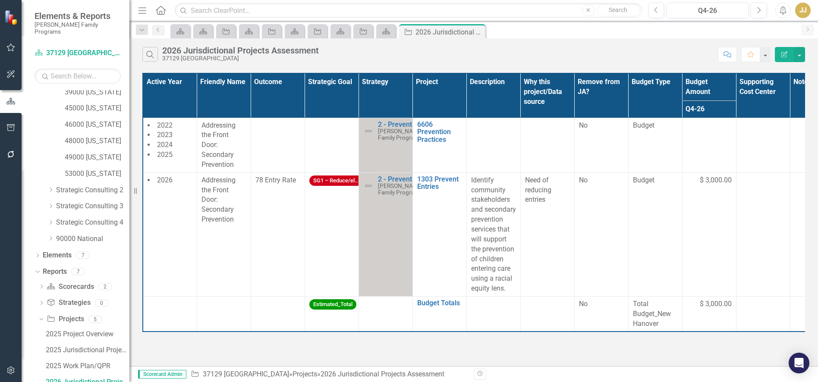
click at [669, 63] on div "Search 2026 Jurisdictional Projects Assessment 37129 New Hanover Comment Favori…" at bounding box center [473, 52] width 689 height 28
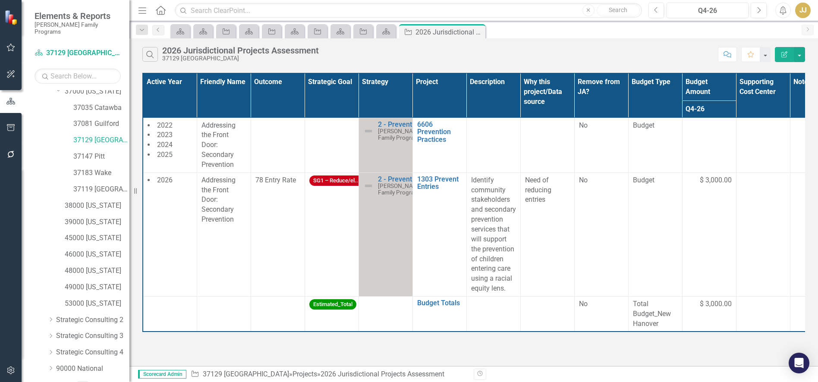
scroll to position [126, 0]
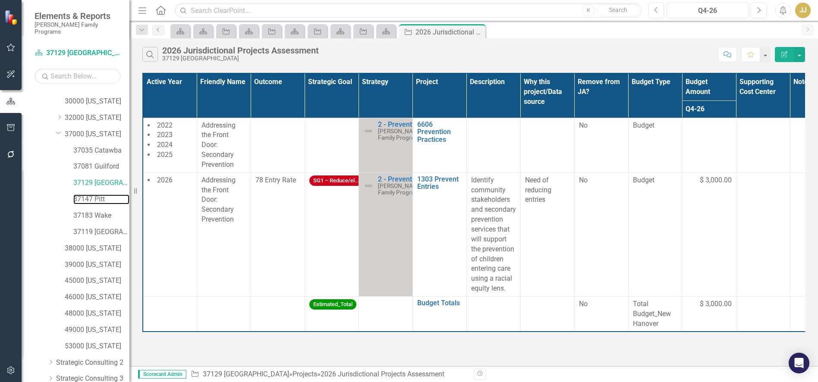
click at [97, 195] on link "37147 Pitt" at bounding box center [101, 200] width 56 height 10
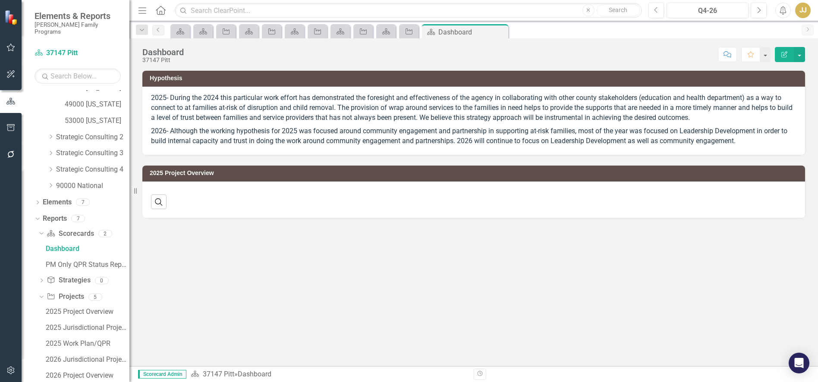
scroll to position [377, 0]
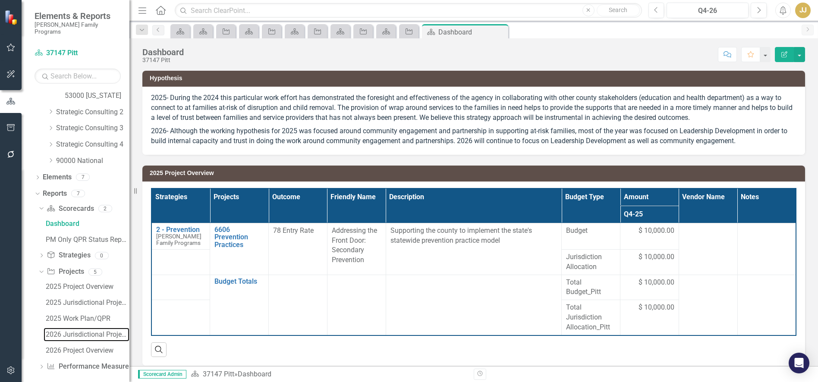
click at [76, 331] on div "2026 Jurisdictional Projects Assessment" at bounding box center [88, 335] width 84 height 8
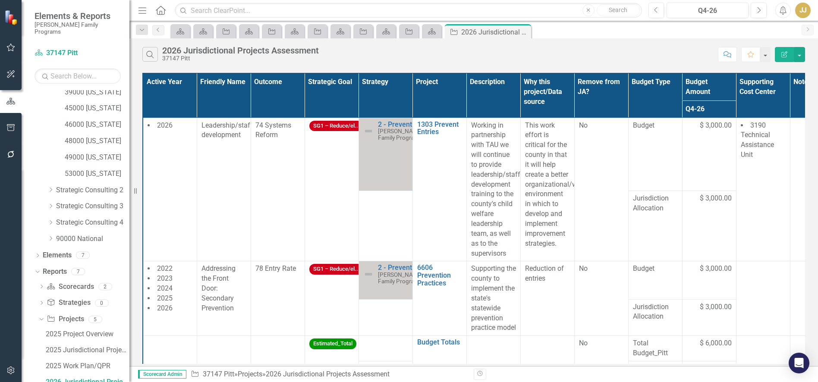
click at [618, 47] on div "Search 2026 Jurisdictional Projects Assessment 37147 Pitt" at bounding box center [427, 54] width 571 height 15
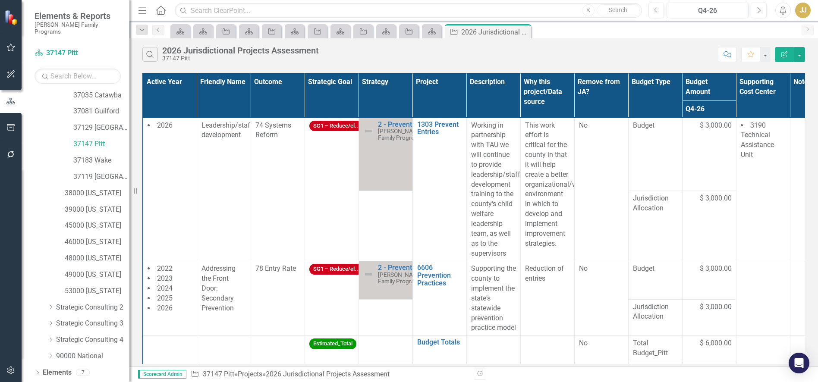
scroll to position [170, 0]
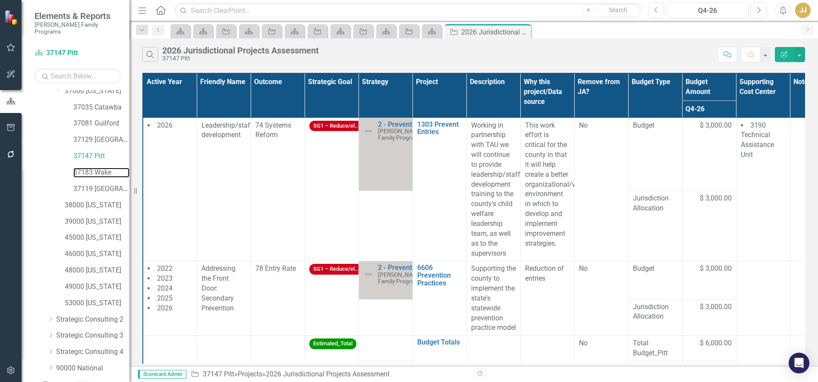
click at [102, 168] on link "37183 Wake" at bounding box center [101, 173] width 56 height 10
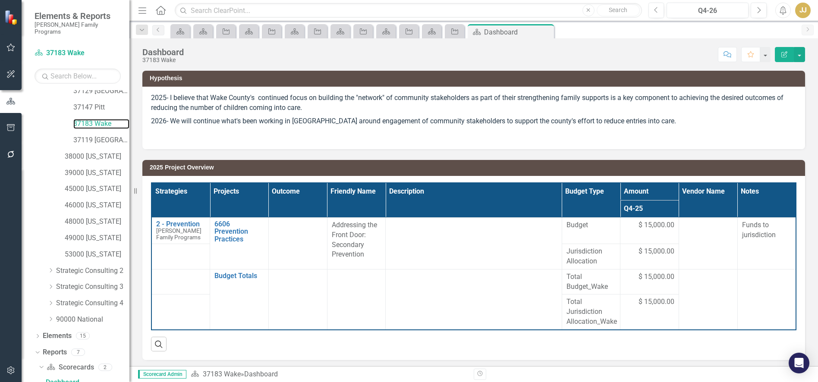
scroll to position [299, 0]
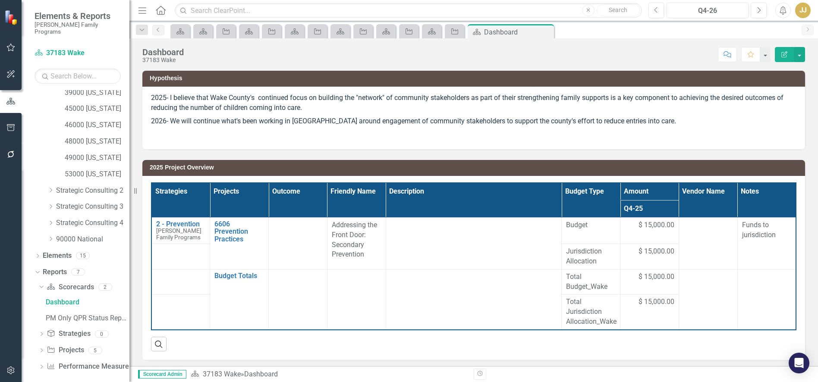
click at [38, 346] on div "Dropdown Scorecard Scorecards 2 Dashboard PM Only QPR Status Report Dropdown St…" at bounding box center [82, 328] width 95 height 96
click at [40, 349] on icon "Dropdown" at bounding box center [41, 351] width 6 height 5
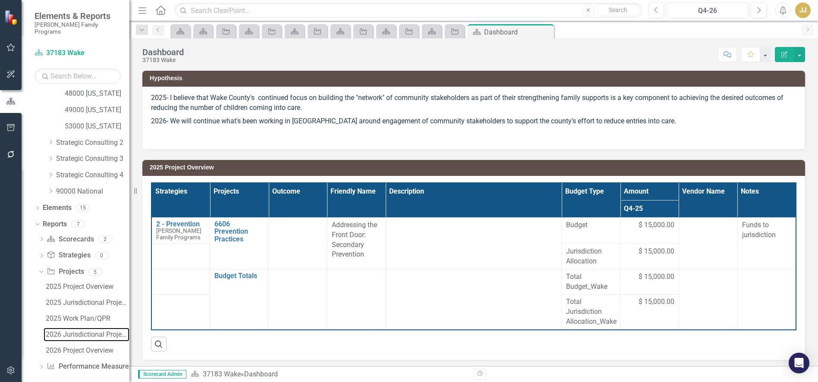
click at [78, 331] on div "2026 Jurisdictional Projects Assessment" at bounding box center [88, 335] width 84 height 8
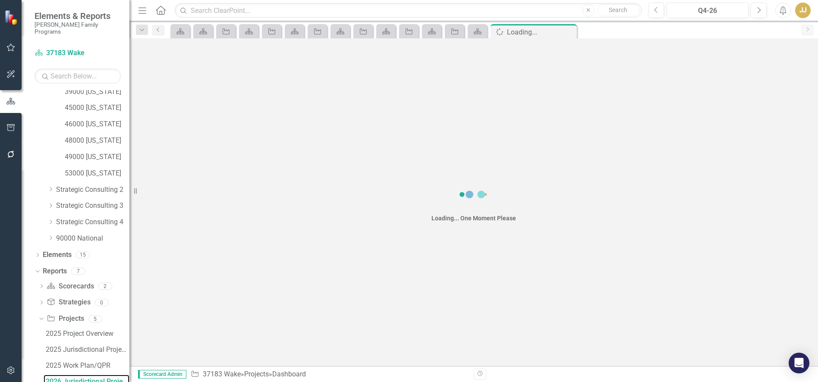
scroll to position [299, 0]
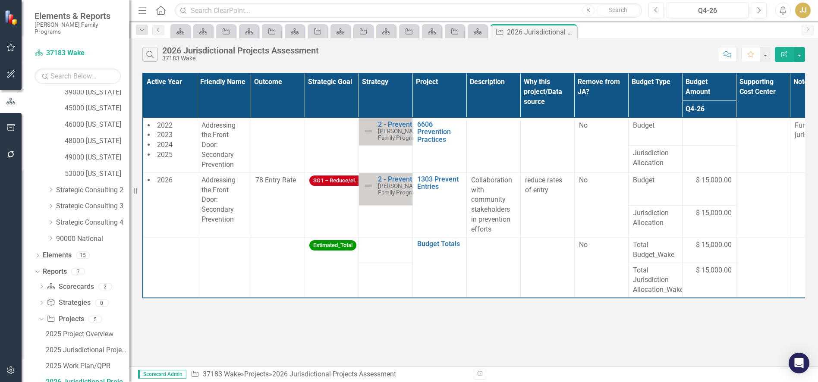
click at [611, 45] on div "Search 2026 Jurisdictional Projects Assessment 37183 Wake Comment Favorite Edit…" at bounding box center [473, 52] width 689 height 28
click at [0, 0] on icon "Close" at bounding box center [0, 0] width 0 height 0
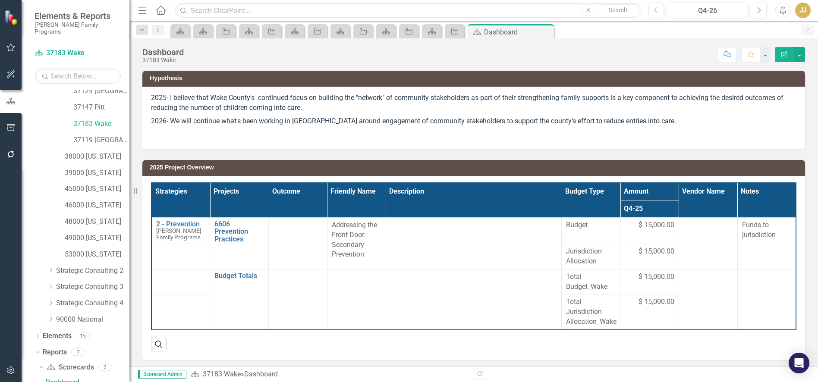
click at [0, 0] on icon "Close" at bounding box center [0, 0] width 0 height 0
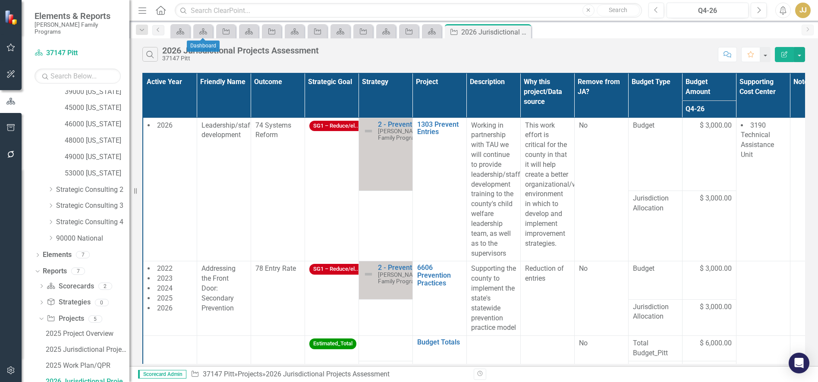
scroll to position [299, 0]
click at [0, 0] on icon "Close" at bounding box center [0, 0] width 0 height 0
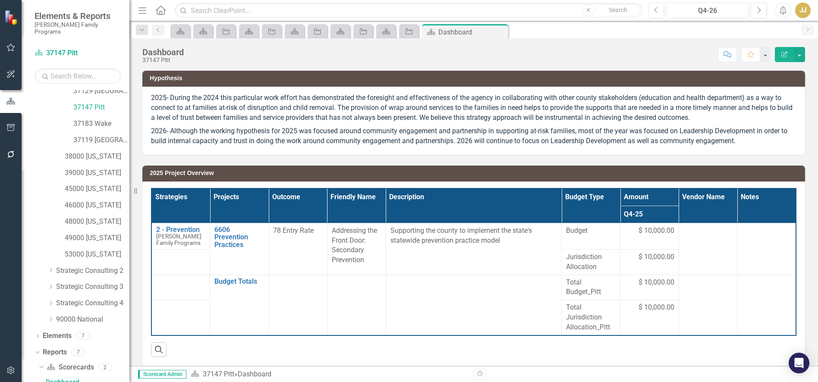
click at [0, 0] on icon at bounding box center [0, 0] width 0 height 0
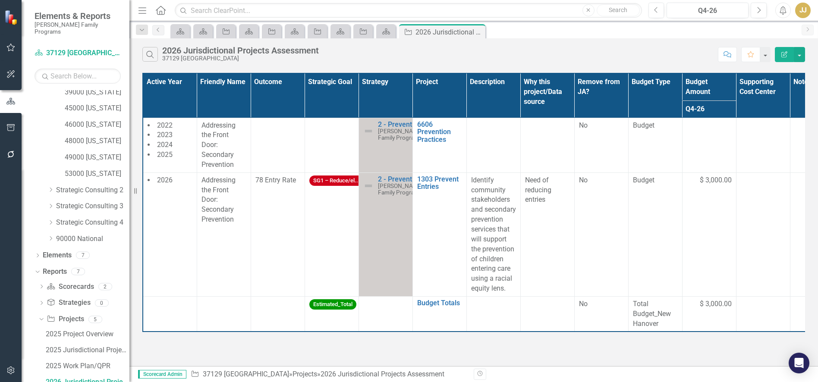
click at [0, 0] on icon "Close" at bounding box center [0, 0] width 0 height 0
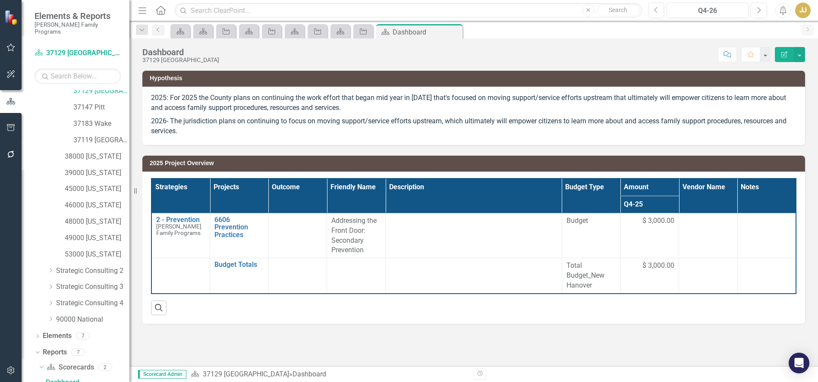
click at [0, 0] on icon "Close" at bounding box center [0, 0] width 0 height 0
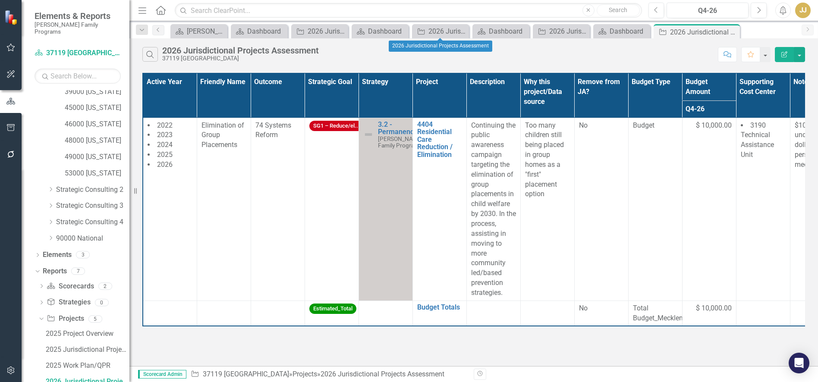
scroll to position [299, 0]
click at [0, 0] on icon "Close" at bounding box center [0, 0] width 0 height 0
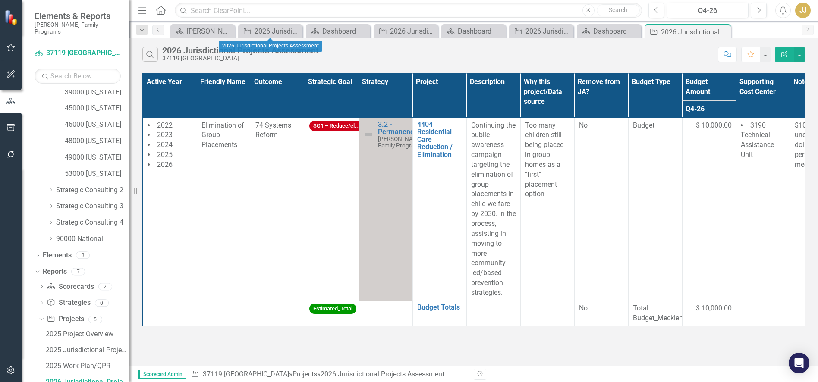
click at [0, 0] on icon at bounding box center [0, 0] width 0 height 0
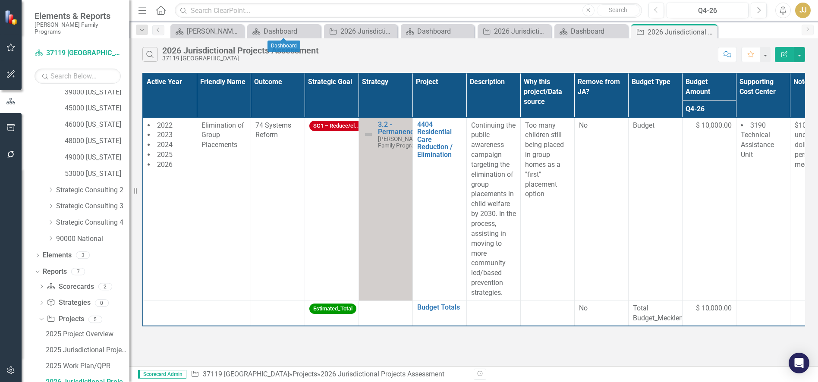
click at [0, 0] on icon "Close" at bounding box center [0, 0] width 0 height 0
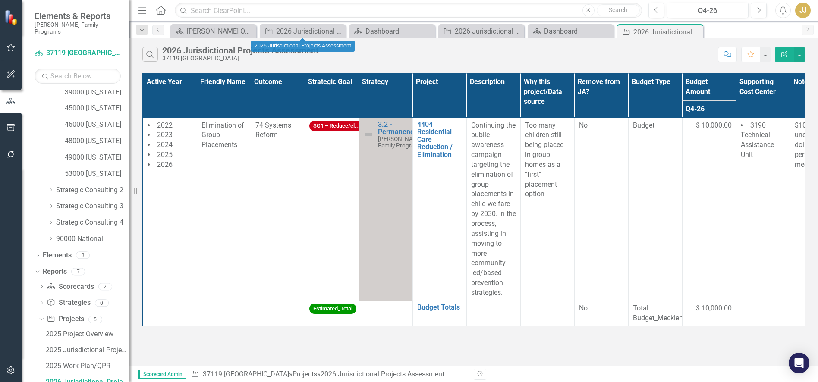
click at [0, 0] on icon "Close" at bounding box center [0, 0] width 0 height 0
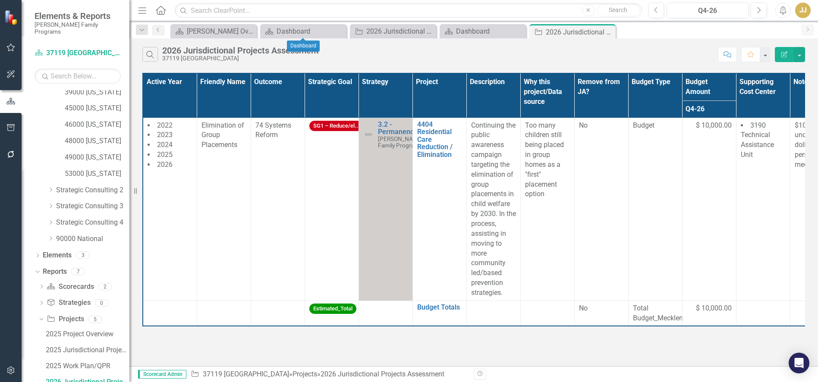
click at [0, 0] on icon "Close" at bounding box center [0, 0] width 0 height 0
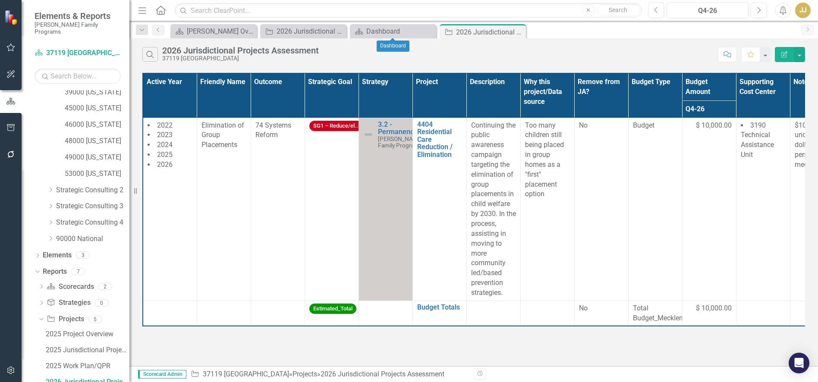
click at [0, 0] on icon at bounding box center [0, 0] width 0 height 0
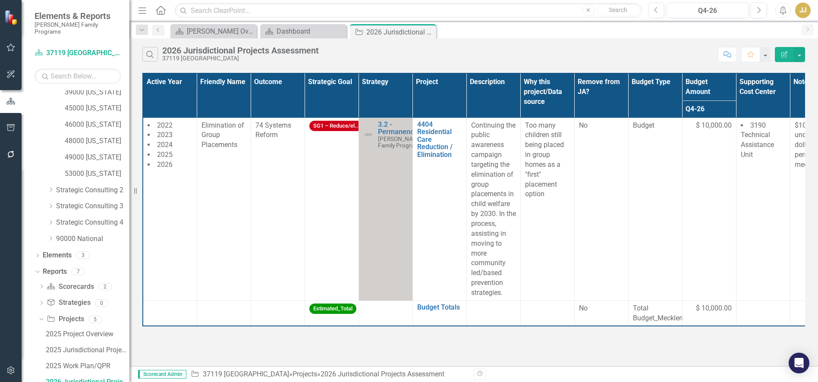
click at [0, 0] on icon "Close" at bounding box center [0, 0] width 0 height 0
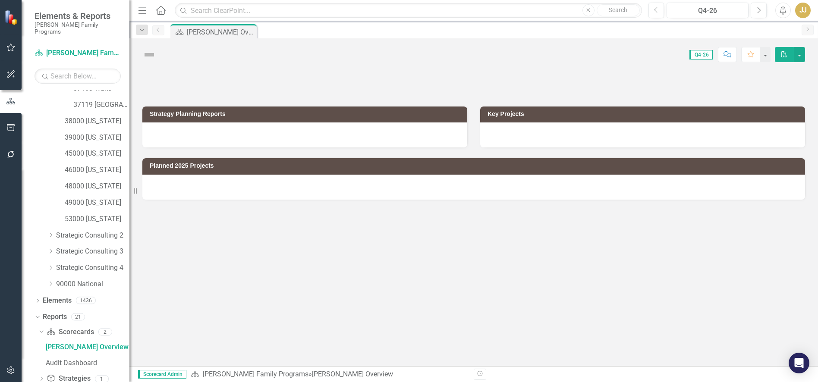
scroll to position [218, 0]
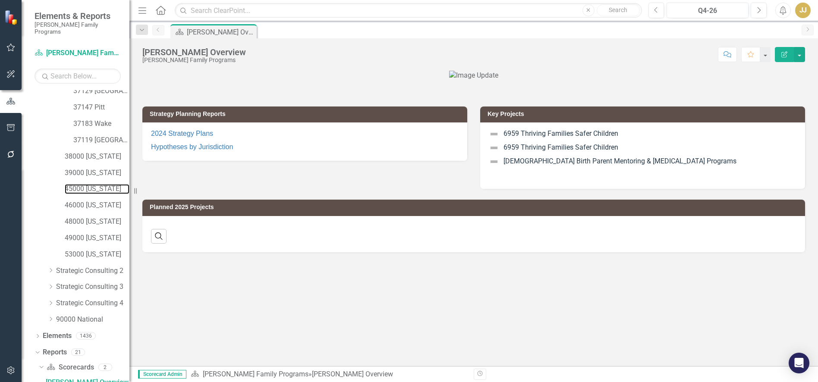
click at [101, 184] on link "45000 [US_STATE]" at bounding box center [97, 189] width 65 height 10
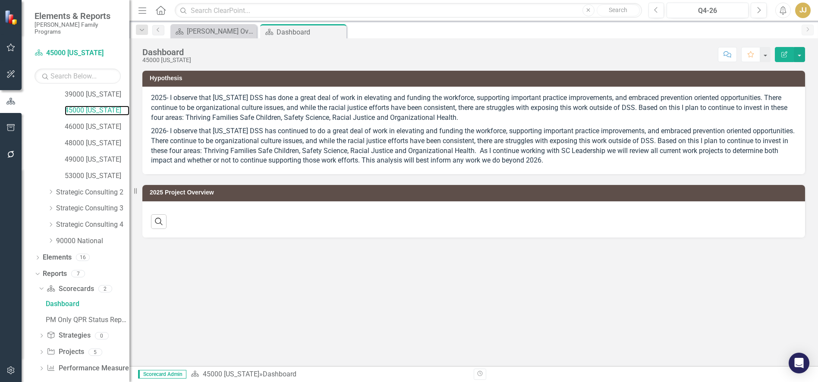
scroll to position [299, 0]
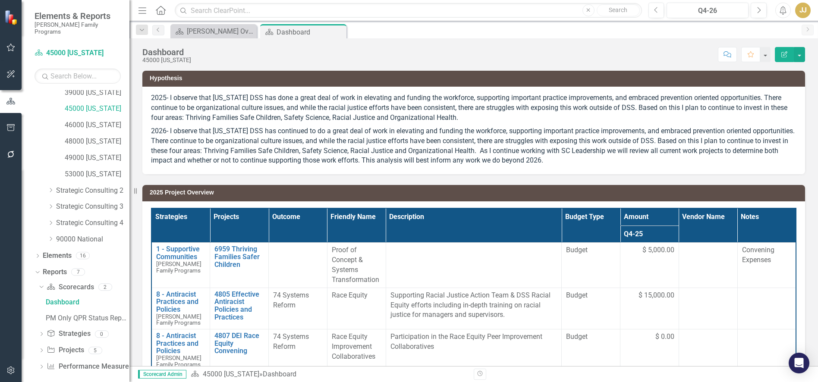
click at [40, 349] on icon "Dropdown" at bounding box center [41, 351] width 6 height 5
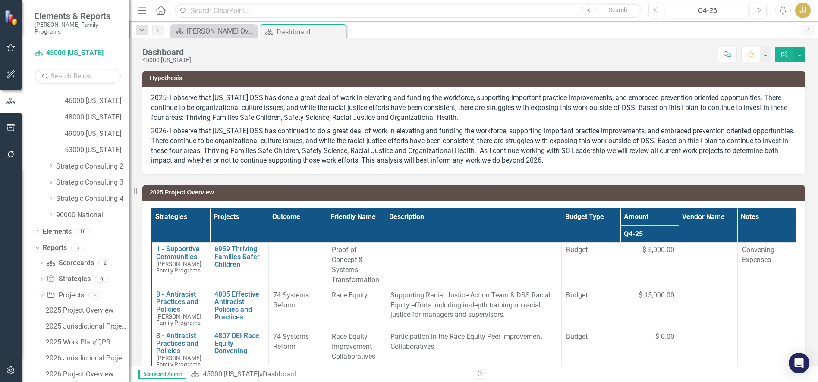
scroll to position [346, 0]
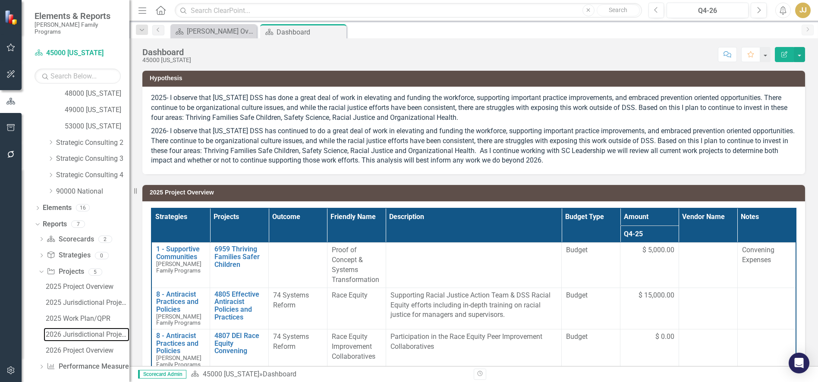
click at [74, 331] on div "2026 Jurisdictional Projects Assessment" at bounding box center [88, 335] width 84 height 8
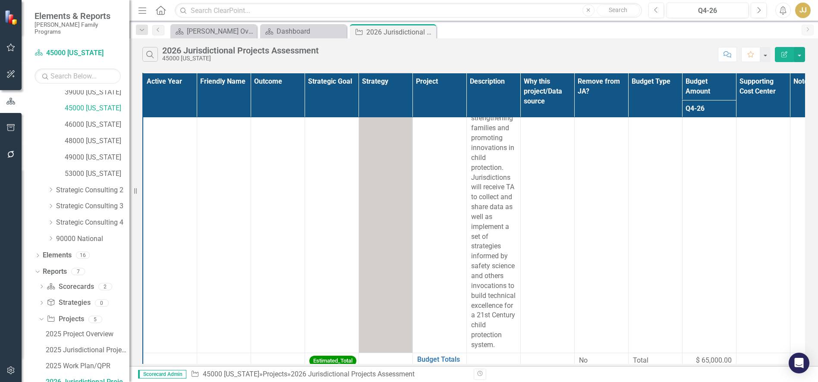
scroll to position [646, 0]
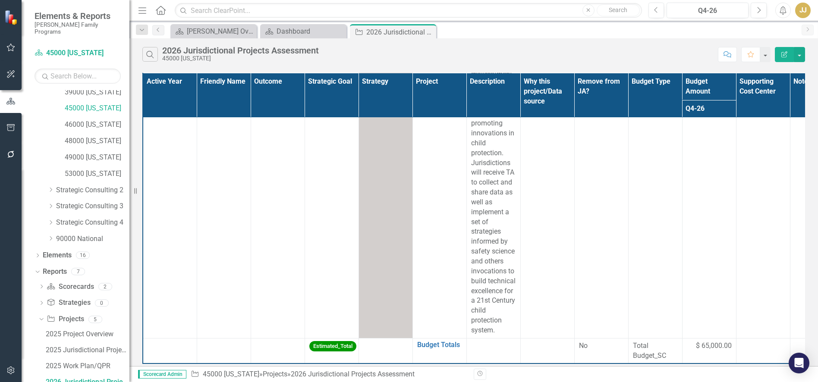
click at [51, 204] on icon at bounding box center [51, 206] width 2 height 4
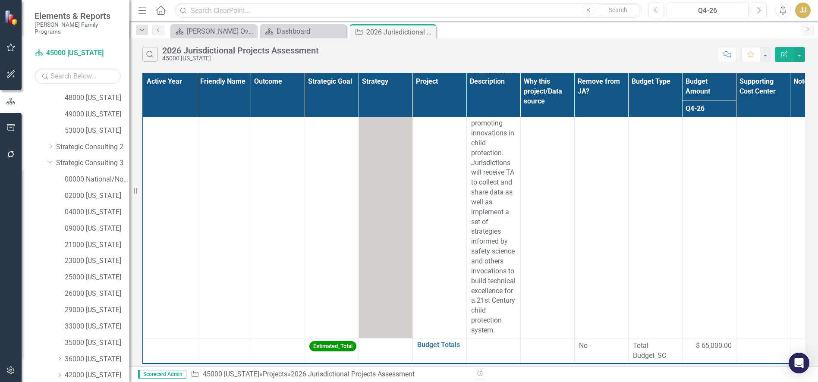
scroll to position [385, 0]
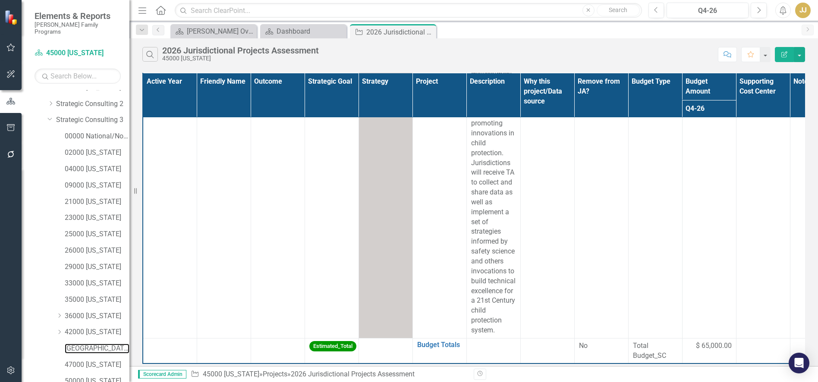
click at [101, 344] on link "[GEOGRAPHIC_DATA][US_STATE]" at bounding box center [97, 349] width 65 height 10
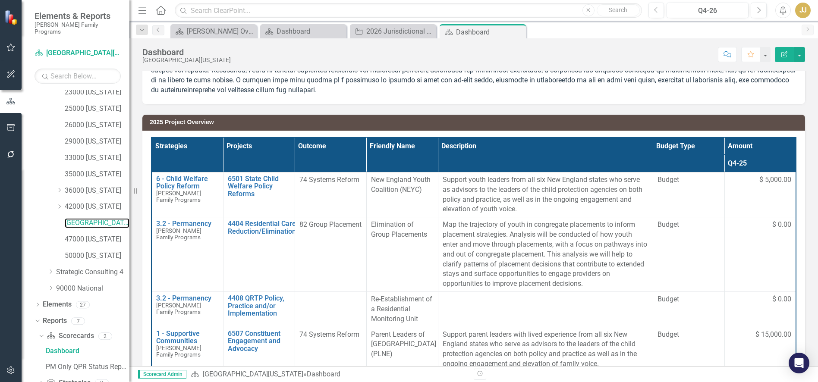
scroll to position [560, 0]
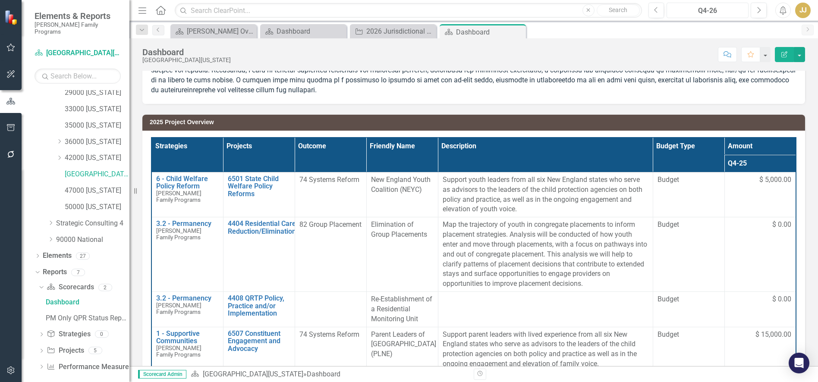
click at [727, 7] on div "Q4-26" at bounding box center [708, 11] width 76 height 10
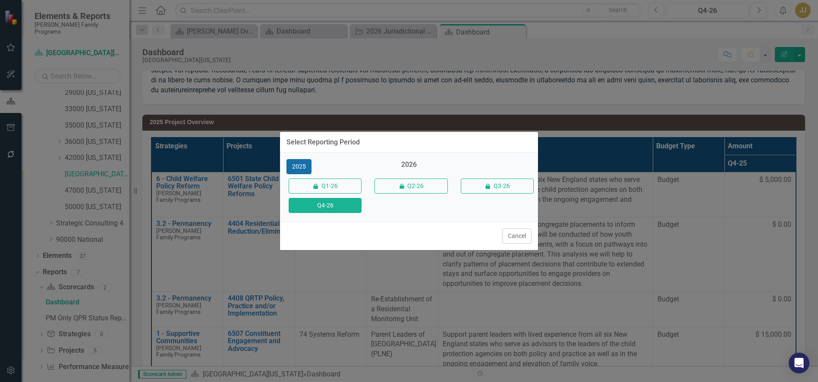
click at [302, 167] on button "2025" at bounding box center [298, 166] width 25 height 15
click at [344, 207] on button "Q4-25" at bounding box center [325, 205] width 73 height 15
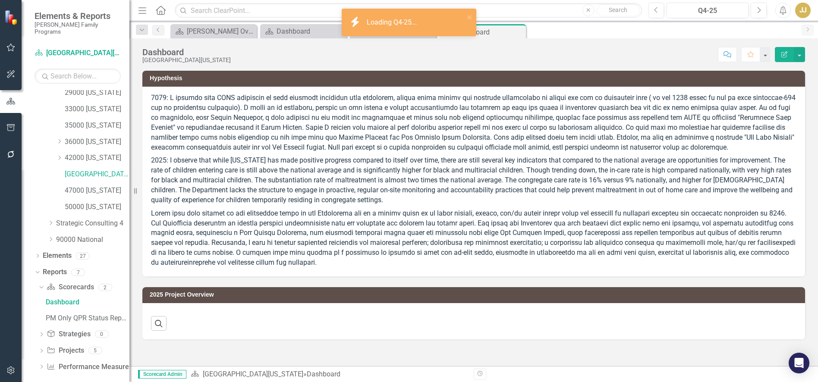
click at [41, 349] on icon "Dropdown" at bounding box center [41, 351] width 6 height 5
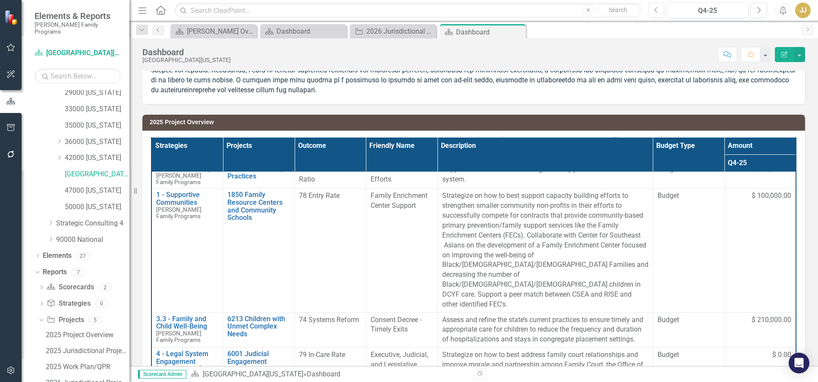
scroll to position [388, 0]
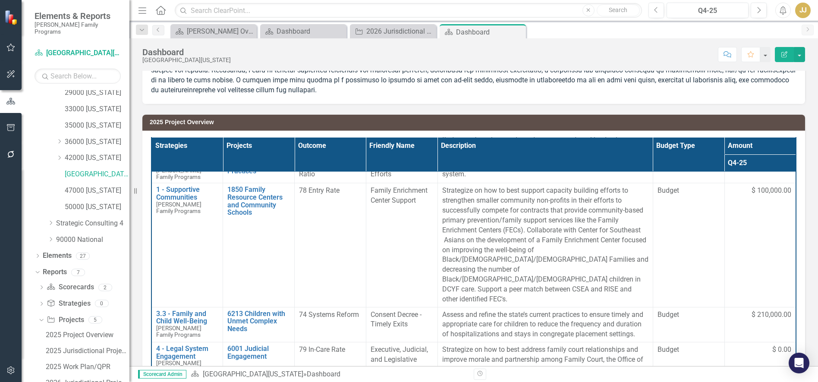
click at [507, 222] on p "Strategize on how to best support capacity building efforts to strengthen small…" at bounding box center [545, 245] width 206 height 118
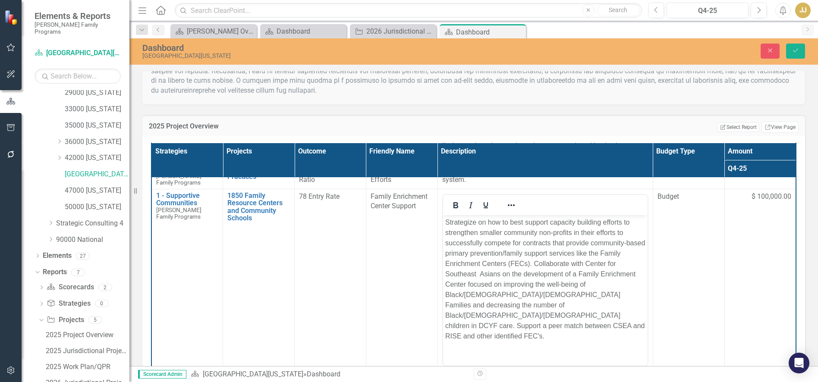
scroll to position [0, 0]
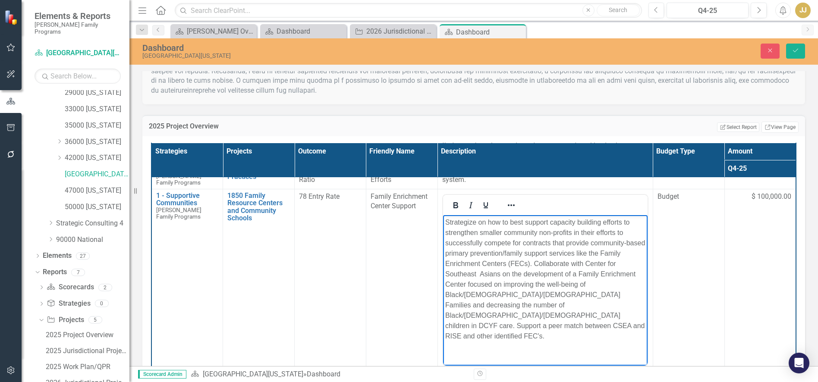
click at [529, 227] on p "Strategize on how to best support capacity building efforts to strengthen small…" at bounding box center [545, 279] width 200 height 124
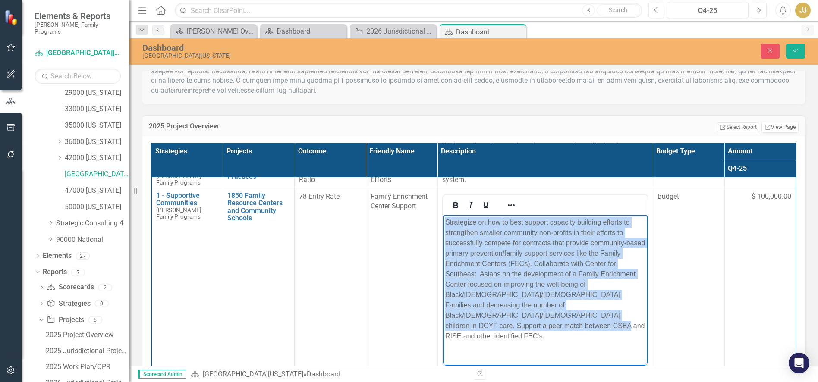
click at [529, 227] on p "Strategize on how to best support capacity building efforts to strengthen small…" at bounding box center [545, 279] width 200 height 124
copy p "Strategize on how to best support capacity building efforts to strengthen small…"
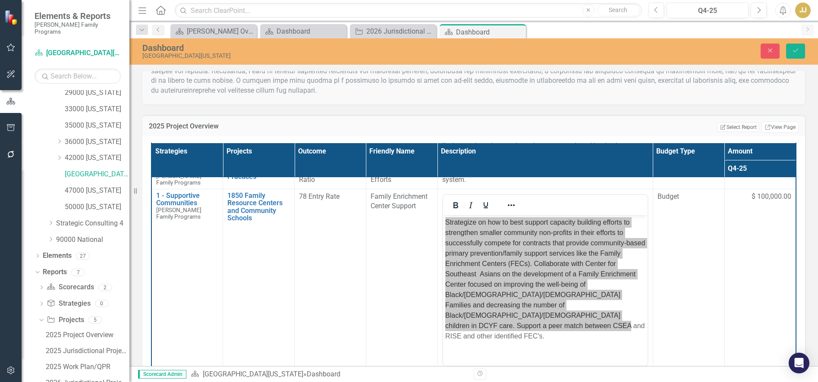
click at [0, 0] on icon "Close" at bounding box center [0, 0] width 0 height 0
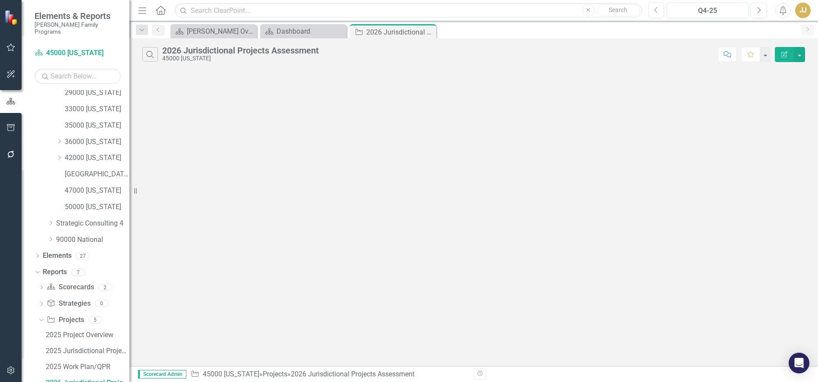
scroll to position [560, 0]
click at [0, 0] on icon "Close" at bounding box center [0, 0] width 0 height 0
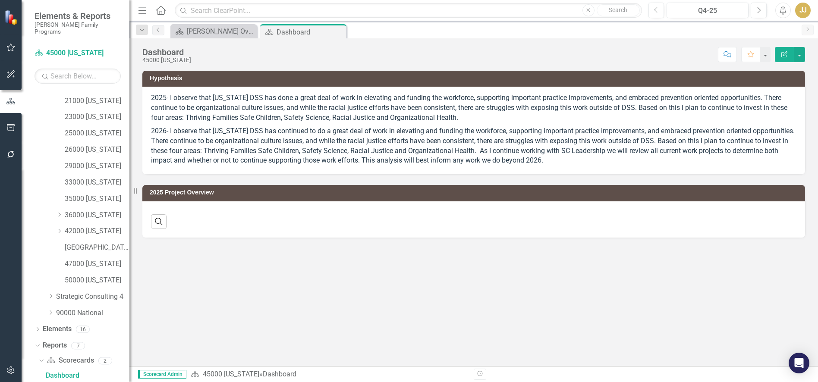
scroll to position [480, 0]
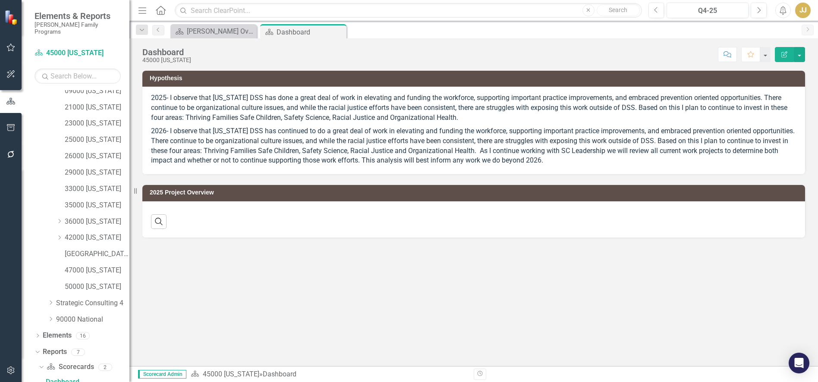
click at [0, 0] on icon "Close" at bounding box center [0, 0] width 0 height 0
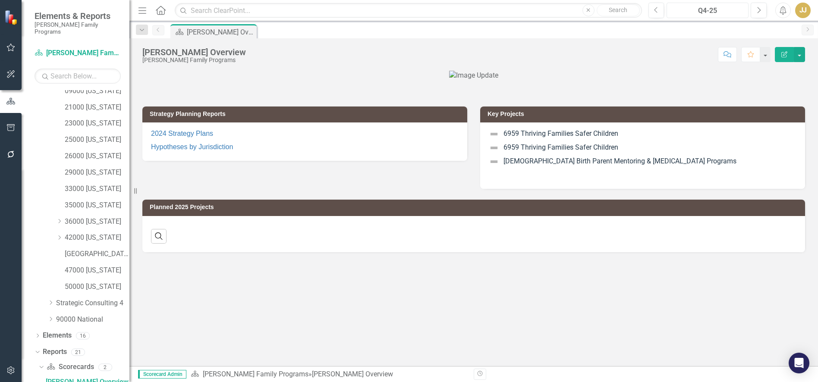
click at [712, 13] on div "Q4-25" at bounding box center [708, 11] width 76 height 10
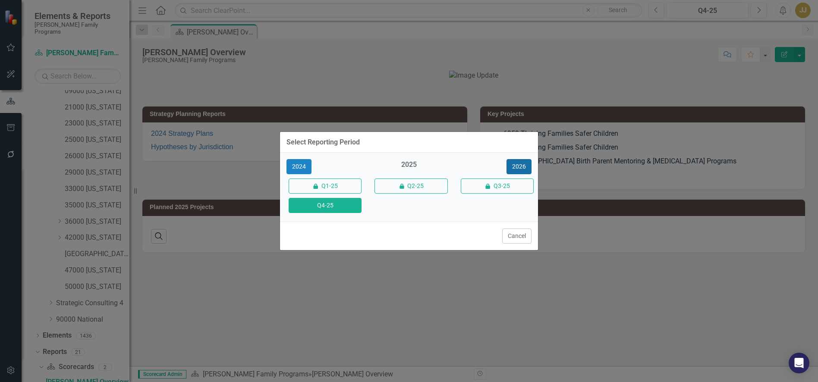
click at [523, 171] on button "2026" at bounding box center [519, 166] width 25 height 15
click at [339, 210] on button "Q4-26" at bounding box center [325, 205] width 73 height 15
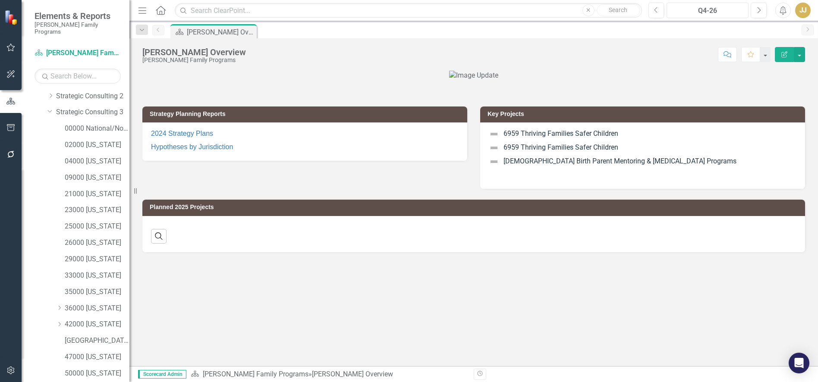
scroll to position [307, 0]
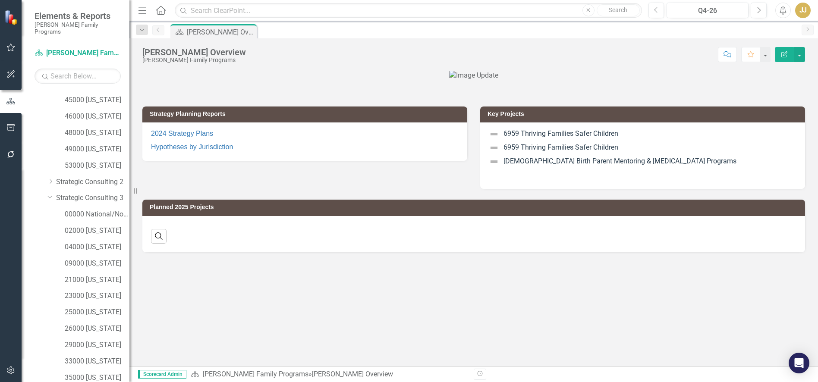
click at [49, 194] on icon "Dropdown" at bounding box center [49, 197] width 5 height 6
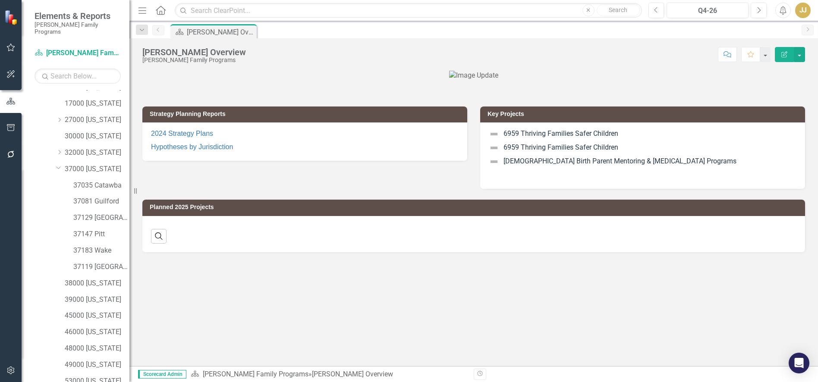
click at [58, 164] on icon "Dropdown" at bounding box center [58, 167] width 5 height 6
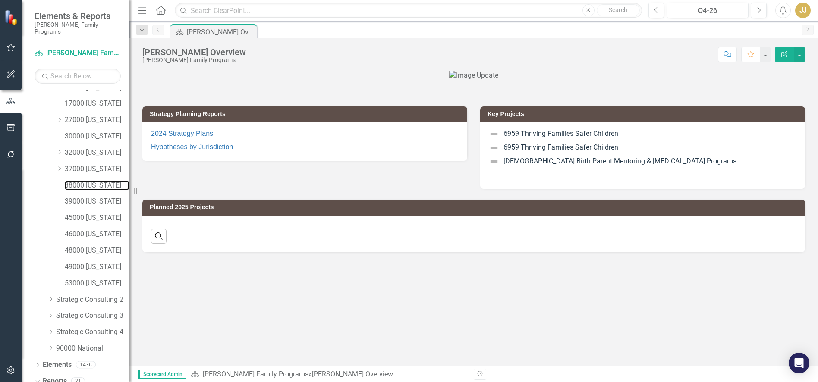
click at [96, 182] on link "38000 [US_STATE]" at bounding box center [97, 186] width 65 height 10
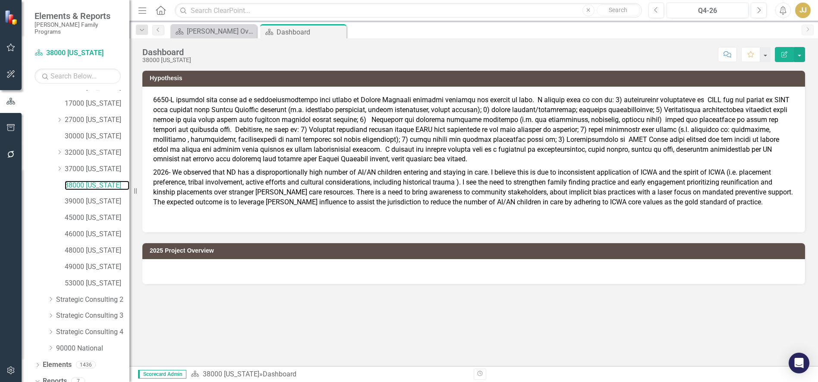
scroll to position [120, 0]
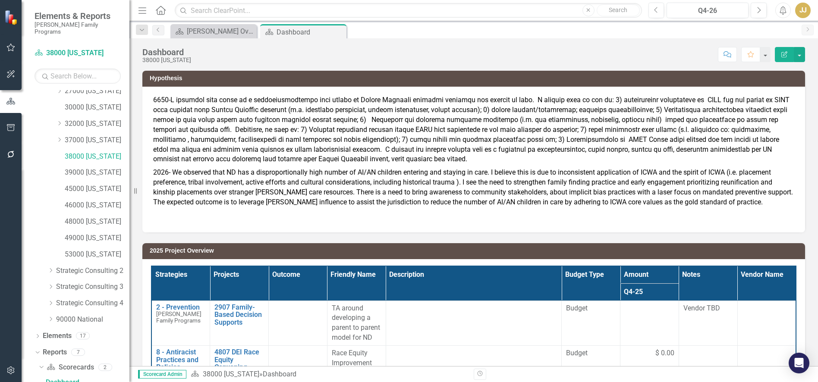
click at [611, 44] on div "Dashboard 38000 North Dakota Score: N/A Q4-26 Completed Comment Favorite Edit R…" at bounding box center [473, 51] width 689 height 26
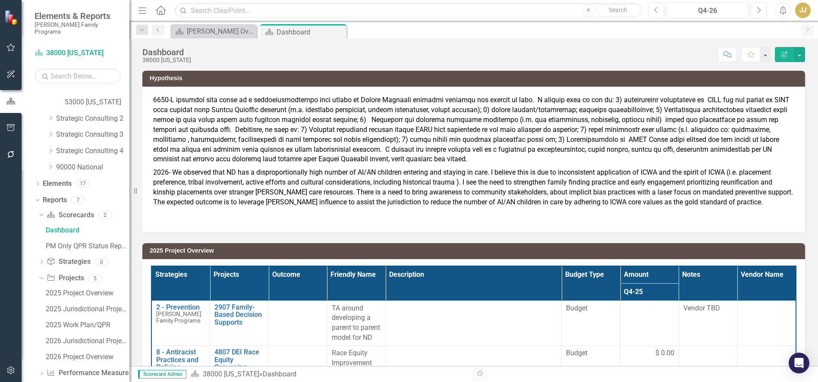
scroll to position [279, 0]
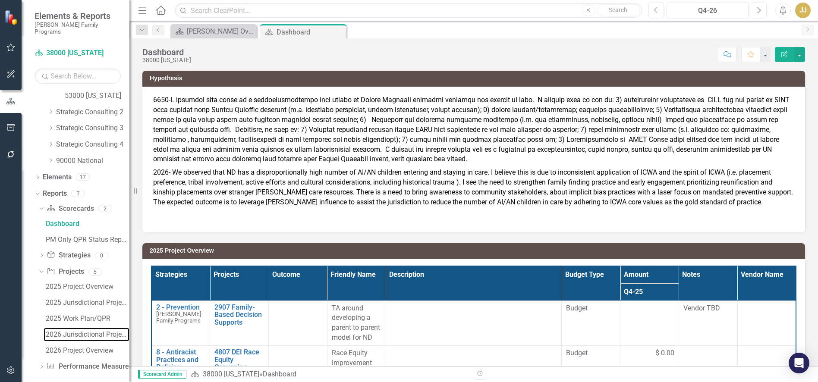
click at [63, 331] on div "2026 Jurisdictional Projects Assessment" at bounding box center [88, 335] width 84 height 8
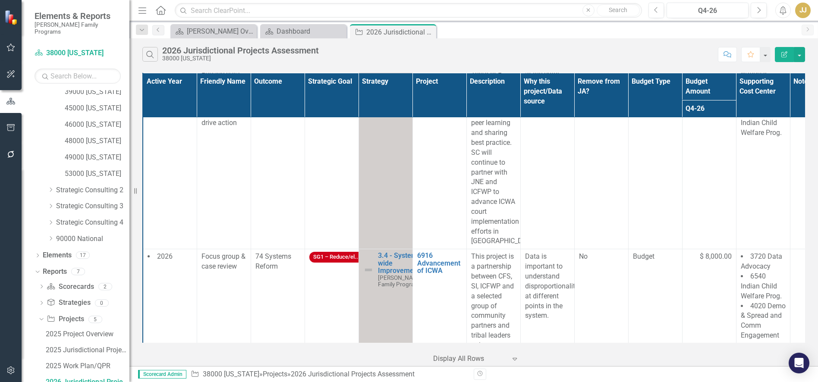
scroll to position [1445, 0]
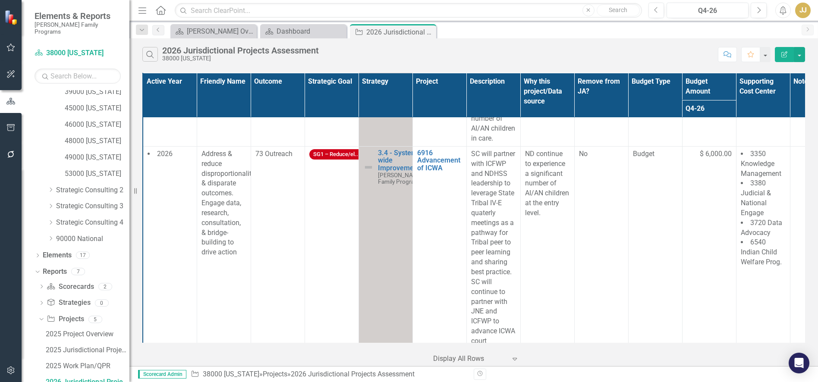
click at [218, 217] on span "Address & reduce disproportionality & disparate outcomes. Engage data, research…" at bounding box center [228, 203] width 54 height 107
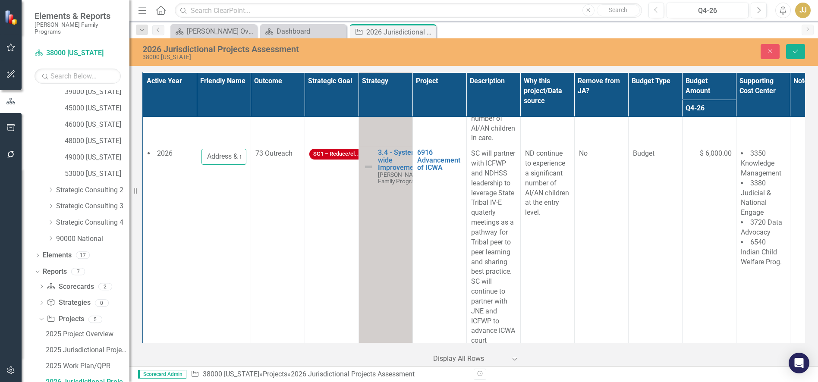
click at [233, 165] on input "Address & reduce disproportionality & disparate outcomes. Engage data, research…" at bounding box center [223, 157] width 45 height 16
click at [232, 165] on input "Address & reduce disproportionality & disparate outcomes. Engage data, research…" at bounding box center [223, 157] width 45 height 16
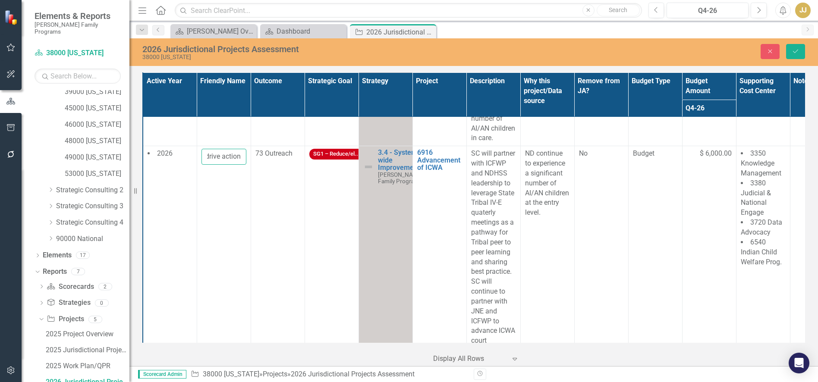
drag, startPoint x: 232, startPoint y: 192, endPoint x: 257, endPoint y: 190, distance: 25.6
click at [257, 190] on tr "2026 Address & reduce disproportionality & disparate outcomes. Engage data, res…" at bounding box center [493, 262] width 701 height 232
type input "Address & reduce disproportionality & disparate outcomes."
click at [793, 55] on button "Save" at bounding box center [795, 51] width 19 height 15
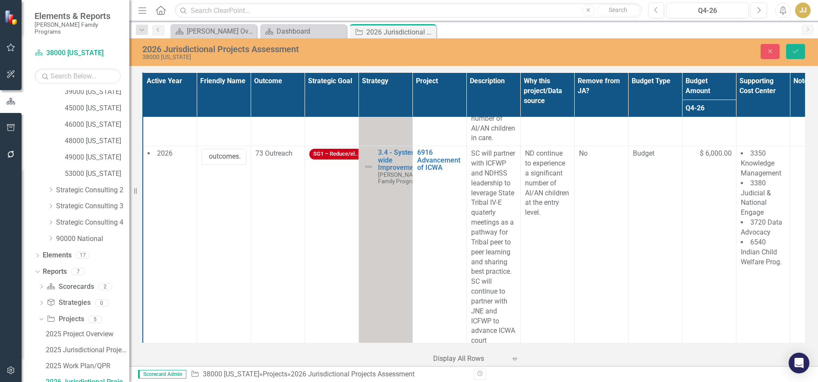
scroll to position [0, 0]
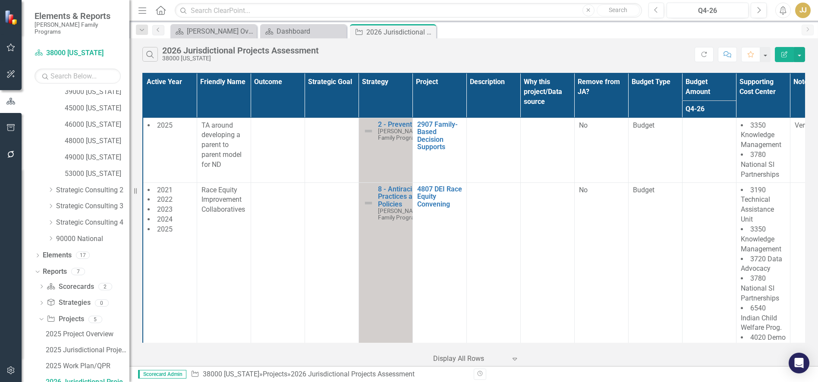
drag, startPoint x: 608, startPoint y: 39, endPoint x: 580, endPoint y: 53, distance: 31.6
click at [609, 39] on div "Search 2026 Jurisdictional Projects Assessment 38000 North Dakota Refresh Comme…" at bounding box center [473, 52] width 689 height 28
click at [93, 172] on link "53000 [US_STATE]" at bounding box center [97, 174] width 65 height 10
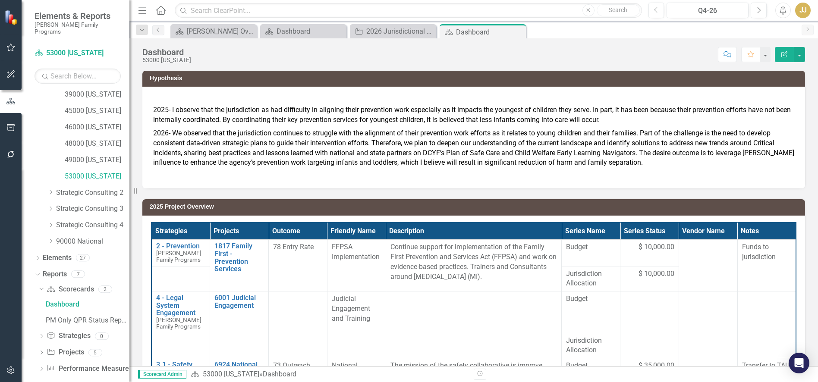
scroll to position [201, 0]
click at [43, 349] on icon "Dropdown" at bounding box center [41, 351] width 6 height 5
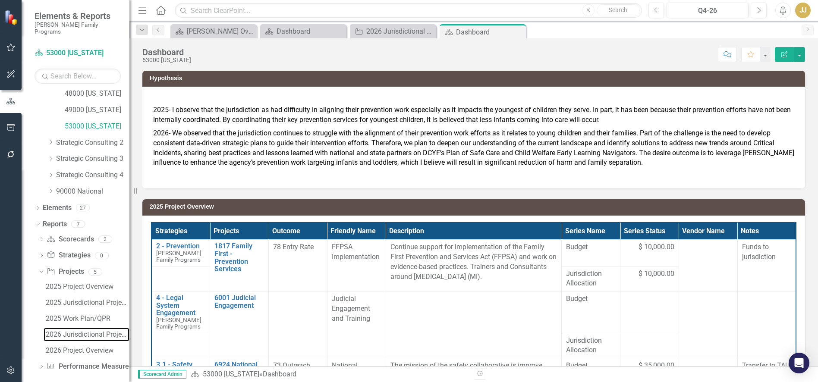
click at [78, 331] on div "2026 Jurisdictional Projects Assessment" at bounding box center [88, 335] width 84 height 8
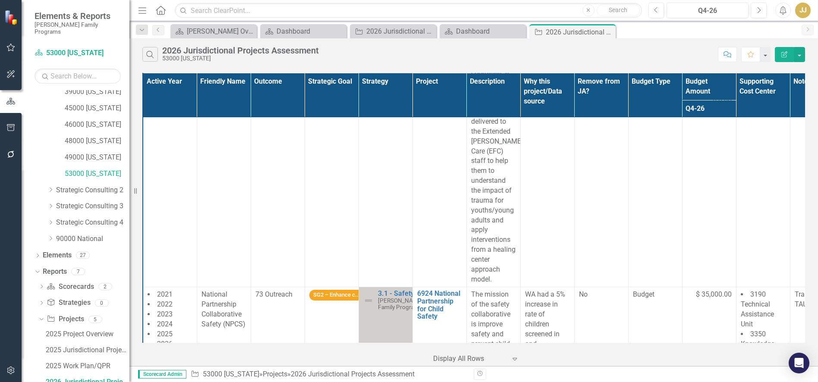
scroll to position [3072, 0]
click at [103, 120] on link "46000 [US_STATE]" at bounding box center [97, 125] width 65 height 10
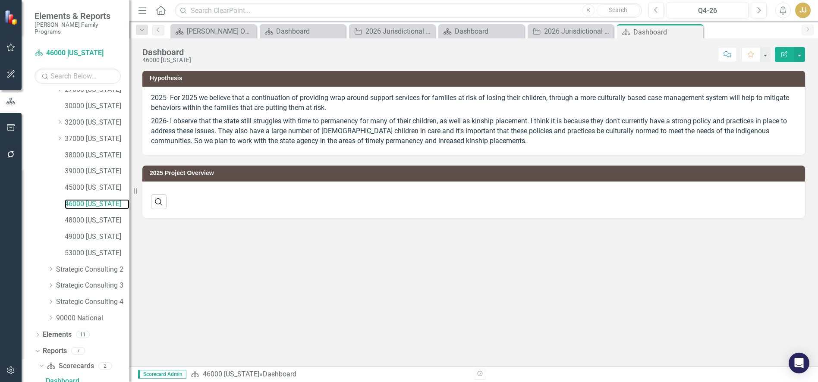
scroll to position [120, 0]
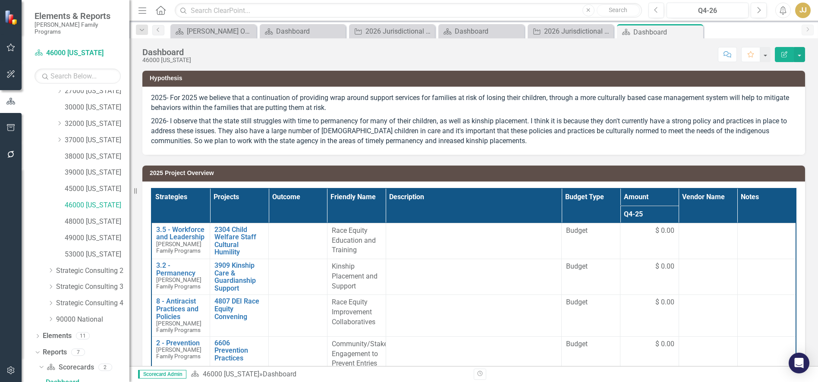
drag, startPoint x: 616, startPoint y: 55, endPoint x: 566, endPoint y: 65, distance: 51.4
click at [616, 55] on div "Score: N/A Q4-26 Completed Comment Favorite Edit Report" at bounding box center [500, 54] width 610 height 15
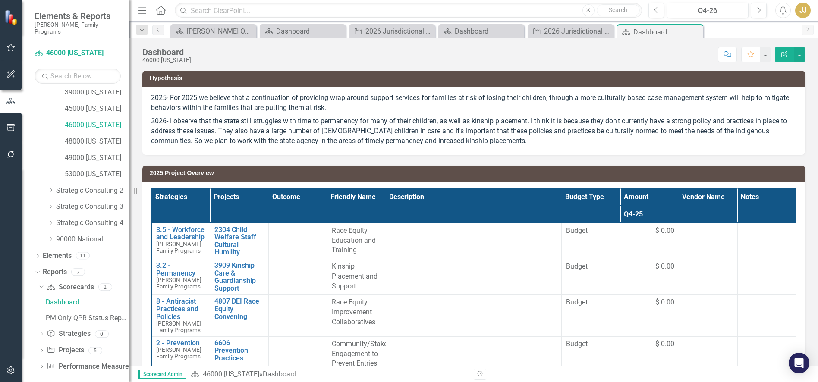
click at [44, 349] on icon "Dropdown" at bounding box center [41, 351] width 6 height 5
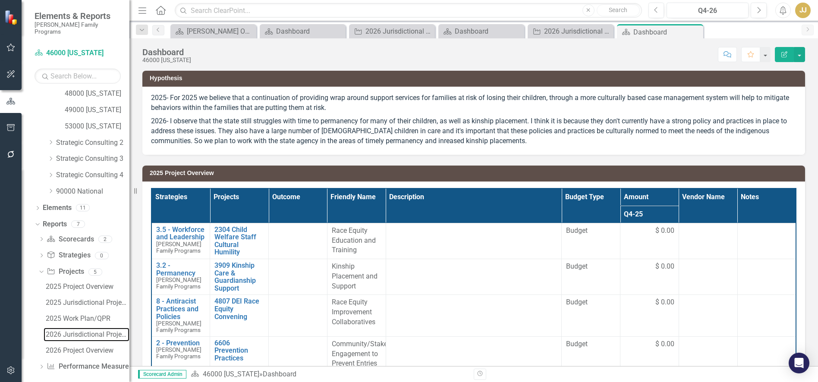
click at [84, 328] on link "2026 Jurisdictional Projects Assessment" at bounding box center [87, 335] width 86 height 14
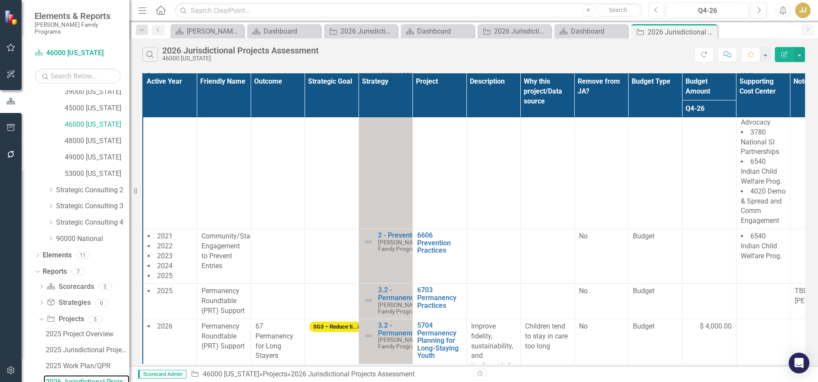
scroll to position [330, 0]
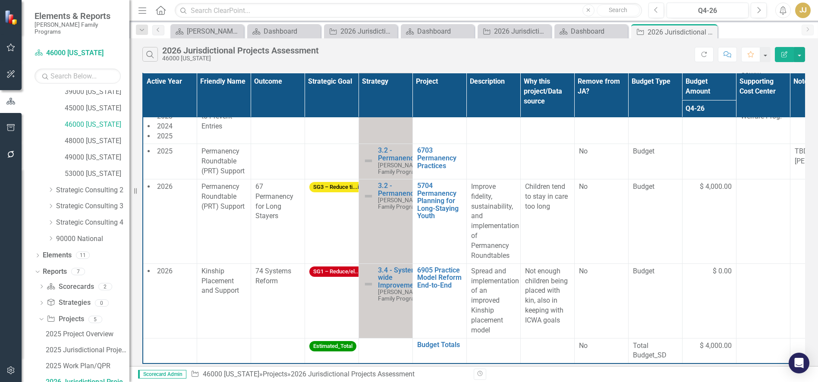
click at [598, 53] on div "Search 2026 Jurisdictional Projects Assessment 46000 South Dakota" at bounding box center [418, 54] width 552 height 15
click at [96, 136] on link "48000 [US_STATE]" at bounding box center [97, 141] width 65 height 10
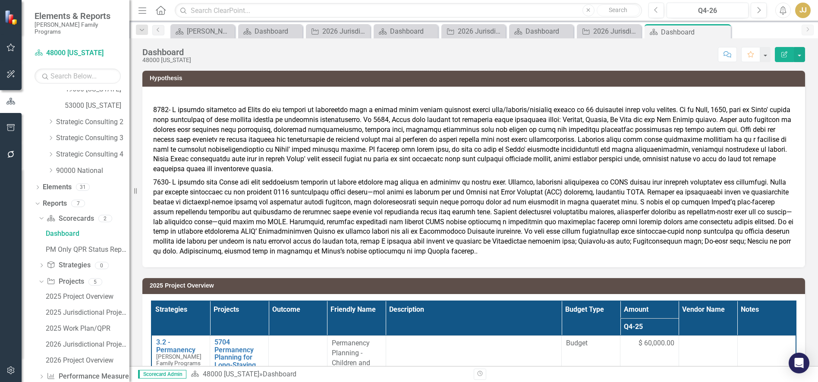
scroll to position [279, 0]
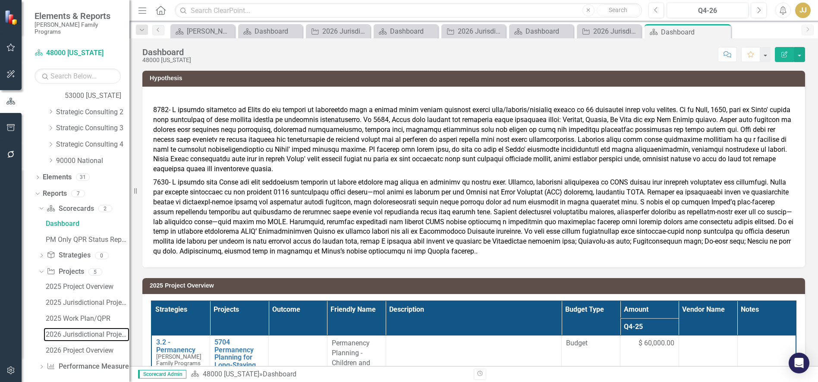
click at [81, 332] on link "2026 Jurisdictional Projects Assessment" at bounding box center [87, 335] width 86 height 14
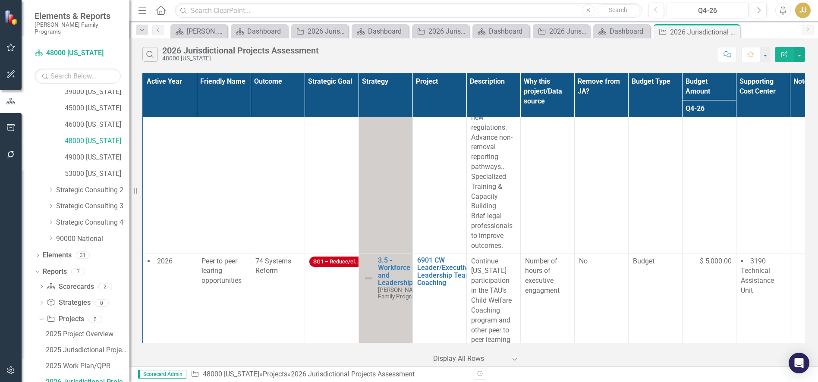
scroll to position [2397, 0]
click at [287, 227] on td "78 Entry Rate" at bounding box center [278, 53] width 54 height 400
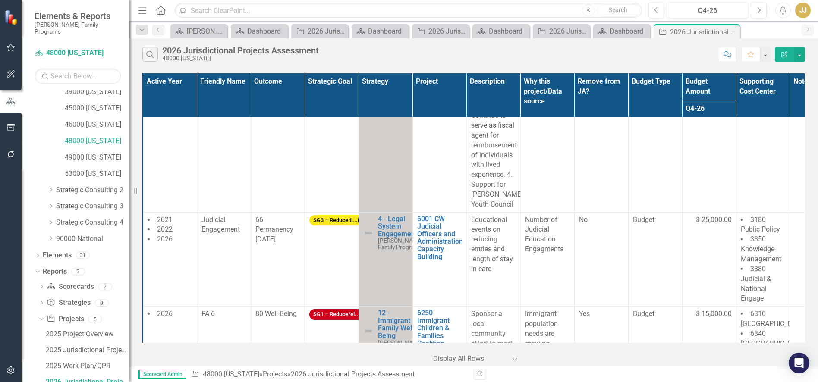
scroll to position [1664, 0]
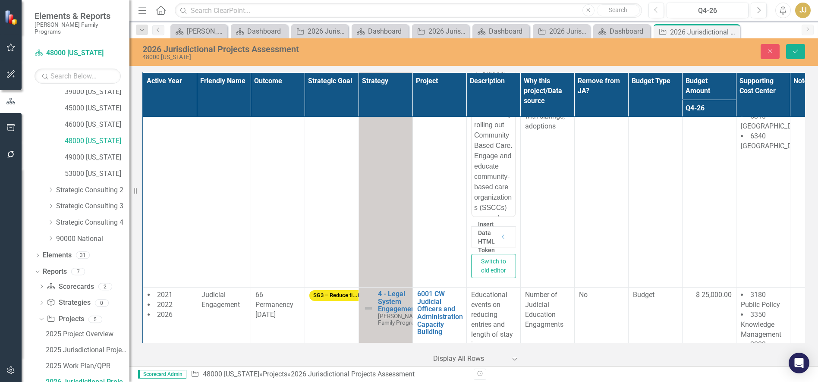
scroll to position [1169, 0]
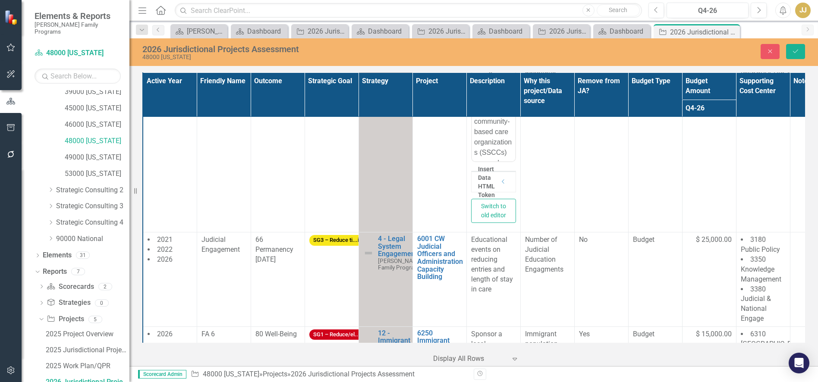
click at [496, 151] on div "1. Support community stakeholders in successfully rolling out Community Based C…" at bounding box center [493, 204] width 39 height 383
click at [787, 49] on button "Save" at bounding box center [795, 51] width 19 height 15
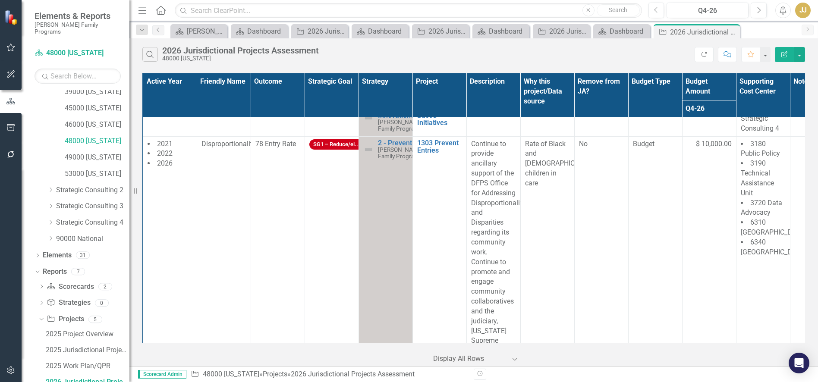
scroll to position [561, 0]
